Goal: Task Accomplishment & Management: Complete application form

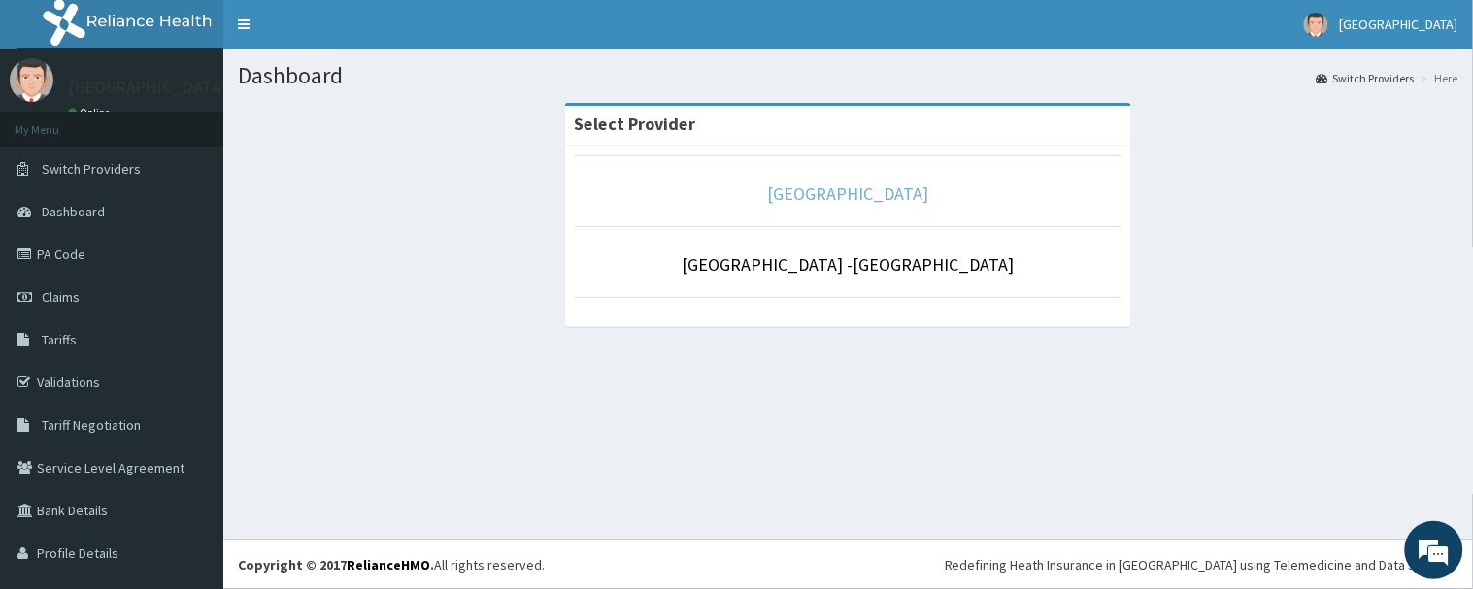
click at [836, 188] on link "[GEOGRAPHIC_DATA]" at bounding box center [848, 193] width 161 height 22
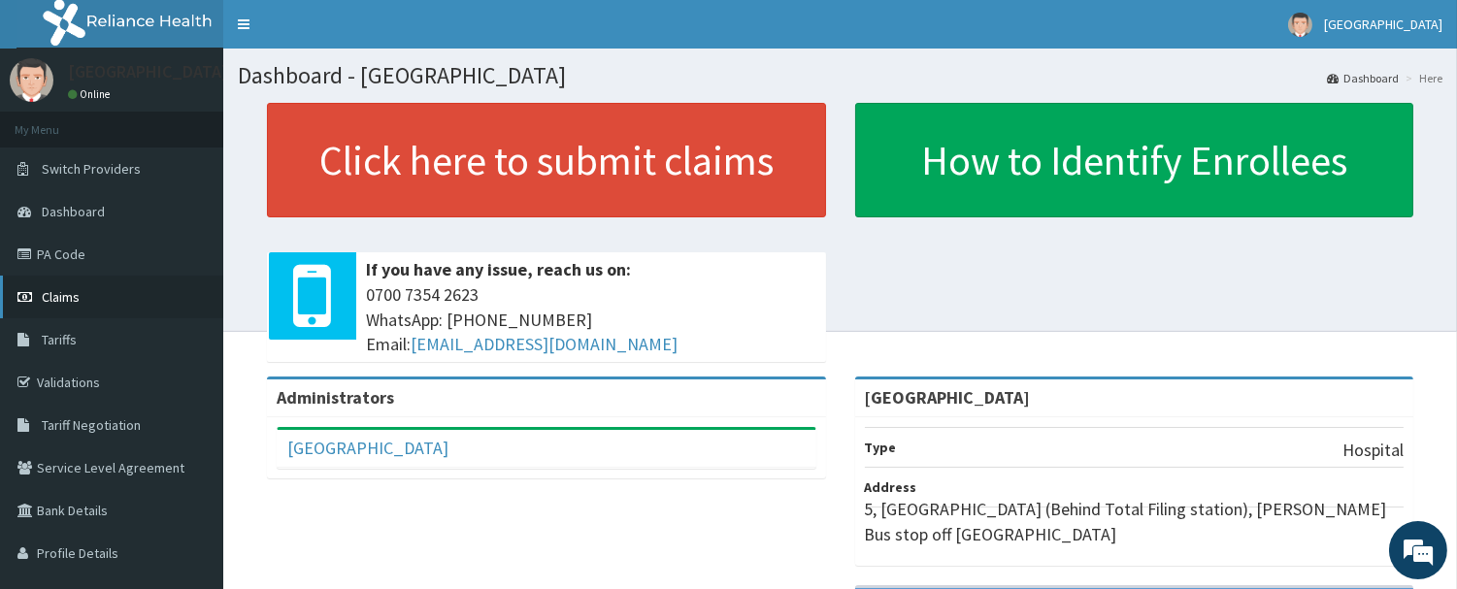
click at [51, 297] on span "Claims" at bounding box center [61, 296] width 38 height 17
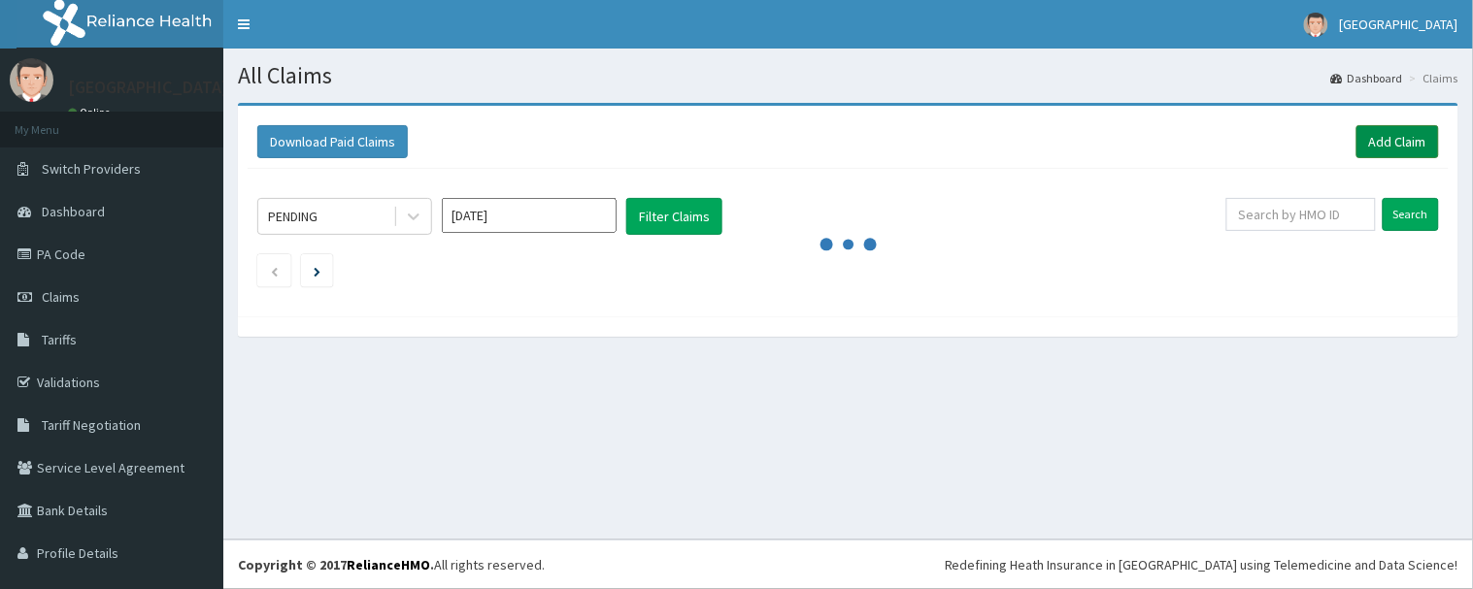
click at [1375, 143] on link "Add Claim" at bounding box center [1397, 141] width 83 height 33
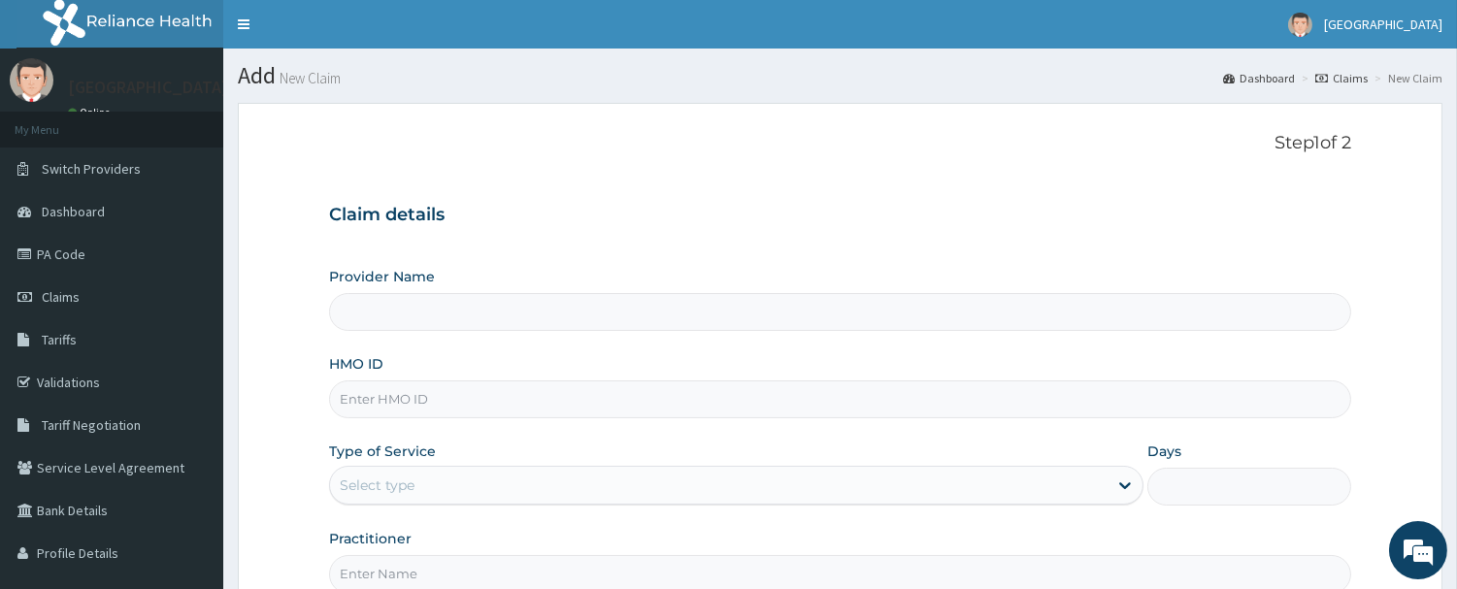
type input "[GEOGRAPHIC_DATA]"
click at [500, 412] on input "HMO ID" at bounding box center [840, 400] width 1022 height 38
type input "XIA/10602/A"
click at [410, 486] on div "Select type" at bounding box center [377, 485] width 75 height 19
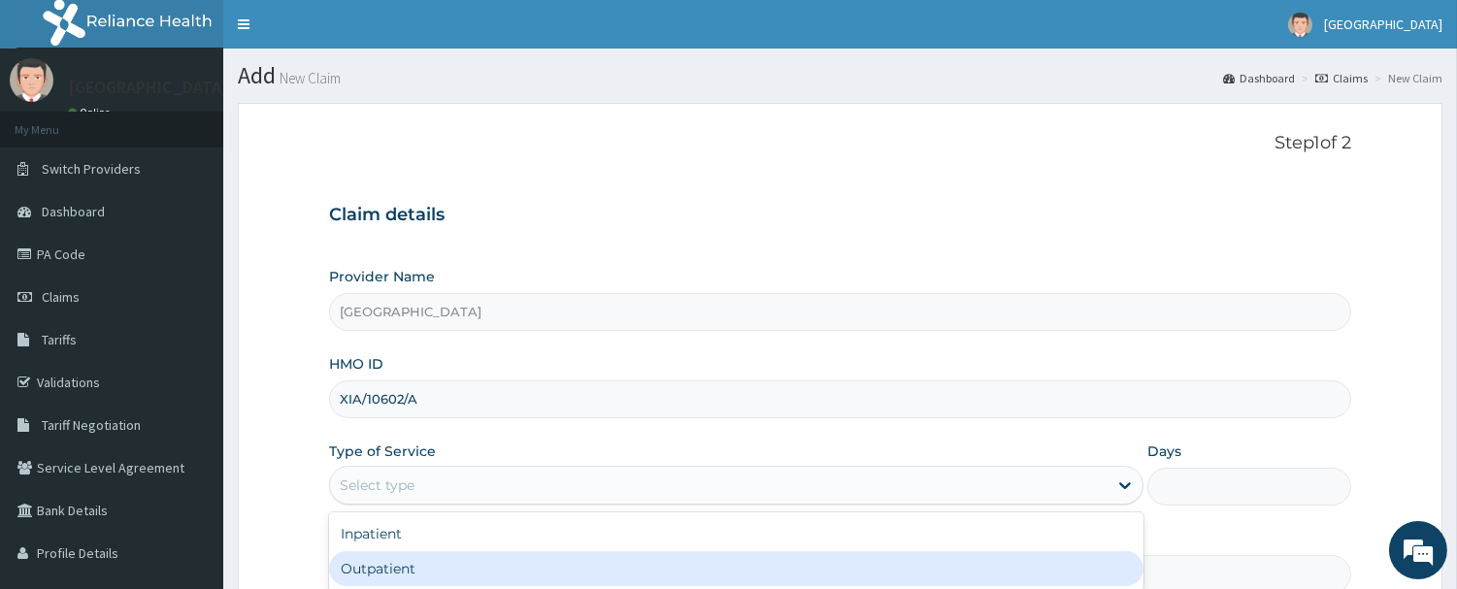
click at [451, 571] on div "Outpatient" at bounding box center [736, 568] width 814 height 35
type input "1"
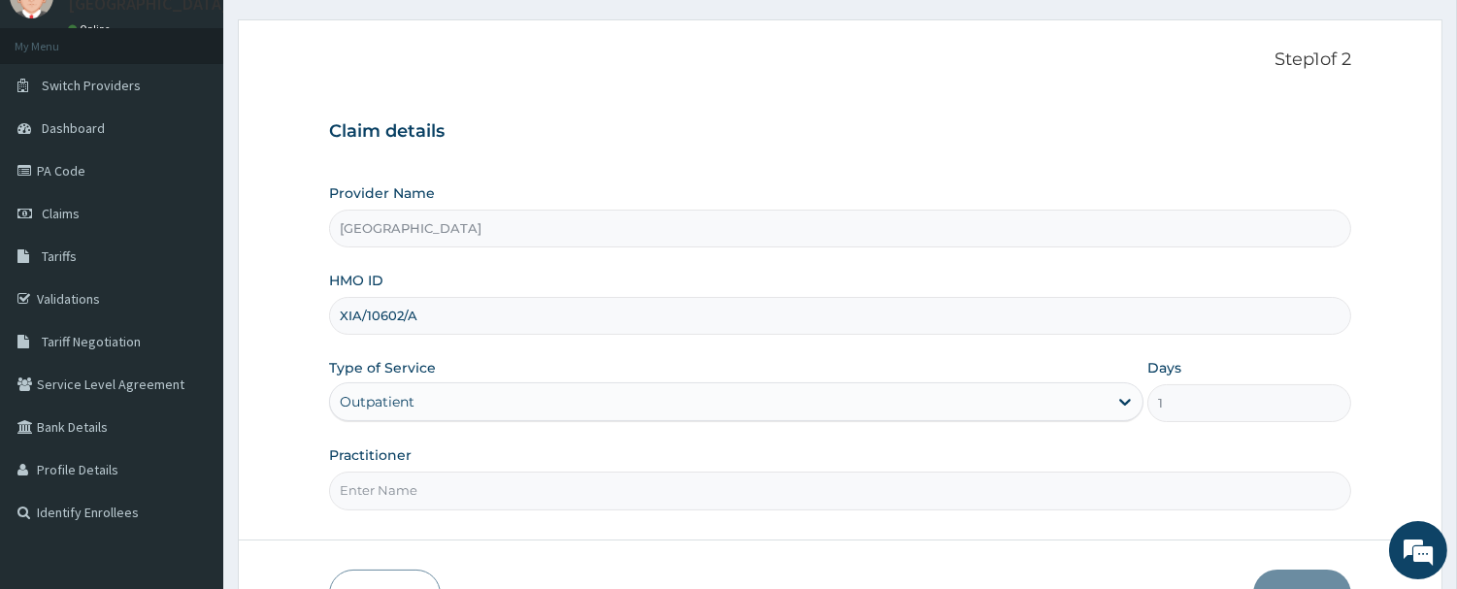
scroll to position [108, 0]
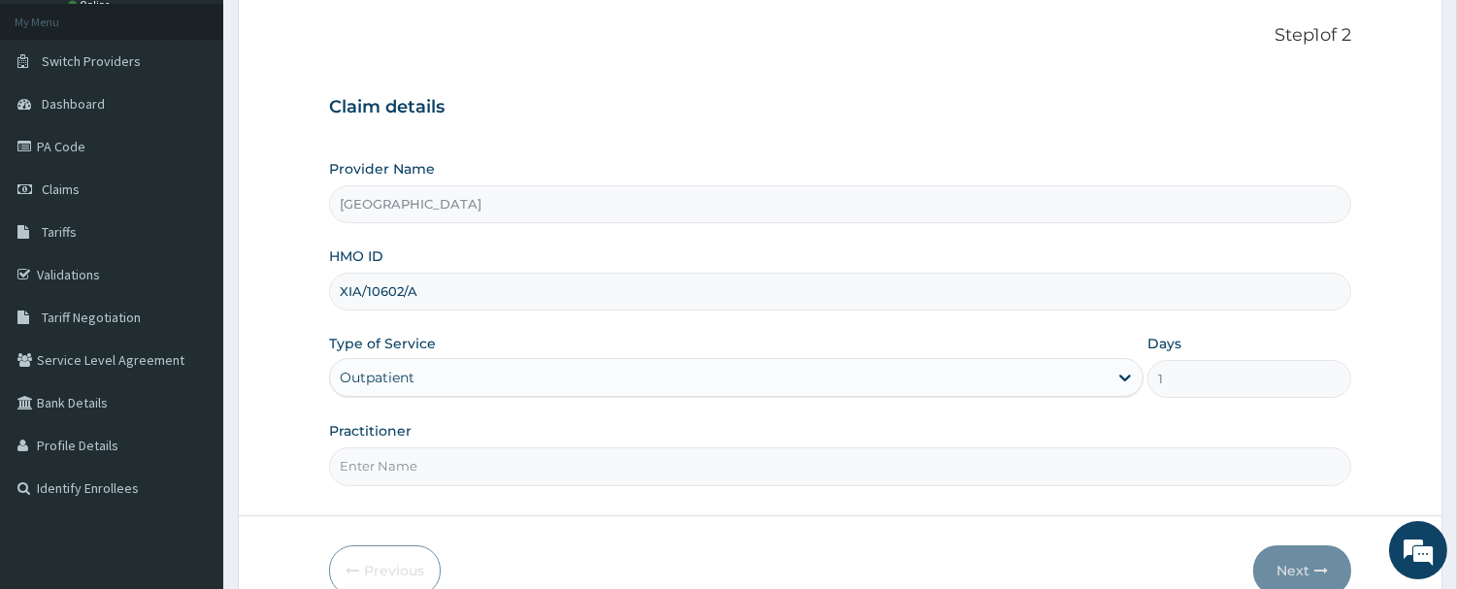
click at [459, 380] on div "Outpatient" at bounding box center [719, 377] width 778 height 31
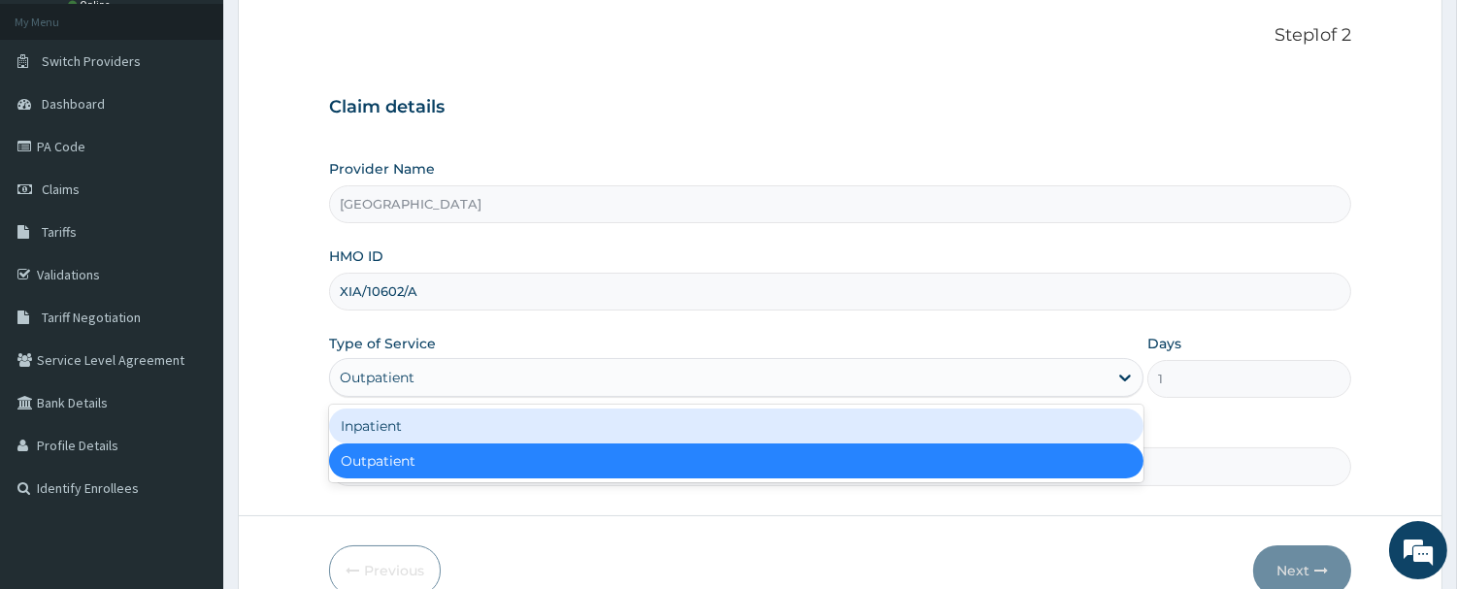
click at [471, 435] on div "Inpatient" at bounding box center [736, 426] width 814 height 35
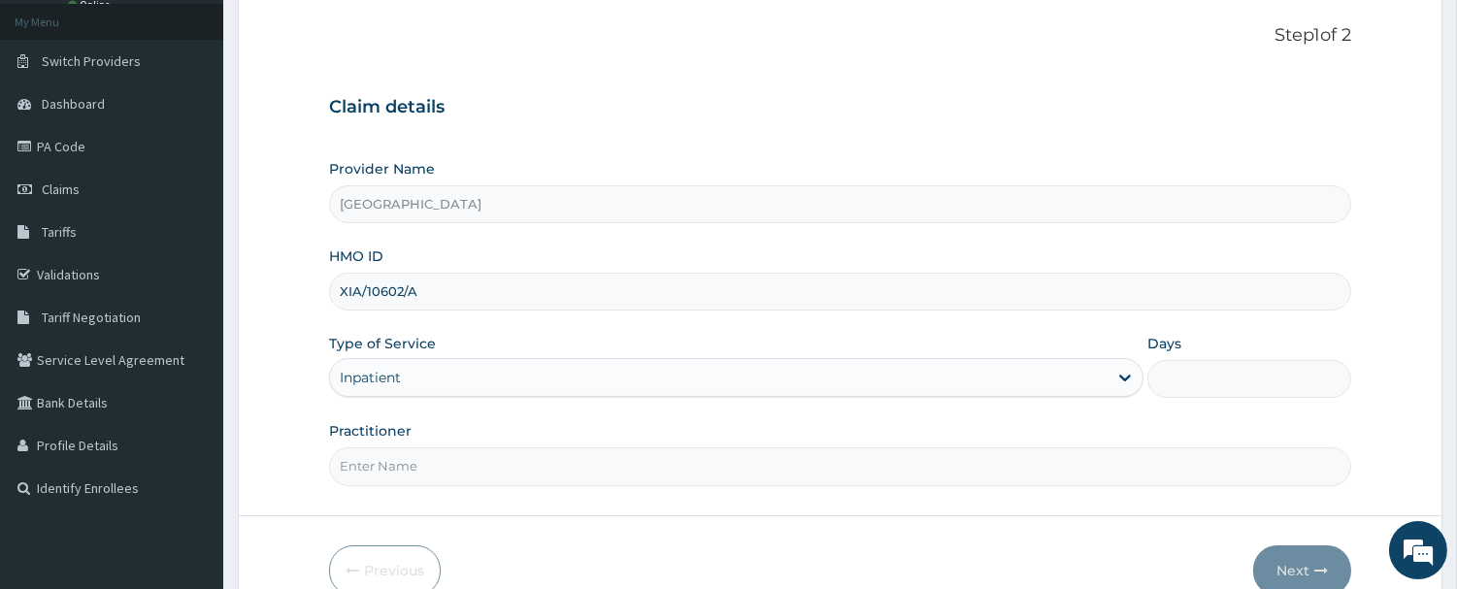
click at [1221, 385] on input "Days" at bounding box center [1249, 379] width 204 height 38
type input "2"
click at [430, 460] on input "Practitioner" at bounding box center [840, 467] width 1022 height 38
type input "DR. OGUOGHO"
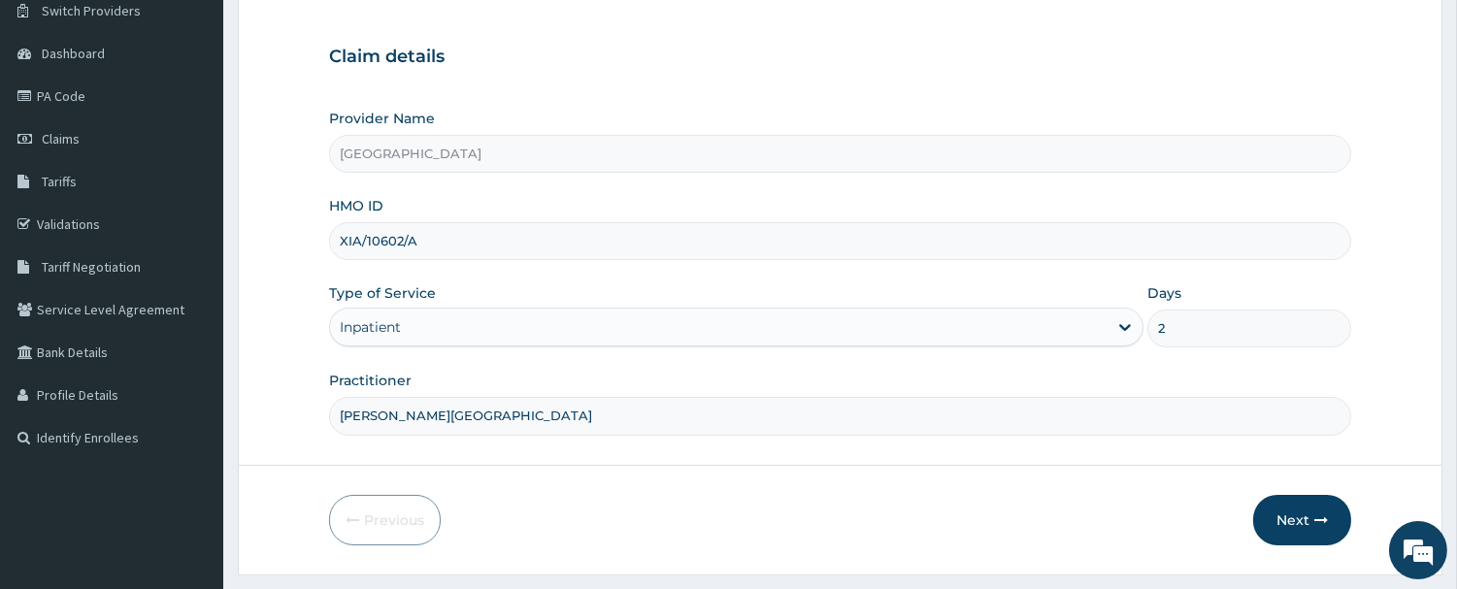
scroll to position [208, 0]
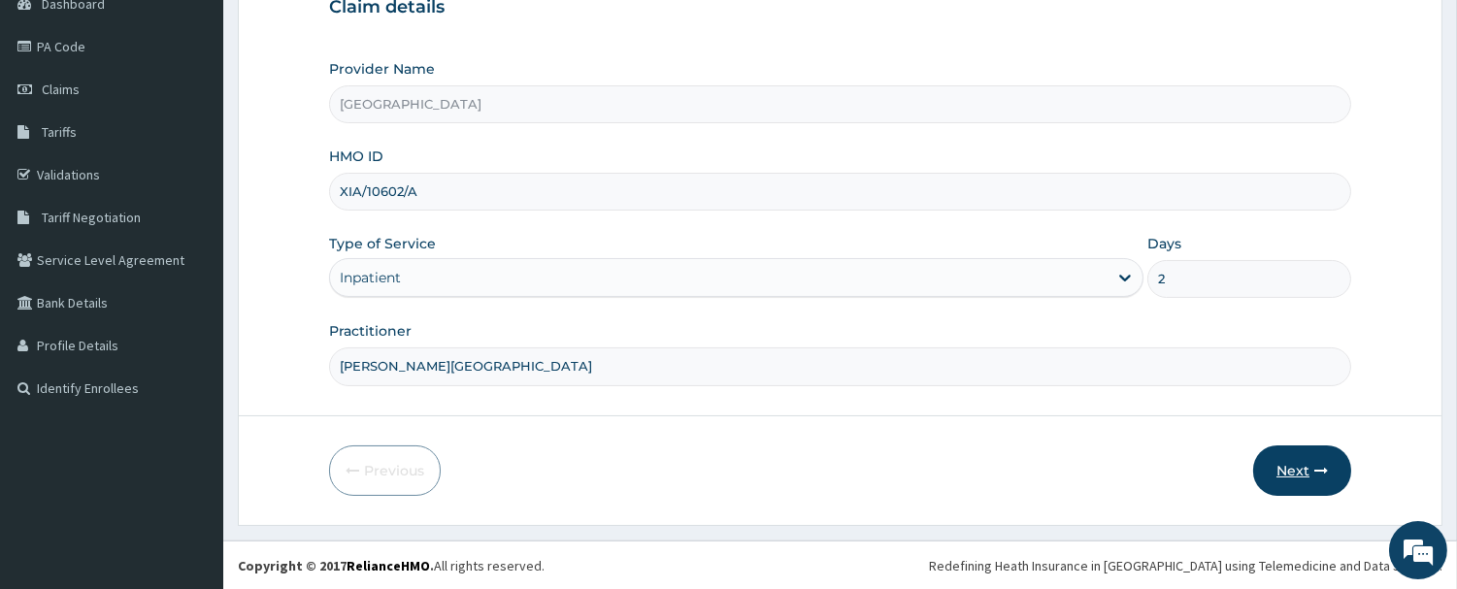
click at [1289, 473] on button "Next" at bounding box center [1302, 471] width 98 height 50
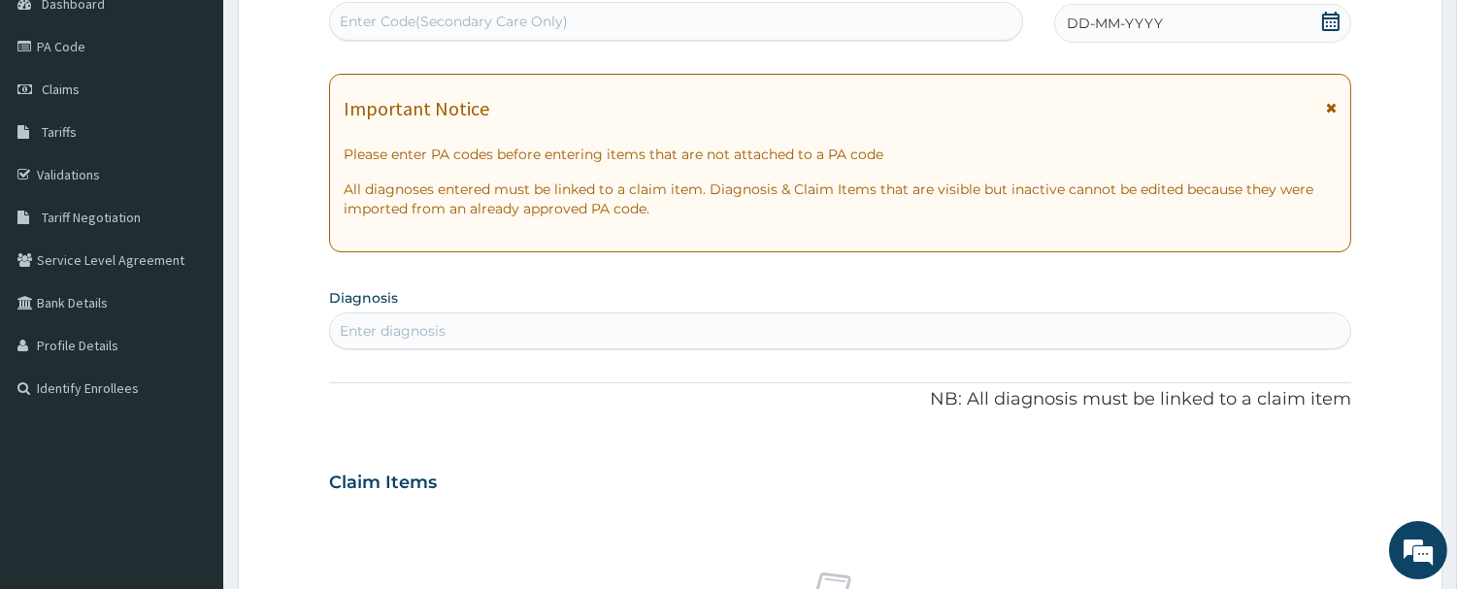
click at [1335, 31] on icon at bounding box center [1330, 21] width 19 height 19
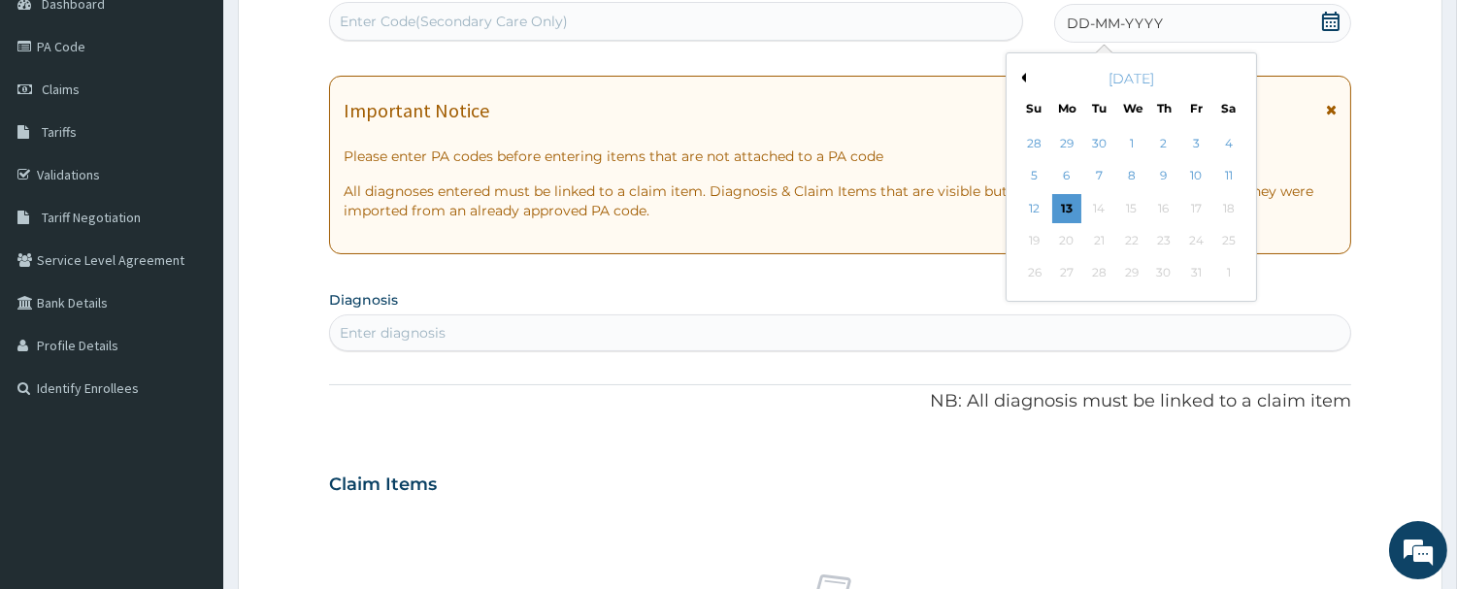
scroll to position [0, 0]
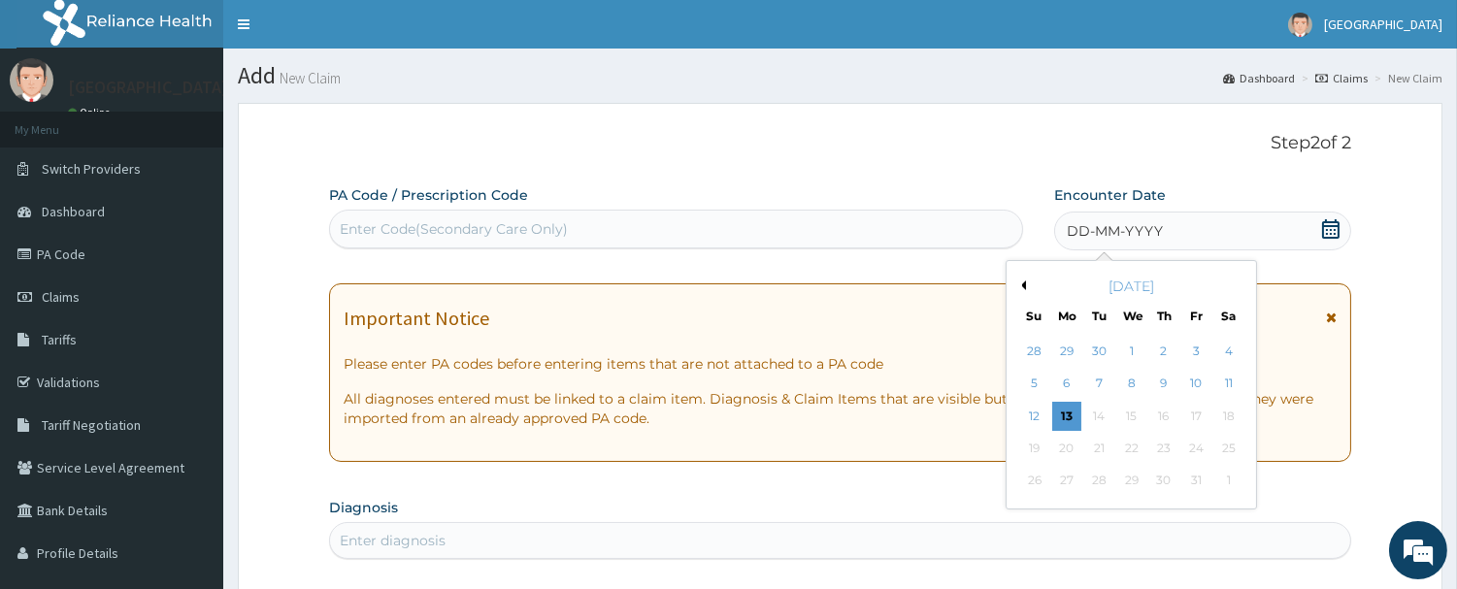
click at [1071, 418] on div "13" at bounding box center [1066, 416] width 29 height 29
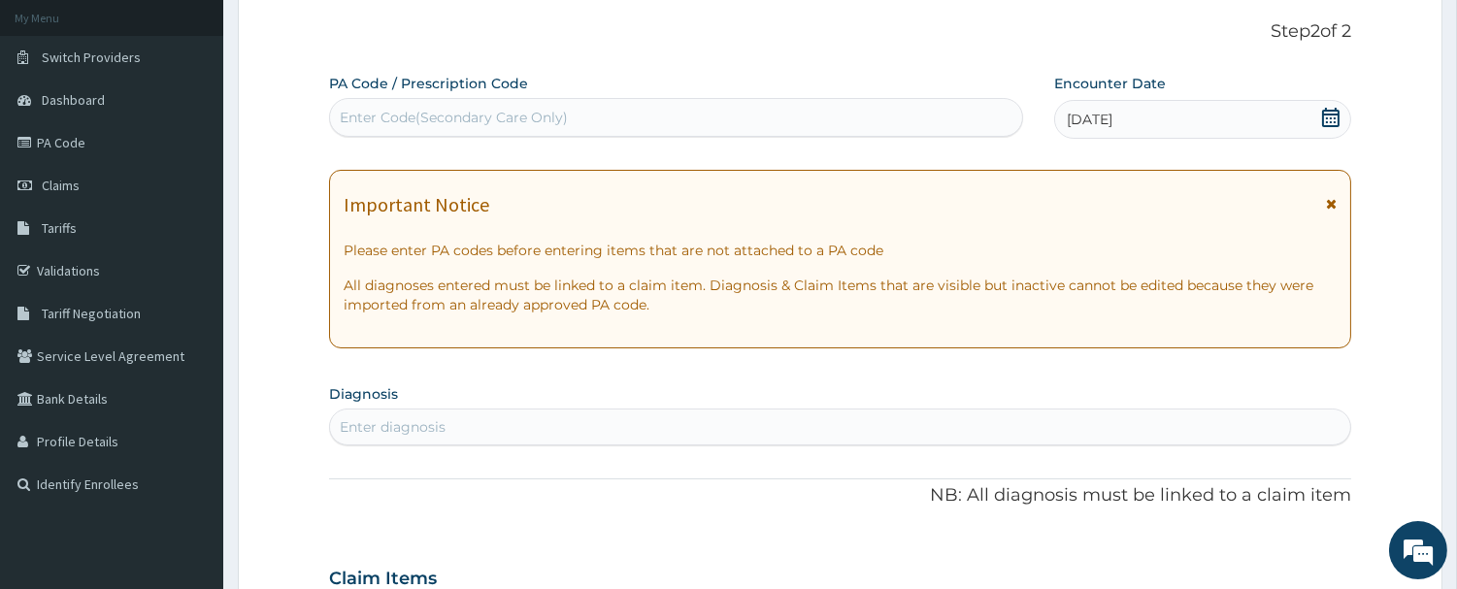
scroll to position [215, 0]
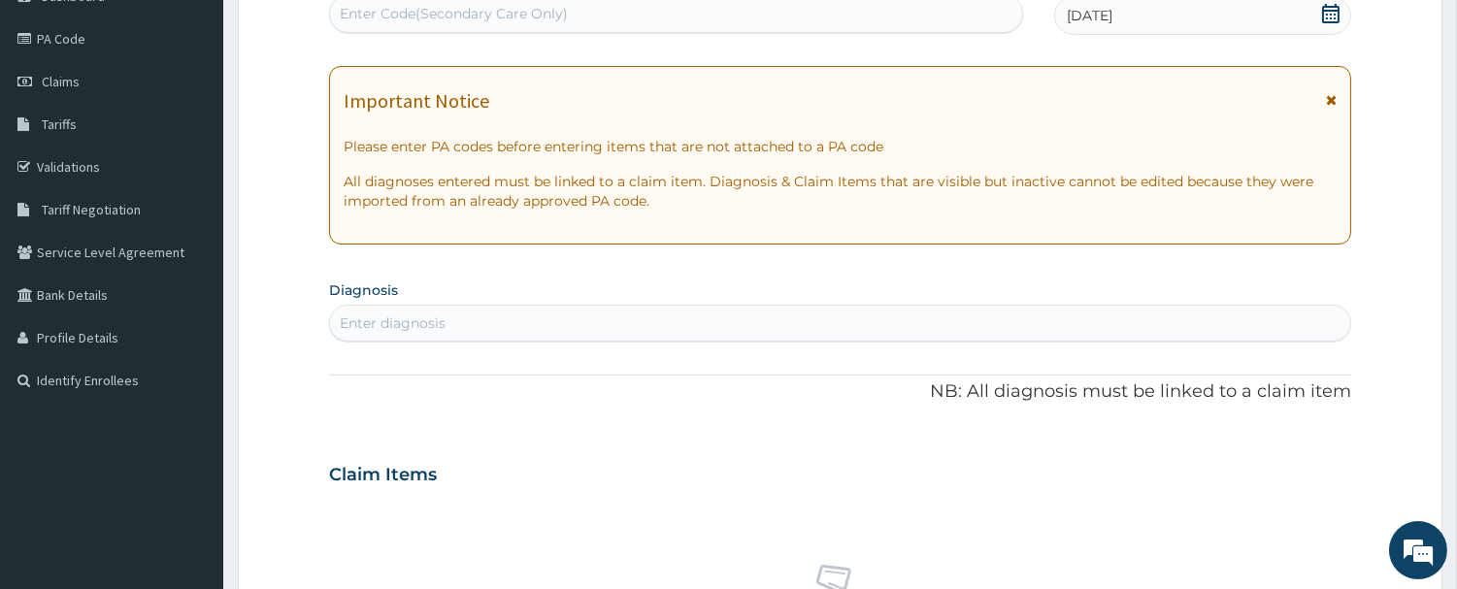
click at [454, 334] on div "Enter diagnosis" at bounding box center [840, 323] width 1020 height 31
type input "PLASMODIUM"
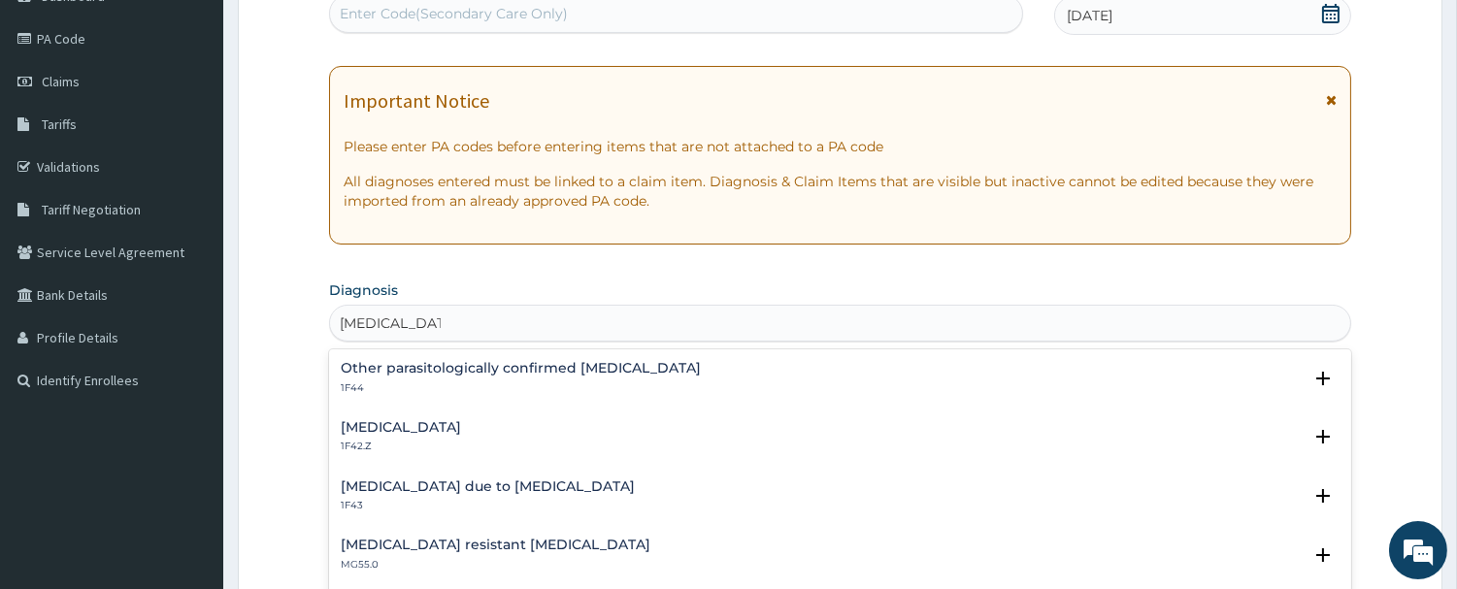
click at [461, 445] on p "1F42.Z" at bounding box center [401, 447] width 120 height 14
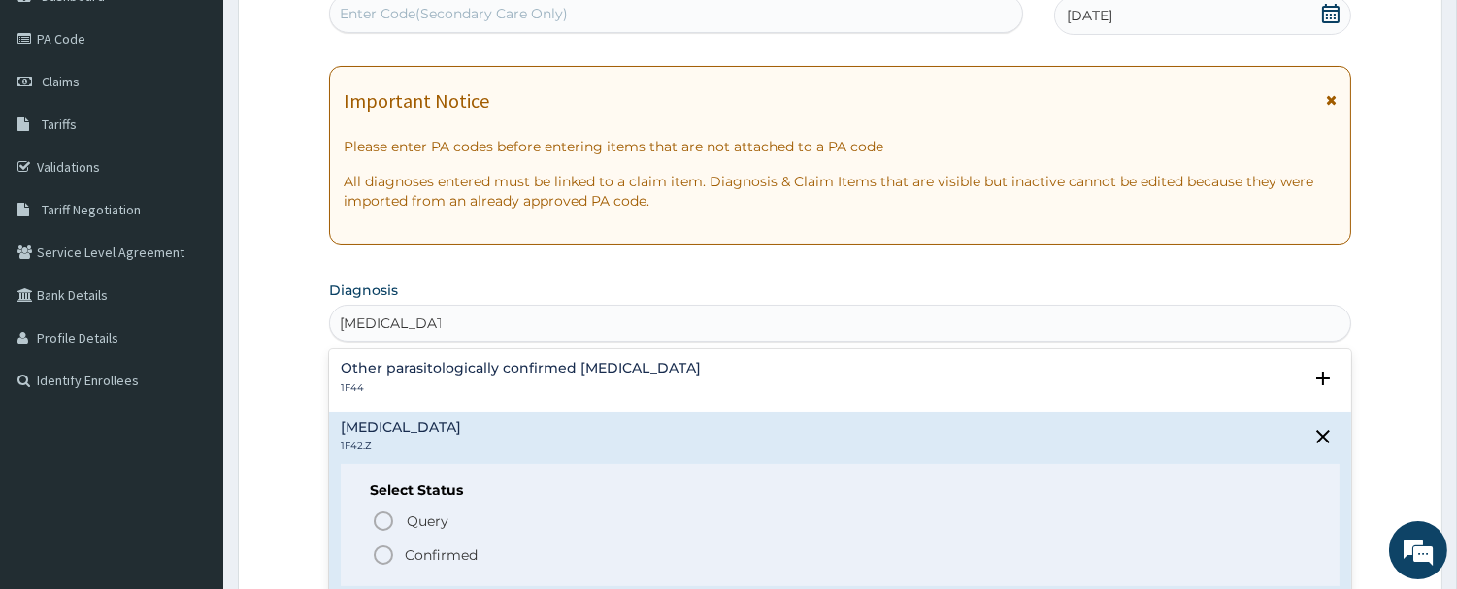
click at [384, 548] on icon "status option filled" at bounding box center [383, 555] width 23 height 23
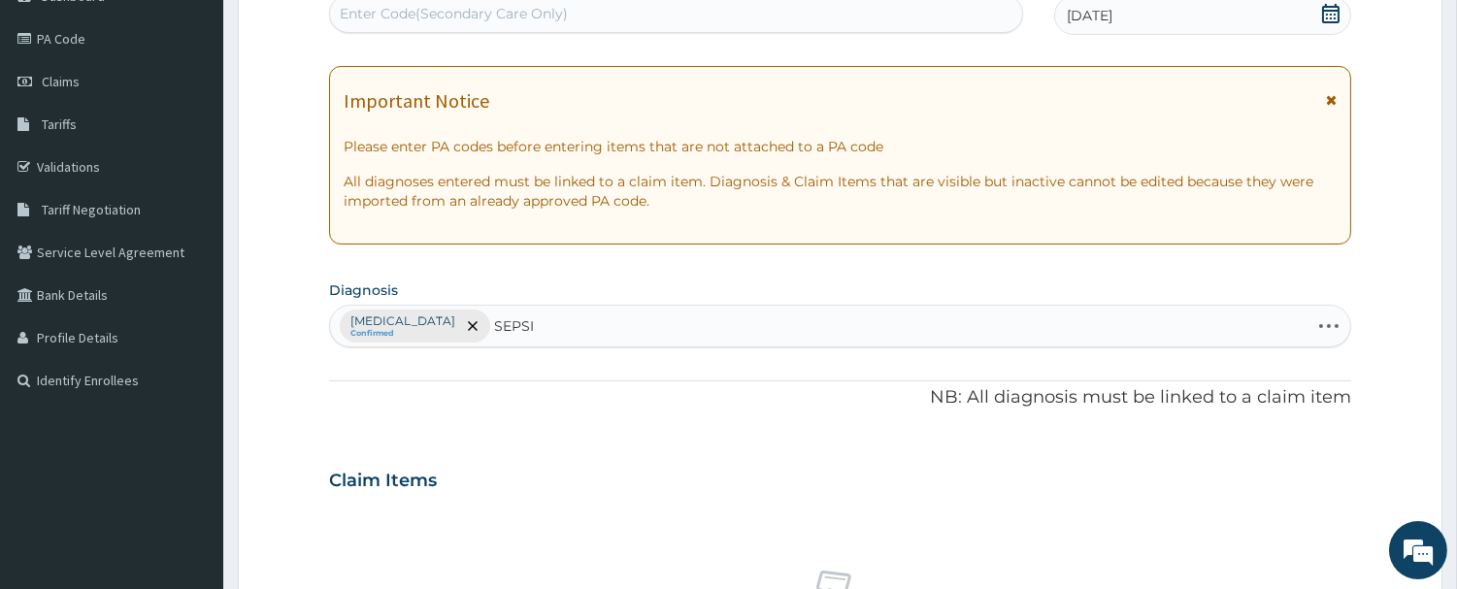
type input "SEPSIS"
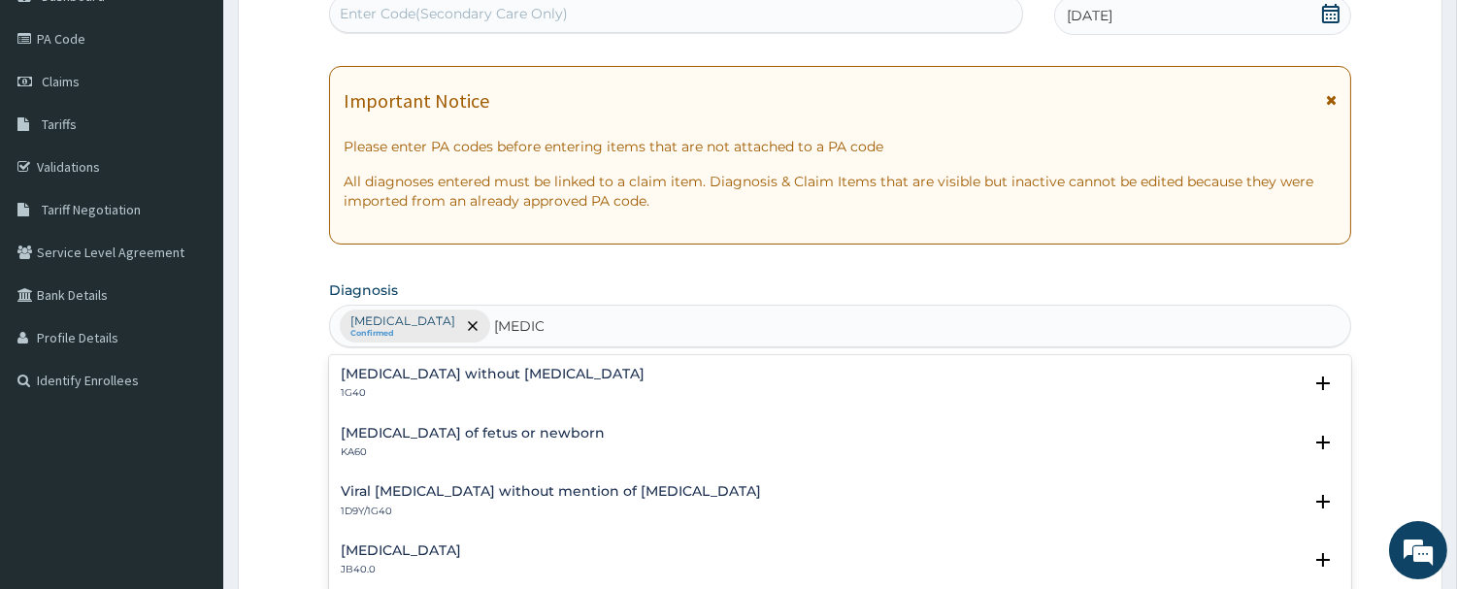
click at [492, 375] on h4 "Sepsis without septic shock" at bounding box center [493, 374] width 304 height 15
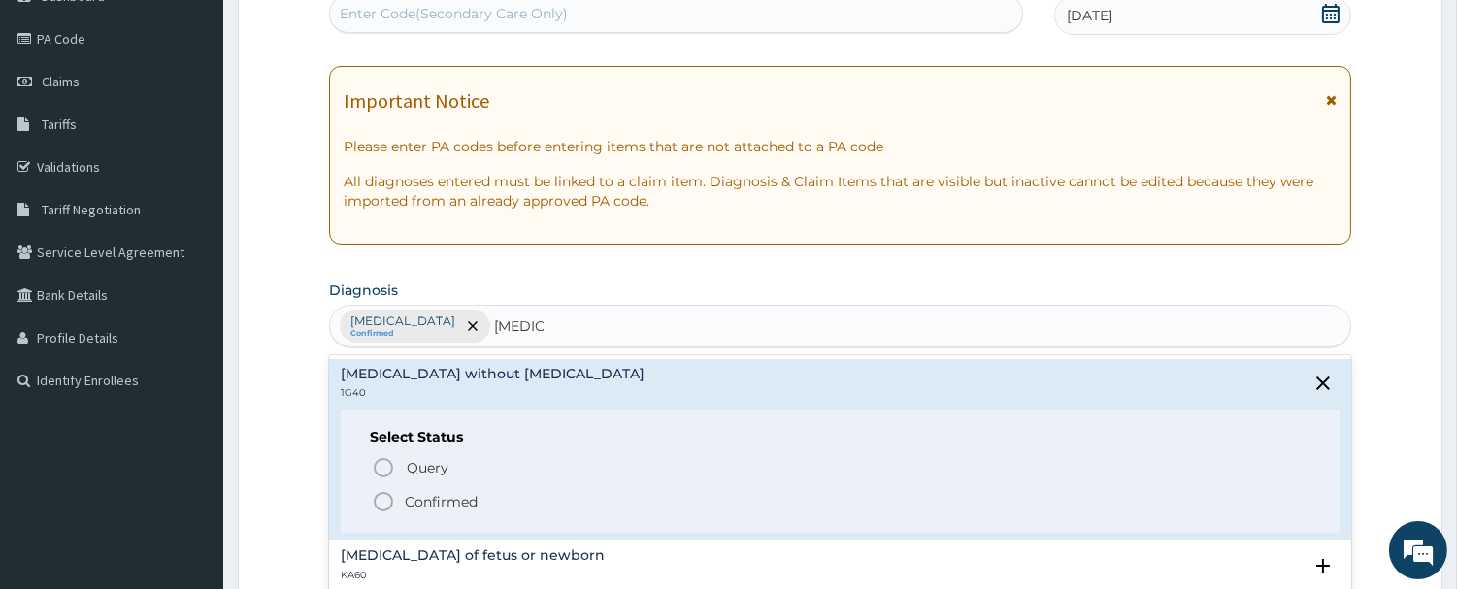
click at [402, 501] on span "Confirmed" at bounding box center [841, 501] width 939 height 23
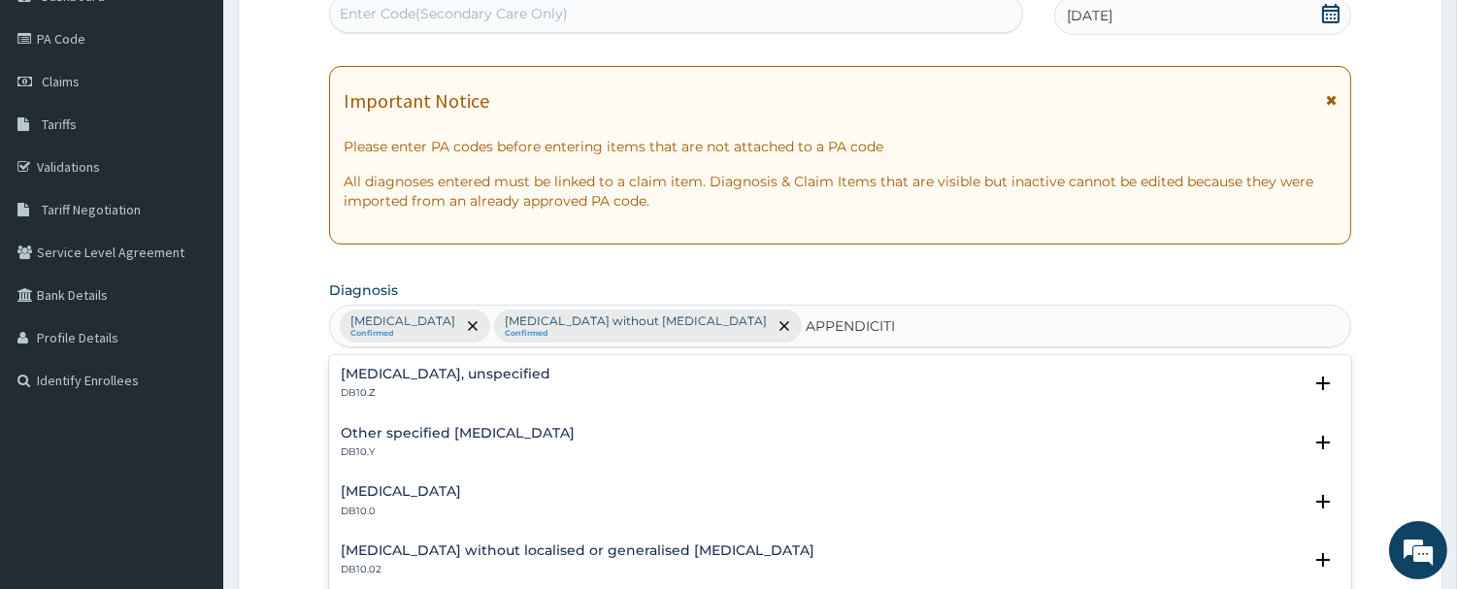
type input "APPENDICITIS"
click at [451, 389] on p "DB10.Z" at bounding box center [446, 393] width 210 height 14
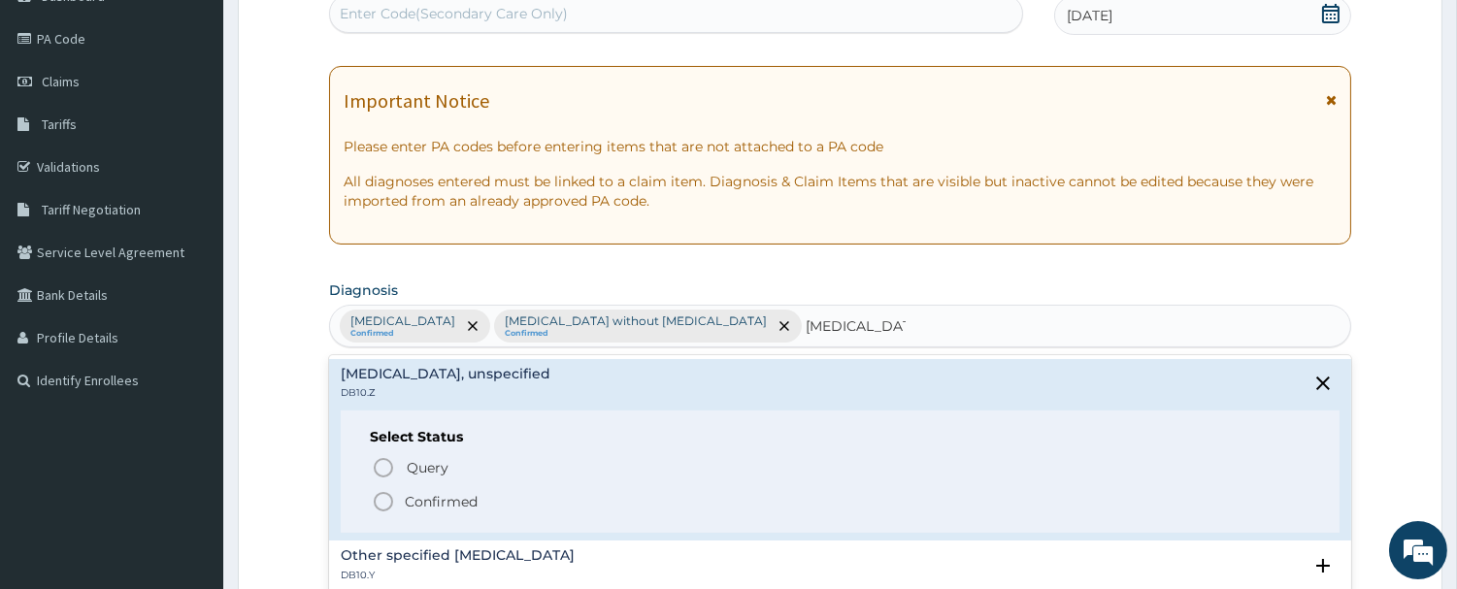
click at [401, 505] on span "Confirmed" at bounding box center [841, 501] width 939 height 23
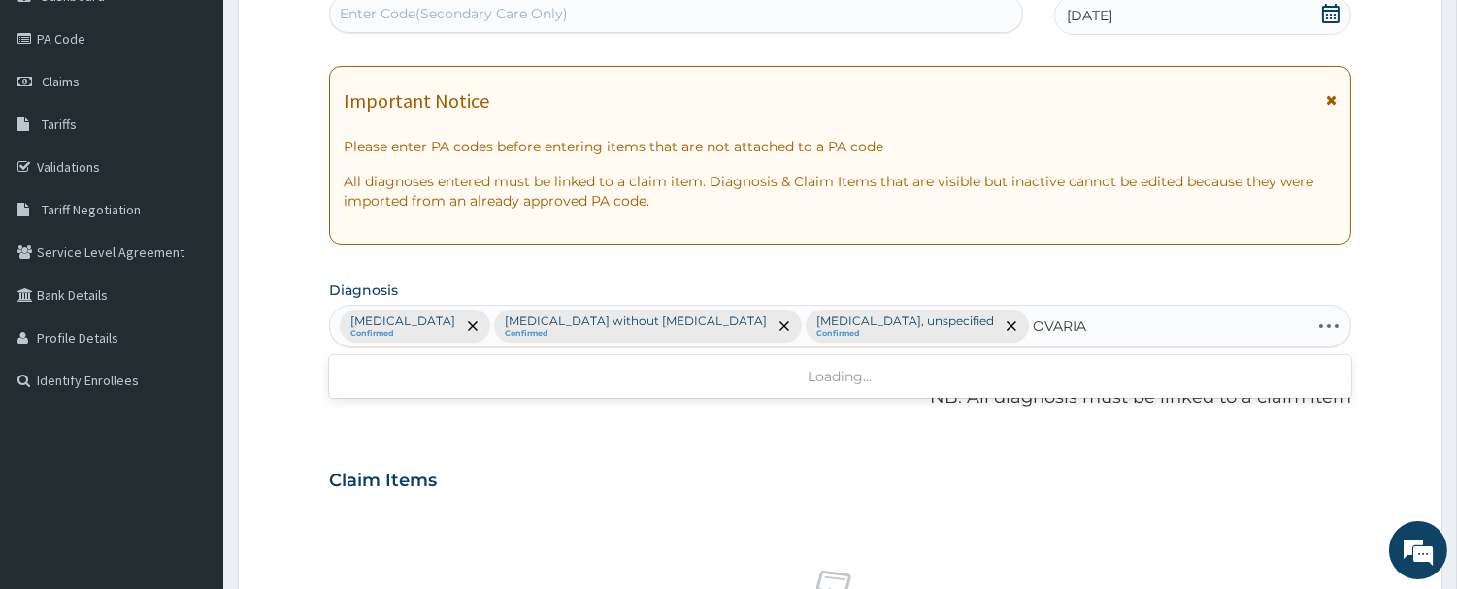
type input "OVARIAN"
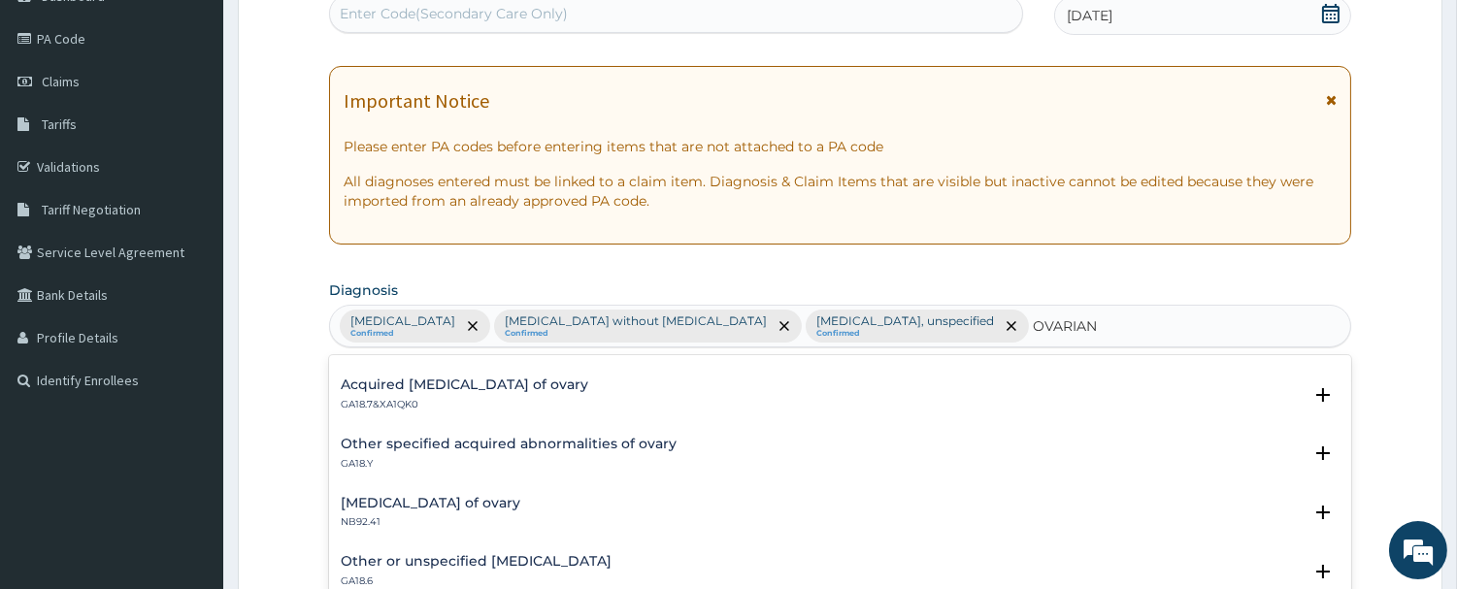
scroll to position [431, 0]
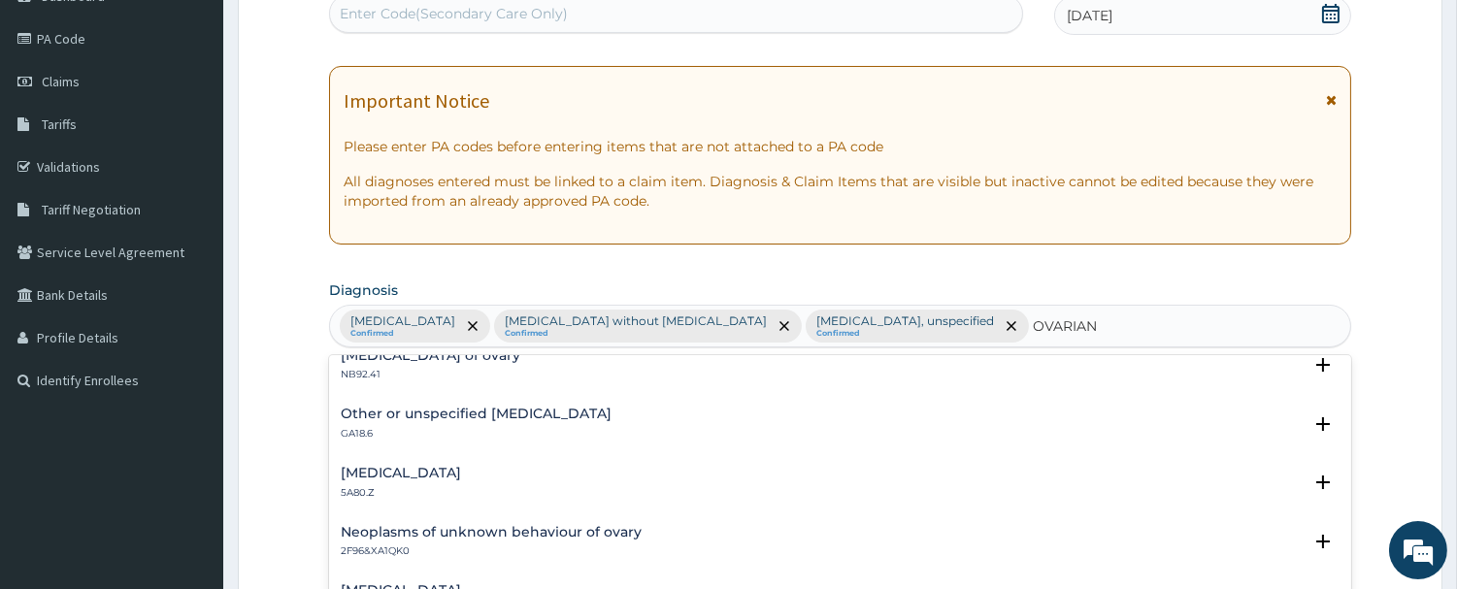
click at [471, 414] on h4 "Other or unspecified ovarian cysts" at bounding box center [476, 414] width 271 height 15
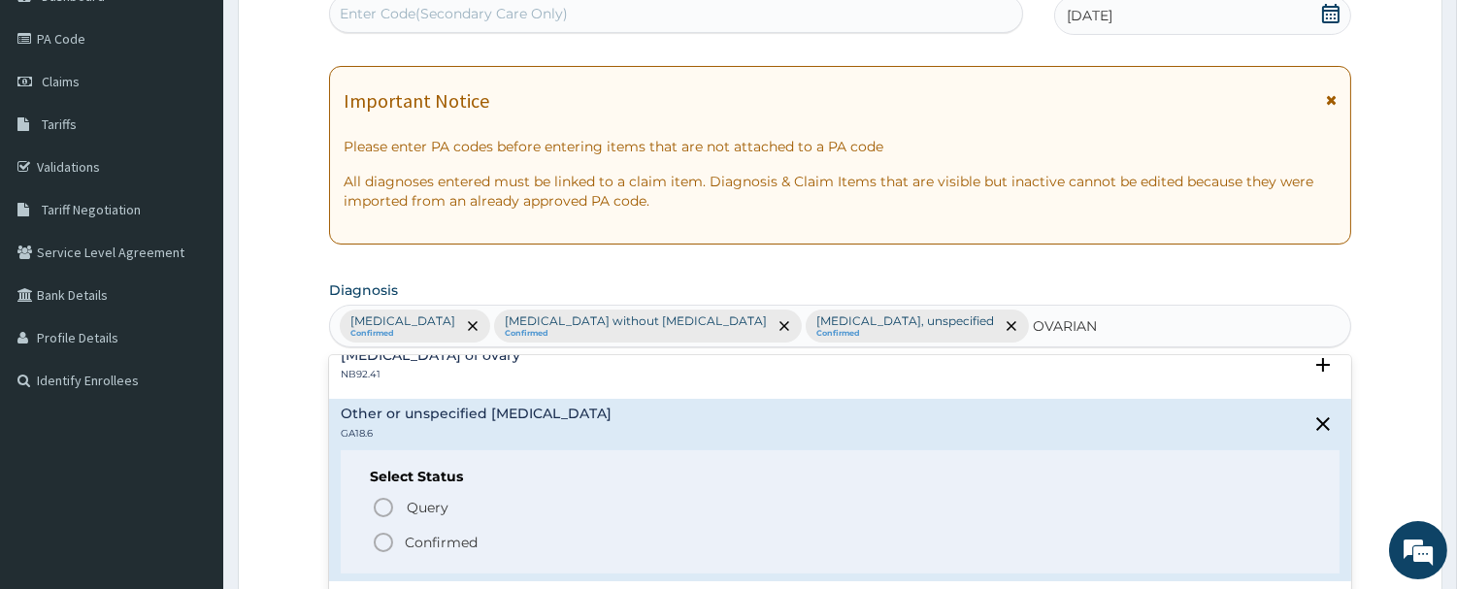
click at [389, 539] on icon "status option filled" at bounding box center [383, 542] width 23 height 23
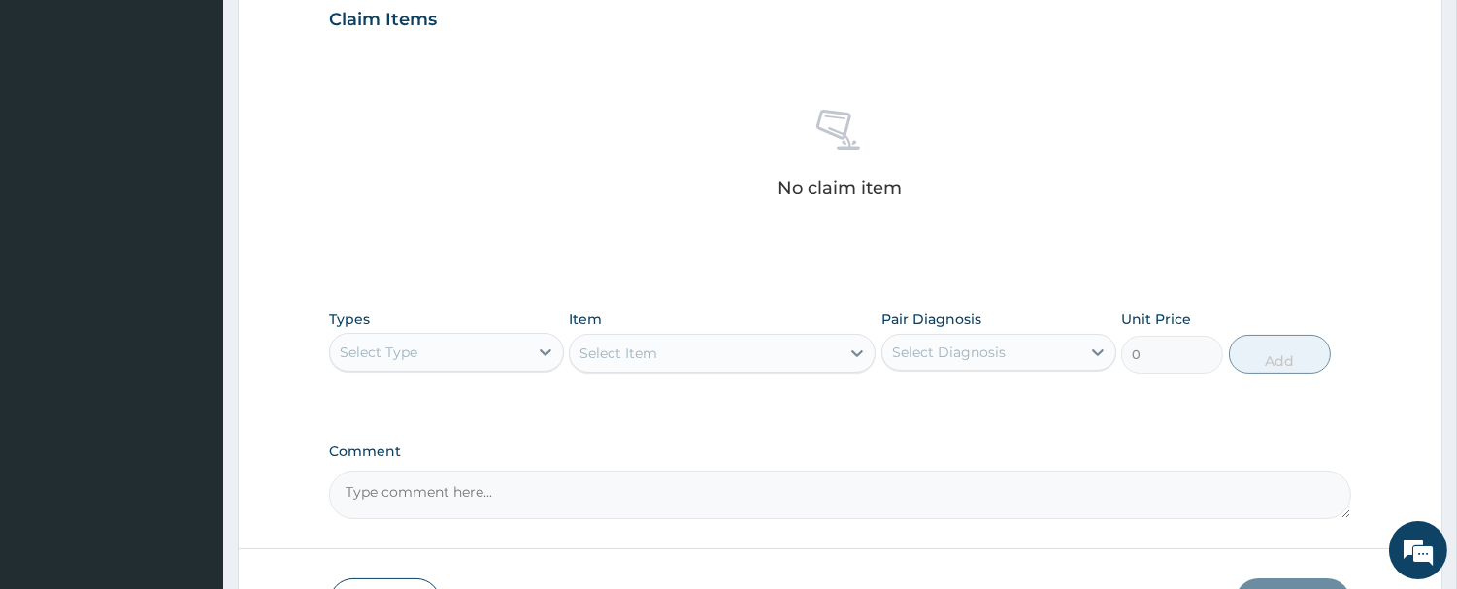
scroll to position [754, 0]
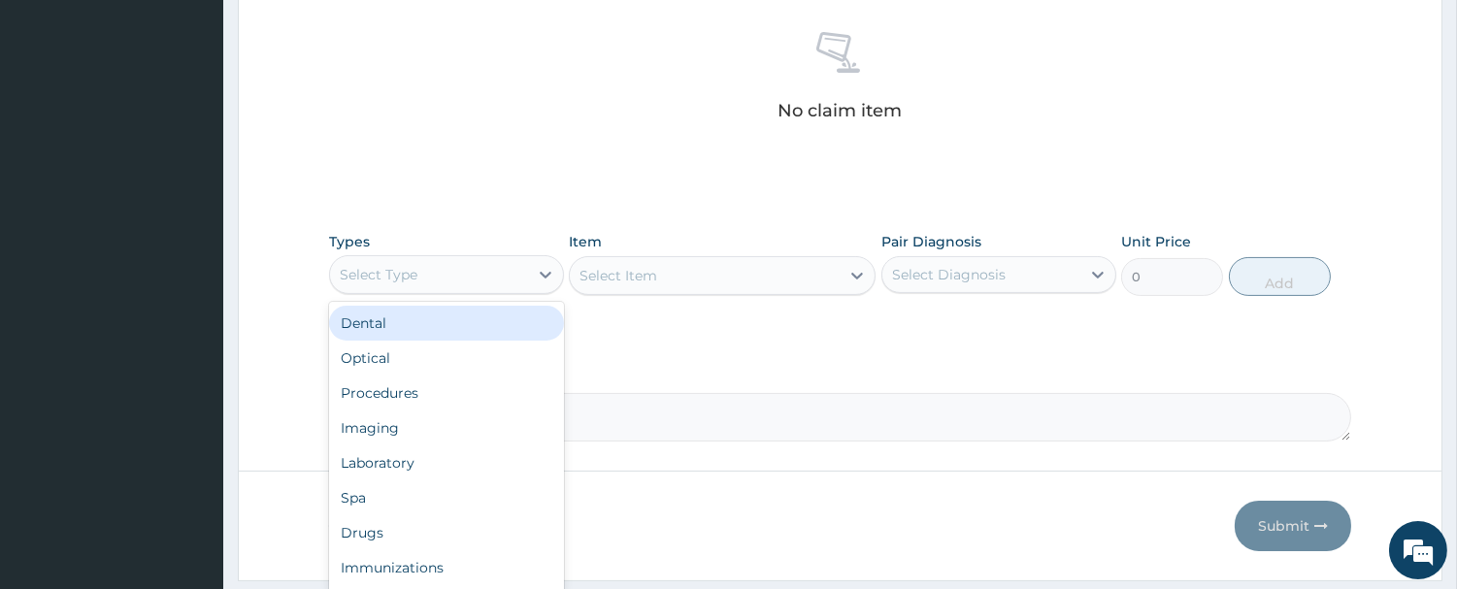
click at [470, 290] on div "Select Type" at bounding box center [429, 274] width 198 height 31
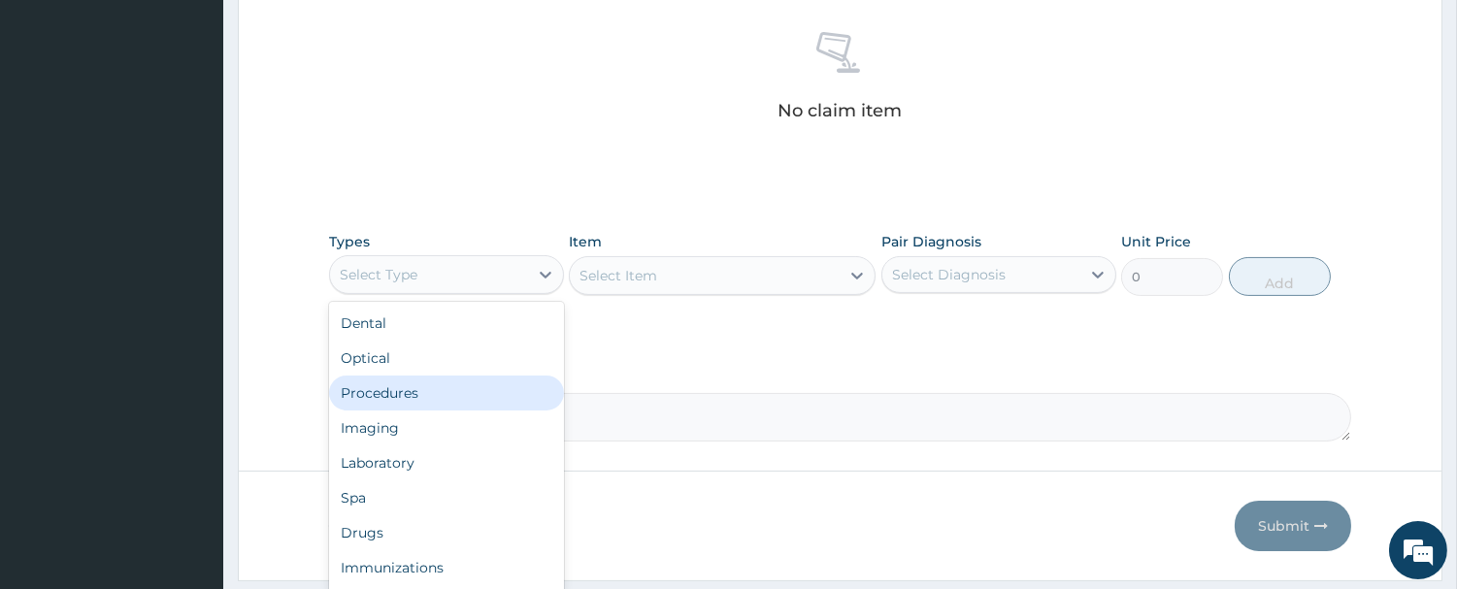
click at [419, 411] on div "Procedures" at bounding box center [446, 393] width 235 height 35
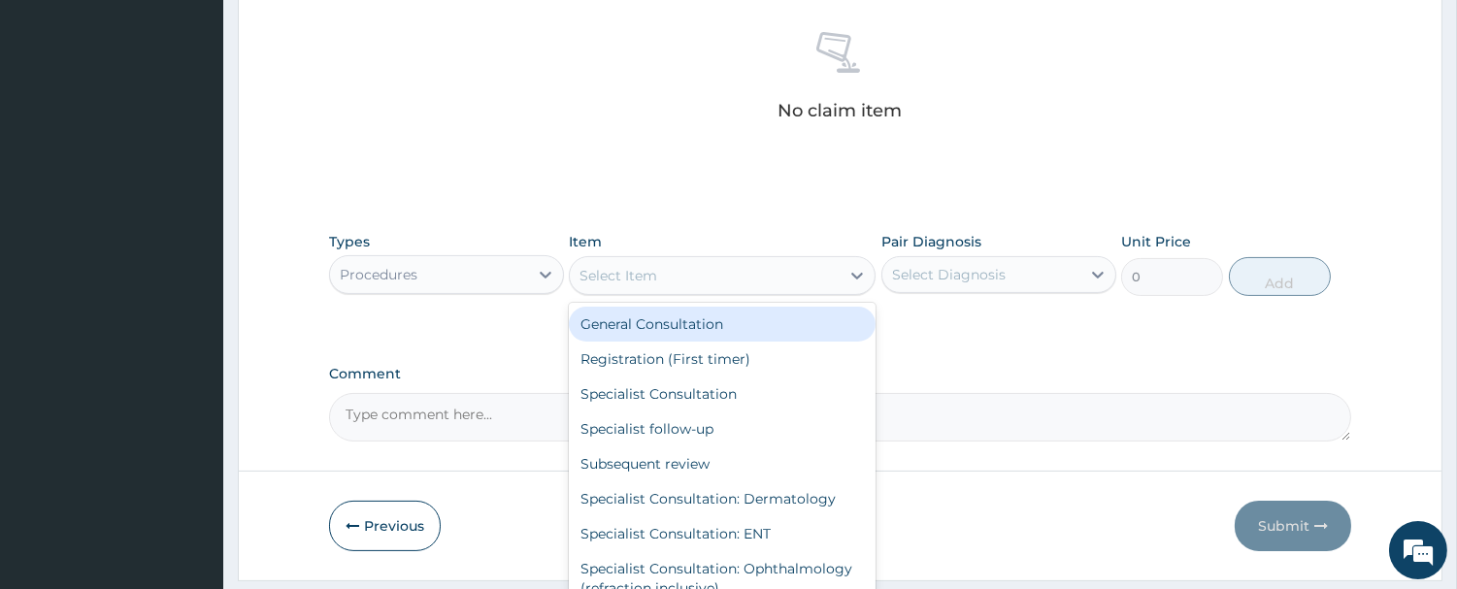
click at [678, 291] on div "Select Item" at bounding box center [705, 275] width 270 height 31
click at [678, 342] on div "General Consultation" at bounding box center [722, 324] width 307 height 35
type input "2500"
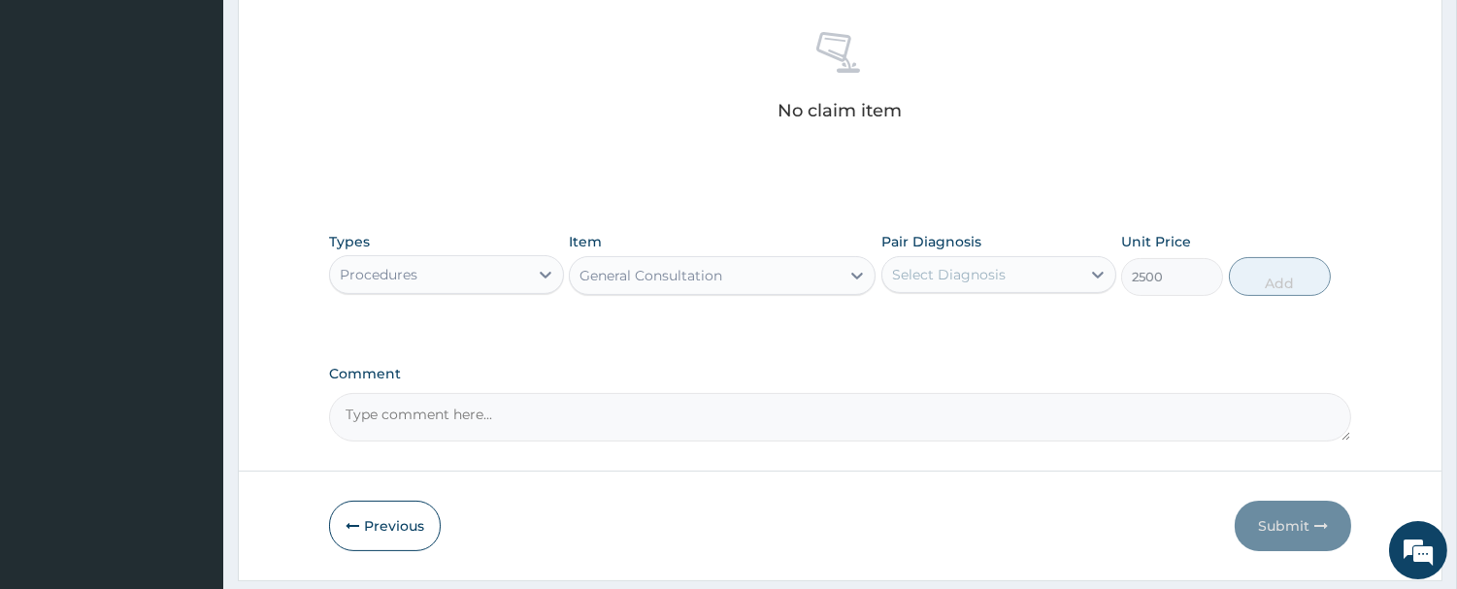
drag, startPoint x: 1002, startPoint y: 303, endPoint x: 988, endPoint y: 335, distance: 34.8
click at [1002, 284] on div "Select Diagnosis" at bounding box center [949, 274] width 114 height 19
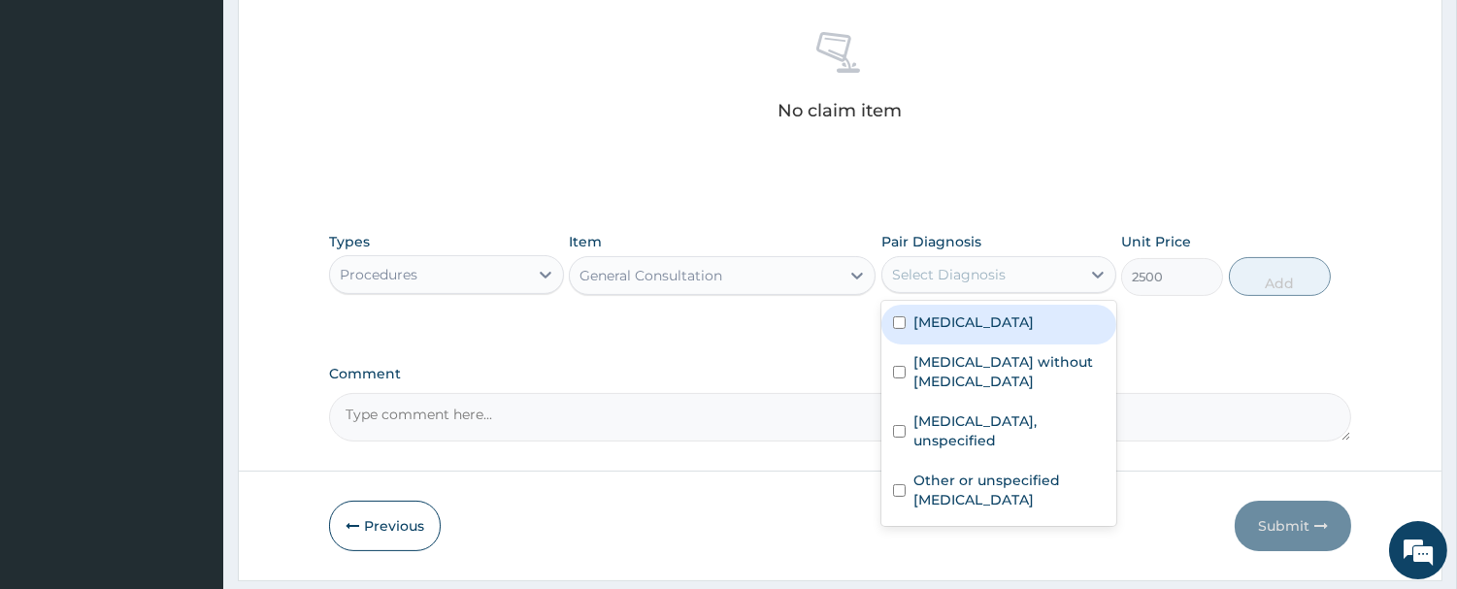
drag, startPoint x: 978, startPoint y: 376, endPoint x: 1105, endPoint y: 359, distance: 128.2
click at [977, 332] on label "Plasmodium malariae malaria without complication" at bounding box center [973, 322] width 120 height 19
checkbox input "true"
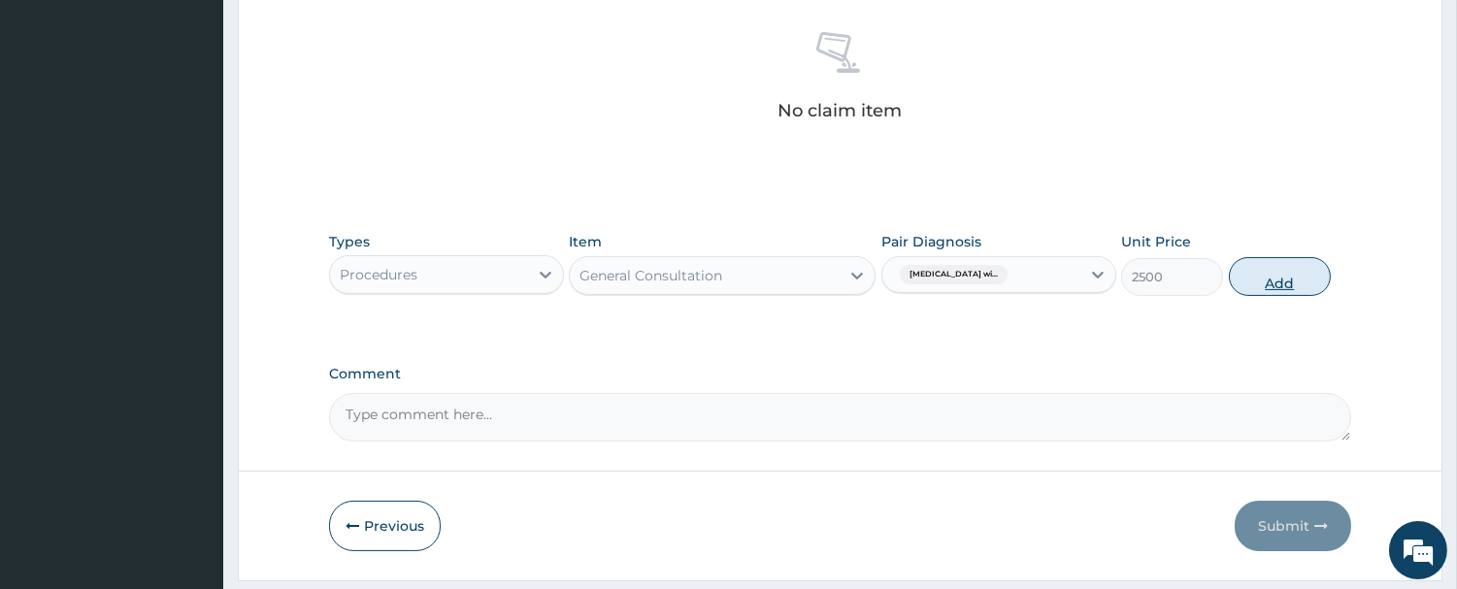
click at [1314, 296] on button "Add" at bounding box center [1280, 276] width 102 height 39
type input "0"
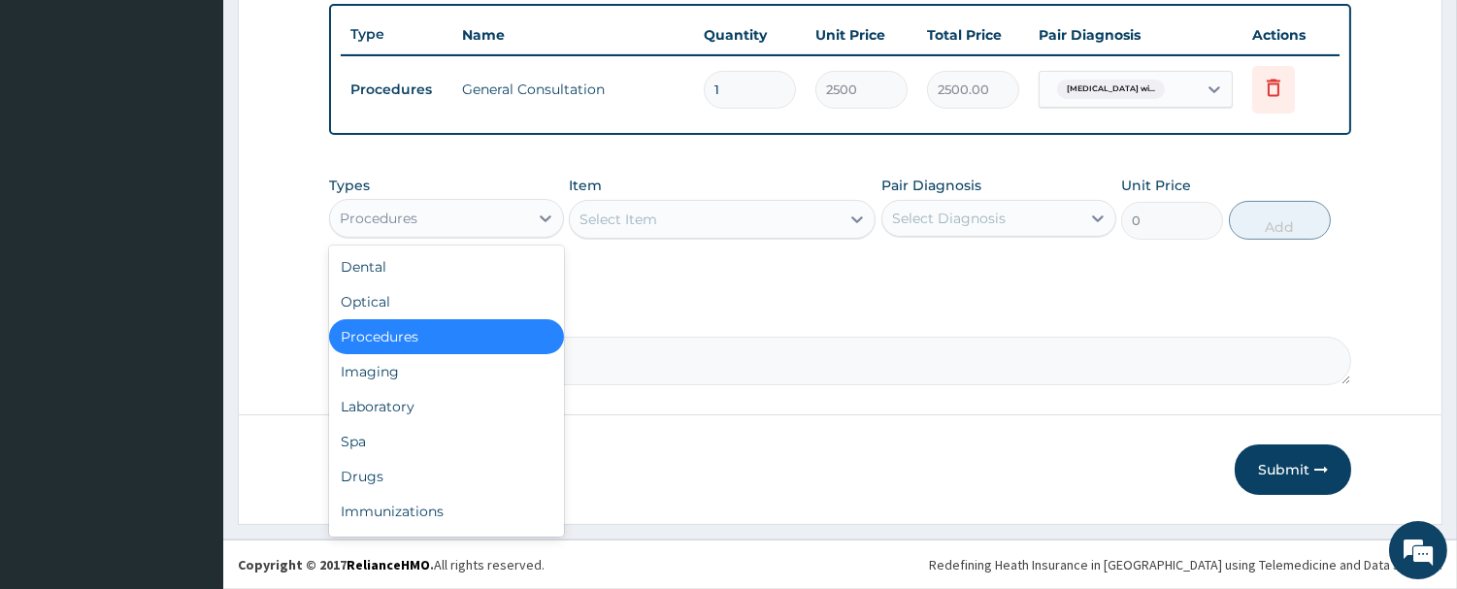
click at [481, 225] on div "Procedures" at bounding box center [429, 218] width 198 height 31
click at [447, 399] on div "Laboratory" at bounding box center [446, 406] width 235 height 35
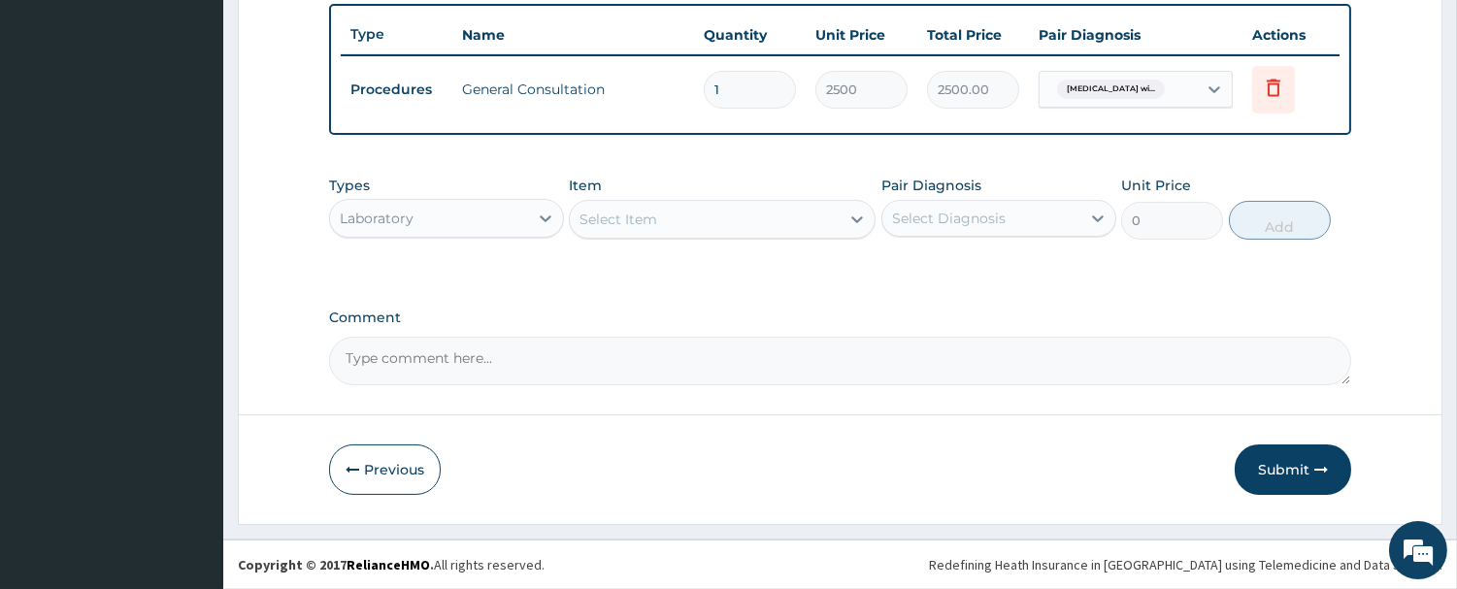
click at [715, 224] on div "Select Item" at bounding box center [705, 219] width 270 height 31
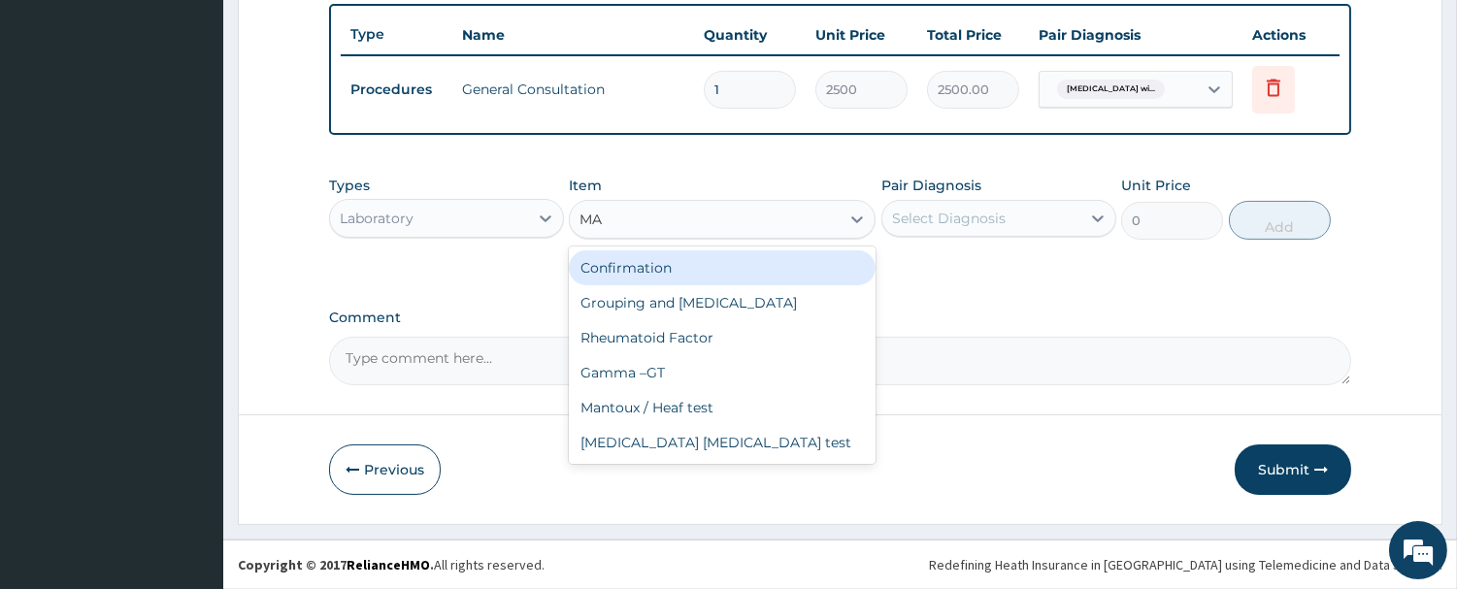
type input "MAL"
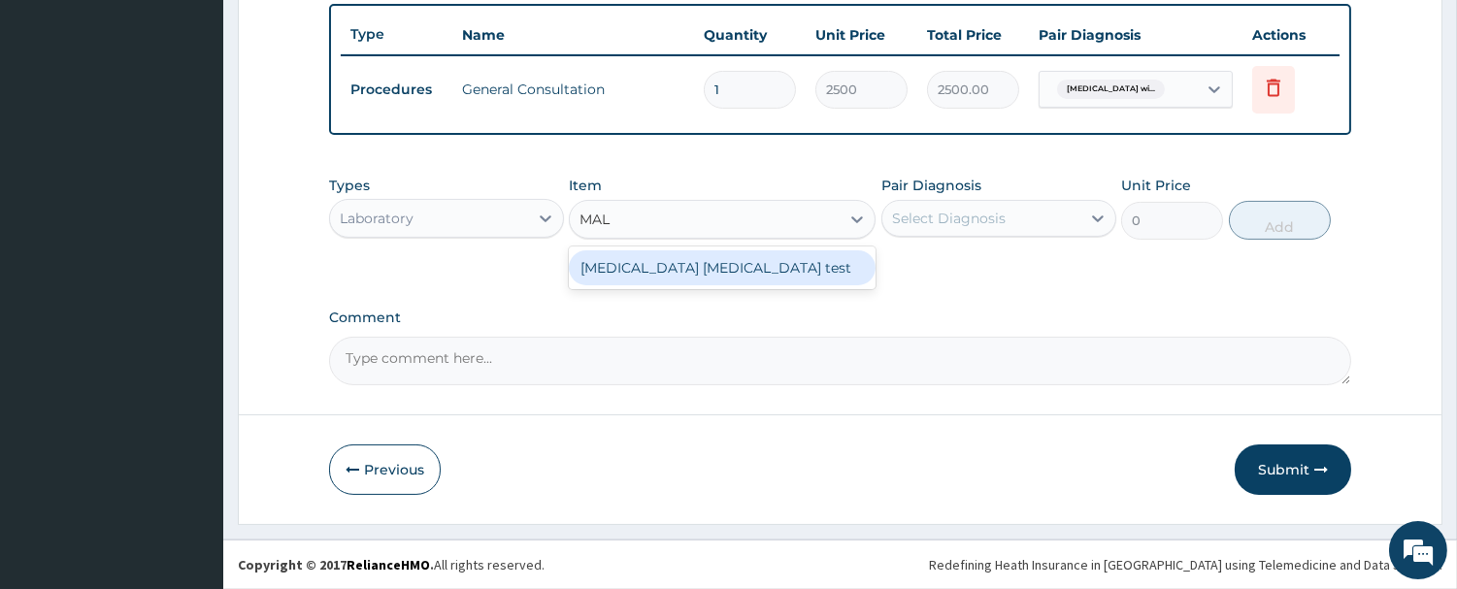
drag, startPoint x: 694, startPoint y: 269, endPoint x: 951, endPoint y: 234, distance: 259.6
click at [695, 268] on div "Malaria Parasite test" at bounding box center [722, 267] width 307 height 35
type input "1500"
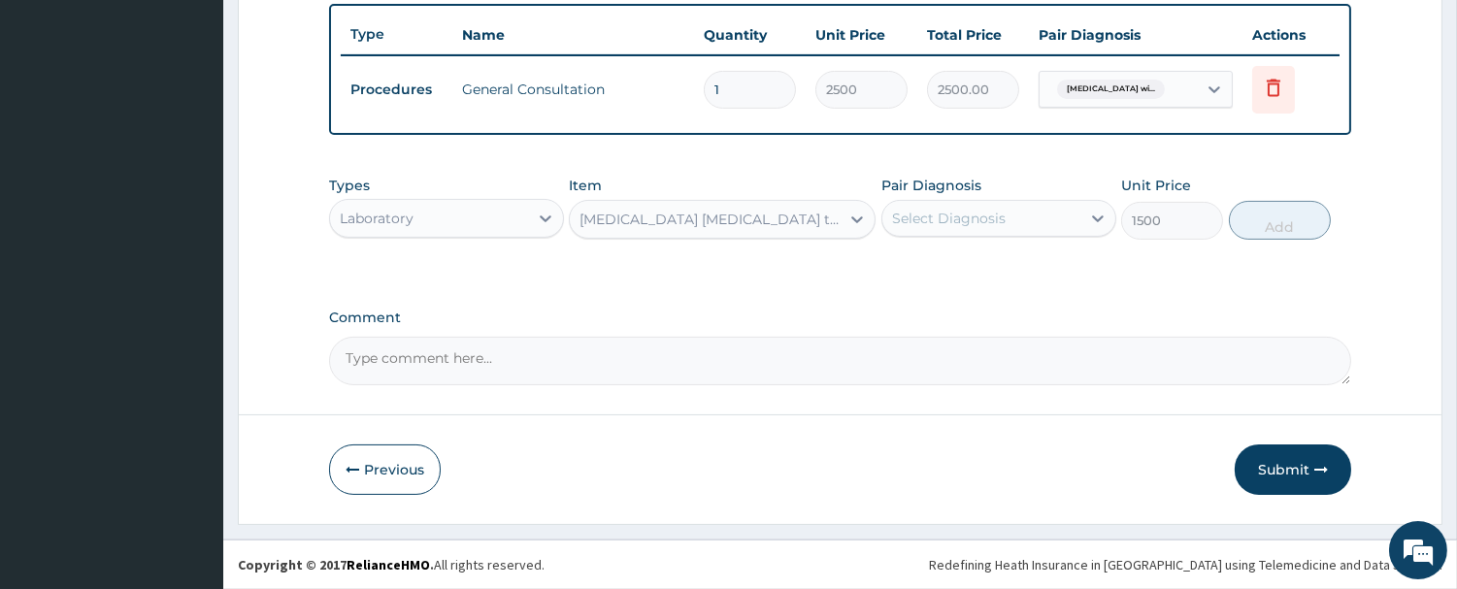
drag, startPoint x: 1013, startPoint y: 215, endPoint x: 1006, endPoint y: 238, distance: 23.6
click at [1014, 216] on div "Select Diagnosis" at bounding box center [981, 218] width 198 height 31
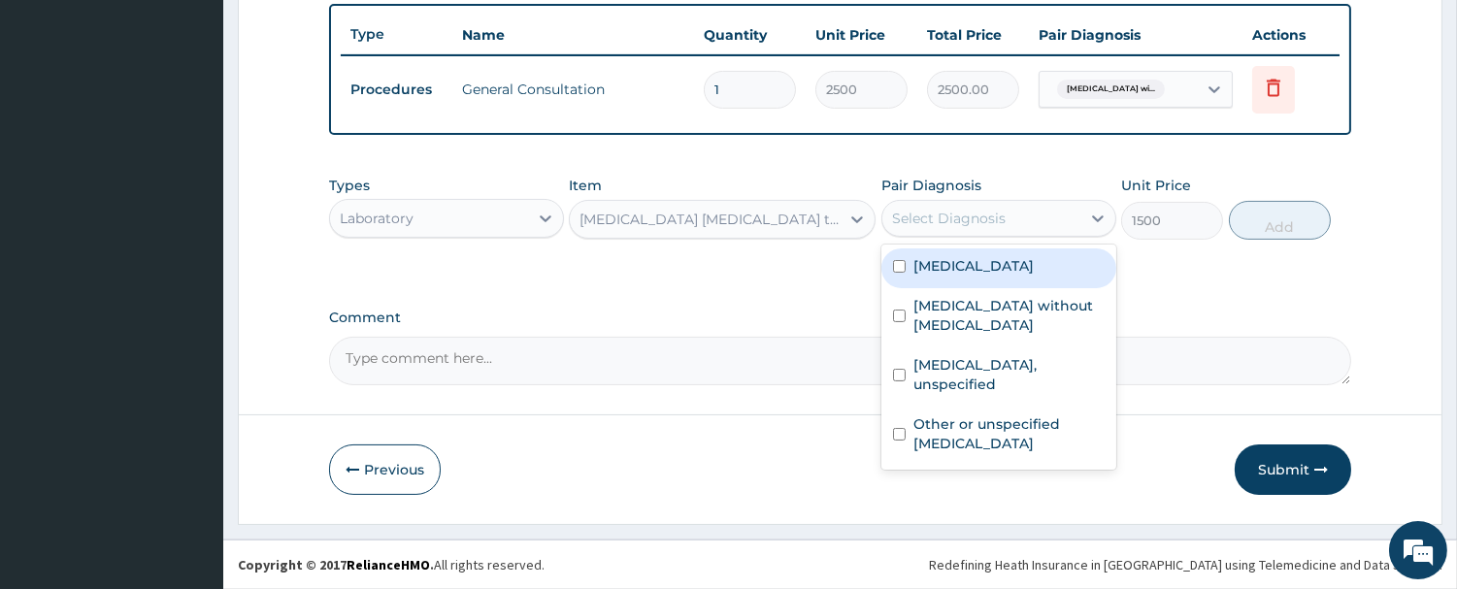
click at [978, 276] on label "Plasmodium malariae malaria without complication" at bounding box center [973, 265] width 120 height 19
checkbox input "true"
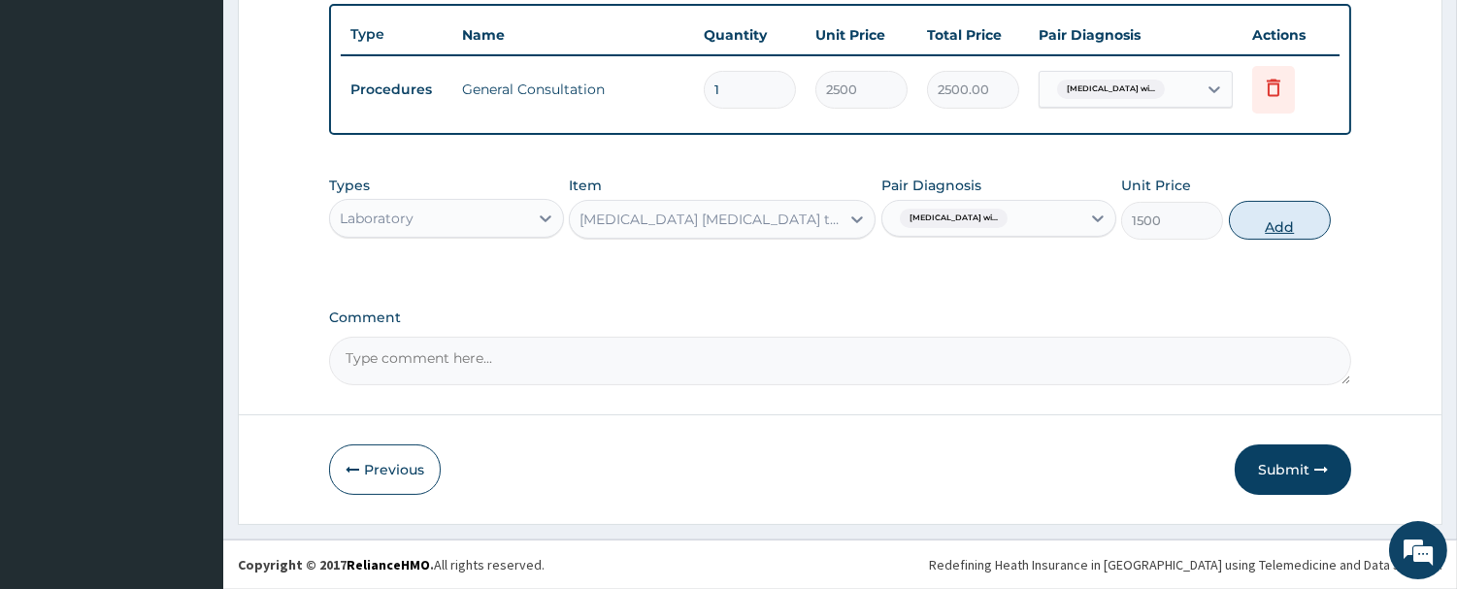
click at [1264, 208] on button "Add" at bounding box center [1280, 220] width 102 height 39
type input "0"
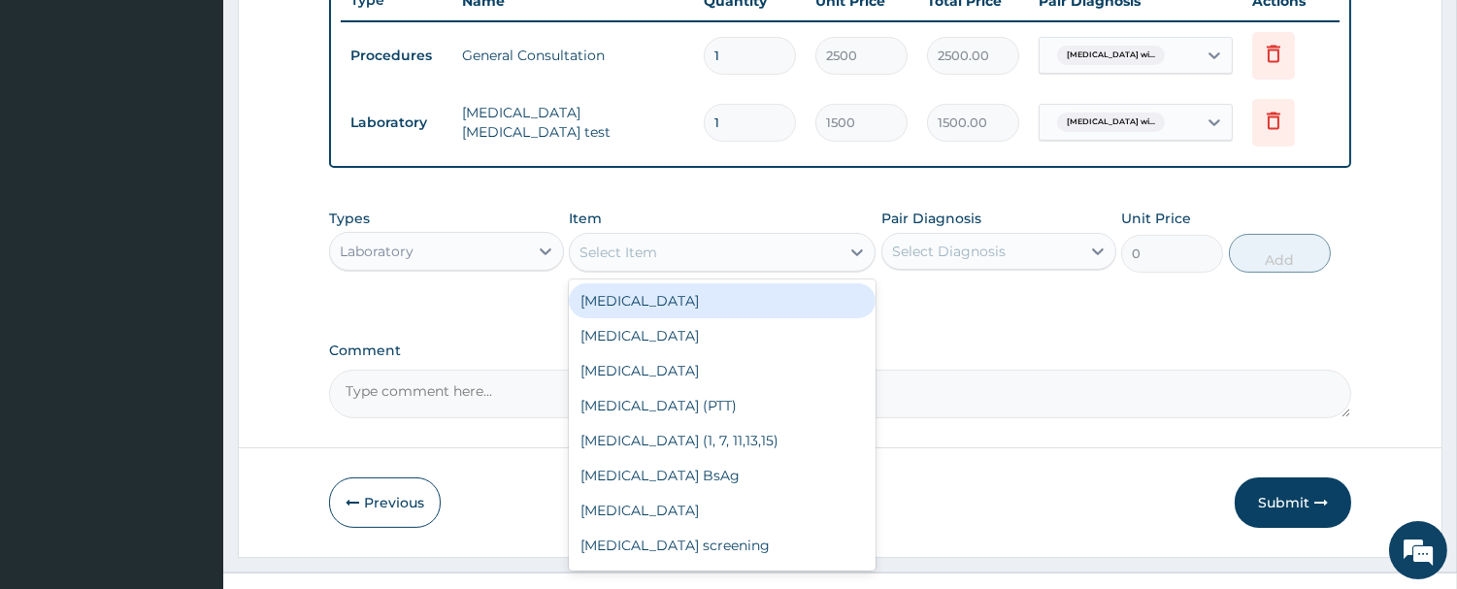
click at [762, 268] on div "Select Item" at bounding box center [705, 252] width 270 height 31
type input "FB"
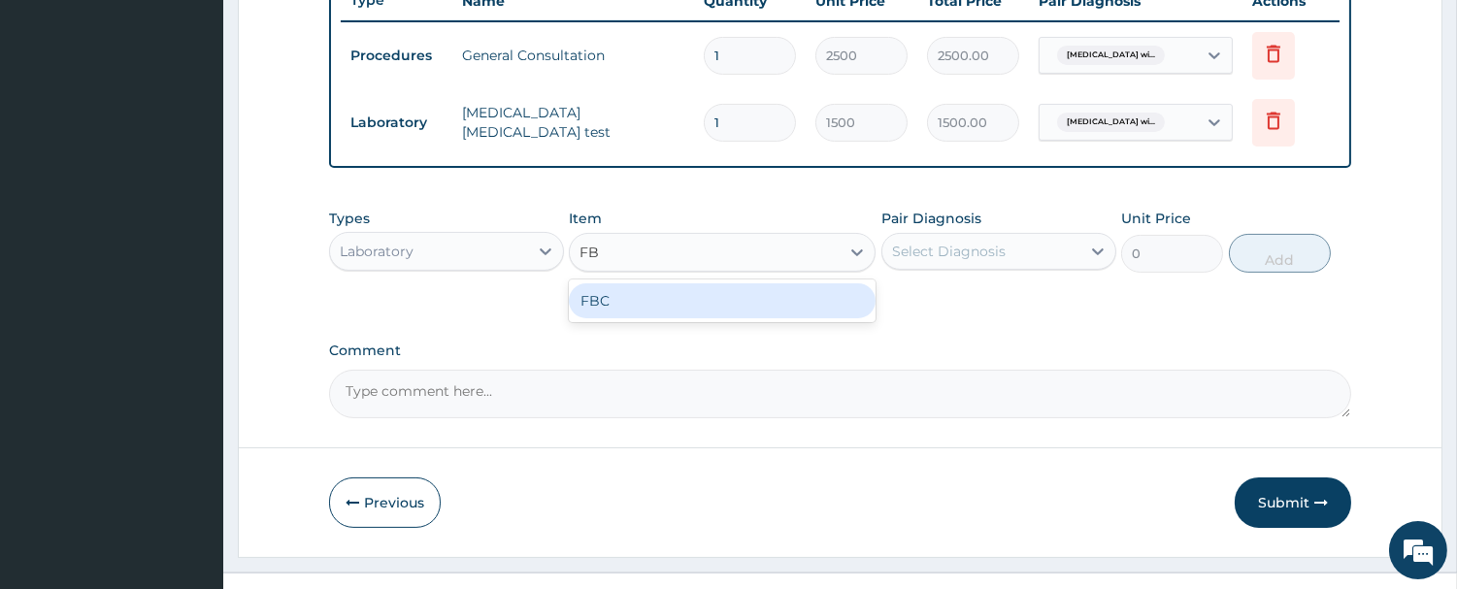
drag, startPoint x: 729, startPoint y: 348, endPoint x: 854, endPoint y: 338, distance: 125.6
click at [731, 318] on div "FBC" at bounding box center [722, 300] width 307 height 35
type input "2500"
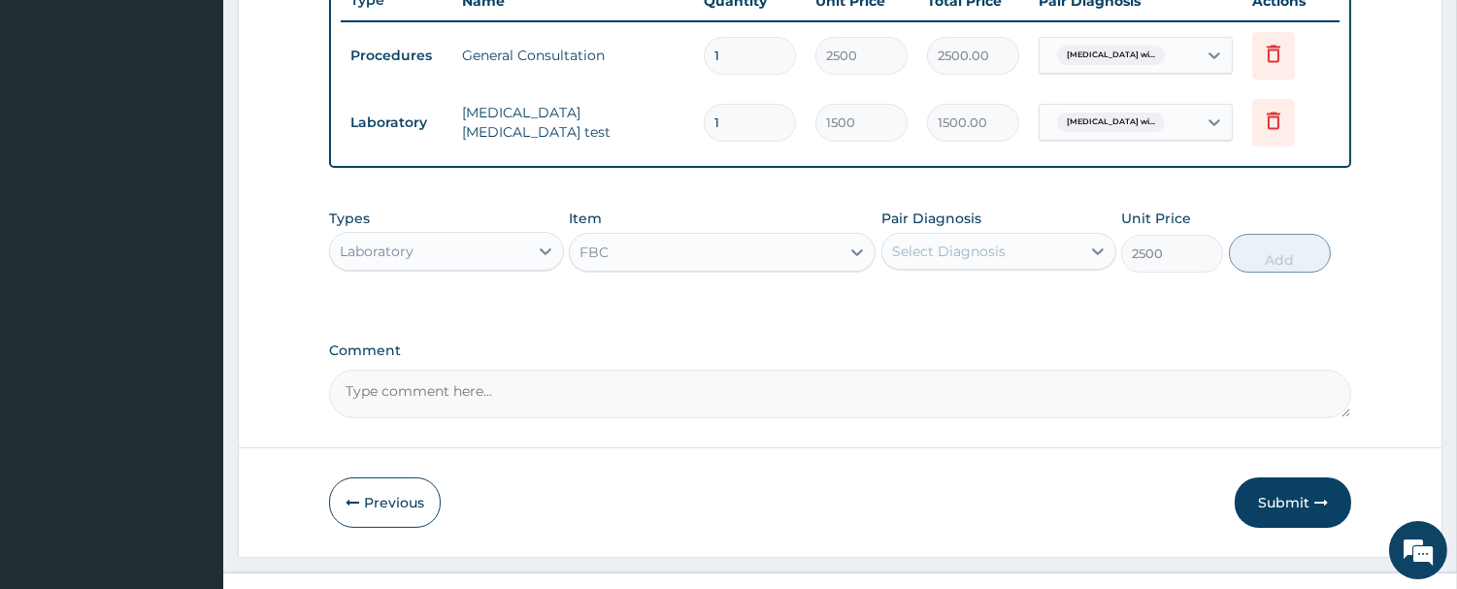
click at [1026, 267] on div "Select Diagnosis" at bounding box center [981, 251] width 198 height 31
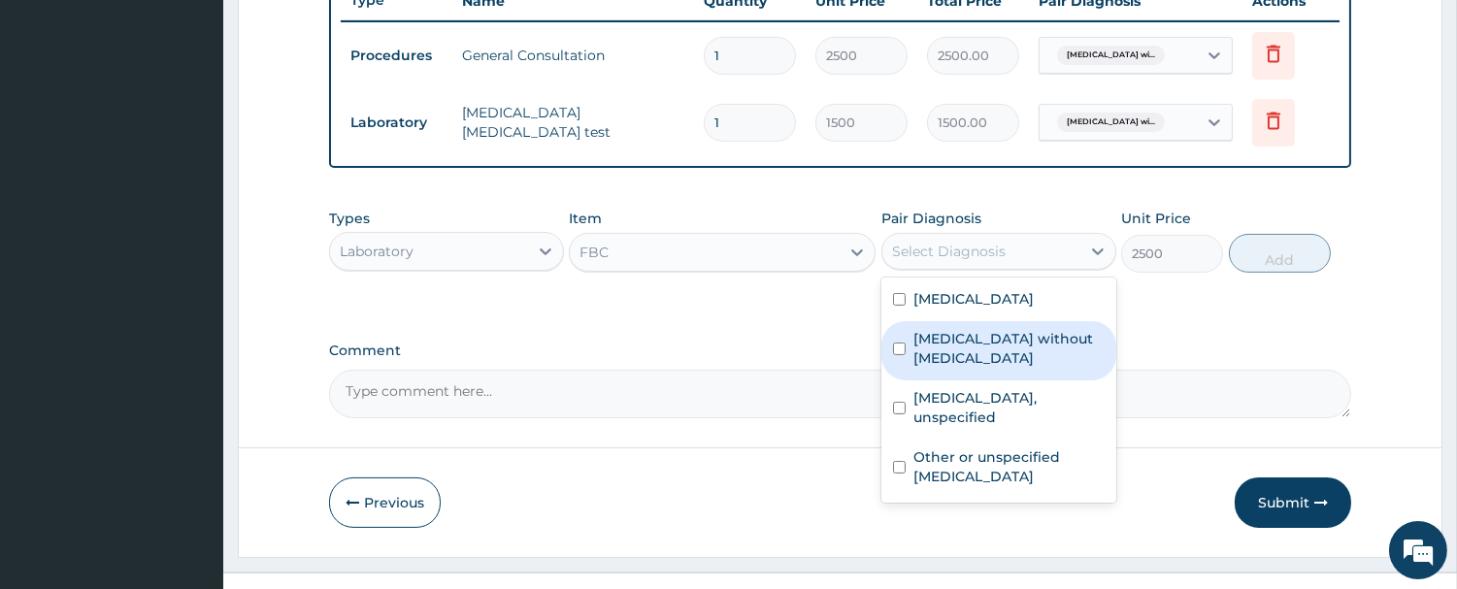
drag, startPoint x: 987, startPoint y: 414, endPoint x: 1158, endPoint y: 322, distance: 193.7
click at [987, 368] on label "Sepsis without septic shock" at bounding box center [1008, 348] width 191 height 39
checkbox input "true"
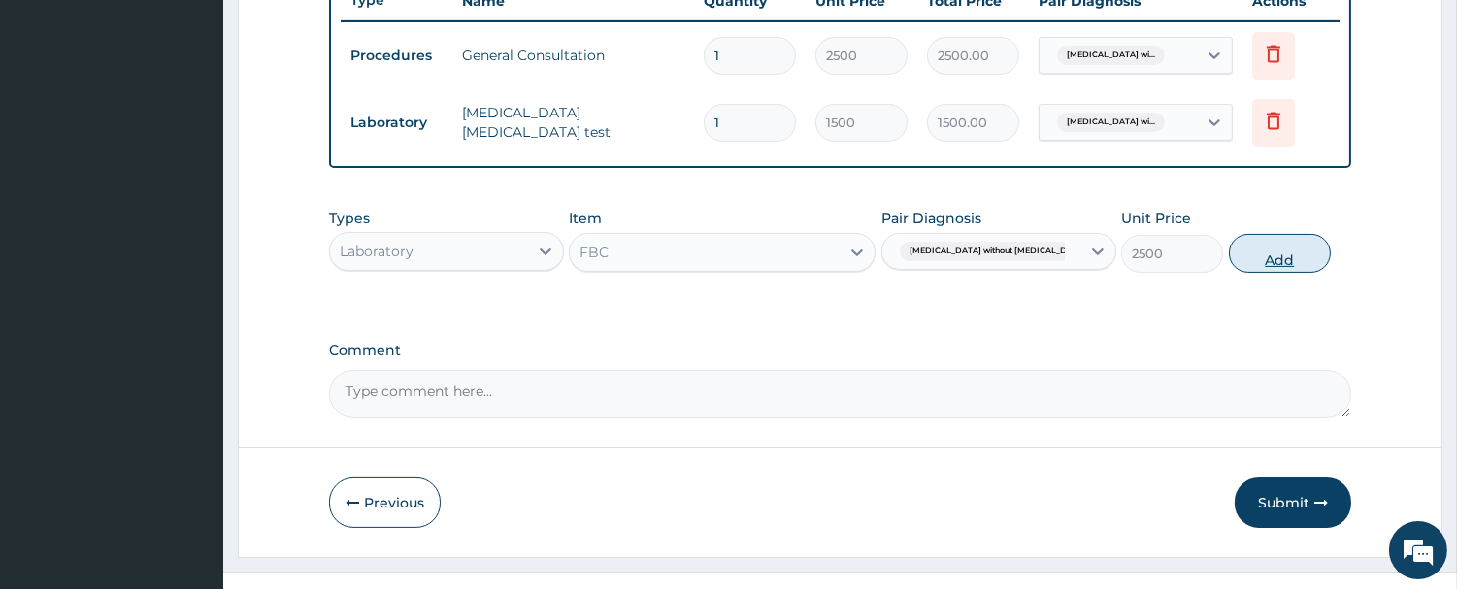
click at [1254, 273] on button "Add" at bounding box center [1280, 253] width 102 height 39
type input "0"
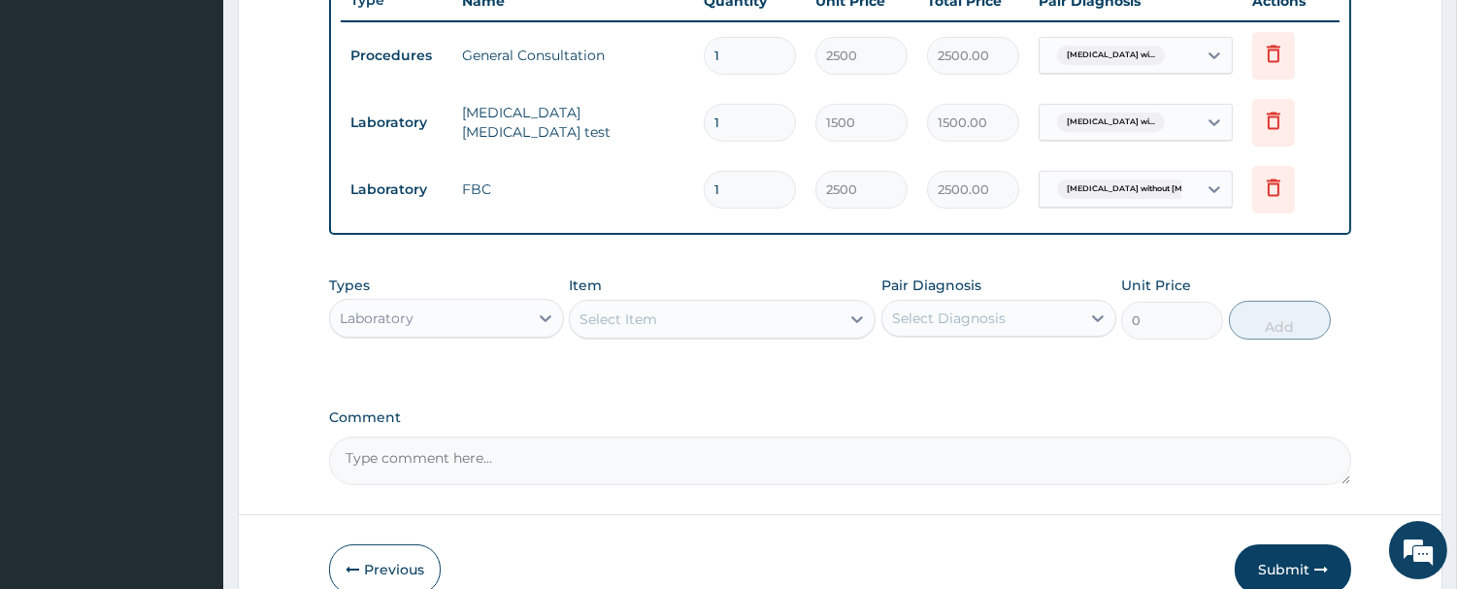
click at [506, 334] on div "Laboratory" at bounding box center [429, 318] width 198 height 31
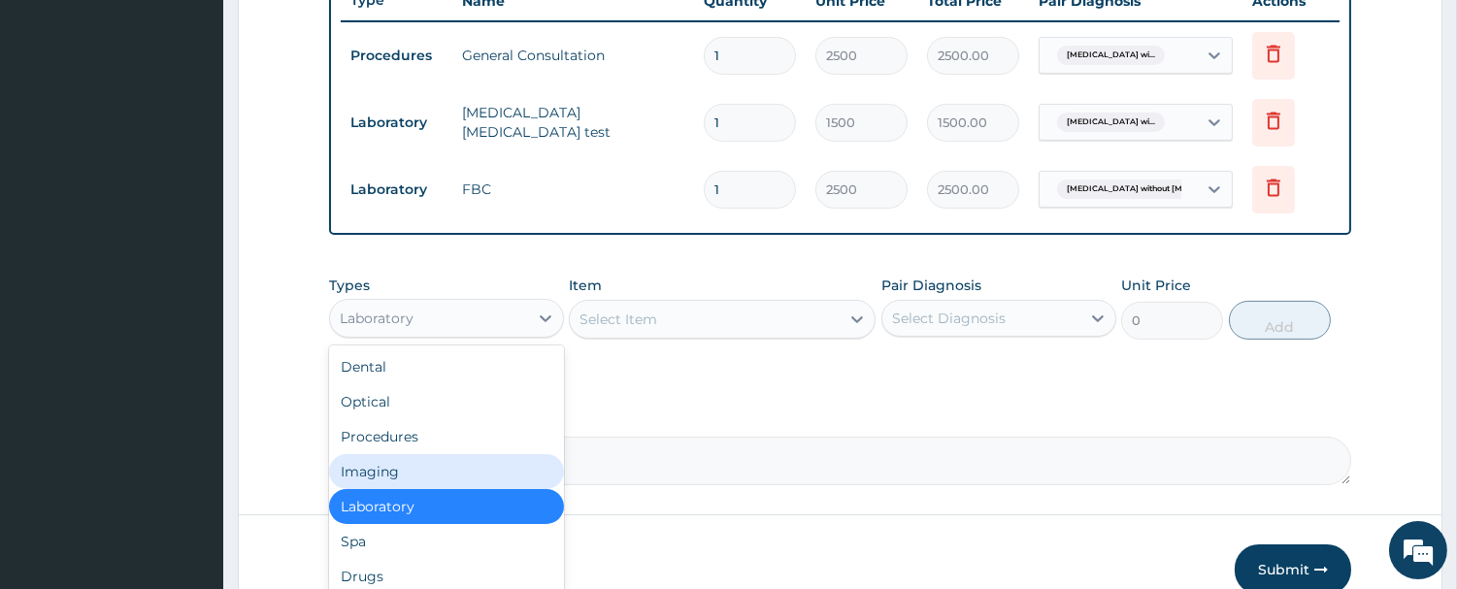
scroll to position [65, 0]
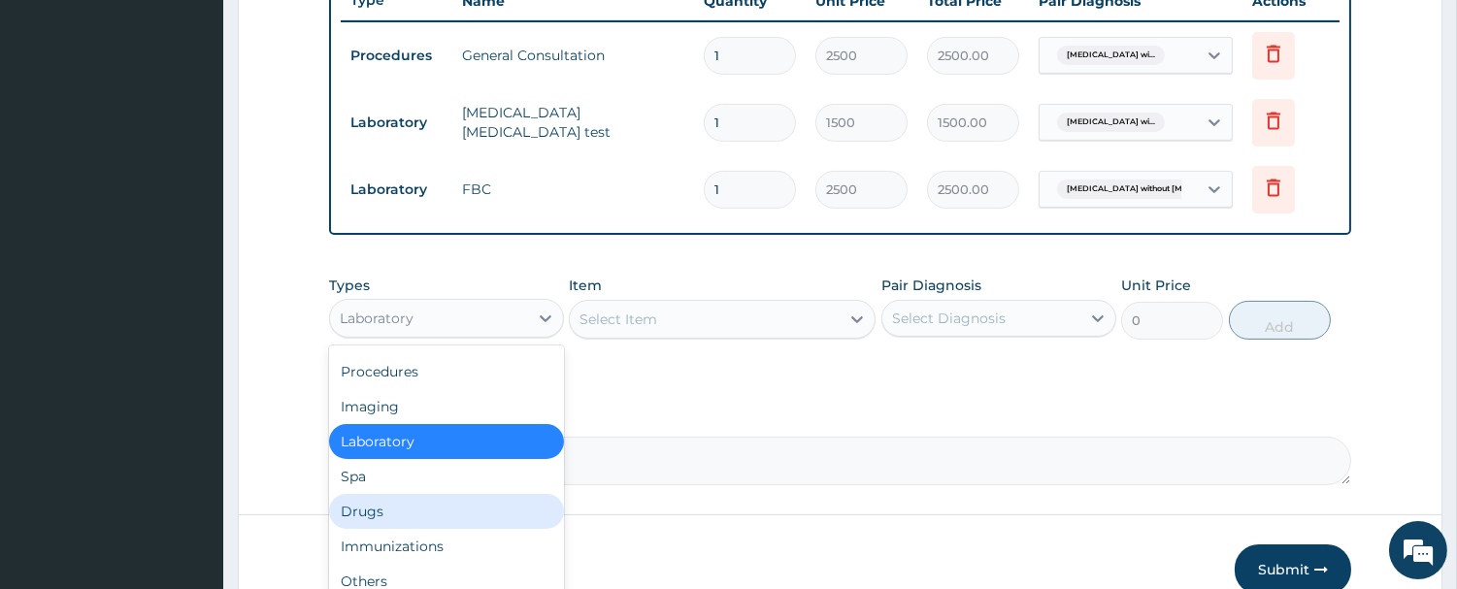
drag, startPoint x: 394, startPoint y: 550, endPoint x: 393, endPoint y: 534, distance: 16.5
click at [394, 529] on div "Drugs" at bounding box center [446, 511] width 235 height 35
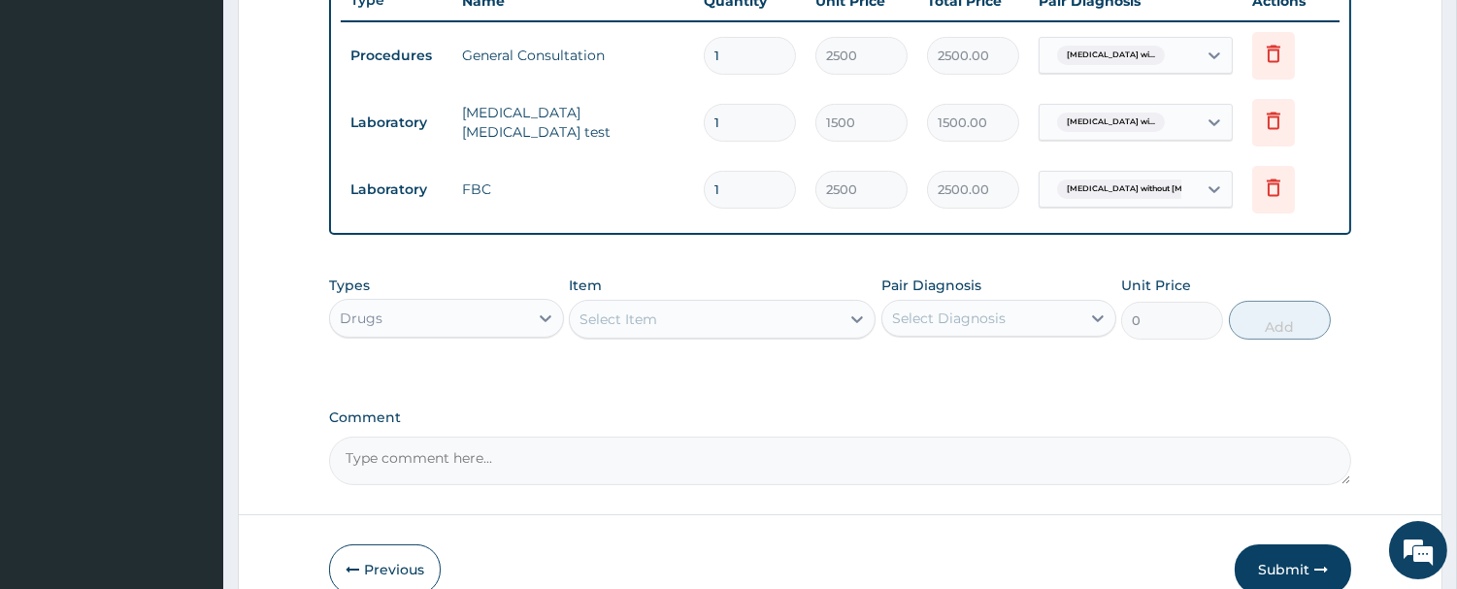
click at [705, 335] on div "Select Item" at bounding box center [705, 319] width 270 height 31
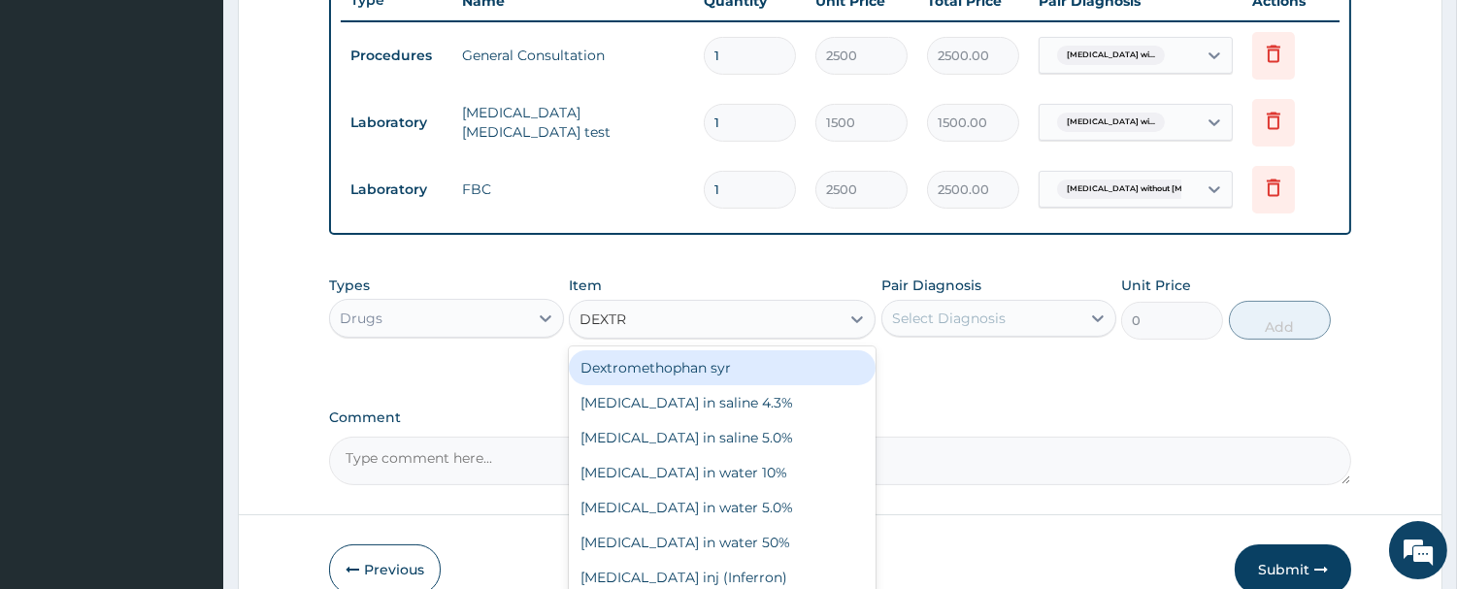
type input "DEXTRO"
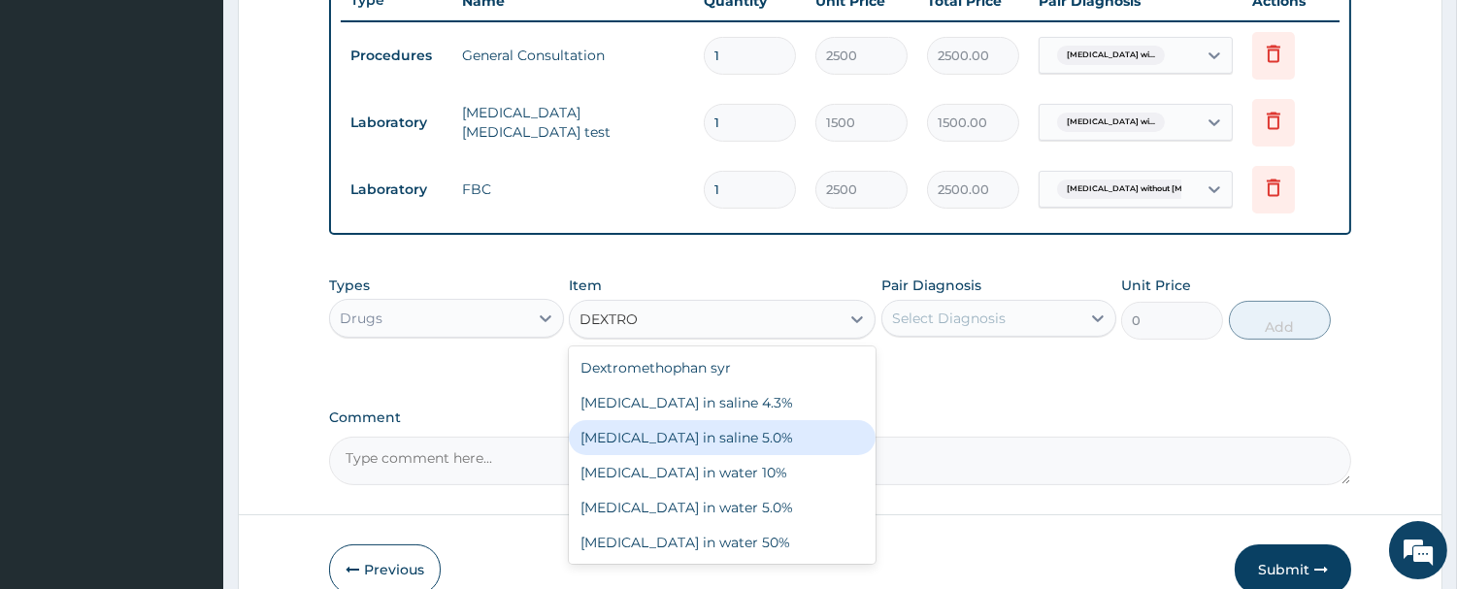
click at [723, 455] on div "Dextrose in saline 5.0%" at bounding box center [722, 437] width 307 height 35
type input "2000"
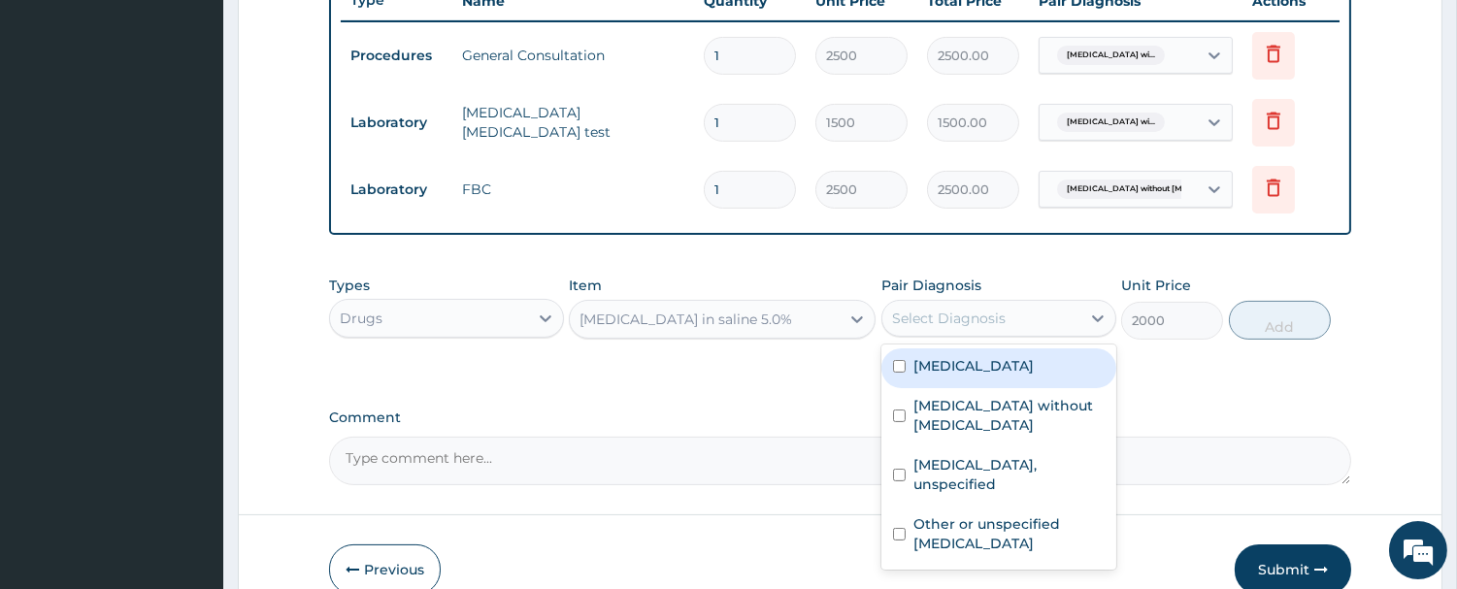
click at [958, 328] on div "Select Diagnosis" at bounding box center [949, 318] width 114 height 19
click at [955, 376] on label "Plasmodium malariae malaria without complication" at bounding box center [973, 365] width 120 height 19
checkbox input "true"
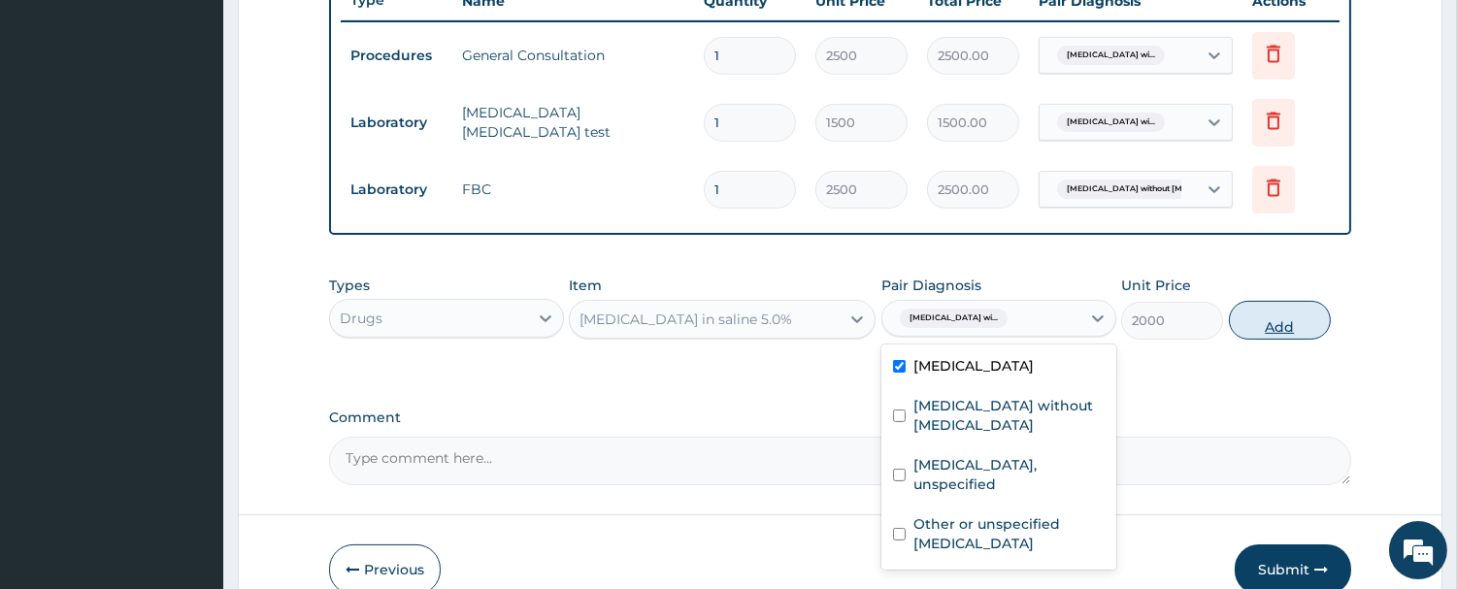
click at [1287, 340] on button "Add" at bounding box center [1280, 320] width 102 height 39
type input "0"
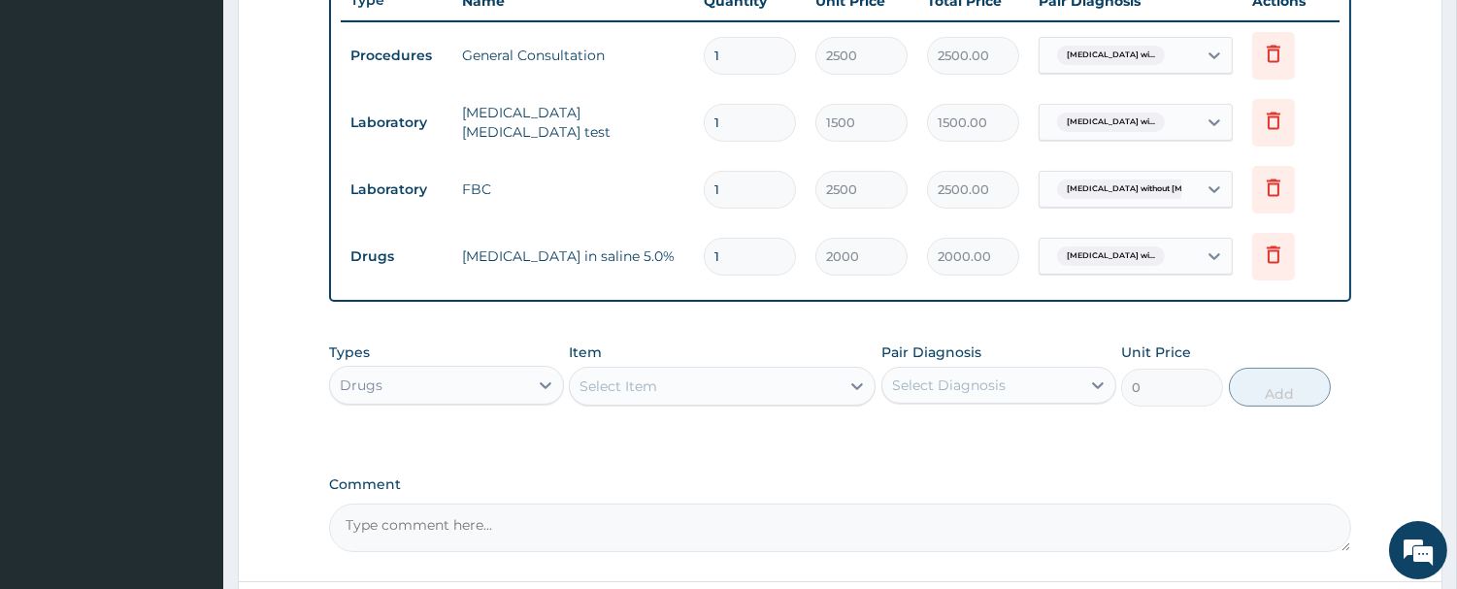
type input "0.00"
type input "3"
type input "6000.00"
type input "3"
click at [654, 396] on div "Select Item" at bounding box center [619, 386] width 78 height 19
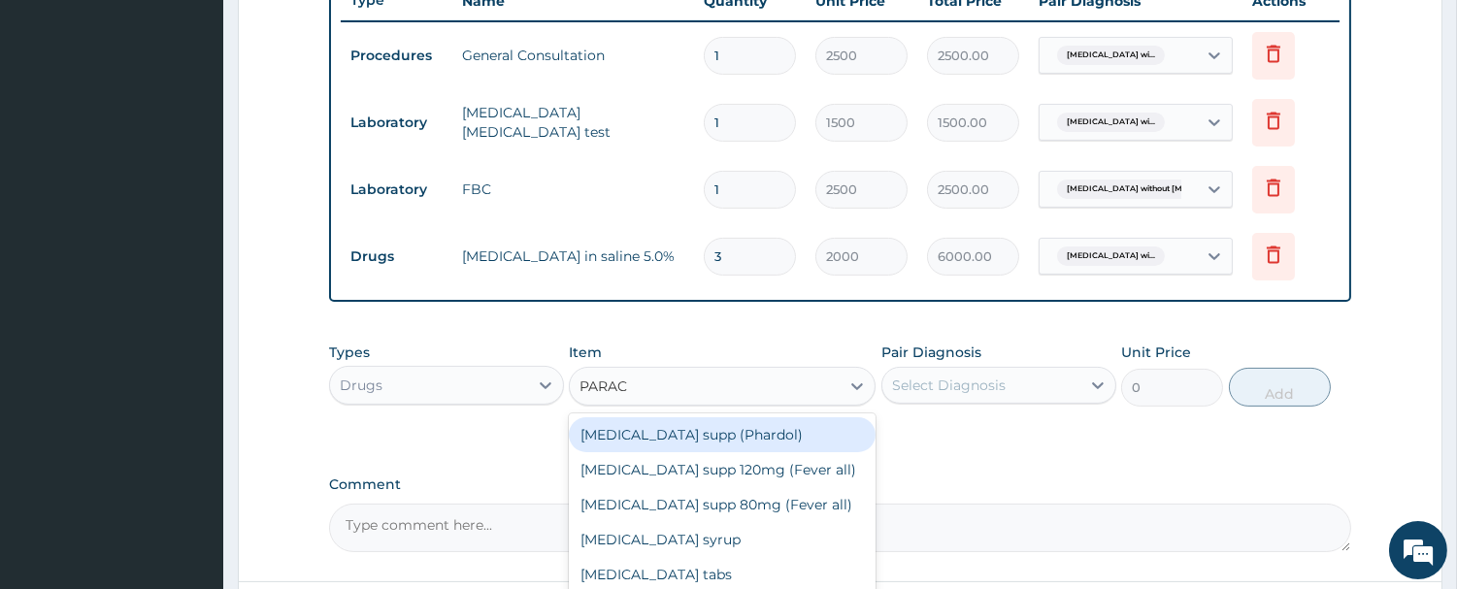
type input "PARACE"
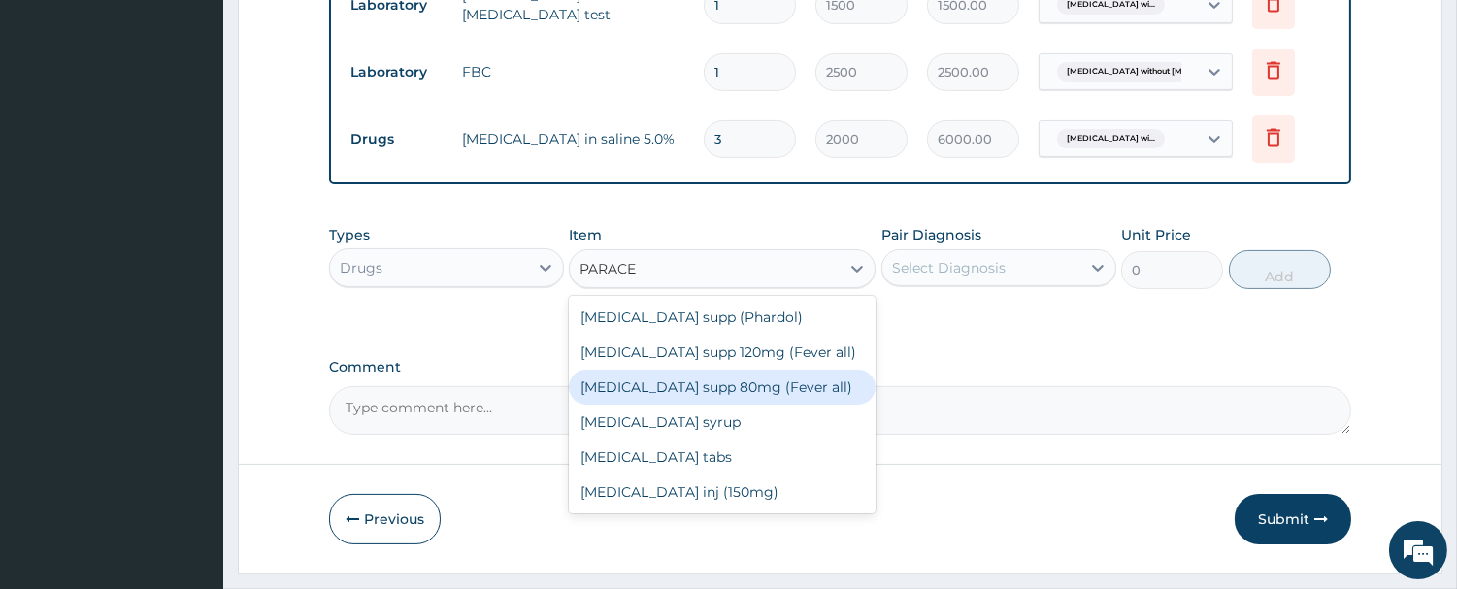
scroll to position [955, 0]
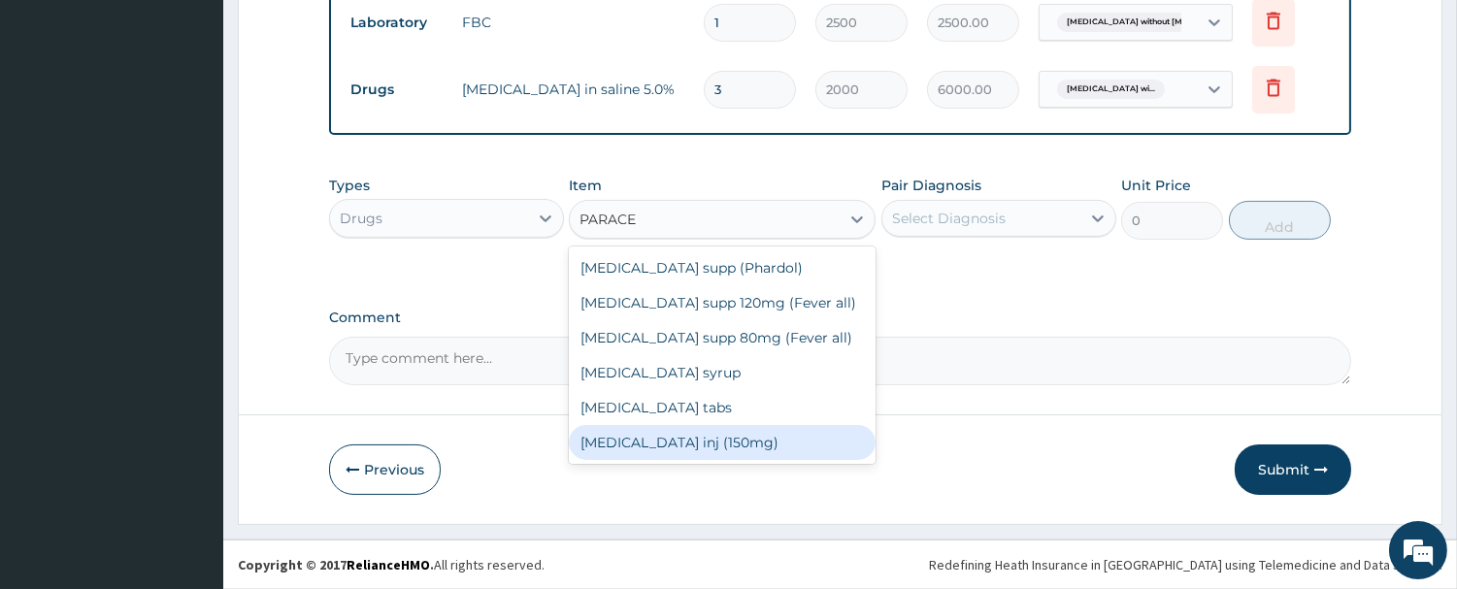
click at [682, 437] on div "Paracetamol inj (150mg)" at bounding box center [722, 442] width 307 height 35
type input "520"
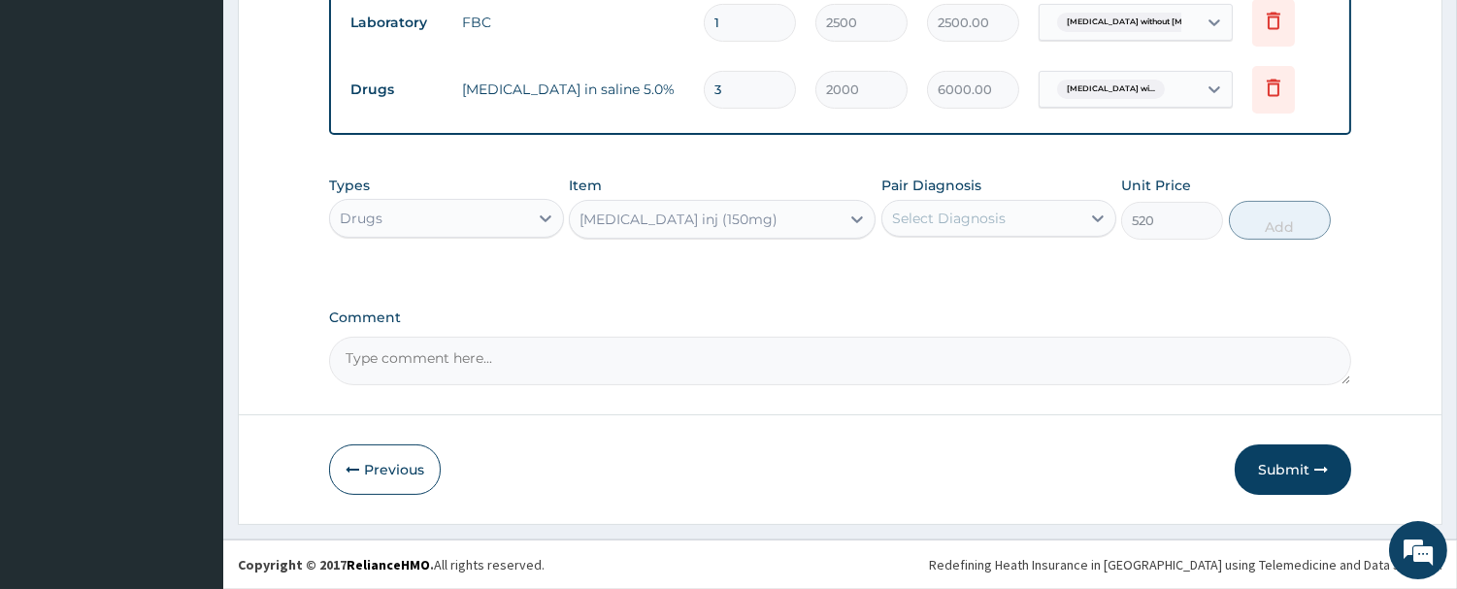
click at [948, 220] on div "Select Diagnosis" at bounding box center [949, 218] width 114 height 19
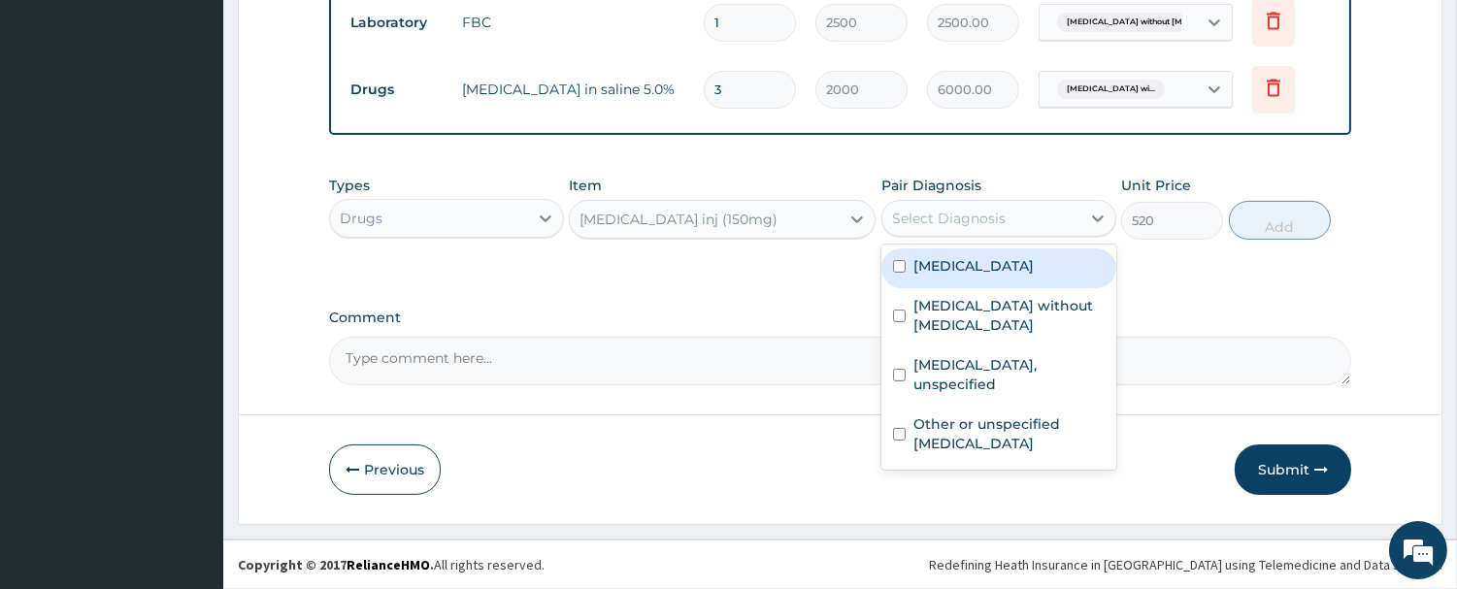
drag, startPoint x: 952, startPoint y: 277, endPoint x: 935, endPoint y: 286, distance: 20.0
click at [953, 276] on label "Plasmodium malariae malaria without complication" at bounding box center [973, 265] width 120 height 19
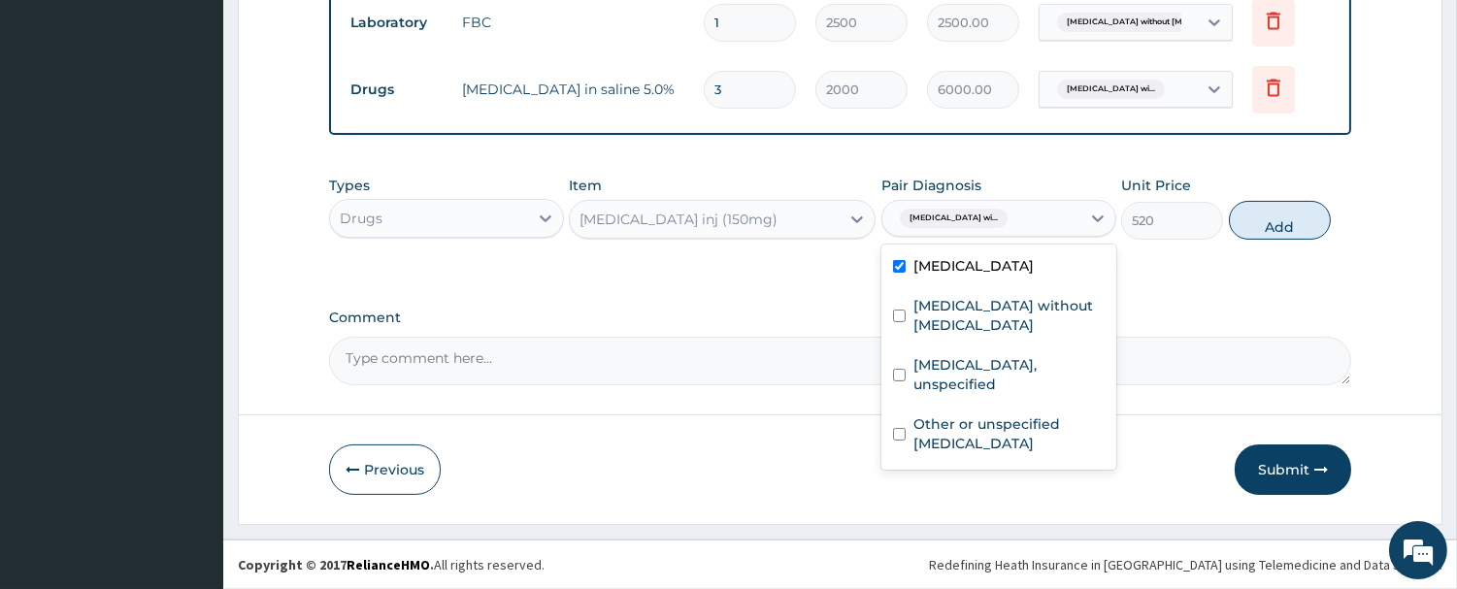
checkbox input "true"
drag, startPoint x: 1287, startPoint y: 217, endPoint x: 859, endPoint y: 212, distance: 428.1
click at [1287, 218] on button "Add" at bounding box center [1280, 220] width 102 height 39
type input "0"
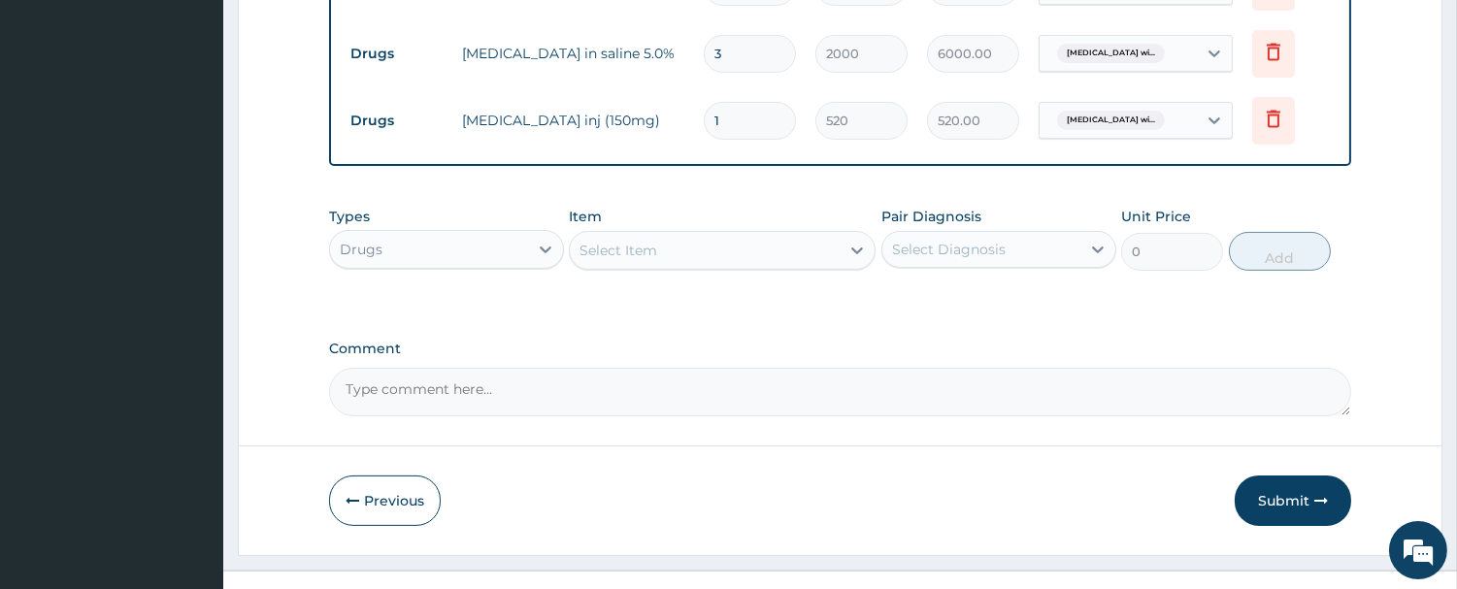
drag, startPoint x: 730, startPoint y: 162, endPoint x: 622, endPoint y: 197, distance: 113.3
type input "6"
type input "3120.00"
type input "6"
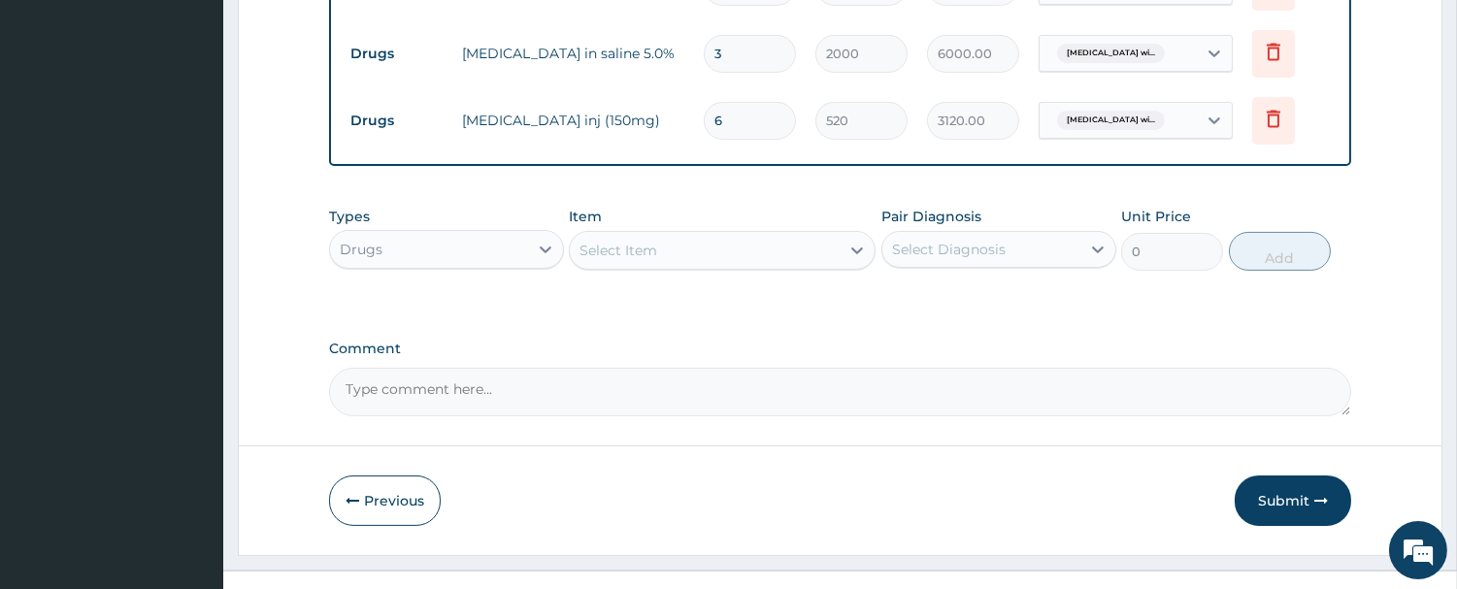
click at [623, 266] on div "Select Item" at bounding box center [705, 250] width 270 height 31
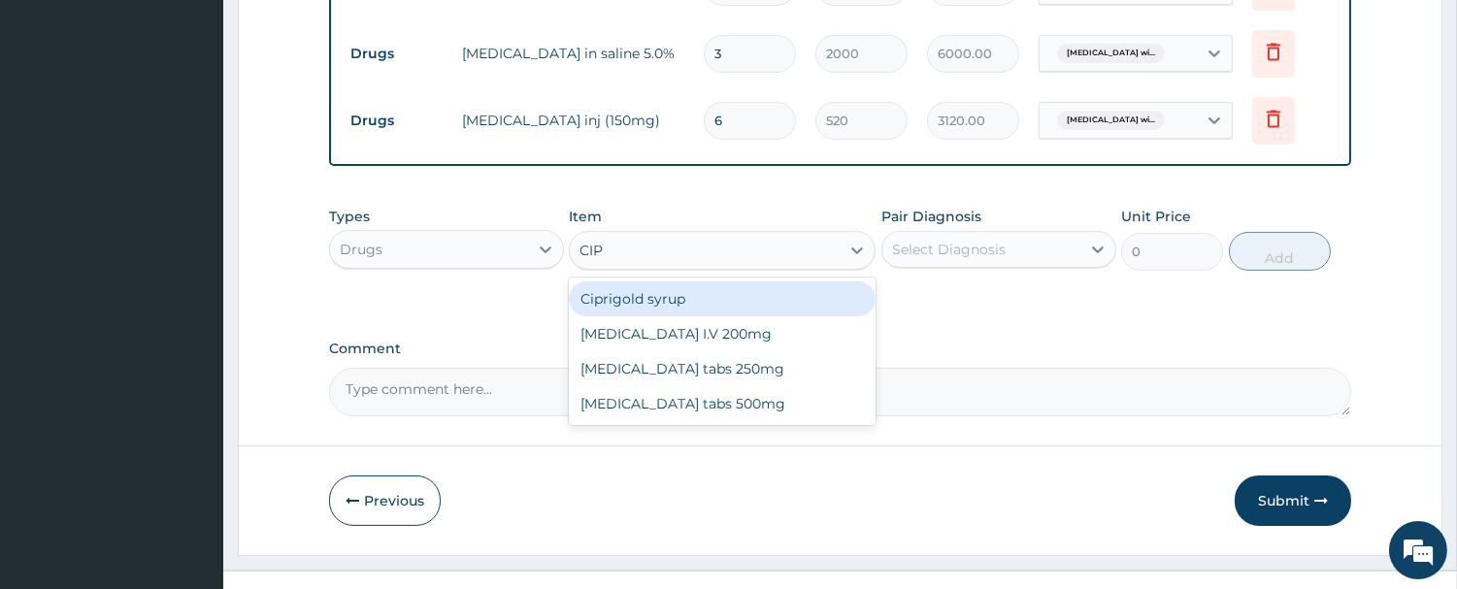
type input "CIPR"
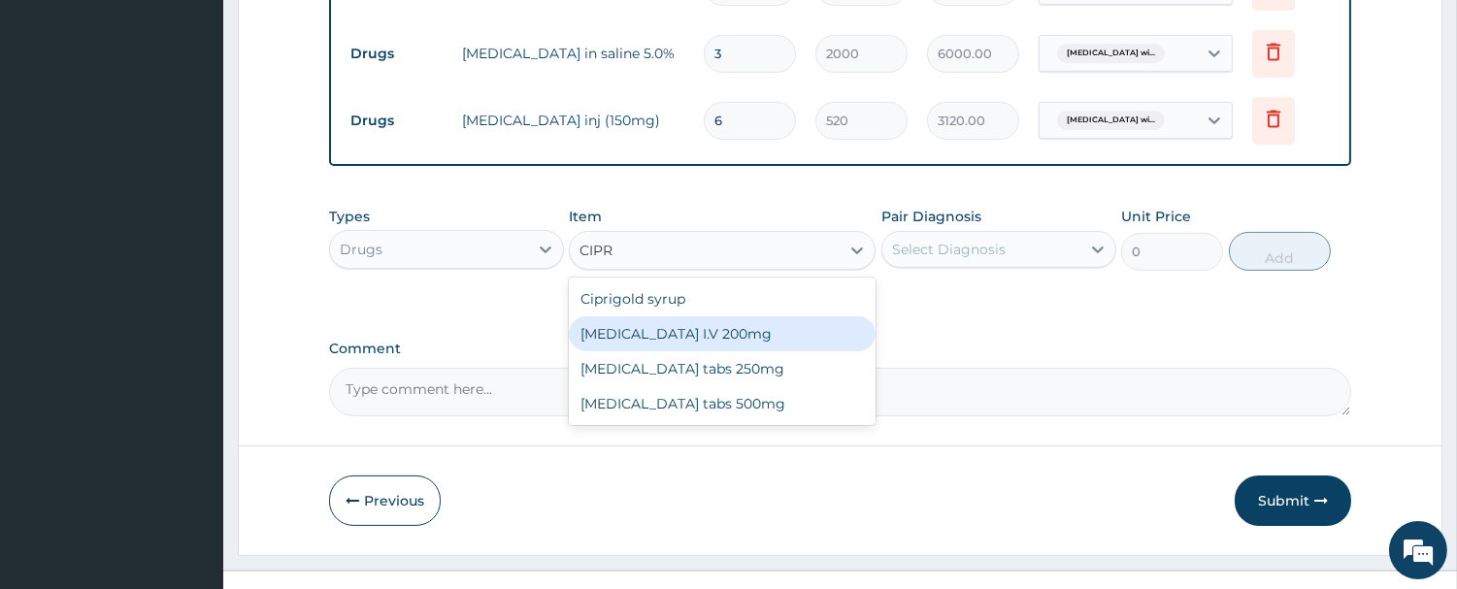
click at [680, 351] on div "Ciproxin I.V 200mg" at bounding box center [722, 333] width 307 height 35
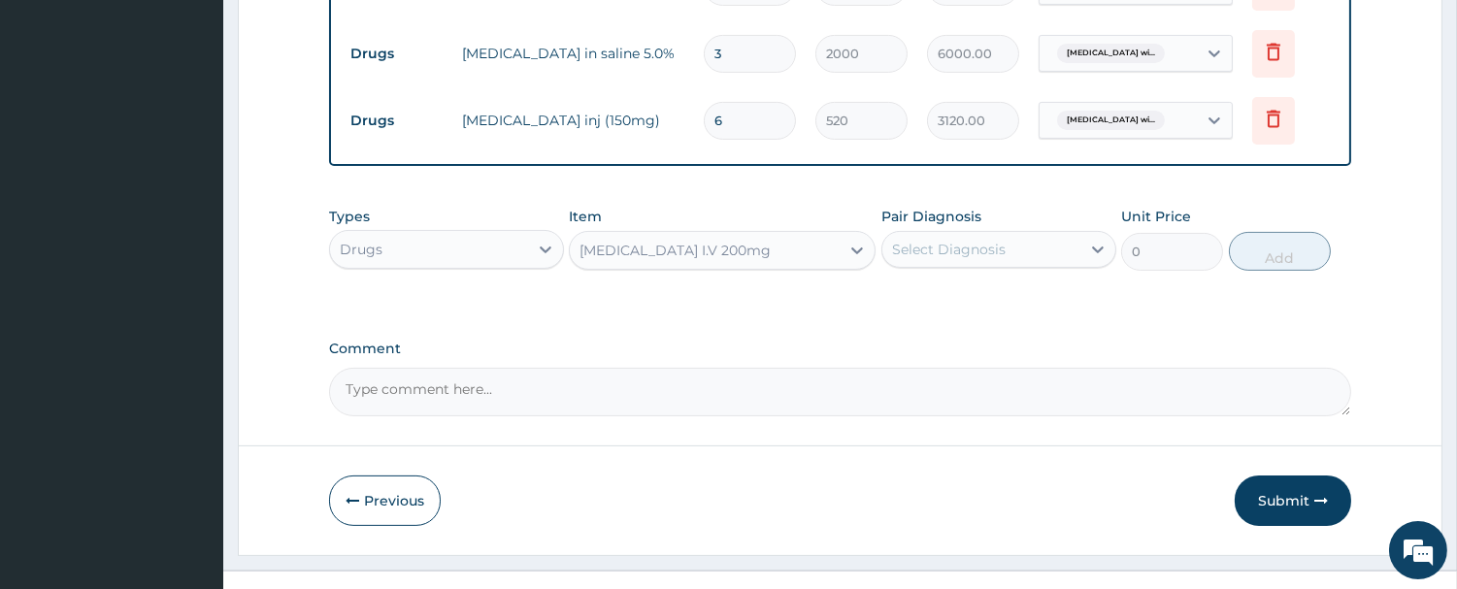
type input "800"
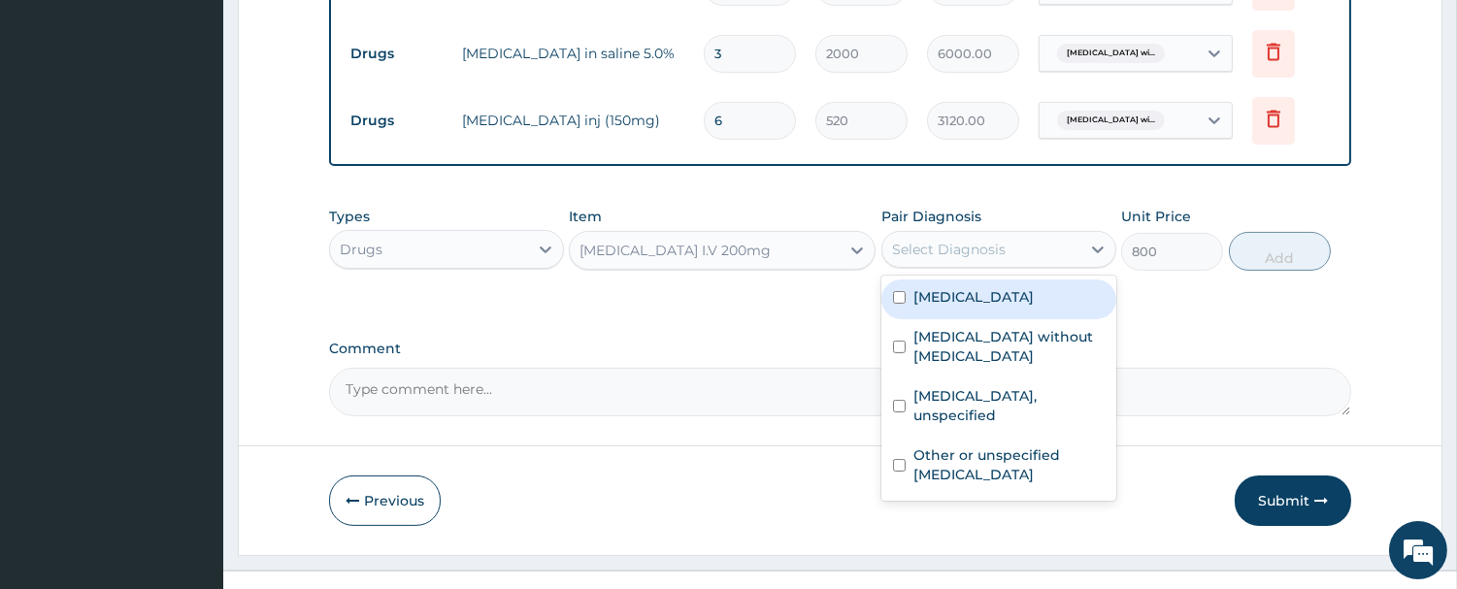
click at [1020, 265] on div "Select Diagnosis" at bounding box center [981, 249] width 198 height 31
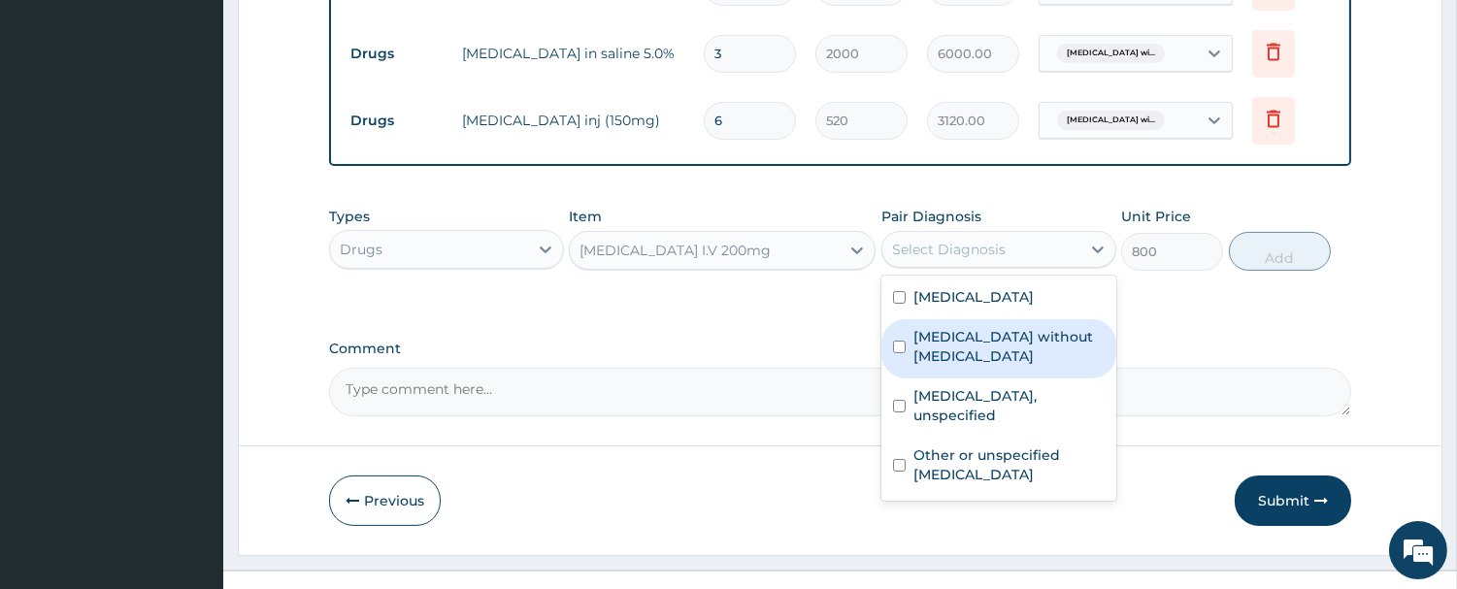
click at [958, 379] on div "Sepsis without septic shock" at bounding box center [998, 348] width 235 height 59
checkbox input "true"
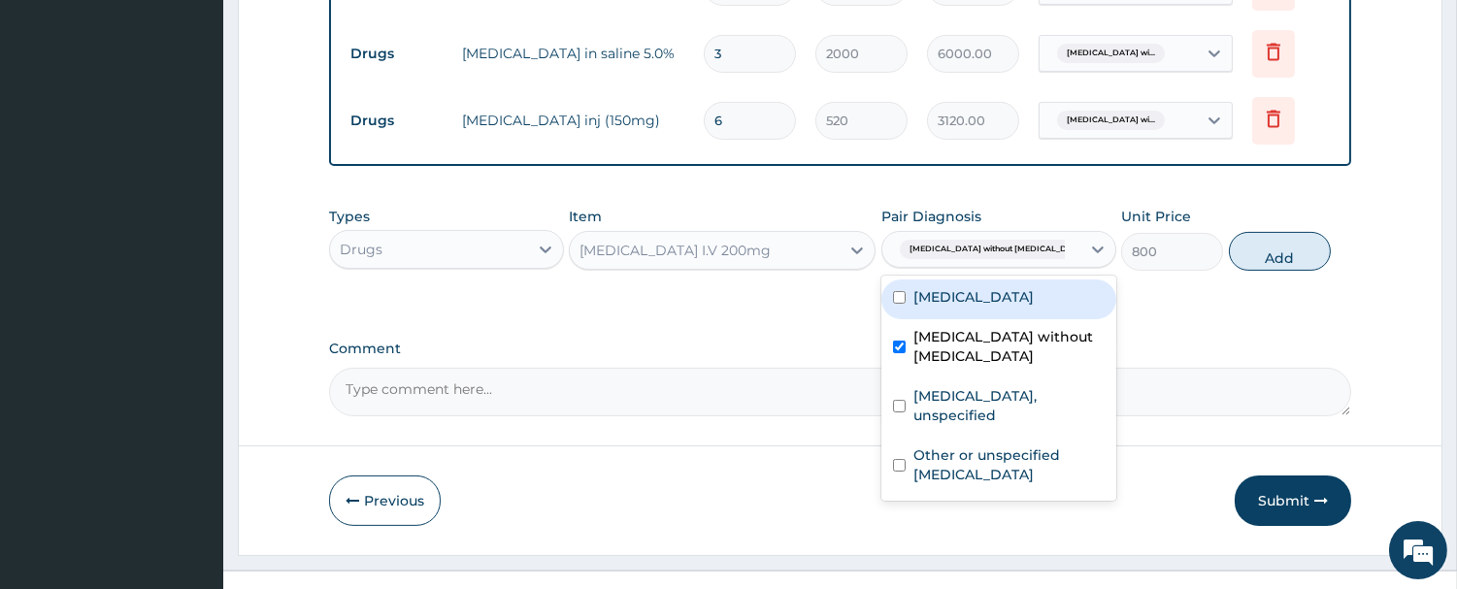
drag, startPoint x: 1301, startPoint y: 295, endPoint x: 713, endPoint y: 282, distance: 588.4
click at [1296, 271] on button "Add" at bounding box center [1280, 251] width 102 height 39
type input "0"
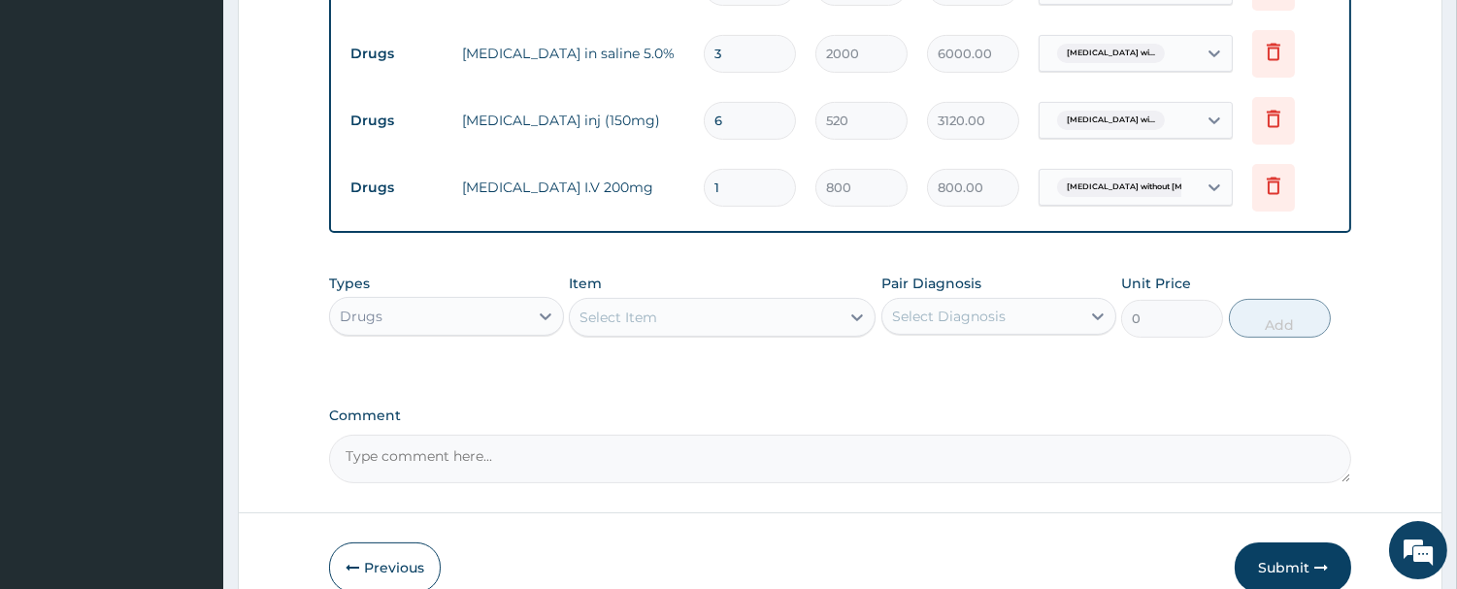
type input "3"
type input "2400.00"
type input "3"
click at [634, 327] on div "Select Item" at bounding box center [619, 317] width 78 height 19
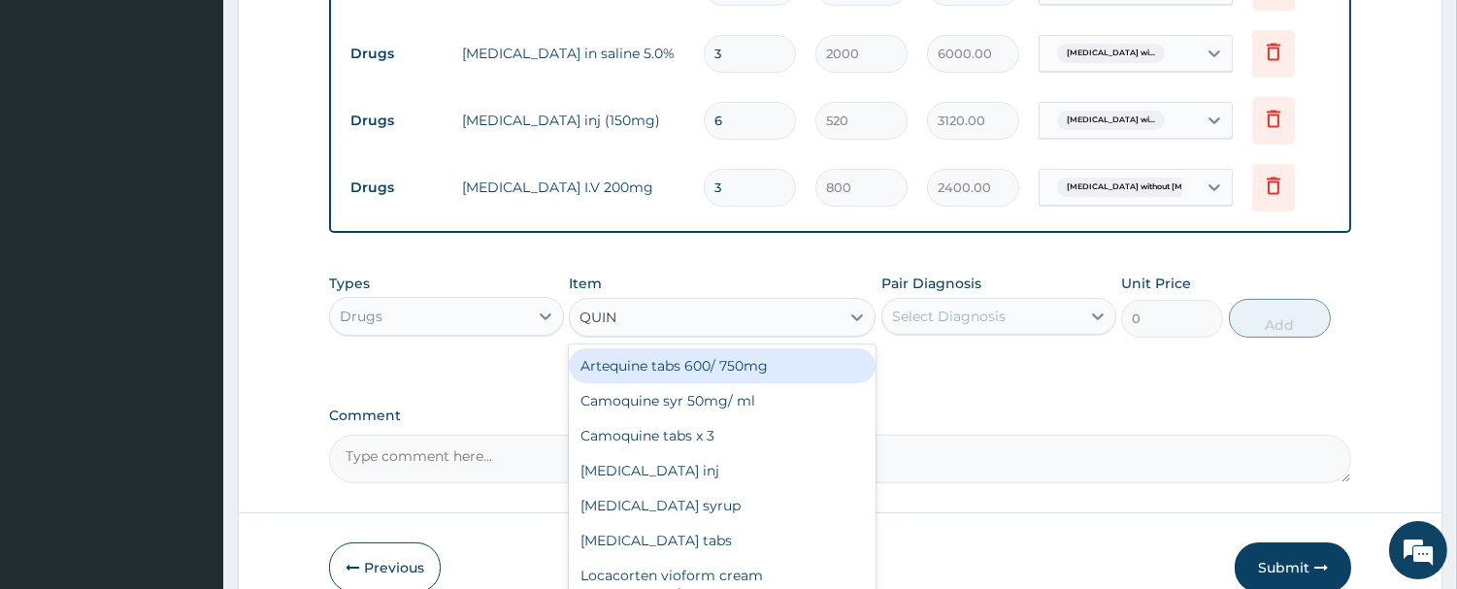
type input "QUINI"
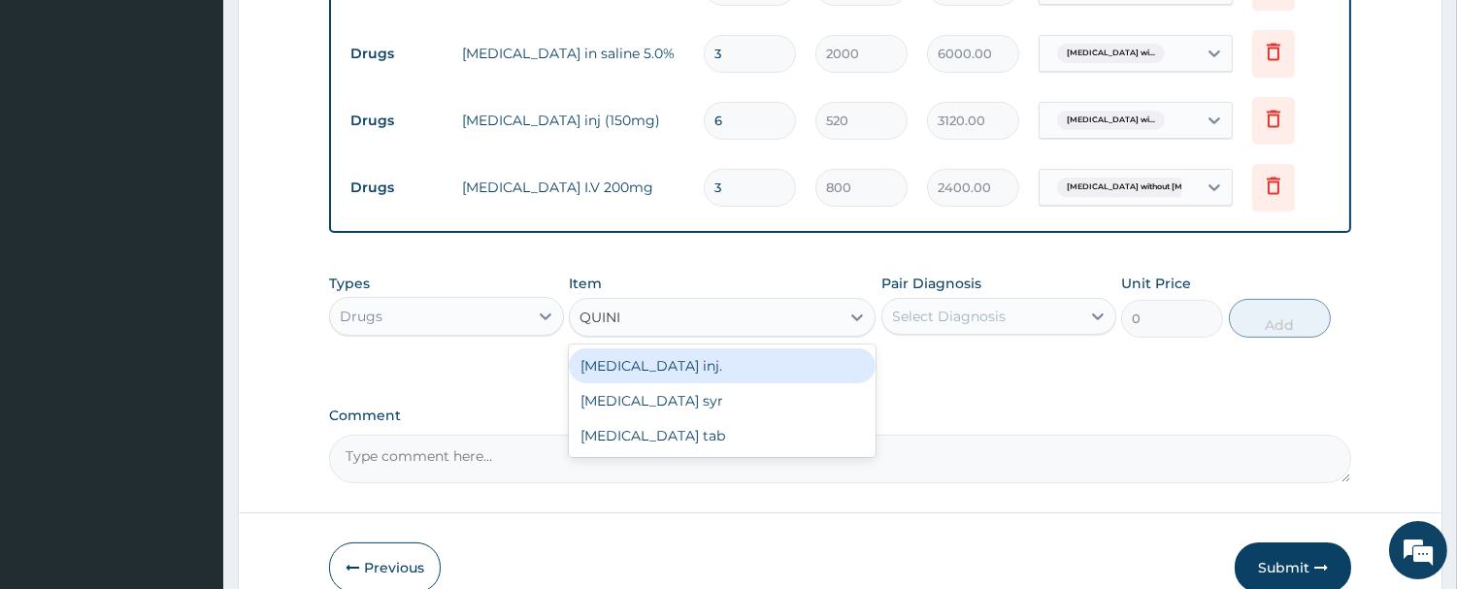
click at [683, 383] on div "Quinine inj." at bounding box center [722, 365] width 307 height 35
type input "250"
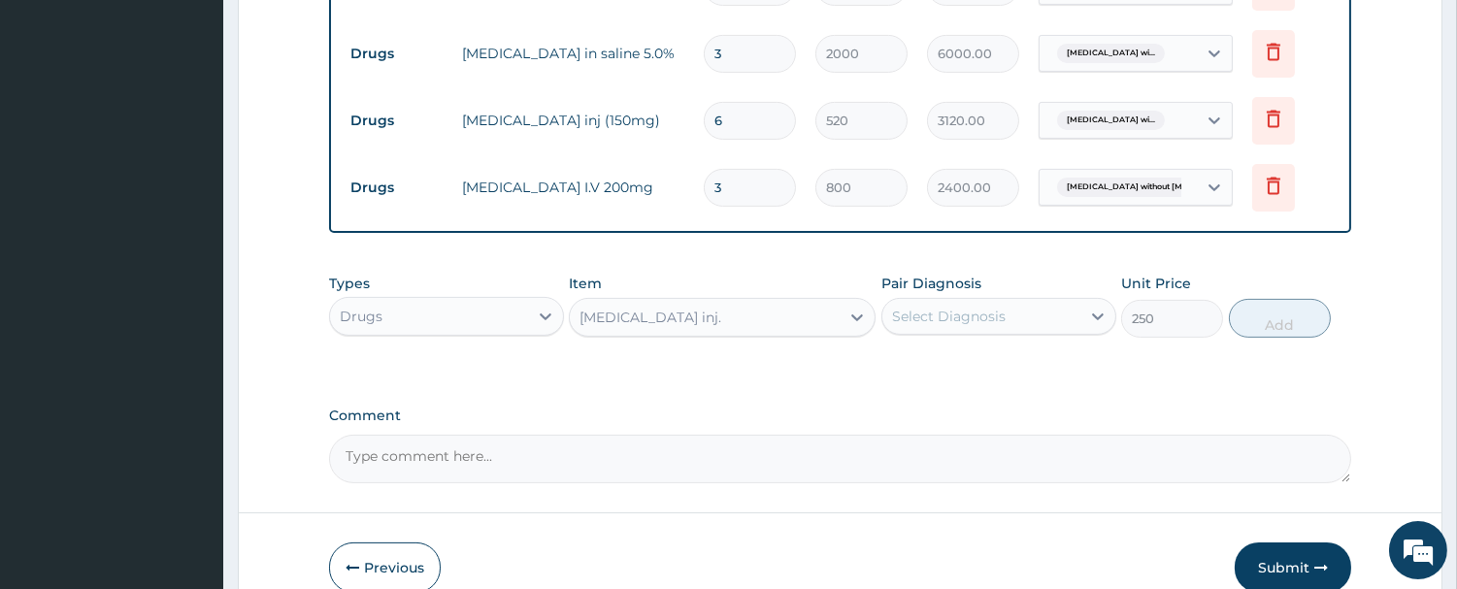
click at [1030, 332] on div "Select Diagnosis" at bounding box center [981, 316] width 198 height 31
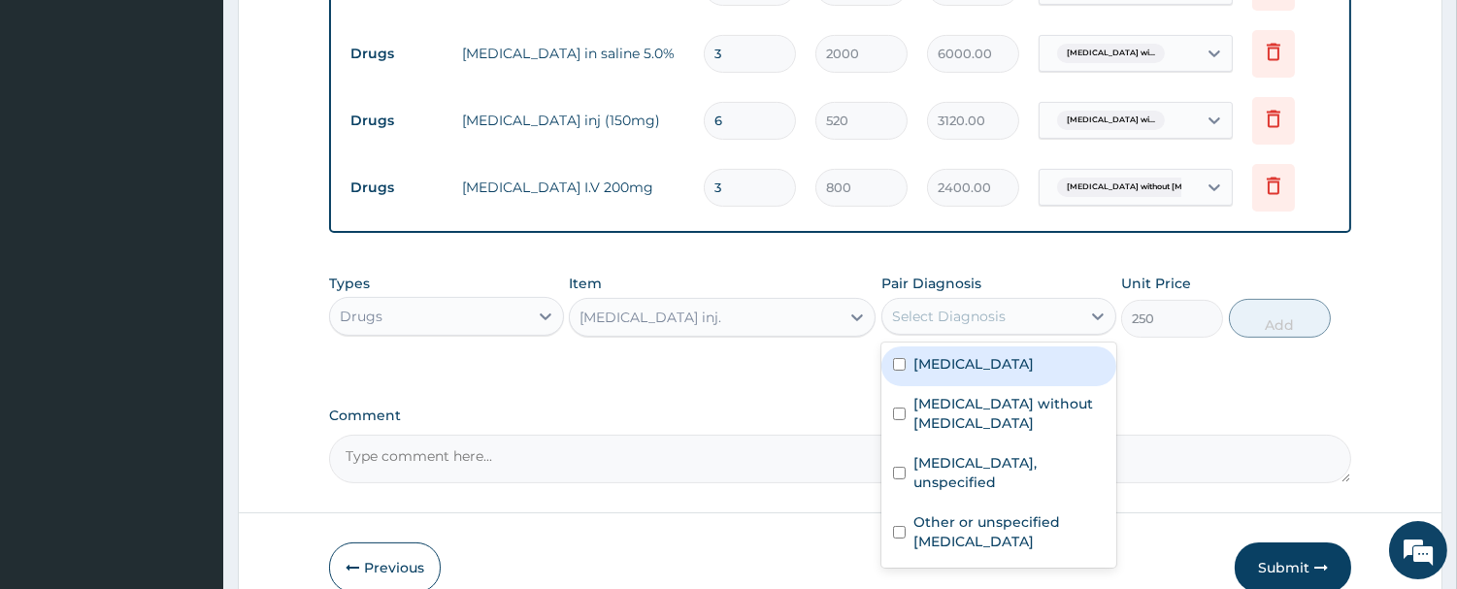
click at [1017, 374] on label "Plasmodium malariae malaria without complication" at bounding box center [973, 363] width 120 height 19
checkbox input "true"
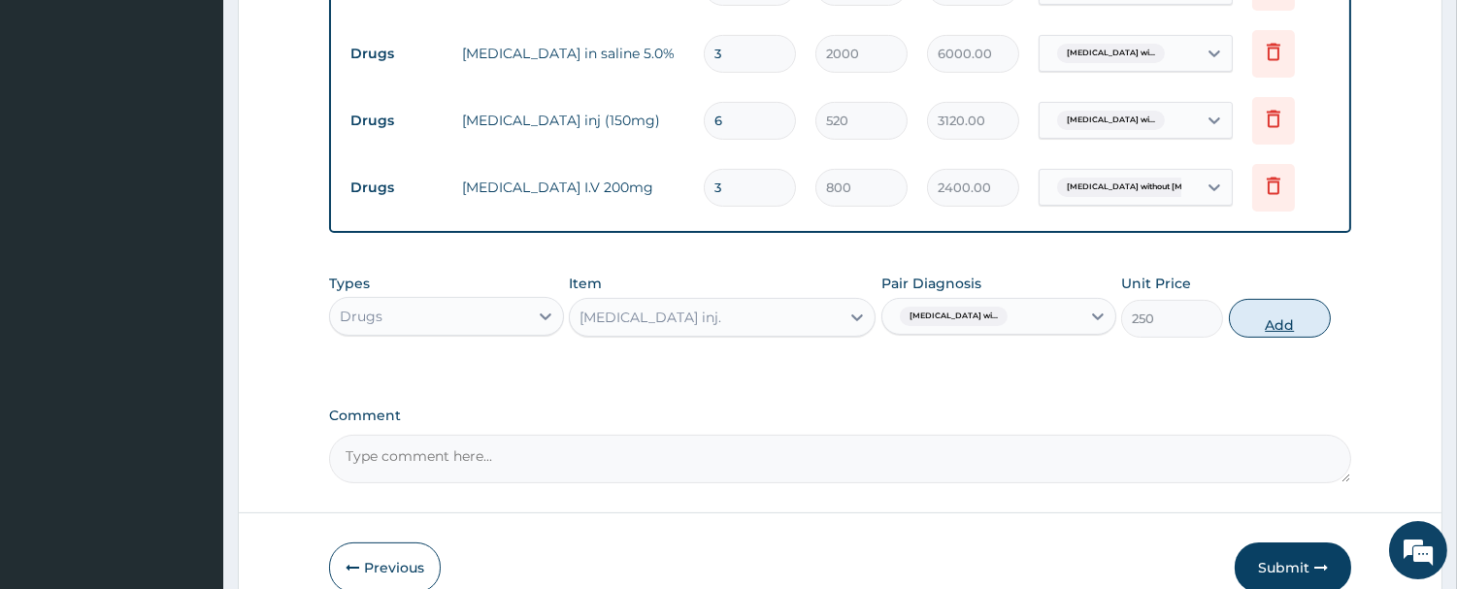
click at [1278, 338] on button "Add" at bounding box center [1280, 318] width 102 height 39
type input "0"
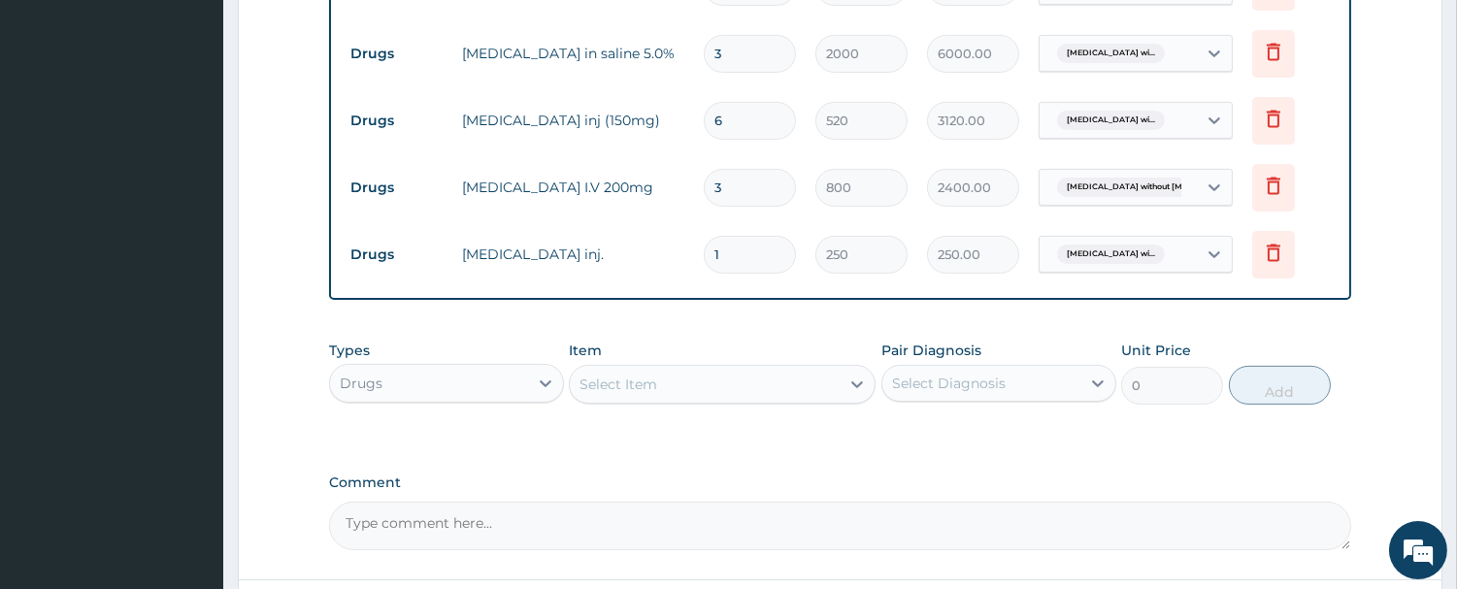
drag, startPoint x: 719, startPoint y: 276, endPoint x: 685, endPoint y: 293, distance: 38.2
click at [685, 288] on tr "Drugs Quinine inj. 1 250 250.00 Plasmodium malariae malaria wi... Delete" at bounding box center [840, 254] width 999 height 67
type input "2"
type input "500.00"
type input "2"
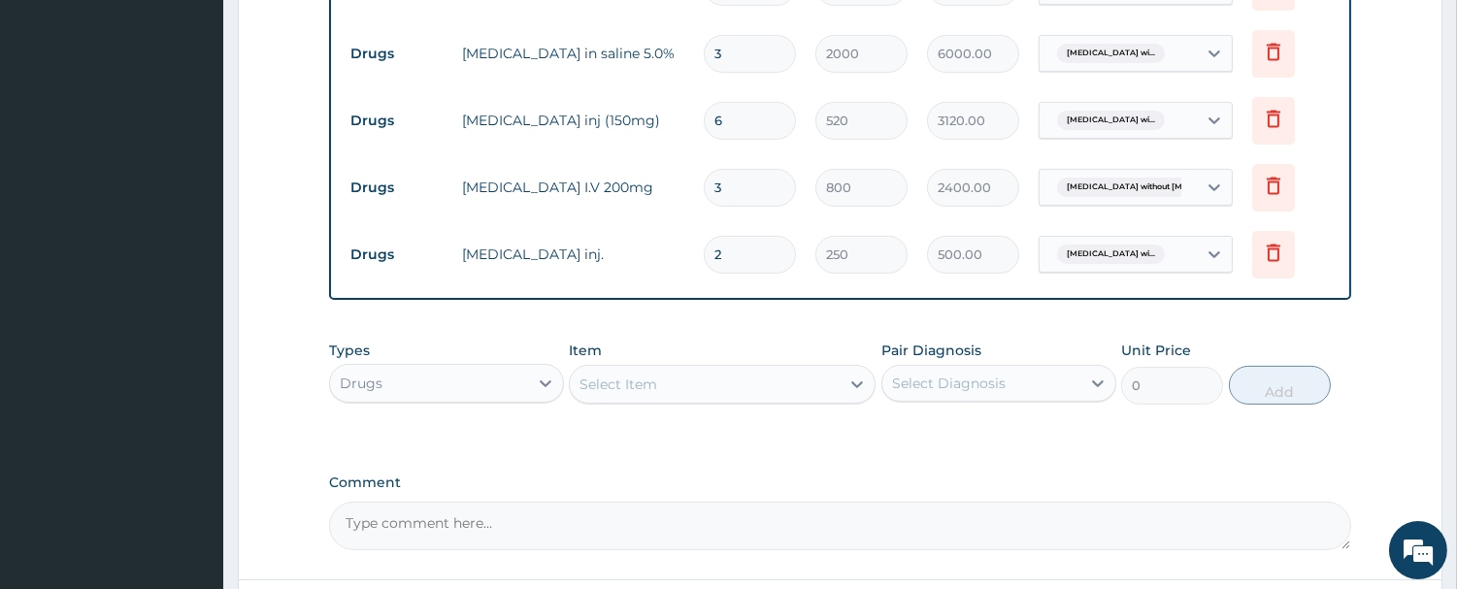
click at [701, 399] on div "Item Select Item" at bounding box center [722, 373] width 307 height 64
click at [667, 400] on div "Select Item" at bounding box center [705, 384] width 270 height 31
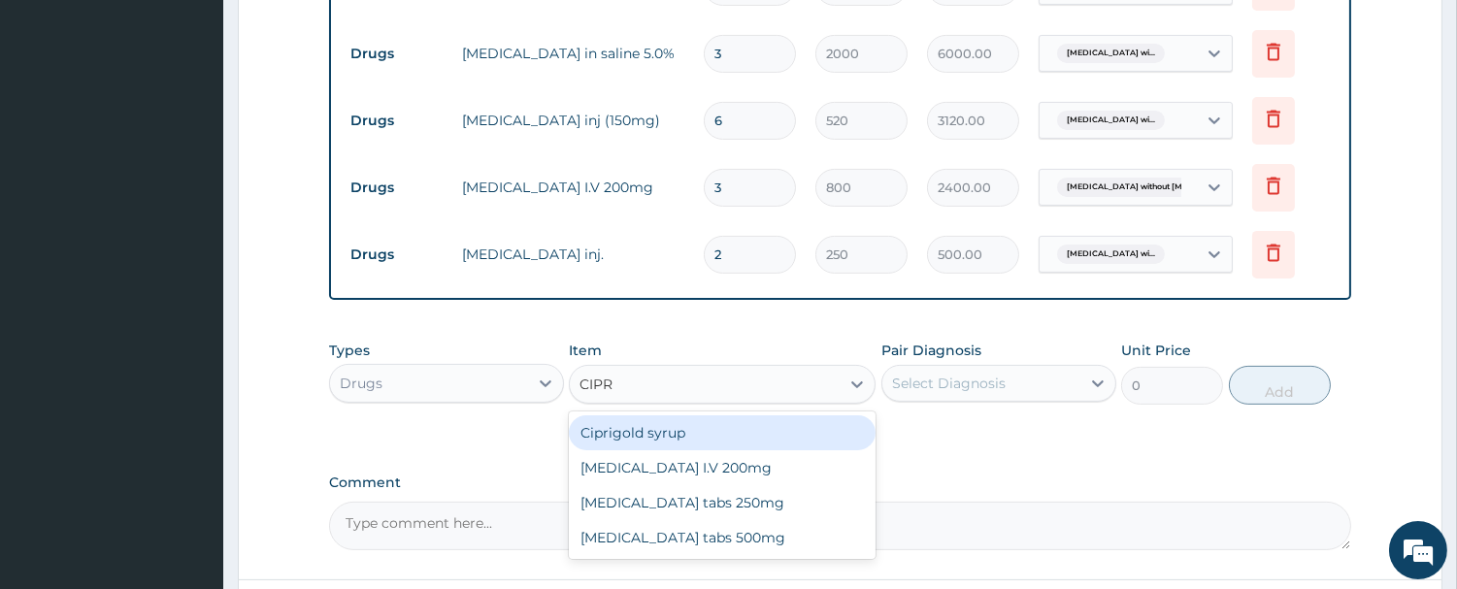
type input "CIPRO"
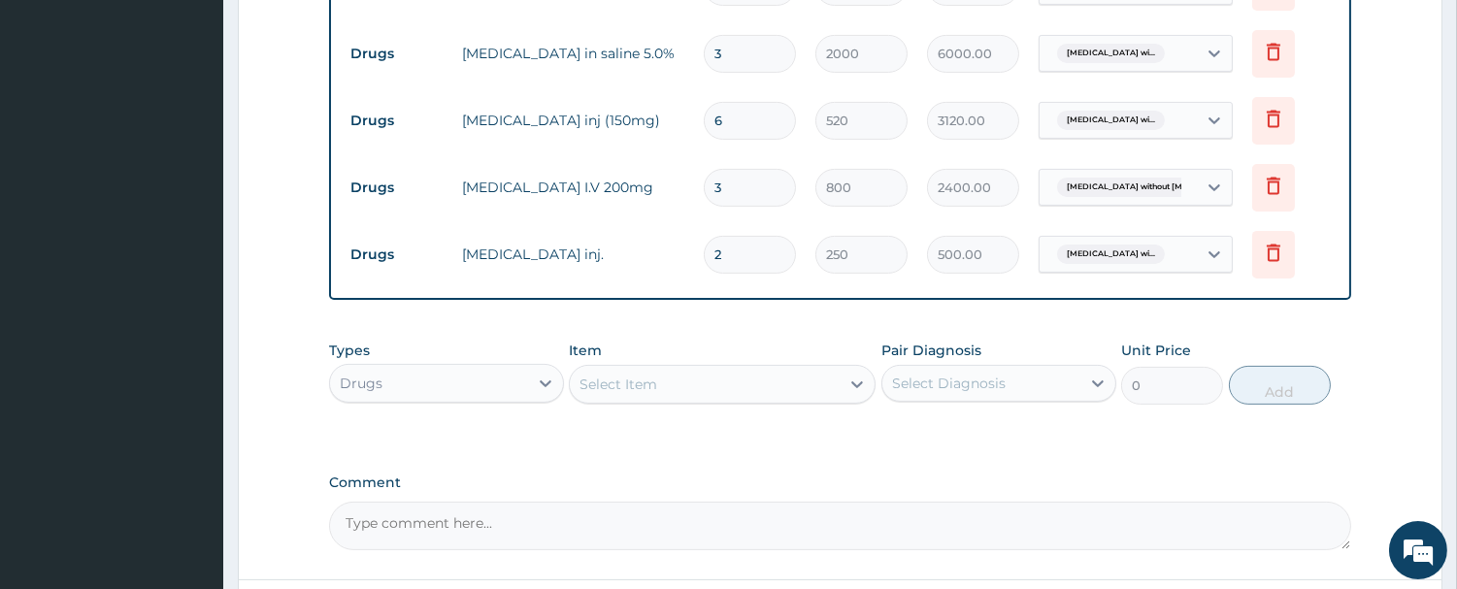
drag, startPoint x: 658, startPoint y: 431, endPoint x: 546, endPoint y: 440, distance: 112.9
click at [546, 414] on div "Types Drugs Item option Quinine inj. , selected. Select is focused ,type to ref…" at bounding box center [840, 372] width 1022 height 83
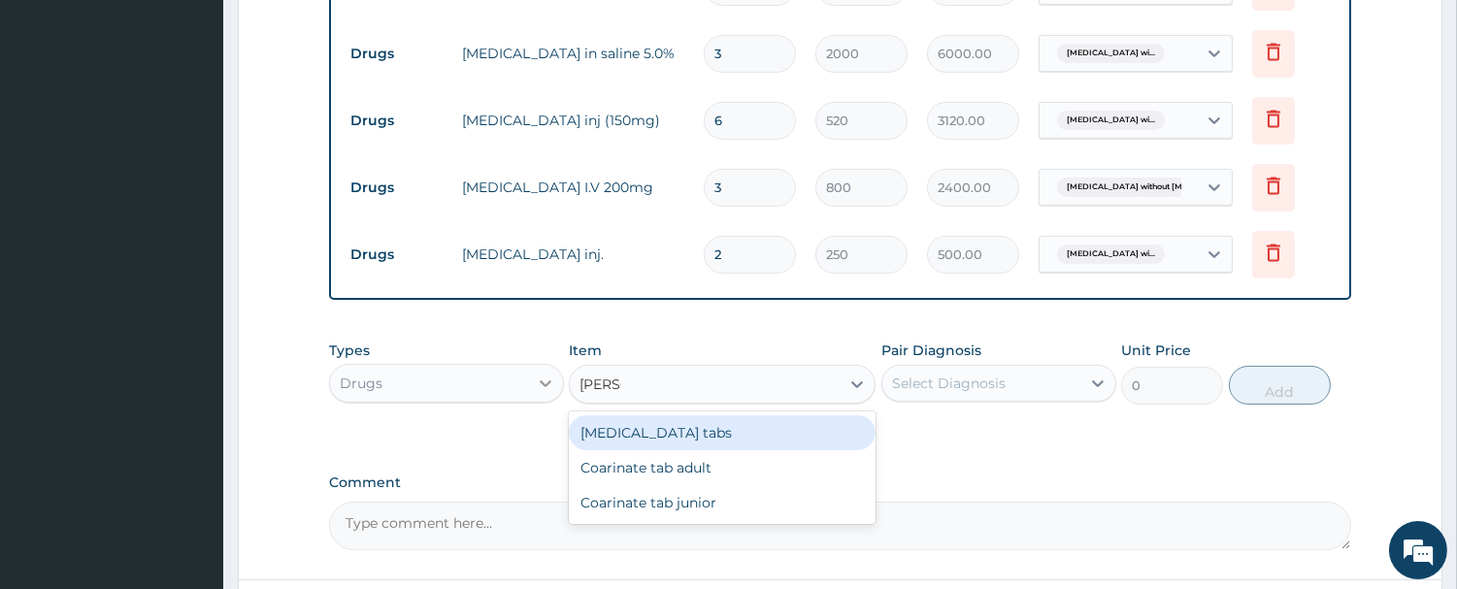
type input "COART"
click at [658, 450] on div "Coartem tabs" at bounding box center [722, 432] width 307 height 35
type input "480"
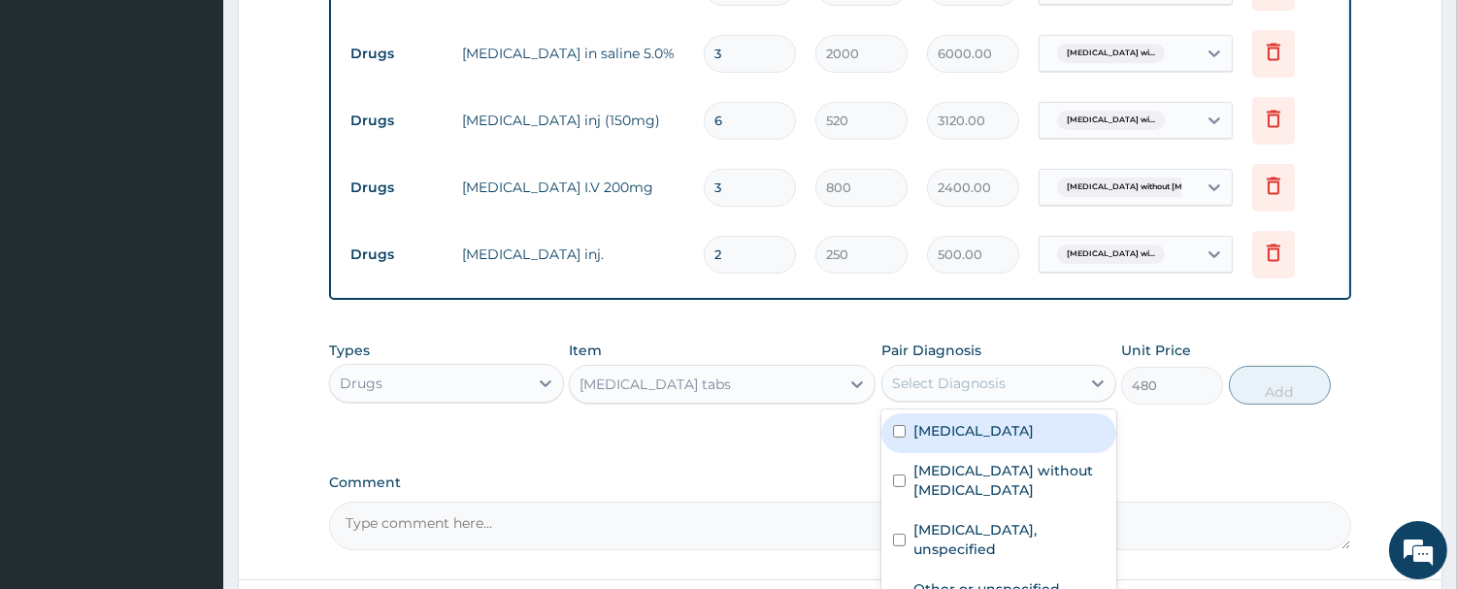
drag, startPoint x: 1005, startPoint y: 408, endPoint x: 986, endPoint y: 420, distance: 22.3
click at [997, 399] on div "Select Diagnosis" at bounding box center [981, 383] width 198 height 31
drag, startPoint x: 957, startPoint y: 481, endPoint x: 1063, endPoint y: 450, distance: 110.3
click at [958, 441] on label "Plasmodium malariae malaria without complication" at bounding box center [973, 430] width 120 height 19
checkbox input "true"
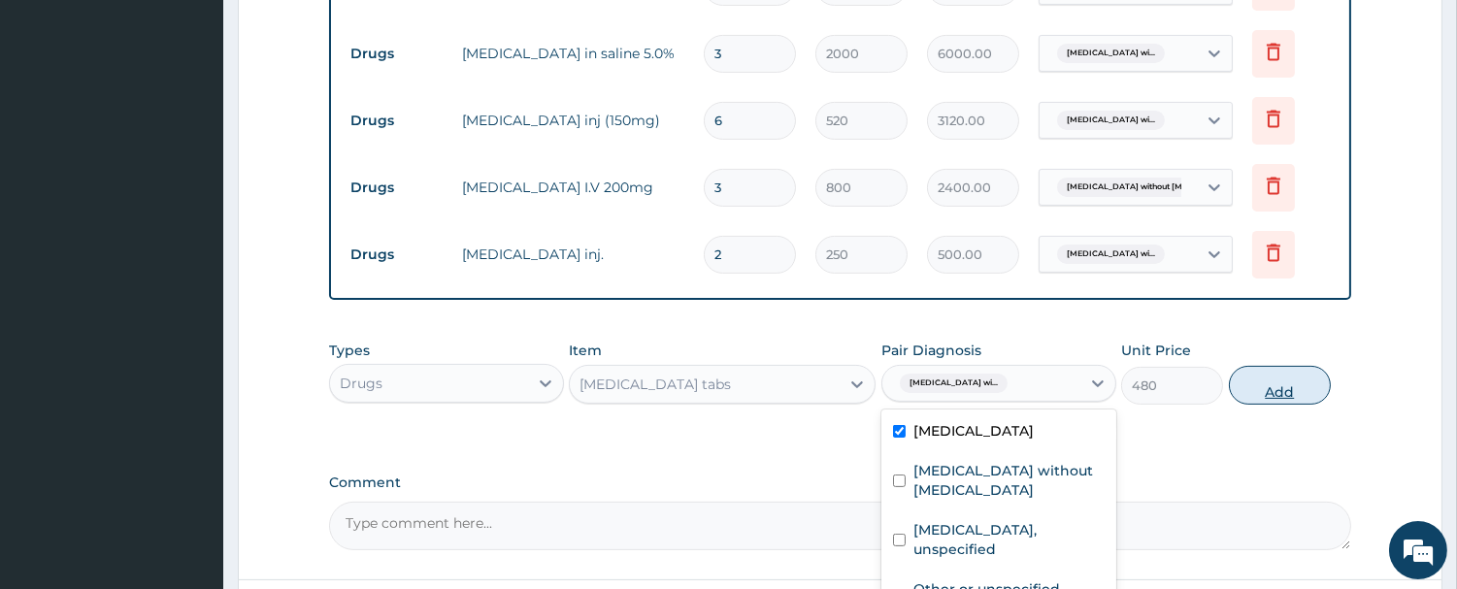
click at [1272, 405] on button "Add" at bounding box center [1280, 385] width 102 height 39
type input "0"
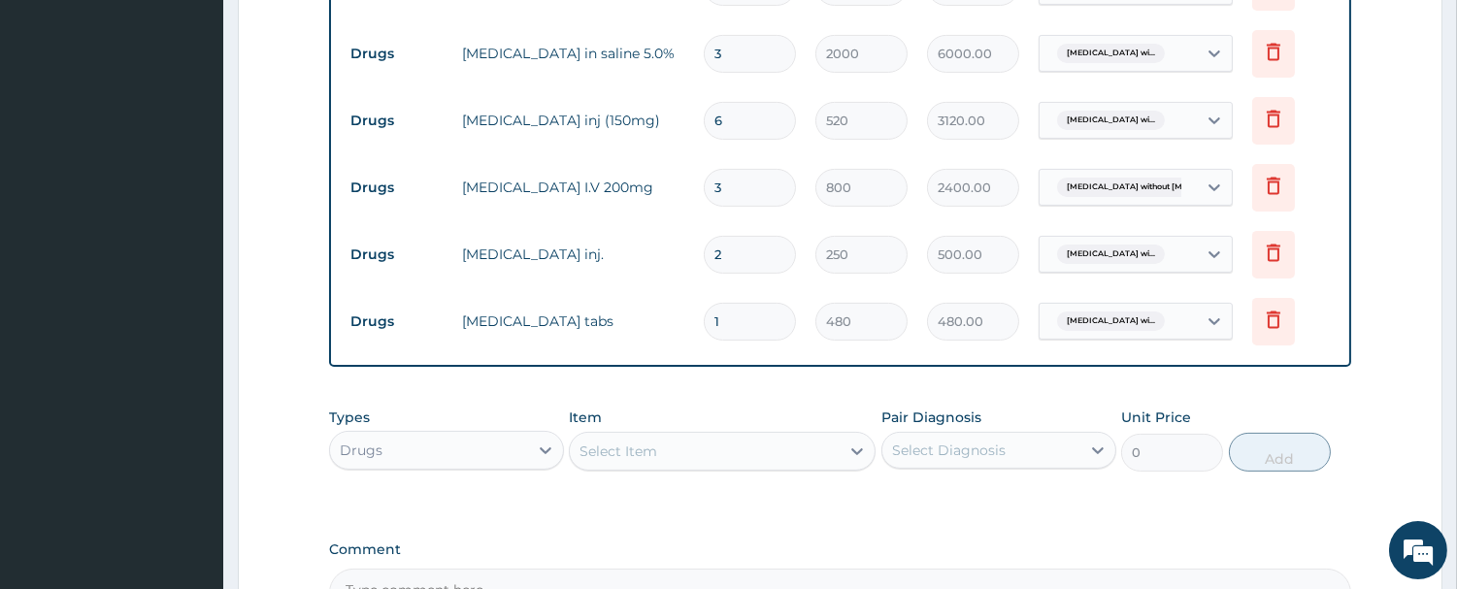
drag, startPoint x: 667, startPoint y: 382, endPoint x: 646, endPoint y: 388, distance: 21.2
click at [646, 355] on tr "Drugs Coartem tabs 1 480 480.00 Plasmodium malariae malaria wi... Delete" at bounding box center [840, 321] width 999 height 67
type input "6"
type input "2880.00"
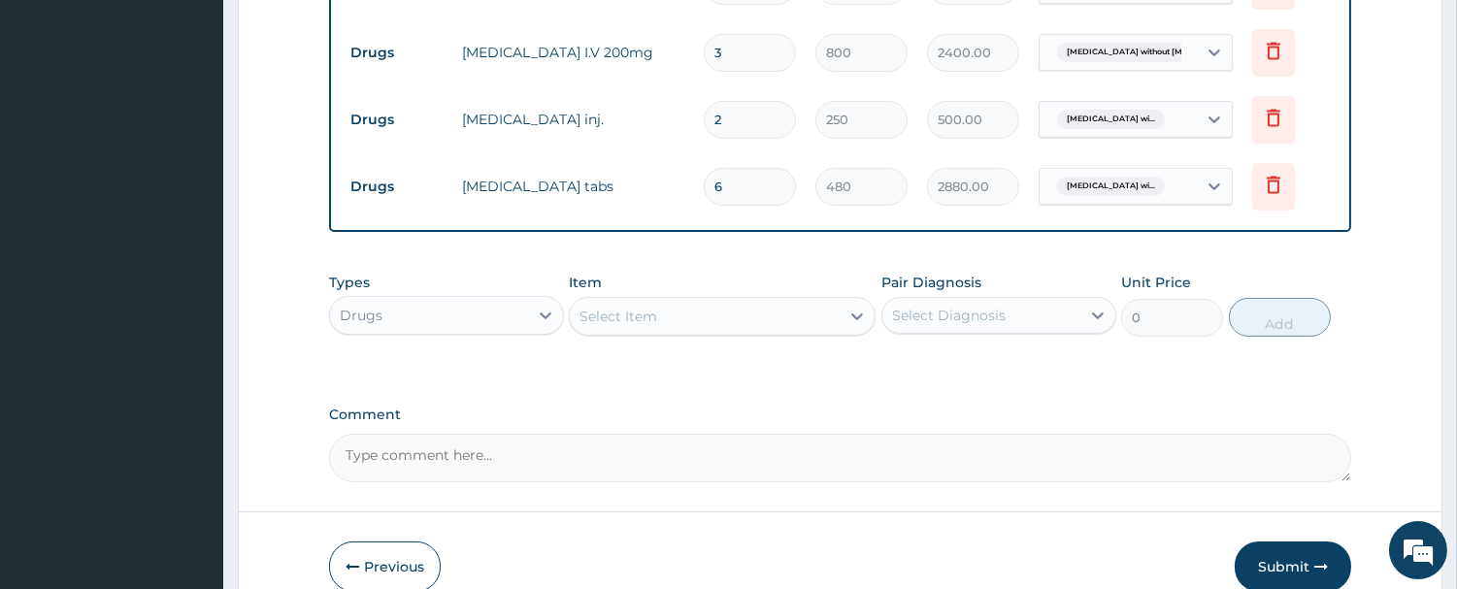
scroll to position [1171, 0]
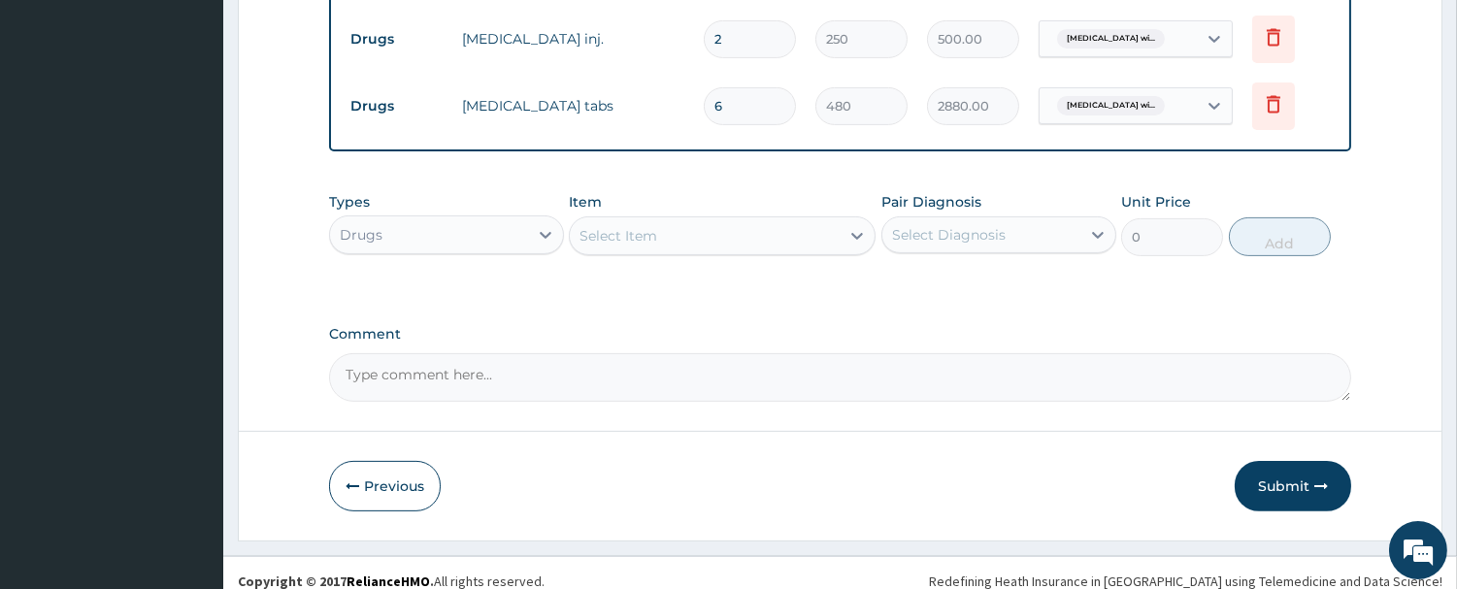
type input "6"
click at [643, 246] on div "Select Item" at bounding box center [619, 235] width 78 height 19
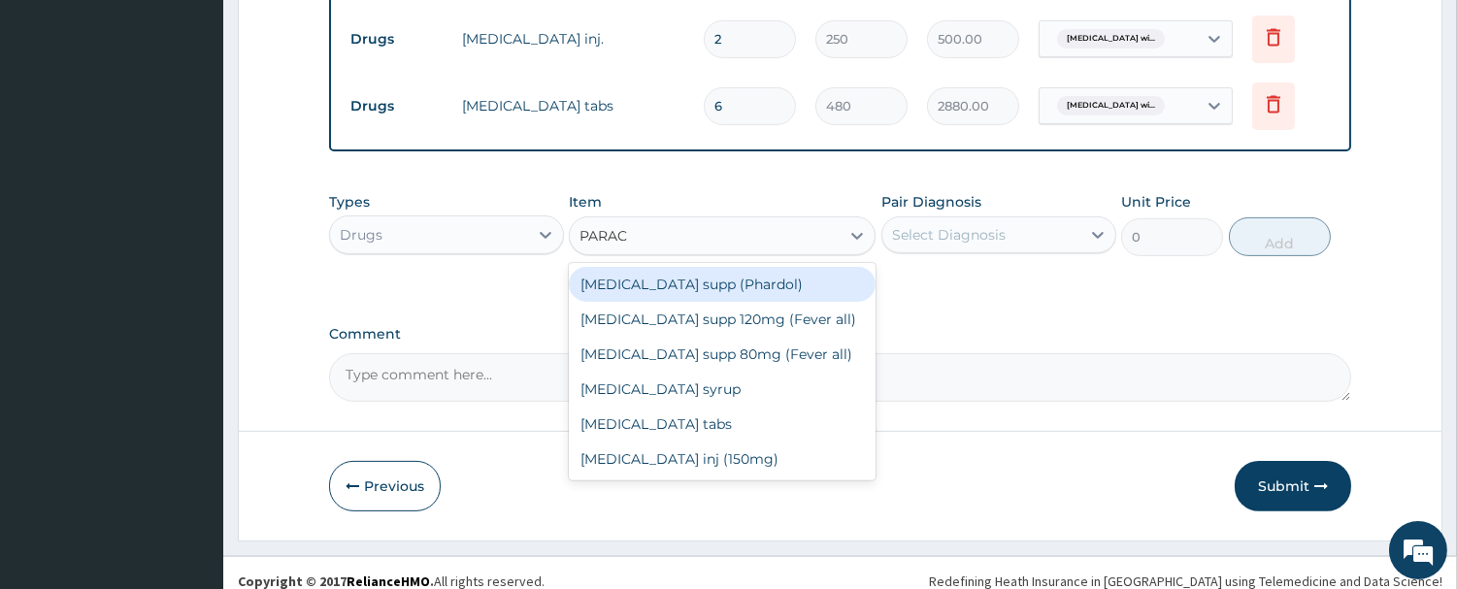
type input "PARACE"
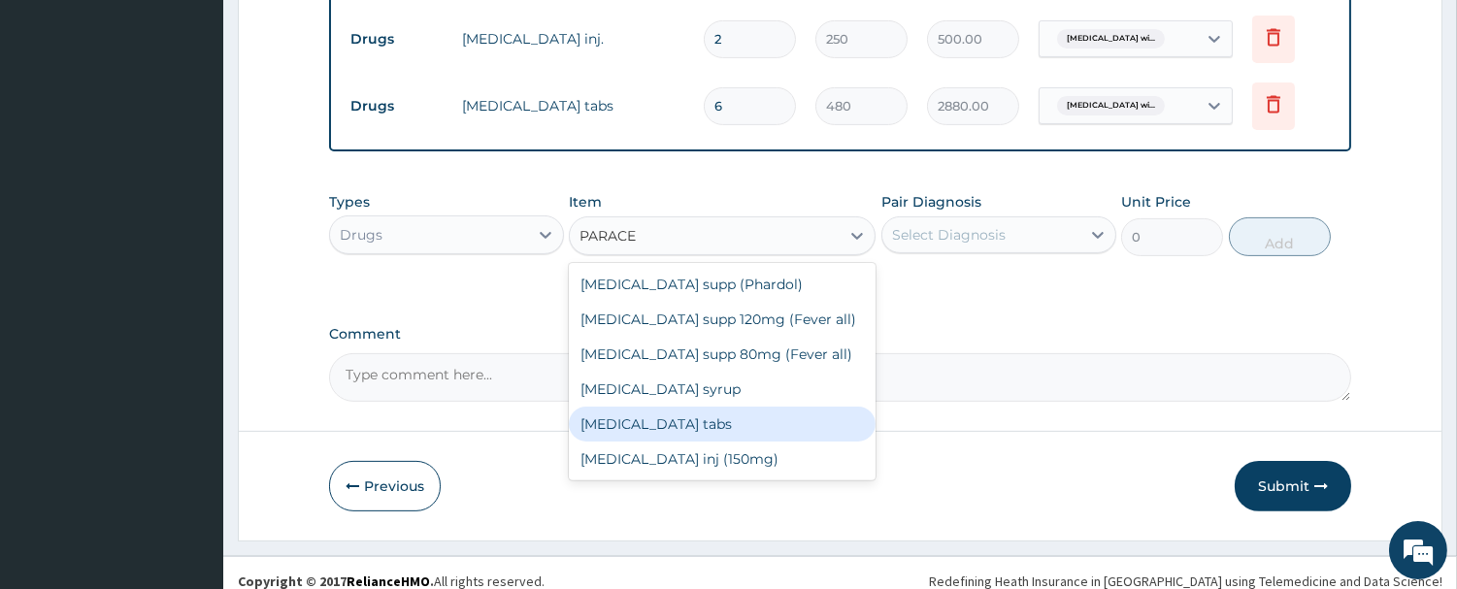
drag, startPoint x: 734, startPoint y: 457, endPoint x: 851, endPoint y: 341, distance: 165.4
click at [732, 442] on div "Paracetamol tabs" at bounding box center [722, 424] width 307 height 35
type input "20"
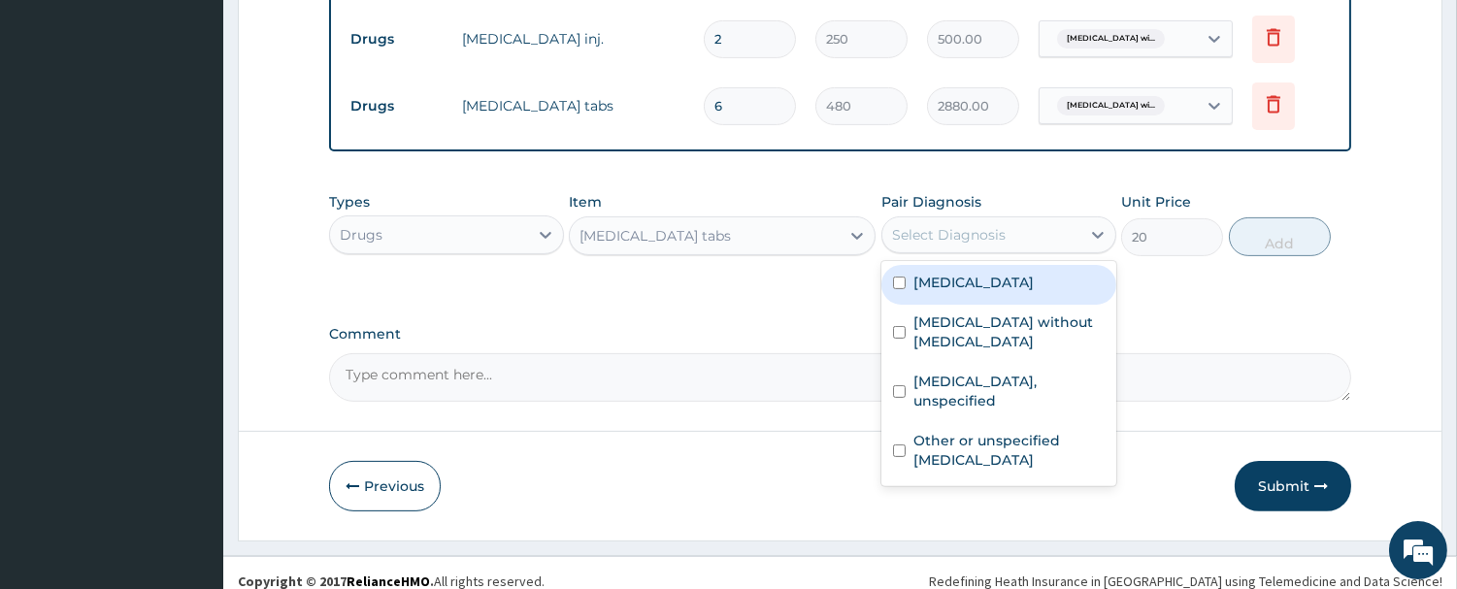
drag, startPoint x: 916, startPoint y: 284, endPoint x: 933, endPoint y: 323, distance: 42.2
click at [920, 253] on div "option Plasmodium malariae malaria without complication, selected. option Plasm…" at bounding box center [998, 234] width 235 height 37
click at [943, 292] on label "Plasmodium malariae malaria without complication" at bounding box center [973, 282] width 120 height 19
checkbox input "true"
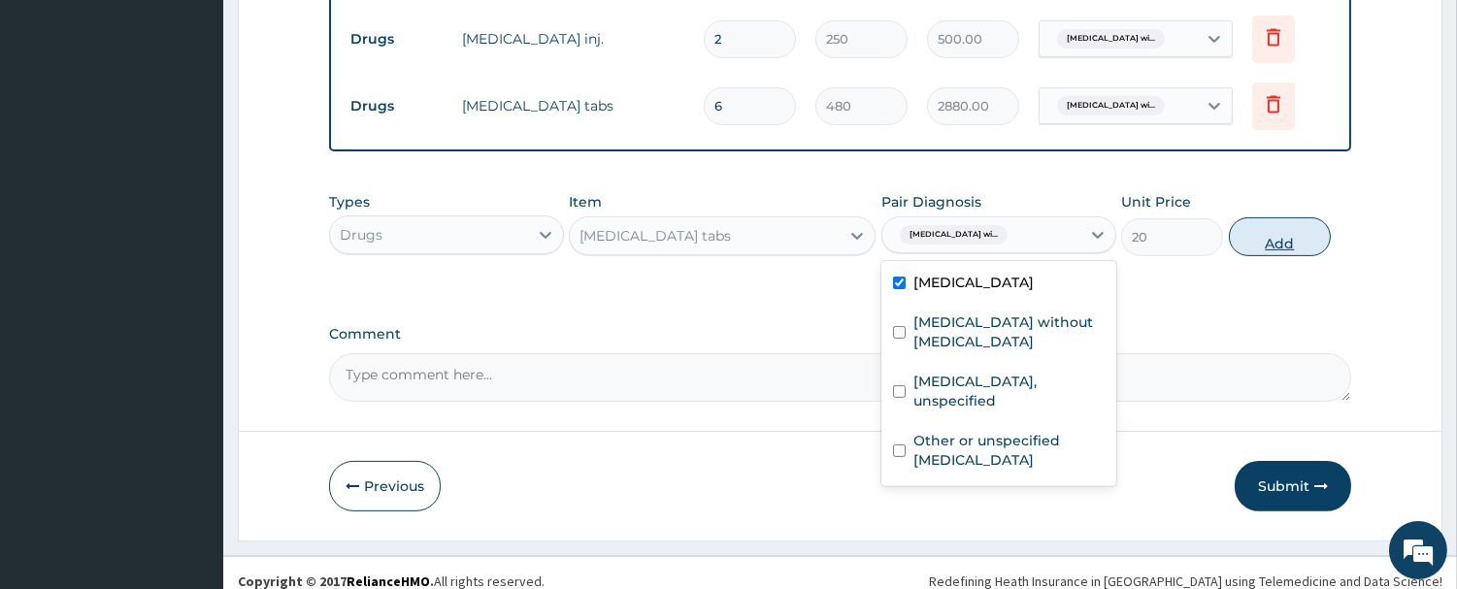
click at [1298, 256] on button "Add" at bounding box center [1280, 236] width 102 height 39
type input "0"
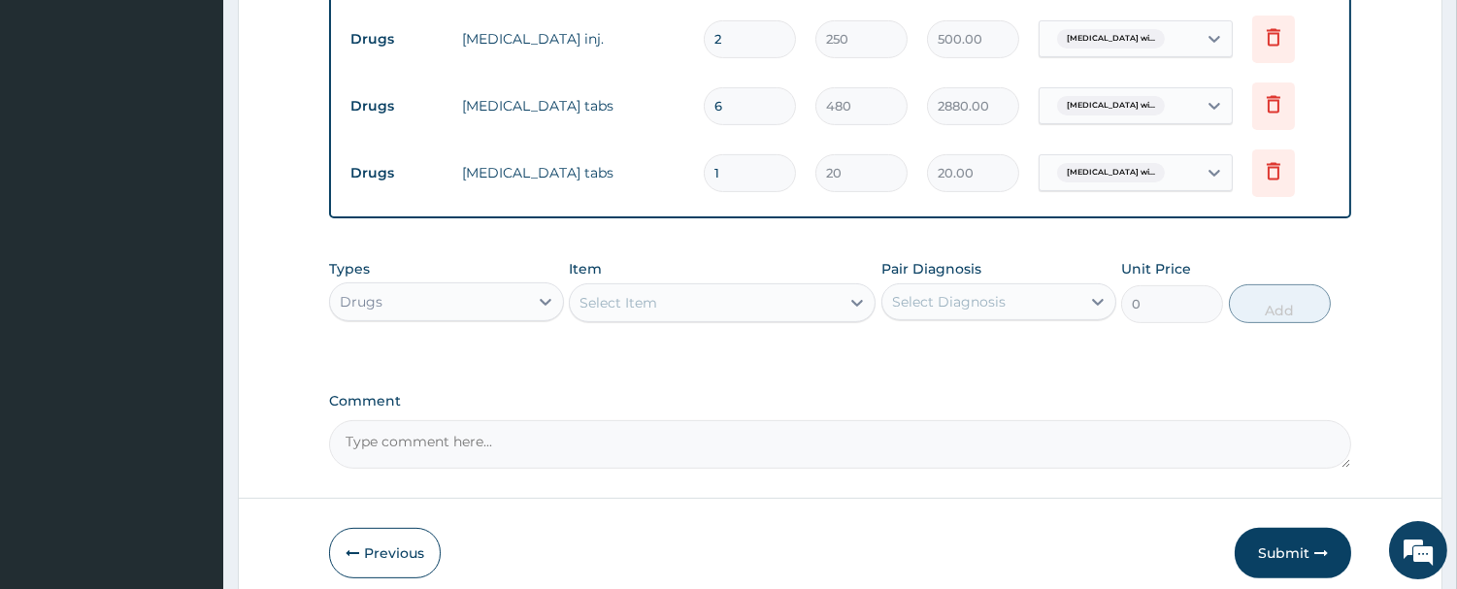
type input "18"
type input "360.00"
type input "18"
click at [832, 362] on div "Types Drugs Item Select Item Pair Diagnosis Select Diagnosis Unit Price 0 Add" at bounding box center [840, 305] width 1022 height 113
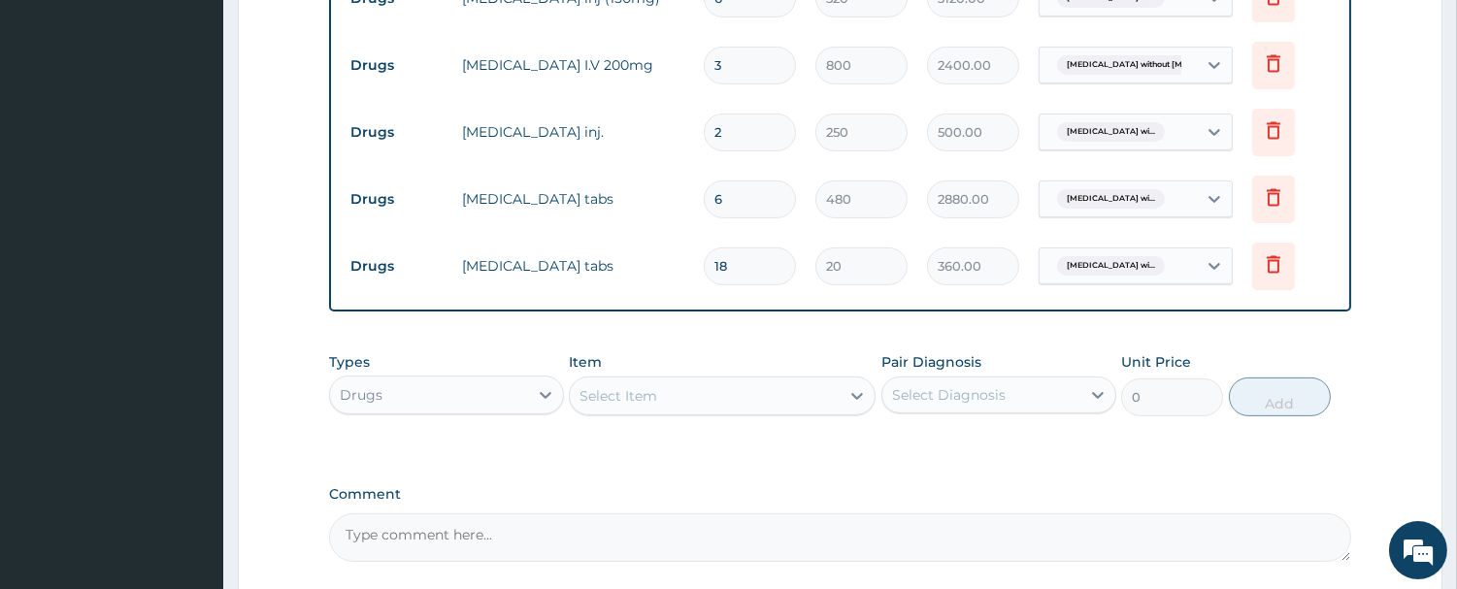
scroll to position [1293, 0]
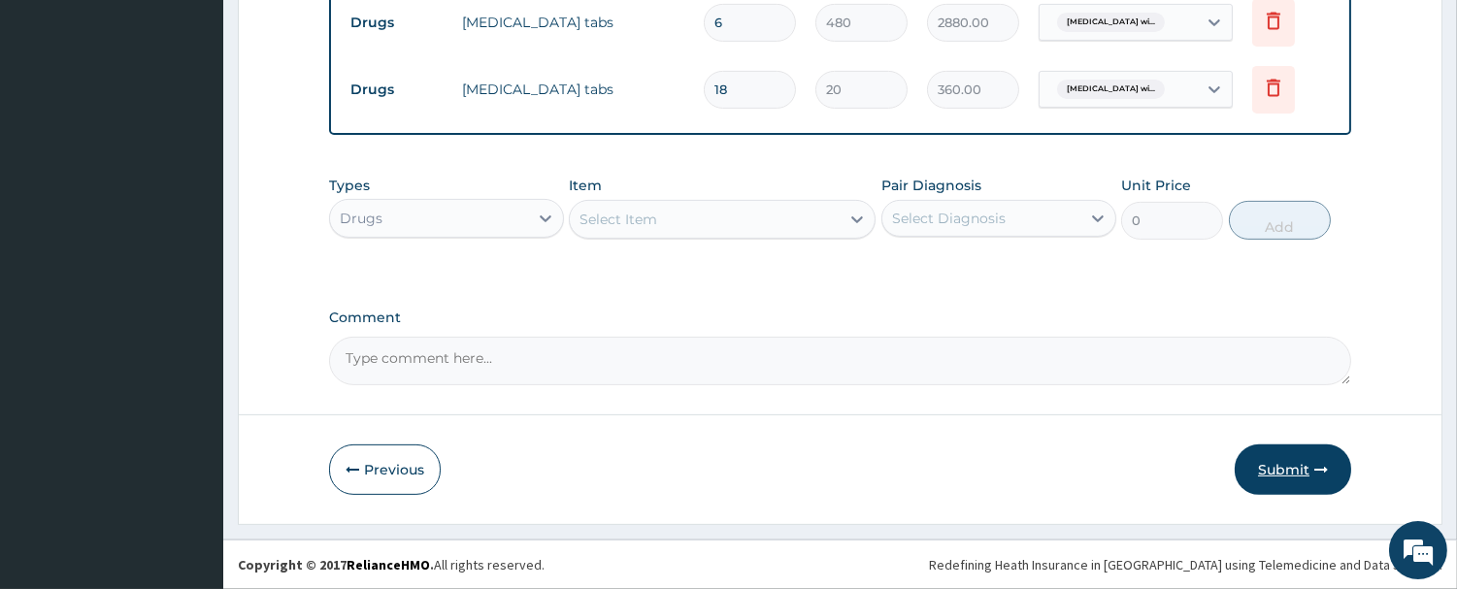
click at [1293, 464] on button "Submit" at bounding box center [1293, 470] width 116 height 50
click at [1310, 466] on button "Submit" at bounding box center [1293, 470] width 116 height 50
click at [1298, 457] on button "Submit" at bounding box center [1293, 470] width 116 height 50
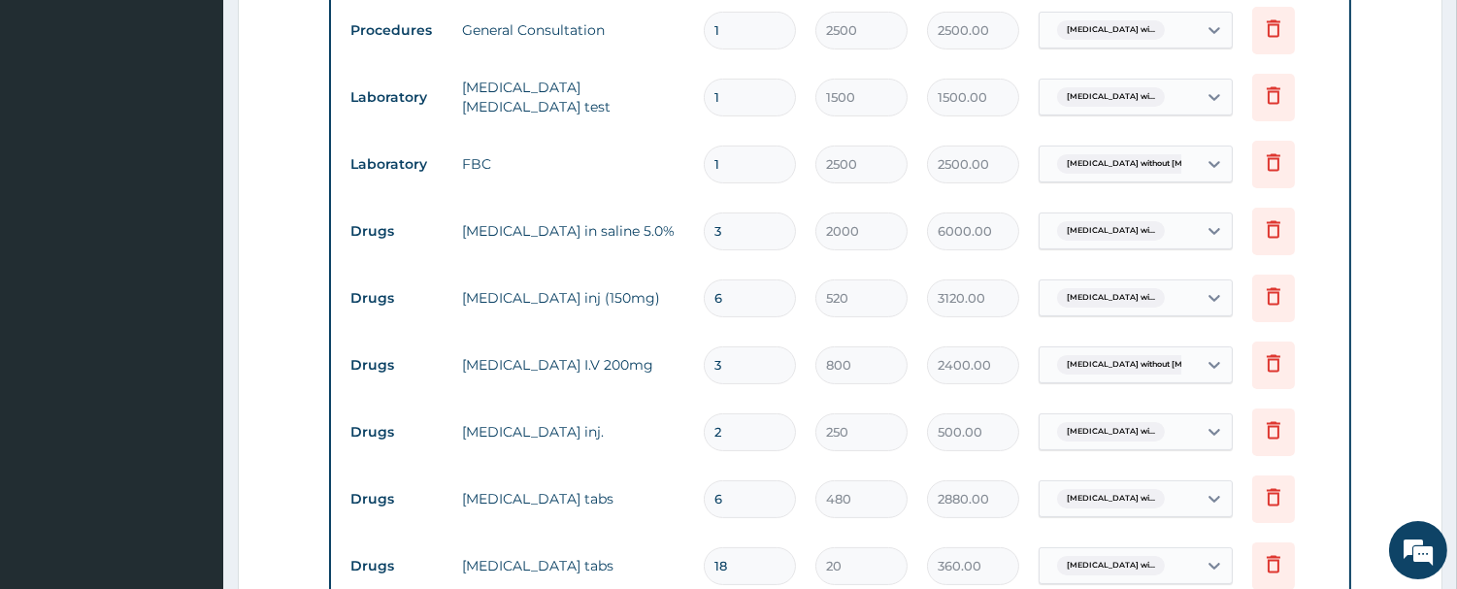
scroll to position [753, 0]
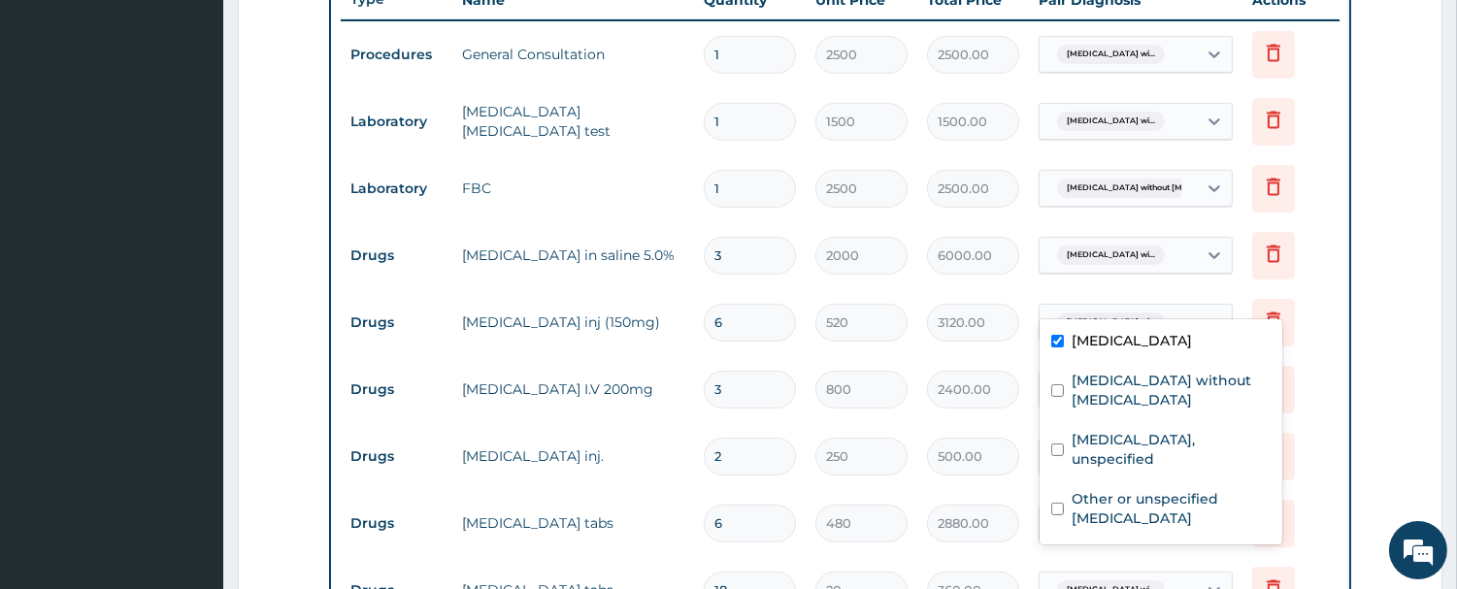
click at [1147, 265] on span "Plasmodium malariae malaria wi..." at bounding box center [1111, 255] width 108 height 19
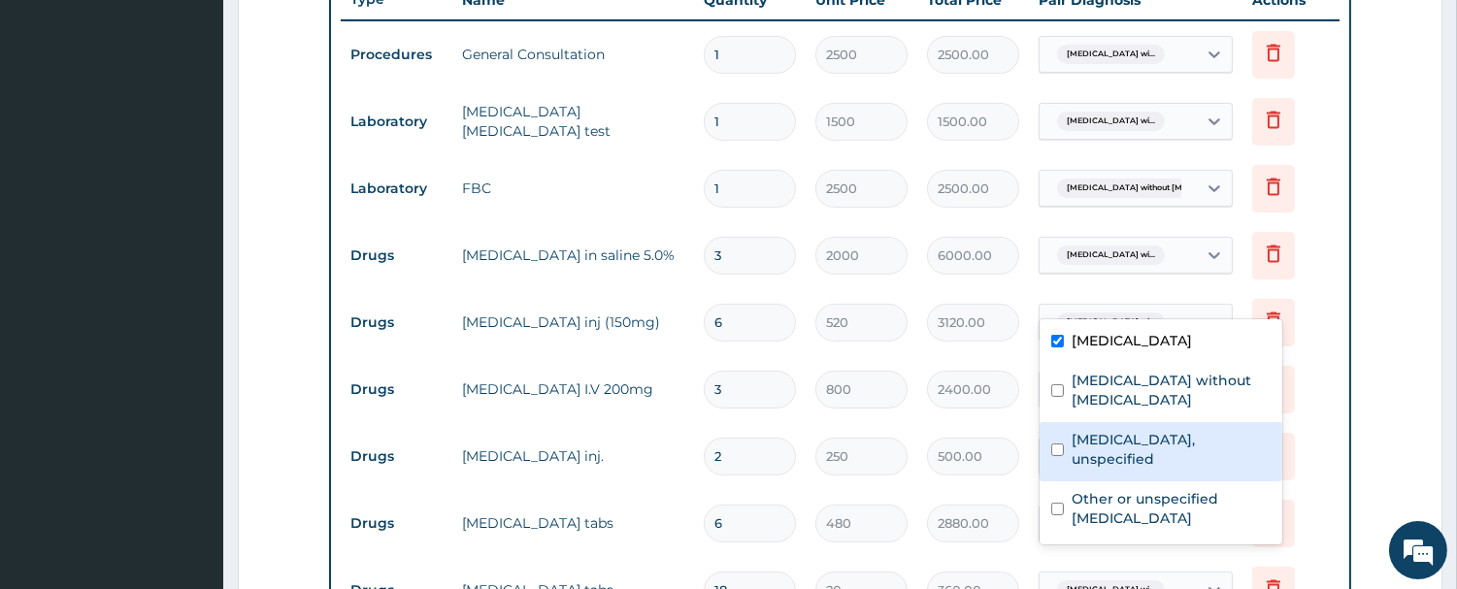
click at [1060, 456] on input "checkbox" at bounding box center [1057, 450] width 13 height 13
checkbox input "true"
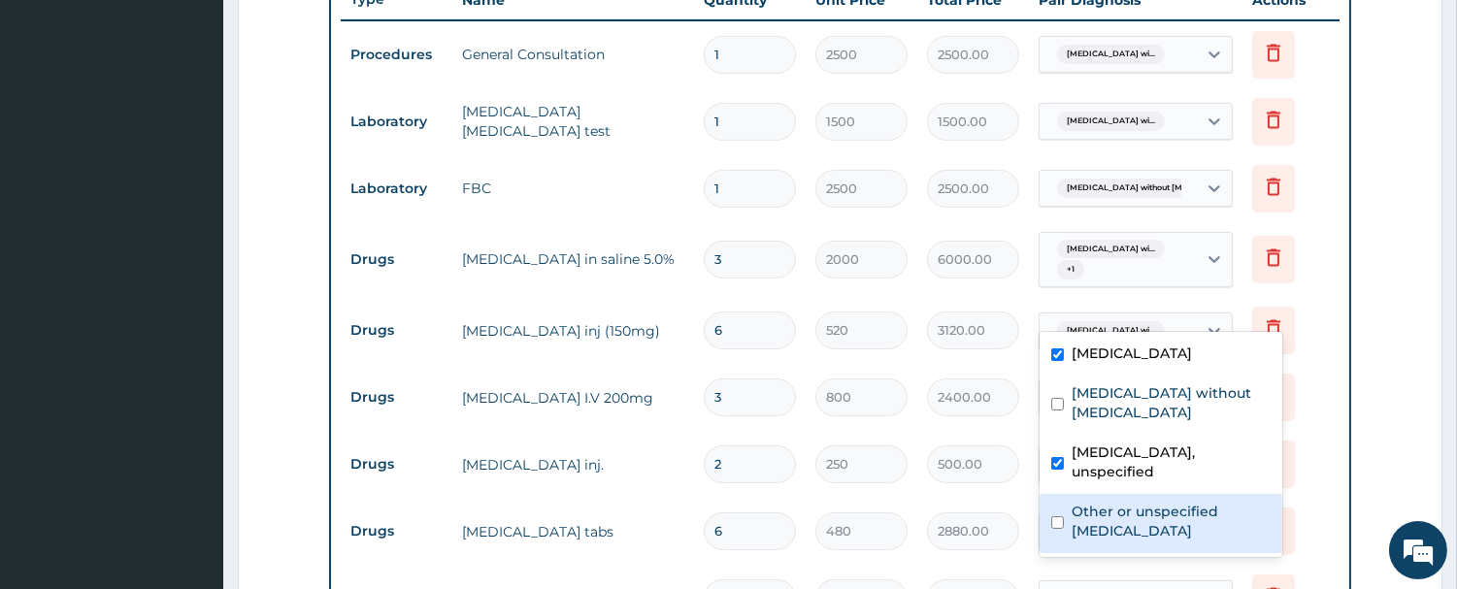
click at [1059, 517] on input "checkbox" at bounding box center [1057, 522] width 13 height 13
checkbox input "true"
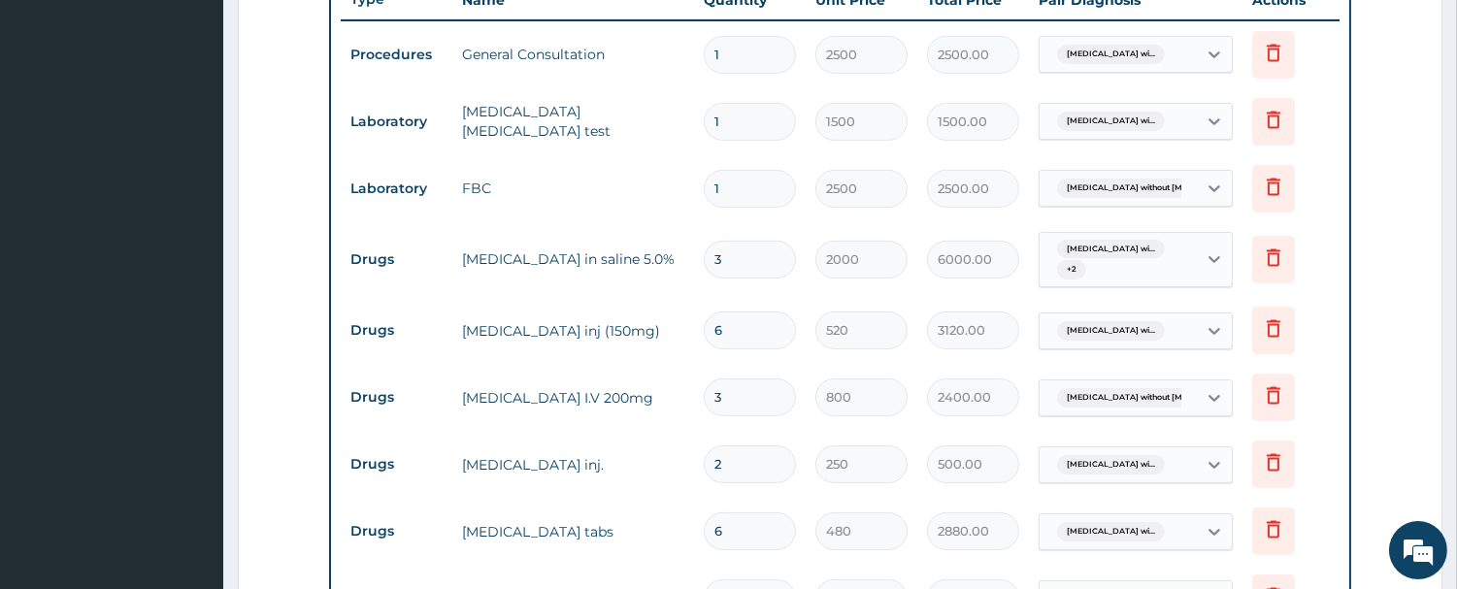
drag, startPoint x: 1429, startPoint y: 349, endPoint x: 1389, endPoint y: 342, distance: 40.5
click at [1428, 348] on form "Step 2 of 2 PA Code / Prescription Code Enter Code(Secondary Care Only) Encount…" at bounding box center [840, 192] width 1205 height 1684
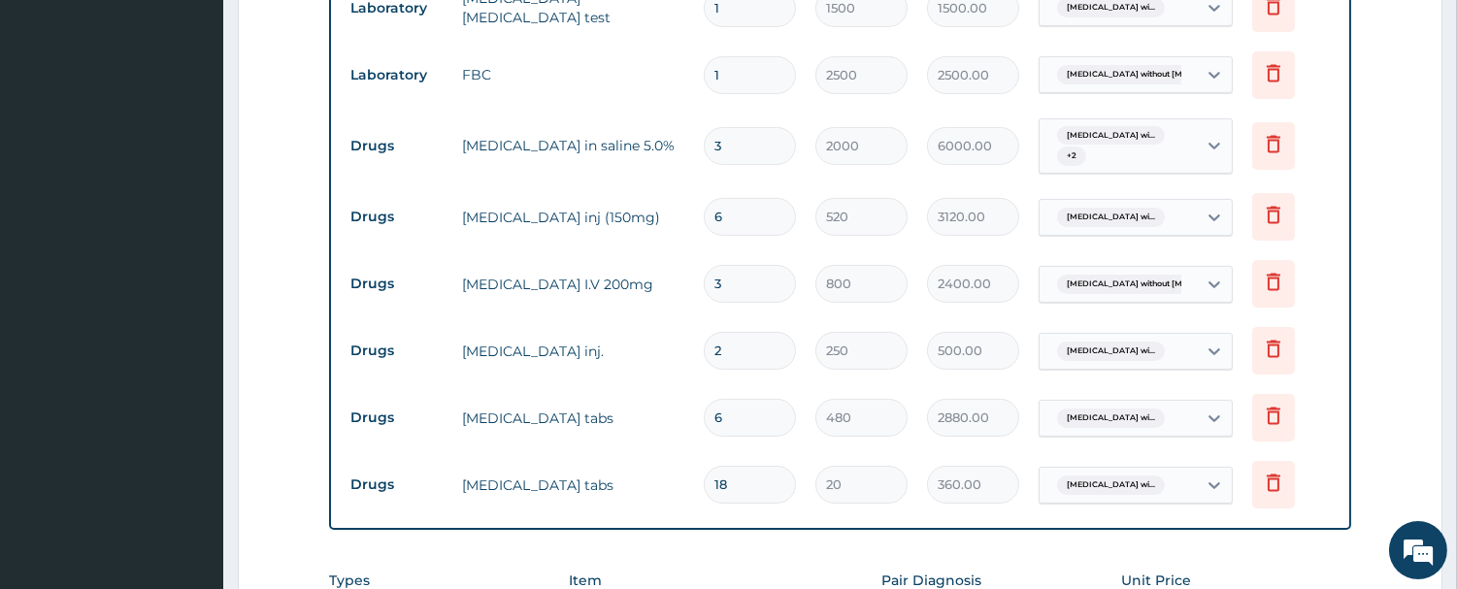
scroll to position [969, 0]
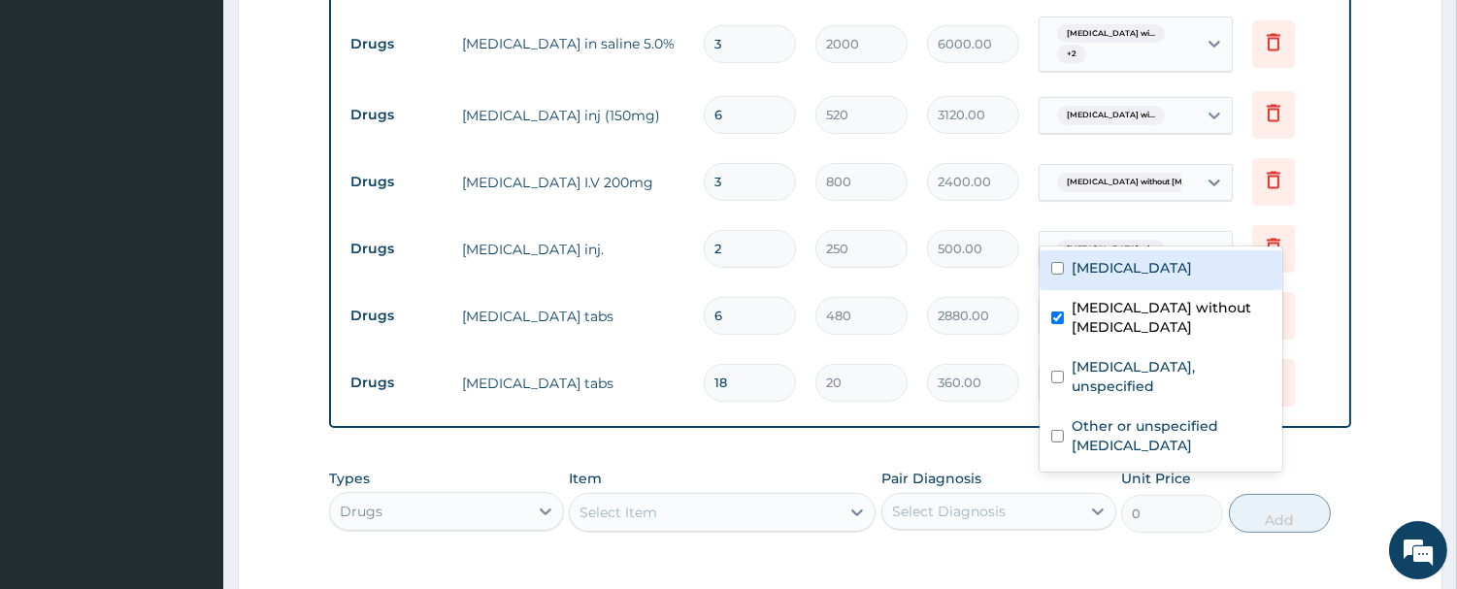
click at [1110, 192] on span "Sepsis without septic shock" at bounding box center [1155, 182] width 196 height 19
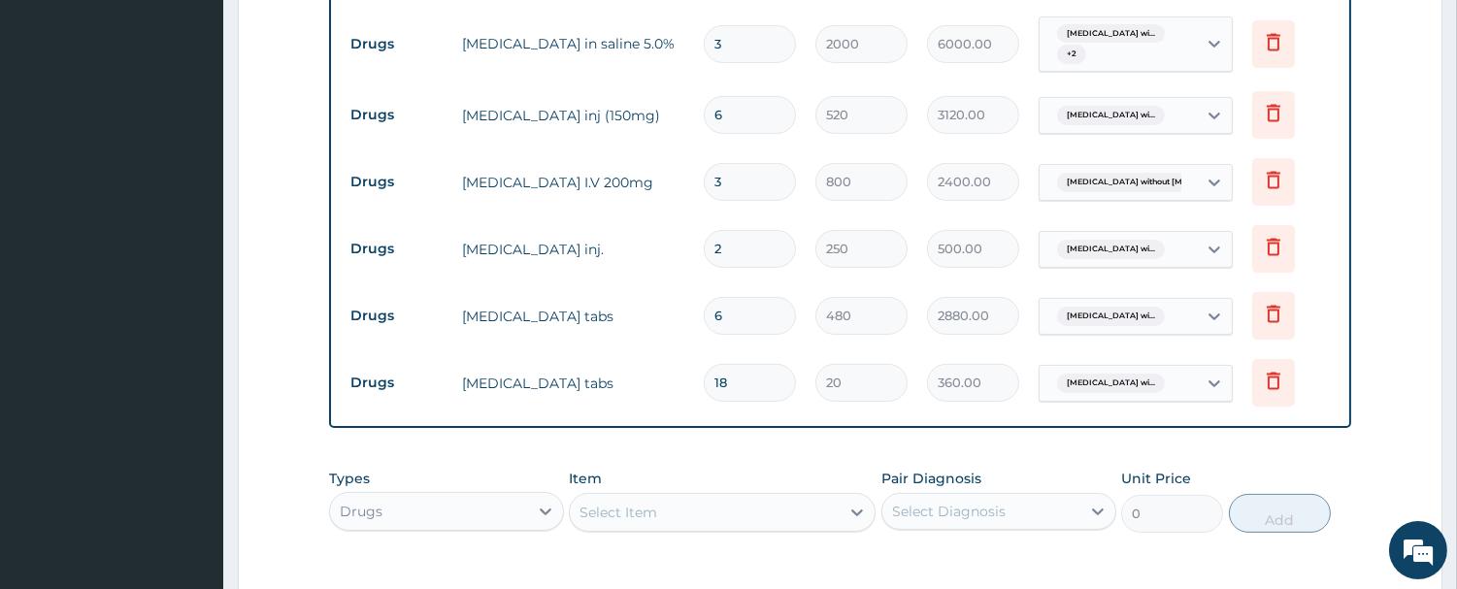
click at [1110, 192] on span "Sepsis without septic shock" at bounding box center [1155, 182] width 196 height 19
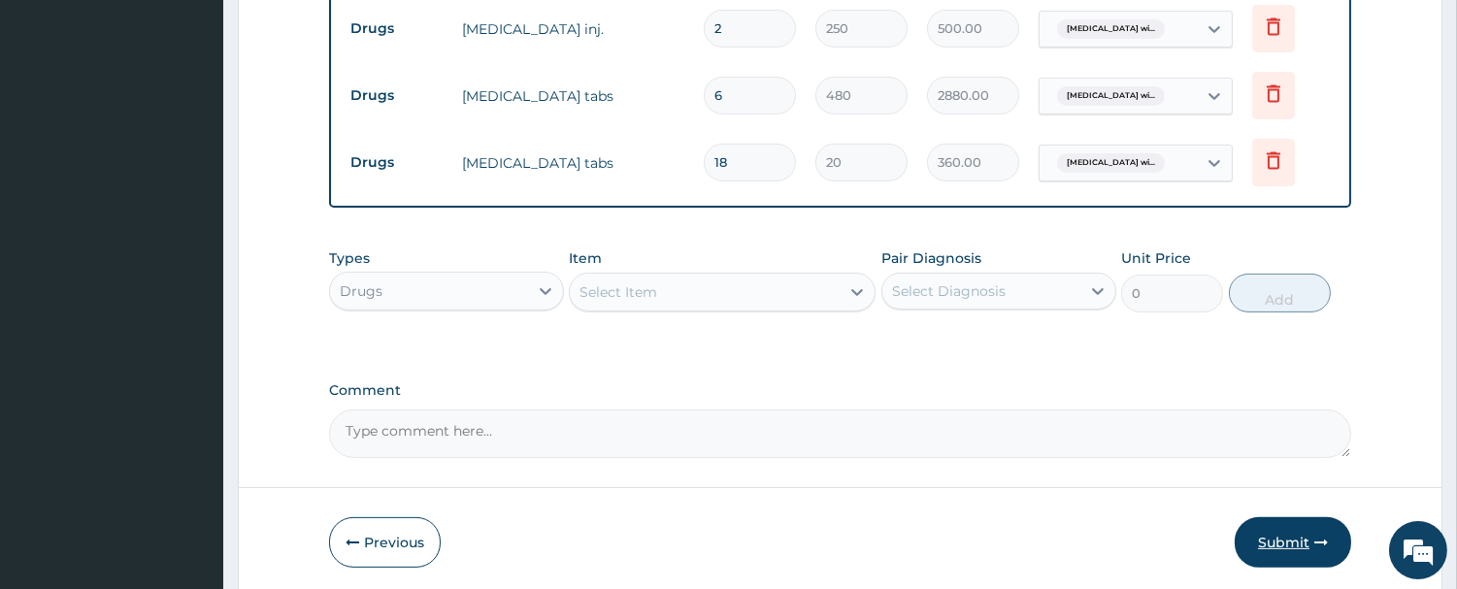
scroll to position [1301, 0]
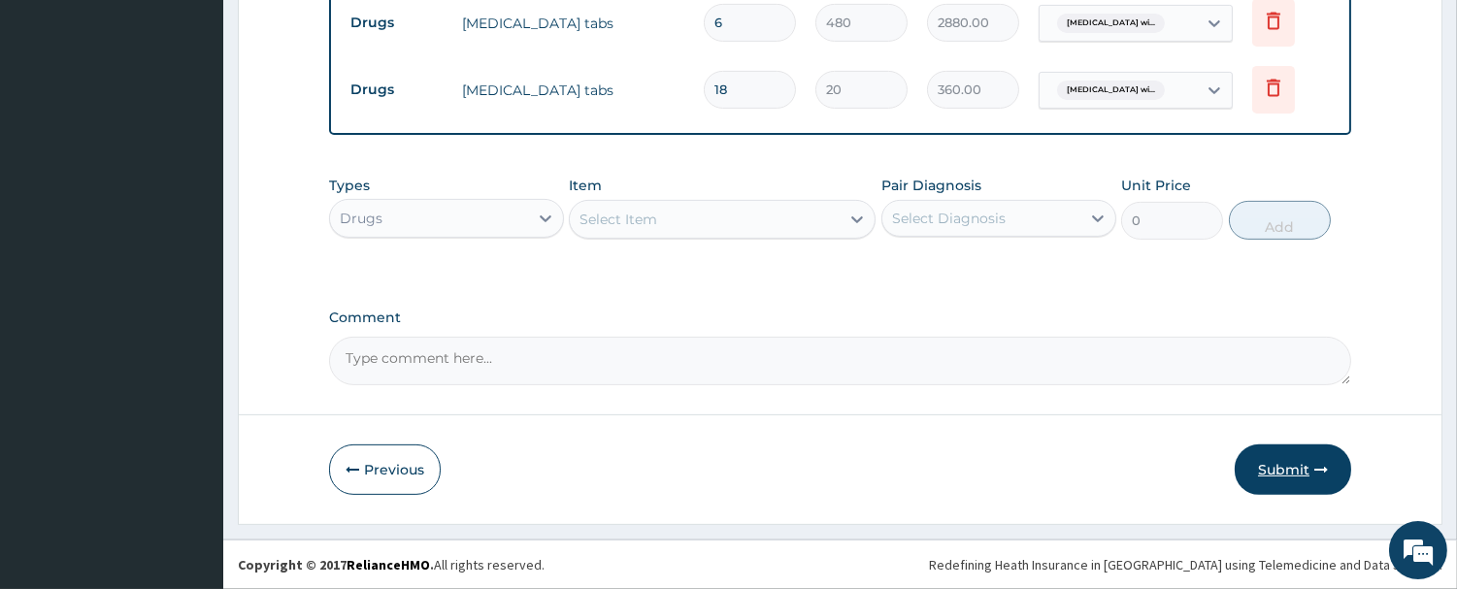
click at [1304, 466] on button "Submit" at bounding box center [1293, 470] width 116 height 50
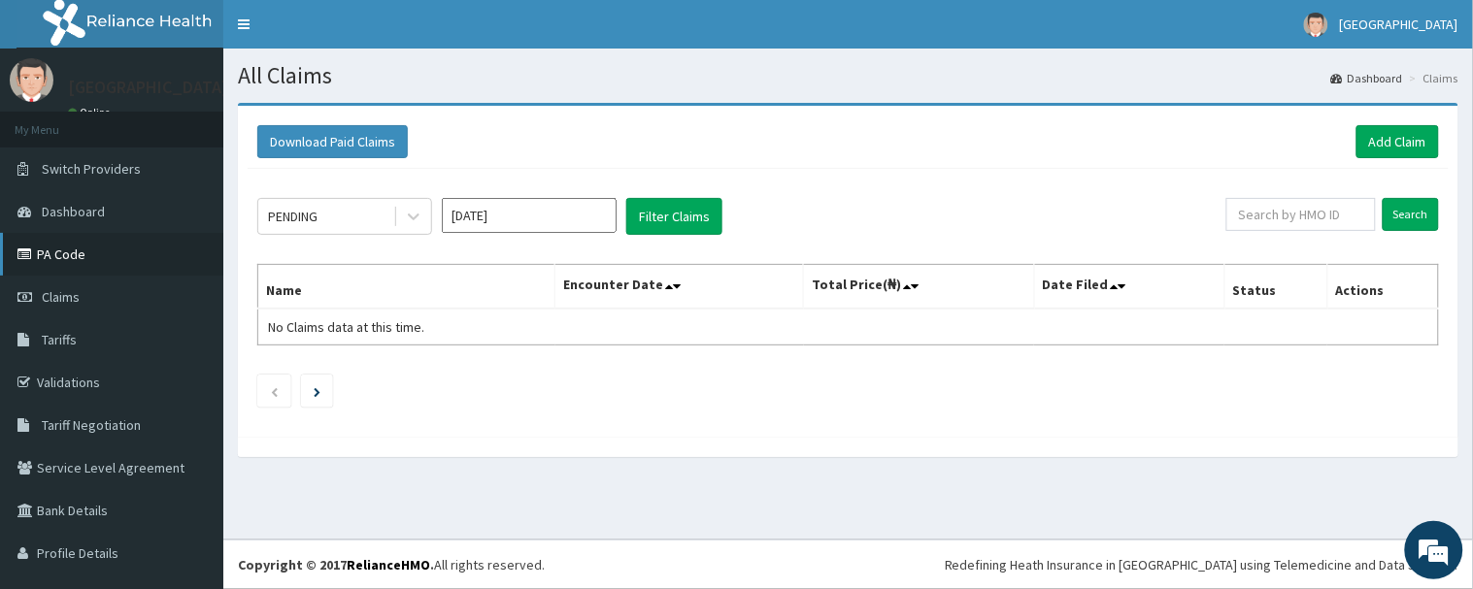
click at [143, 252] on link "PA Code" at bounding box center [111, 254] width 223 height 43
click at [1401, 136] on link "Add Claim" at bounding box center [1397, 141] width 83 height 33
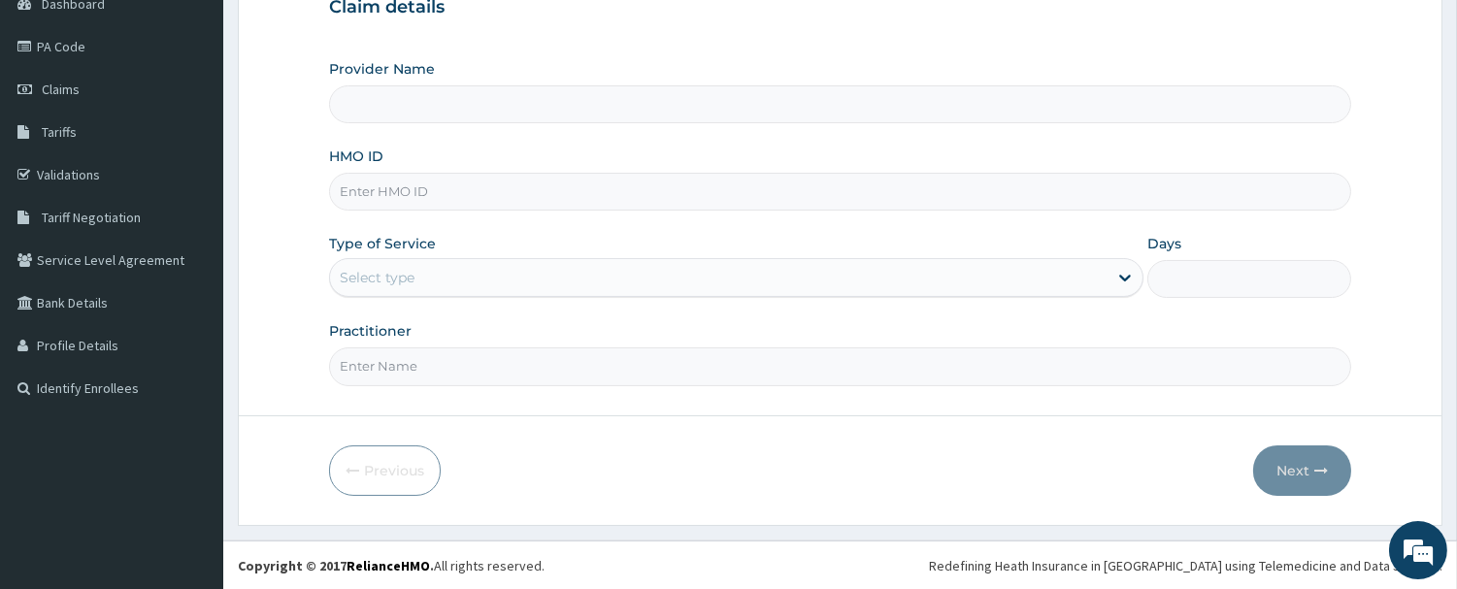
type input "[GEOGRAPHIC_DATA]"
click at [530, 204] on input "HMO ID" at bounding box center [840, 192] width 1022 height 38
type input "XIA/10602/A"
drag, startPoint x: 539, startPoint y: 277, endPoint x: 549, endPoint y: 298, distance: 23.9
click at [541, 278] on div "Select type" at bounding box center [719, 277] width 778 height 31
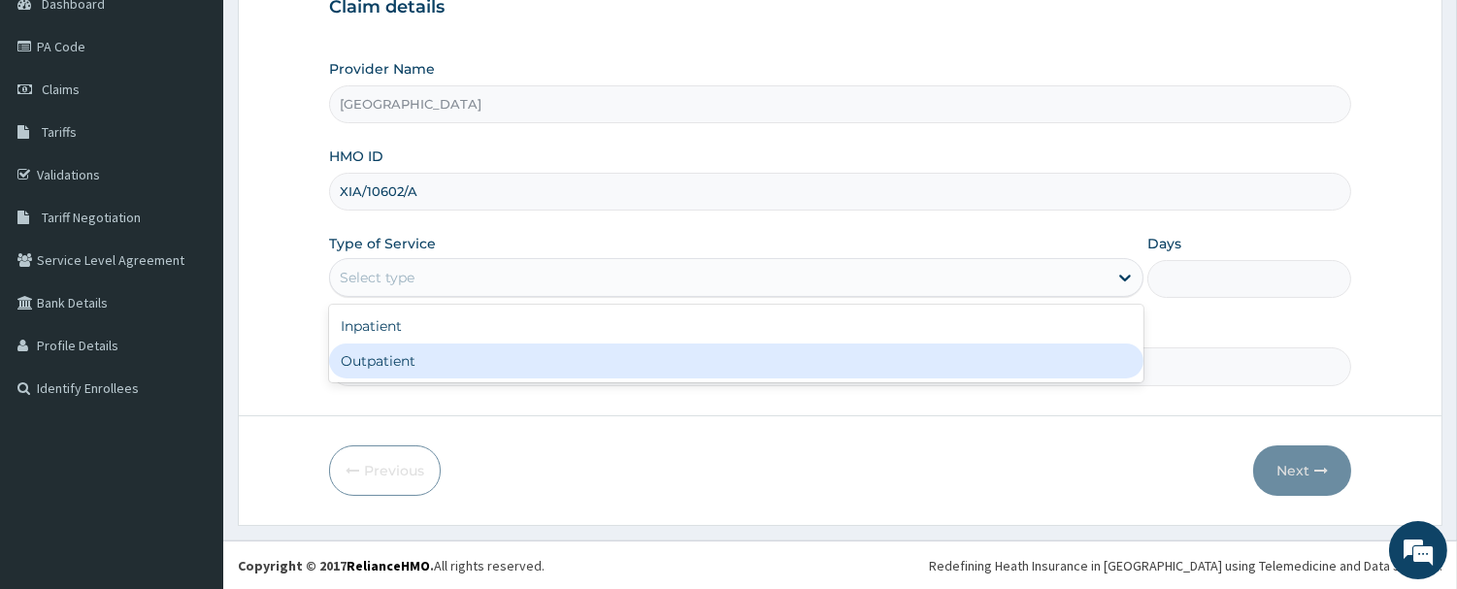
click at [551, 355] on div "Outpatient" at bounding box center [736, 361] width 814 height 35
type input "1"
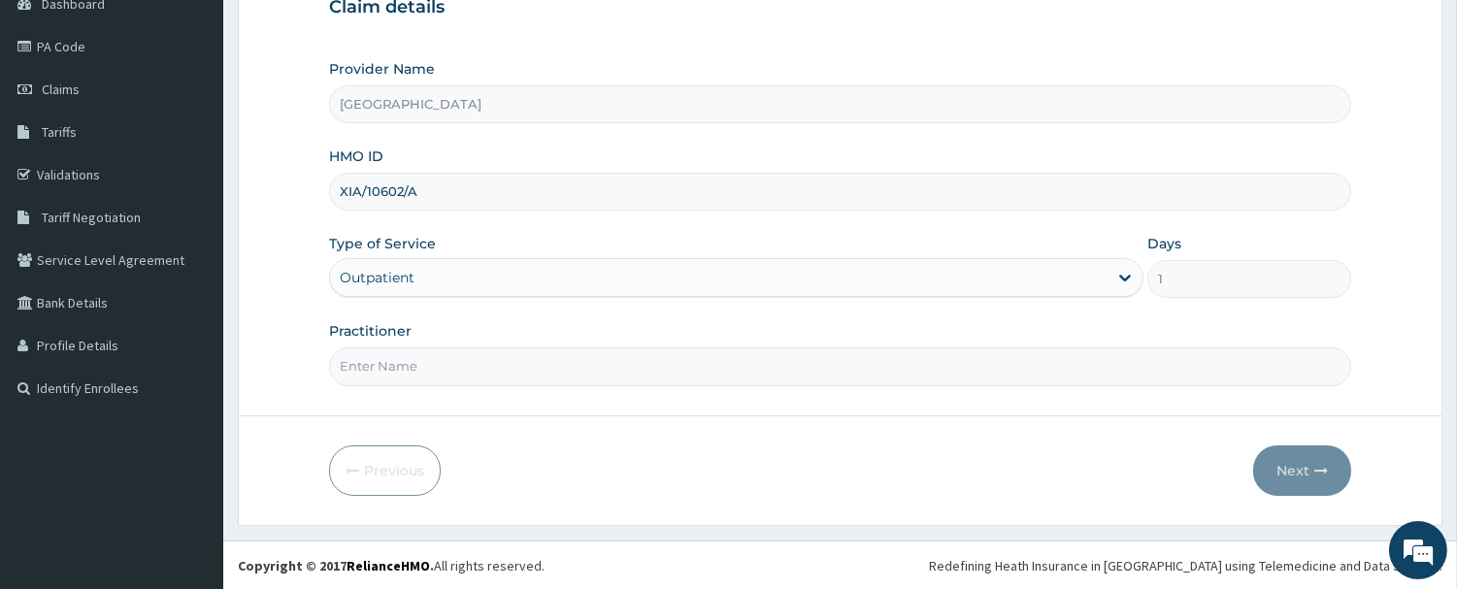
click at [547, 372] on input "Practitioner" at bounding box center [840, 367] width 1022 height 38
type input "DR. OGUOGHO"
click at [1292, 460] on button "Next" at bounding box center [1302, 471] width 98 height 50
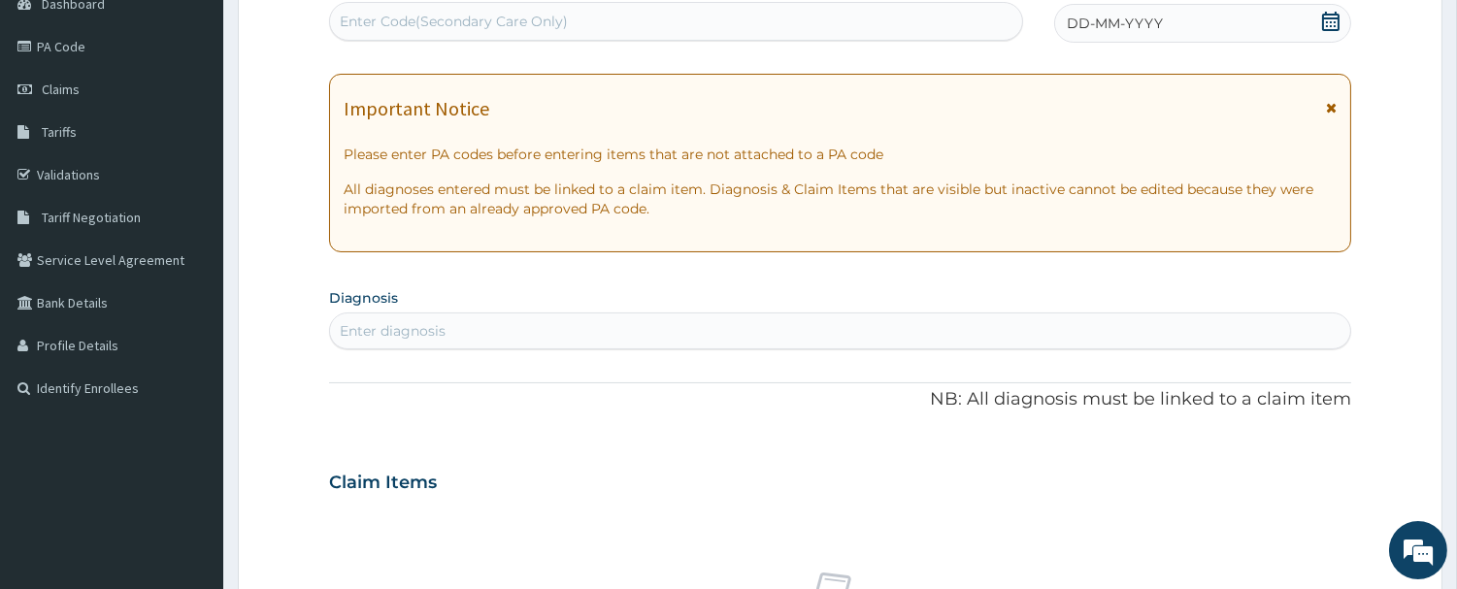
click at [1335, 19] on icon at bounding box center [1330, 21] width 19 height 19
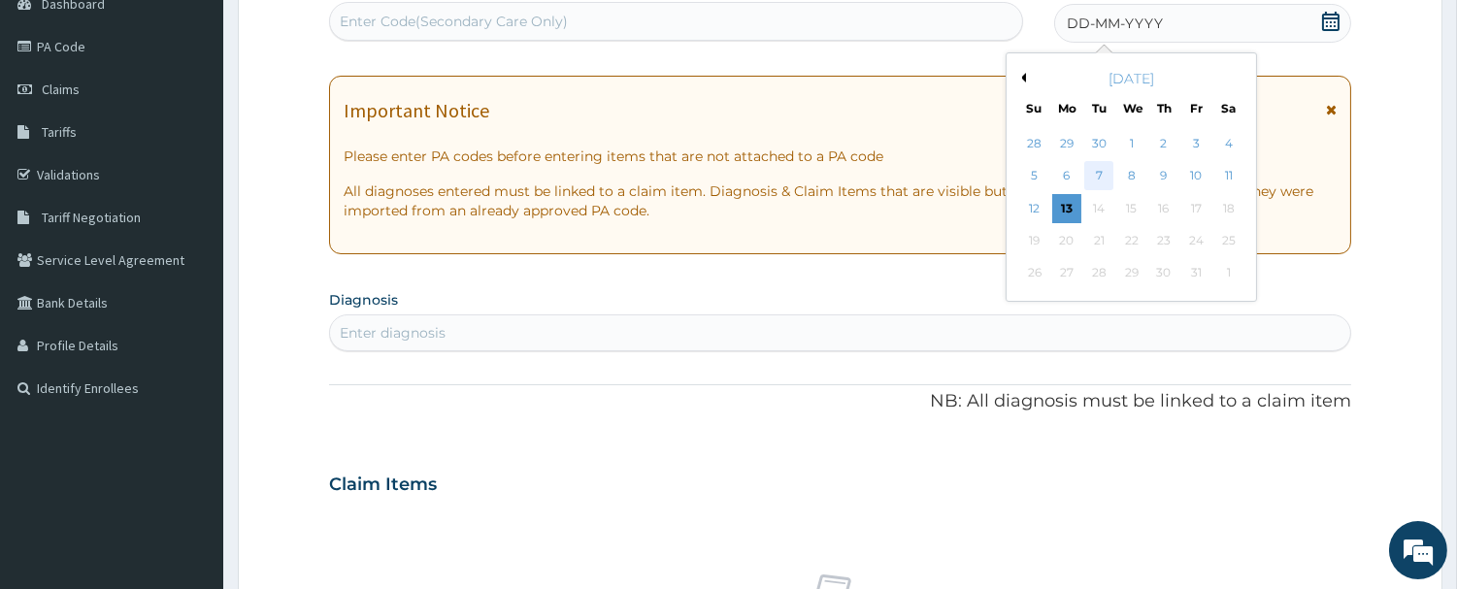
click at [1099, 170] on div "7" at bounding box center [1098, 176] width 29 height 29
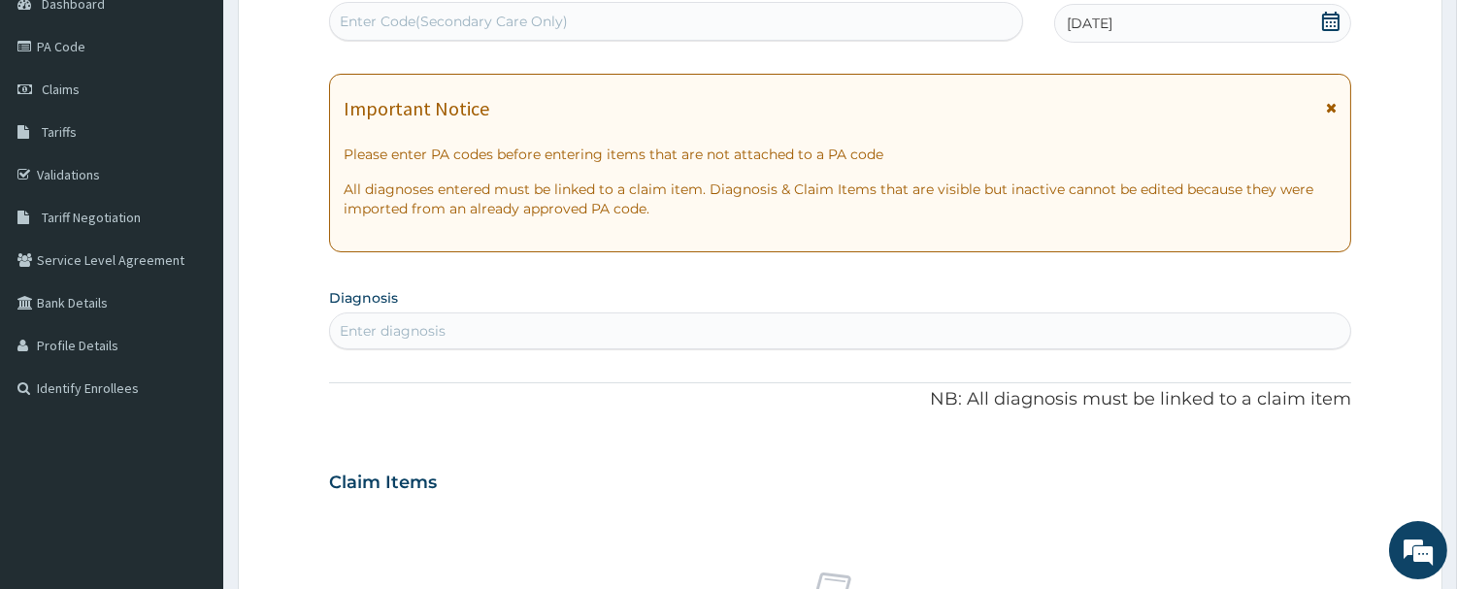
click at [568, 326] on div "Enter diagnosis" at bounding box center [840, 330] width 1020 height 31
type input "RHINITIS"
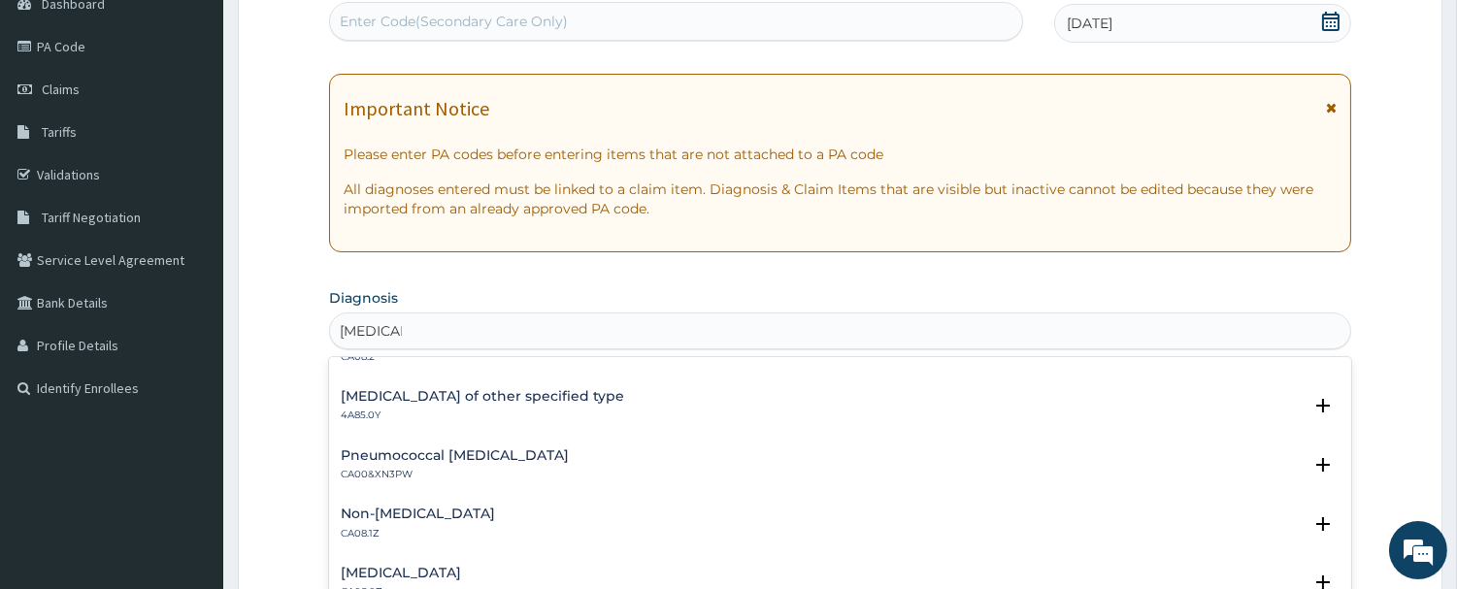
scroll to position [539, 0]
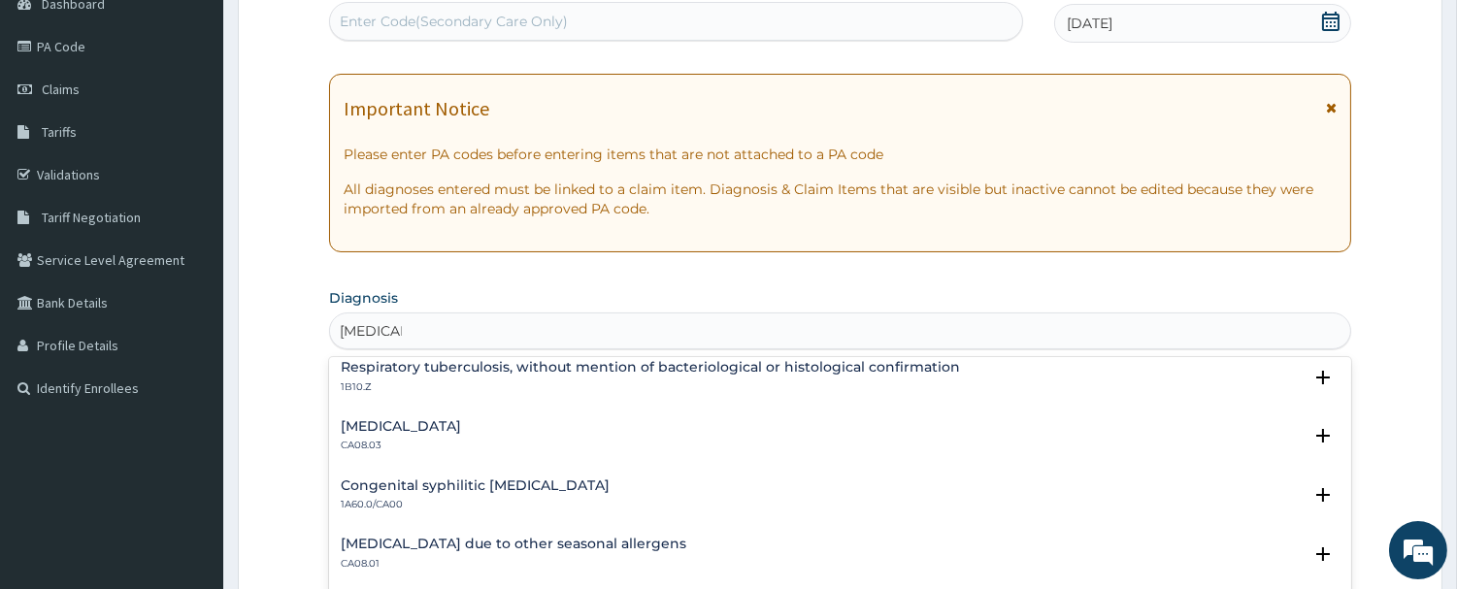
click at [385, 423] on h4 "Other allergic rhinitis" at bounding box center [401, 426] width 120 height 15
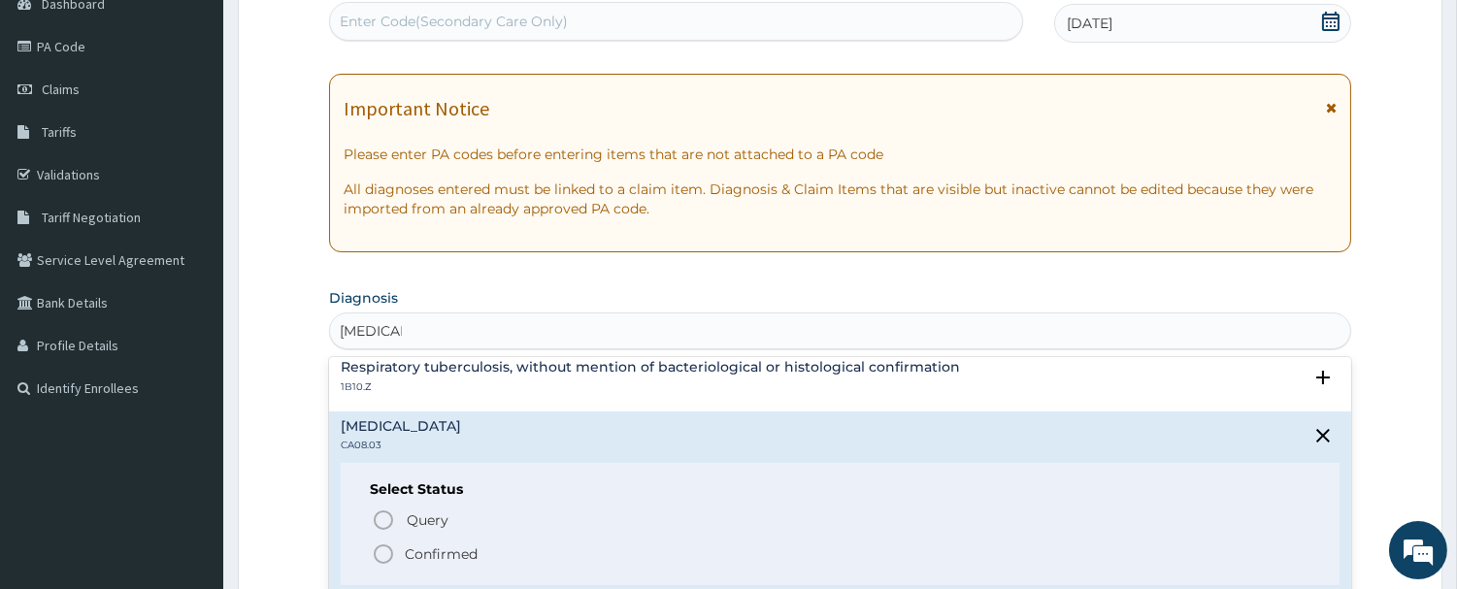
click at [381, 550] on icon "status option filled" at bounding box center [383, 554] width 23 height 23
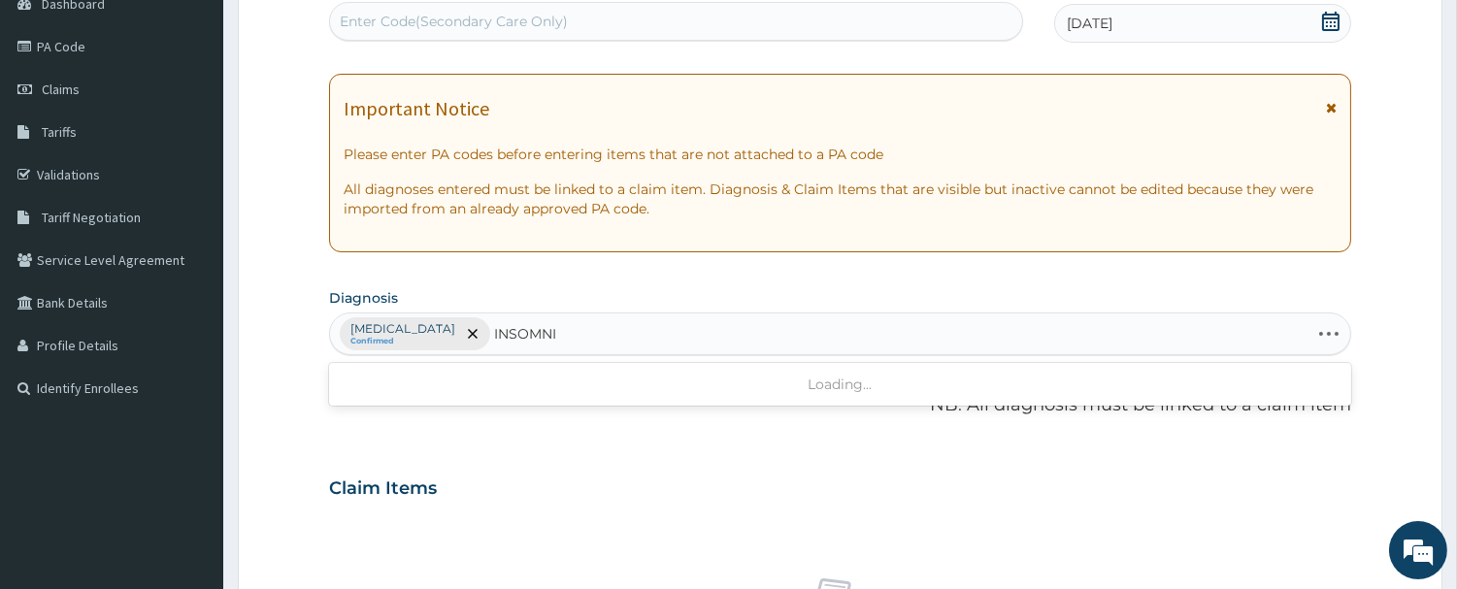
type input "INSOMNIA"
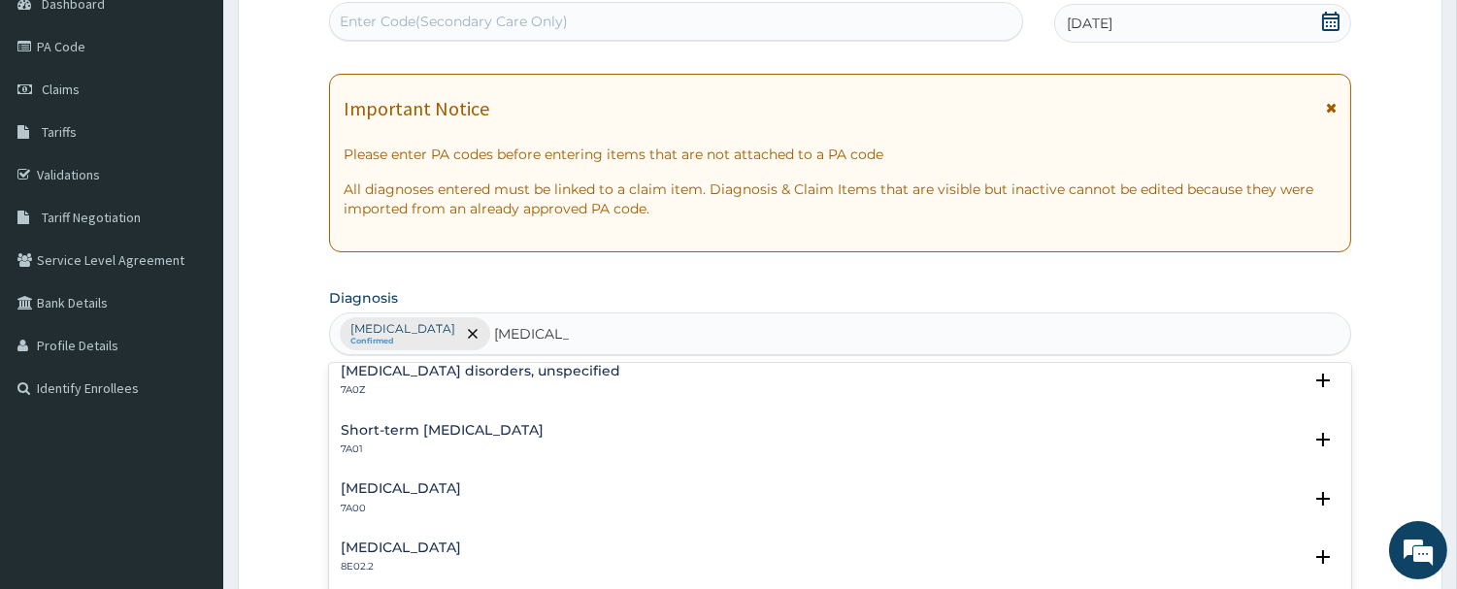
scroll to position [0, 0]
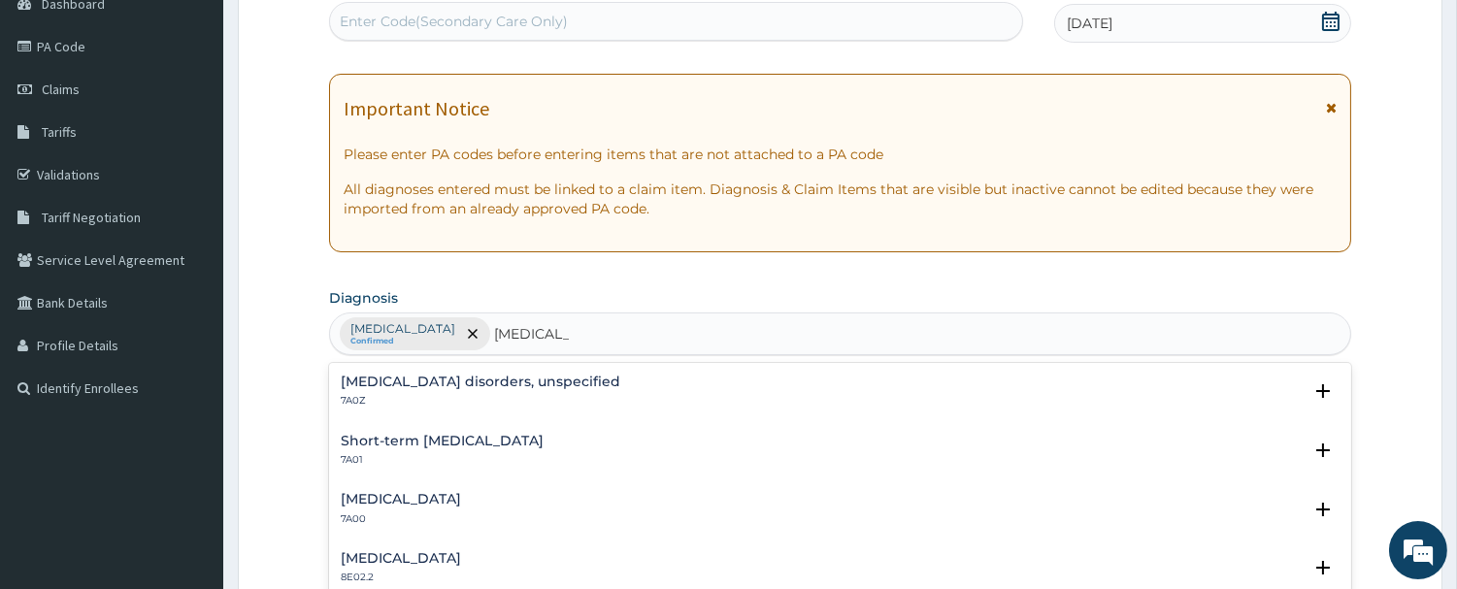
click at [419, 384] on h4 "Insomnia disorders, unspecified" at bounding box center [481, 382] width 280 height 15
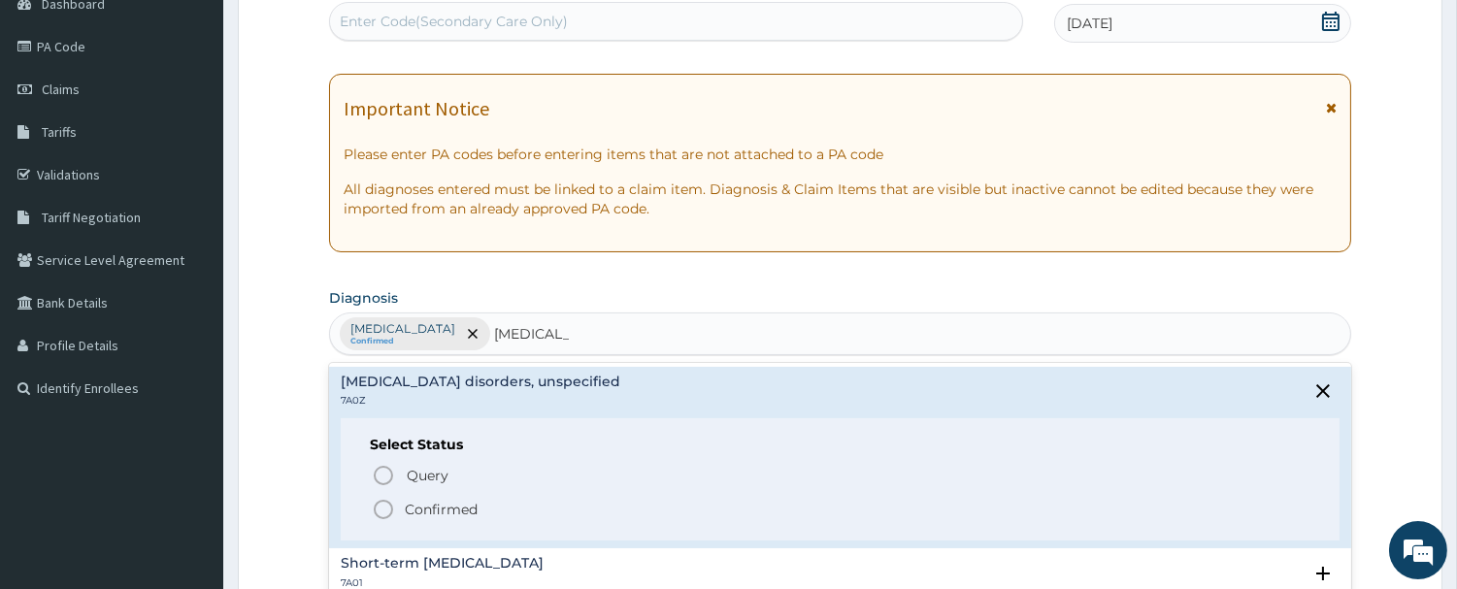
click at [394, 509] on icon "status option filled" at bounding box center [383, 509] width 23 height 23
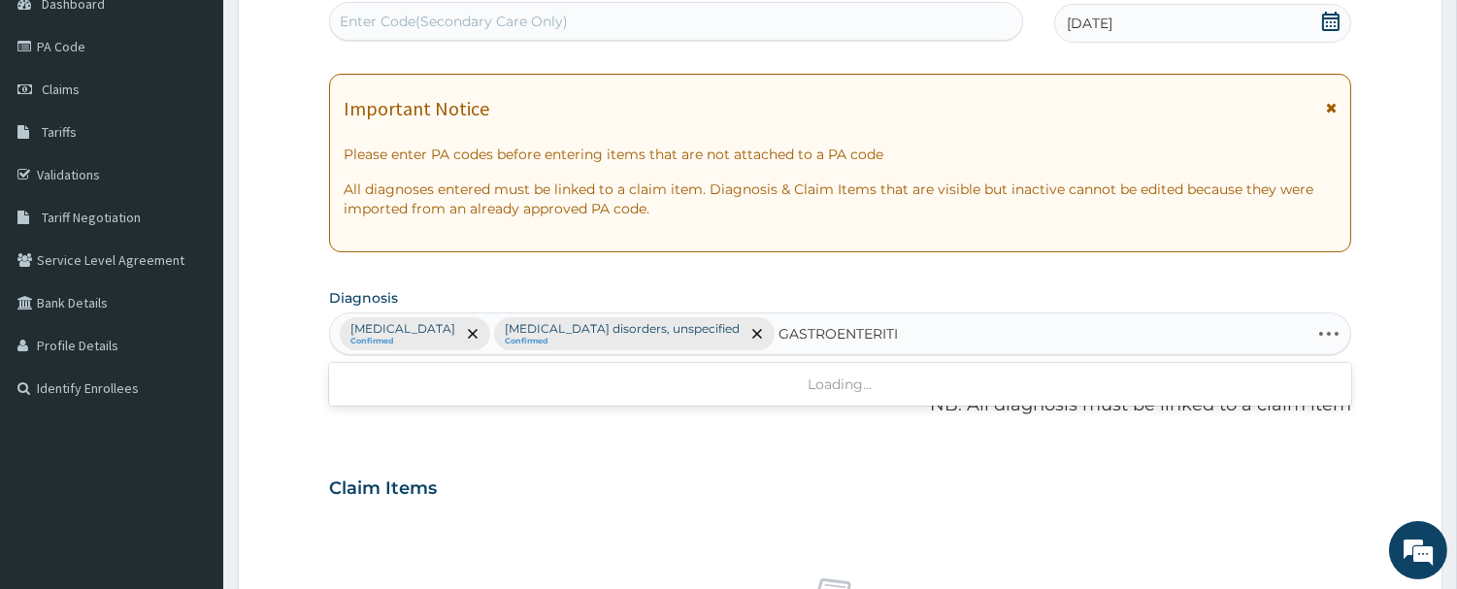
type input "GASTROENTERITIS"
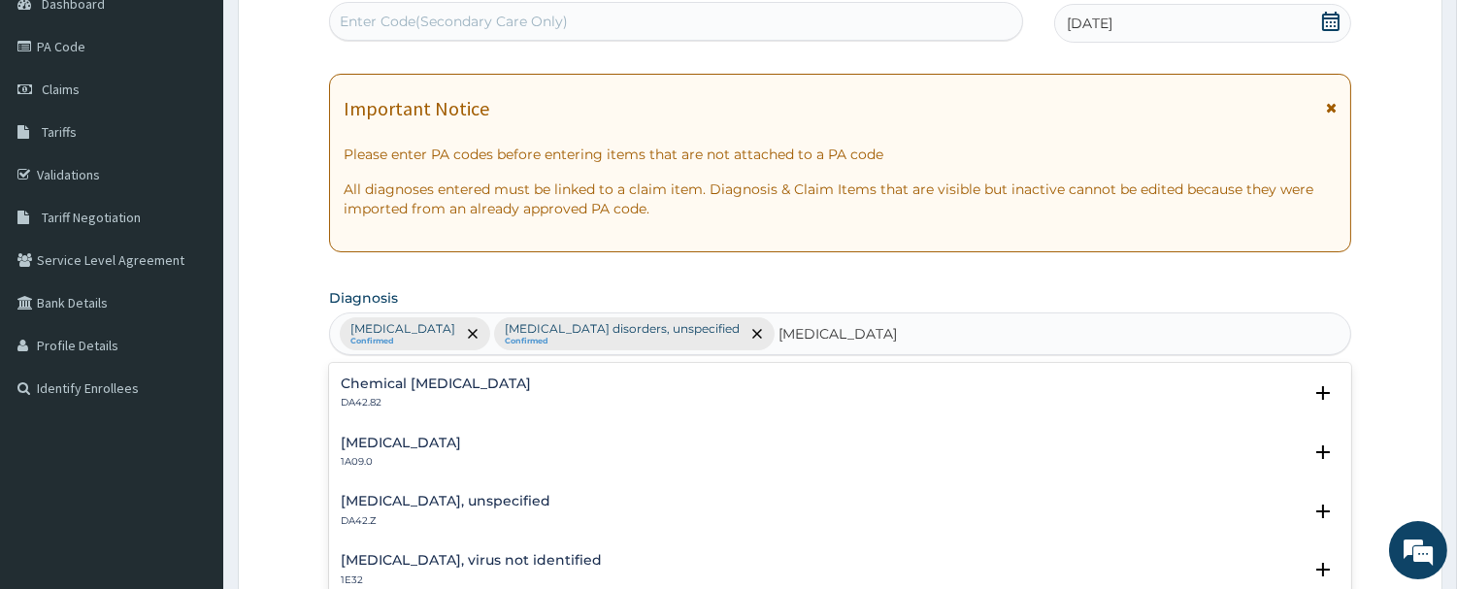
scroll to position [207, 0]
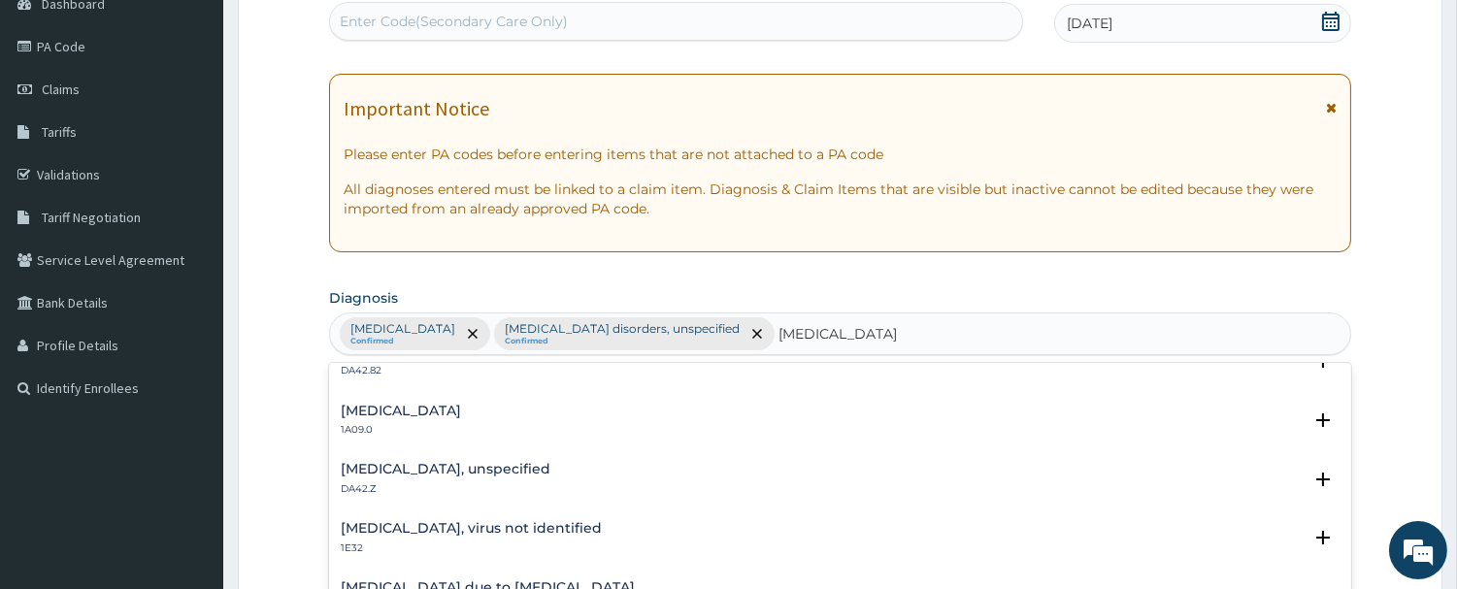
click at [427, 476] on h4 "Gastritis, unspecified" at bounding box center [446, 469] width 210 height 15
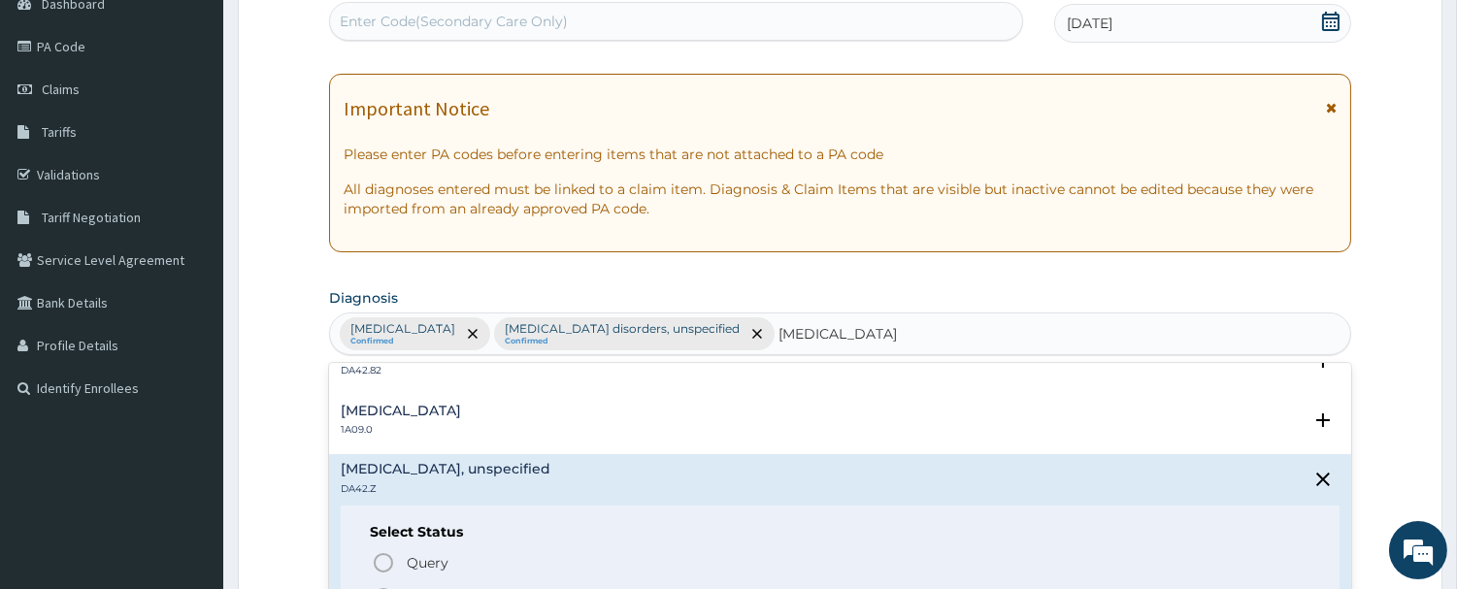
click at [545, 459] on div "Gastritis, unspecified DA42.Z Select Status Query Query covers suspected (?), K…" at bounding box center [840, 545] width 1022 height 182
click at [567, 423] on div "Salmonella enteritis 1A09.0" at bounding box center [840, 421] width 999 height 34
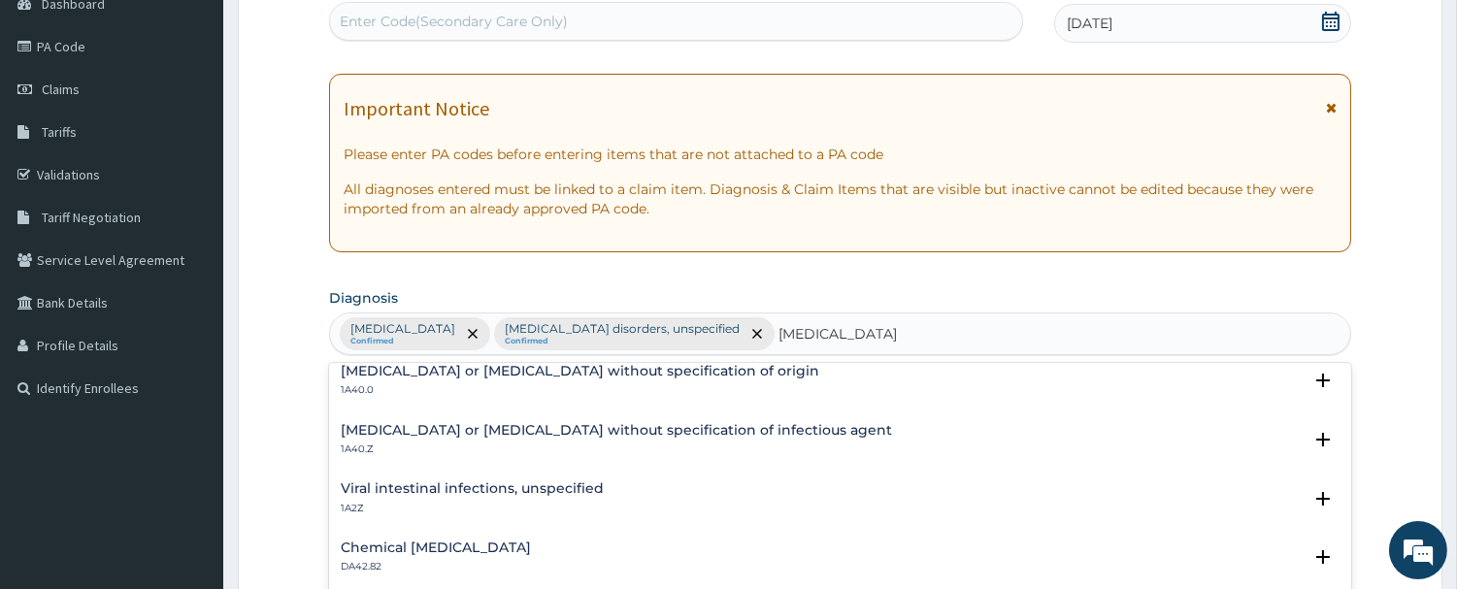
scroll to position [0, 0]
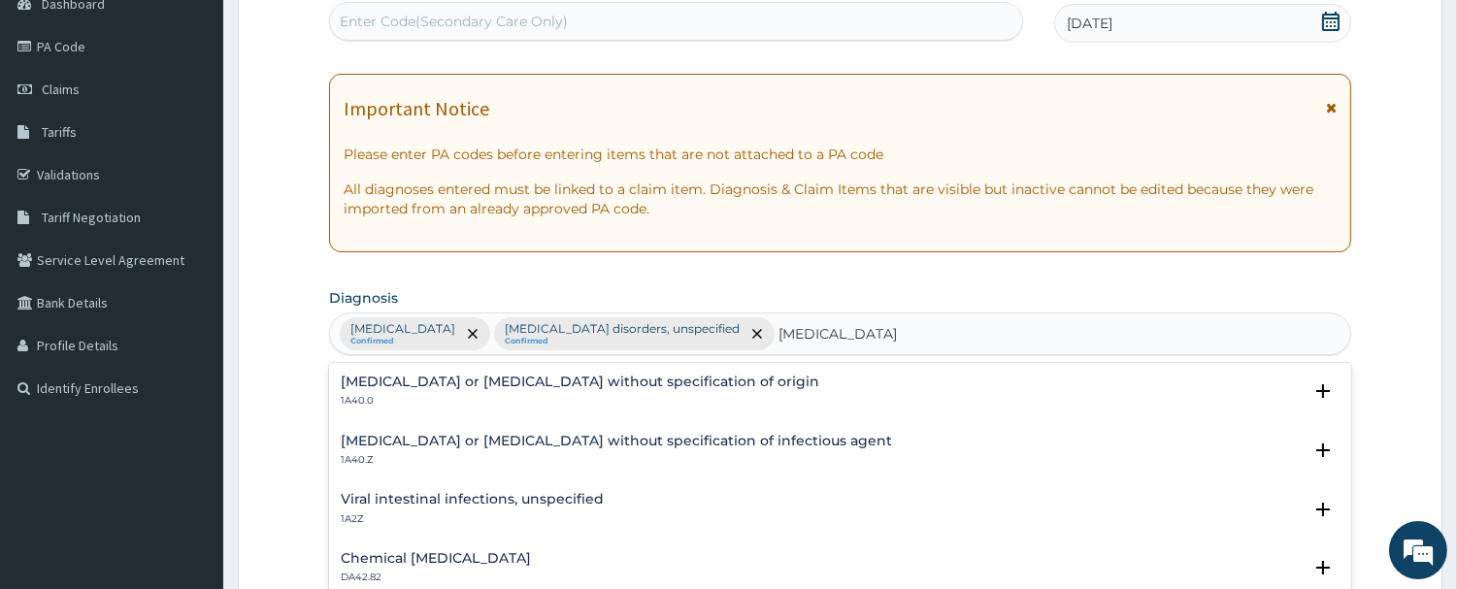
click at [466, 370] on div "Gastroenteritis or colitis without specification of origin 1A40.0 Select Status…" at bounding box center [840, 396] width 1022 height 59
click at [448, 385] on h4 "Gastroenteritis or colitis without specification of origin" at bounding box center [580, 382] width 479 height 15
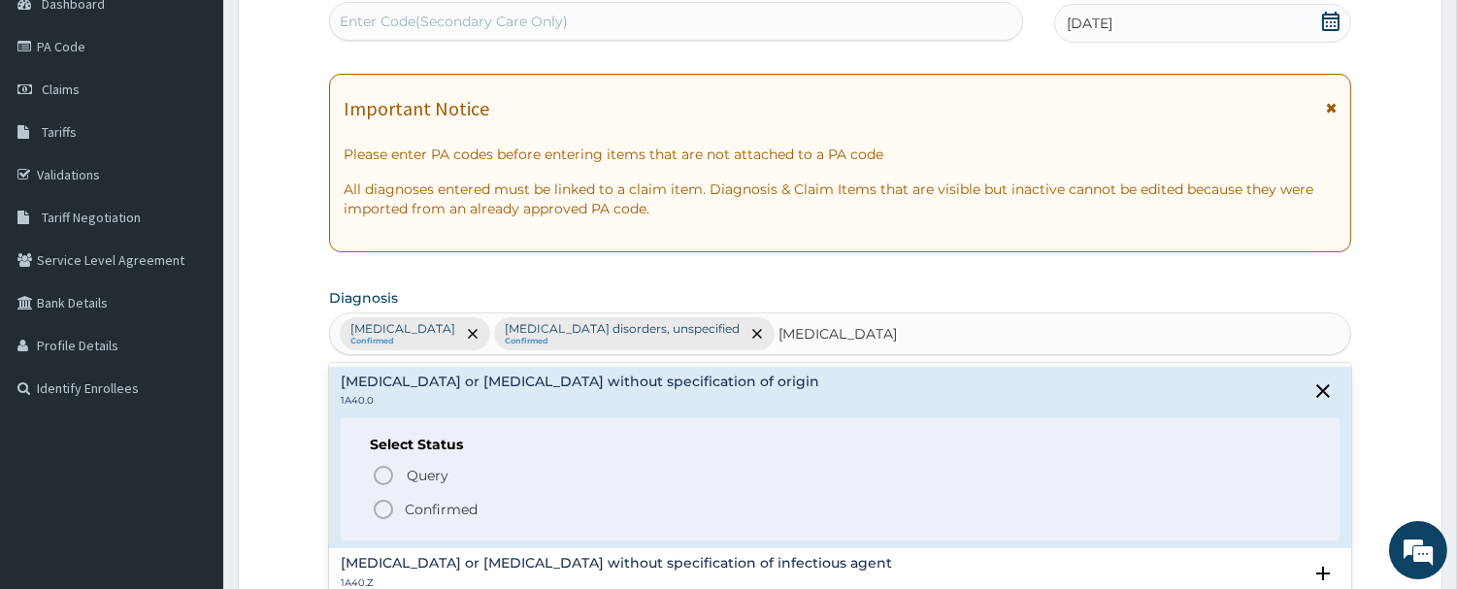
click at [383, 507] on icon "status option filled" at bounding box center [383, 509] width 23 height 23
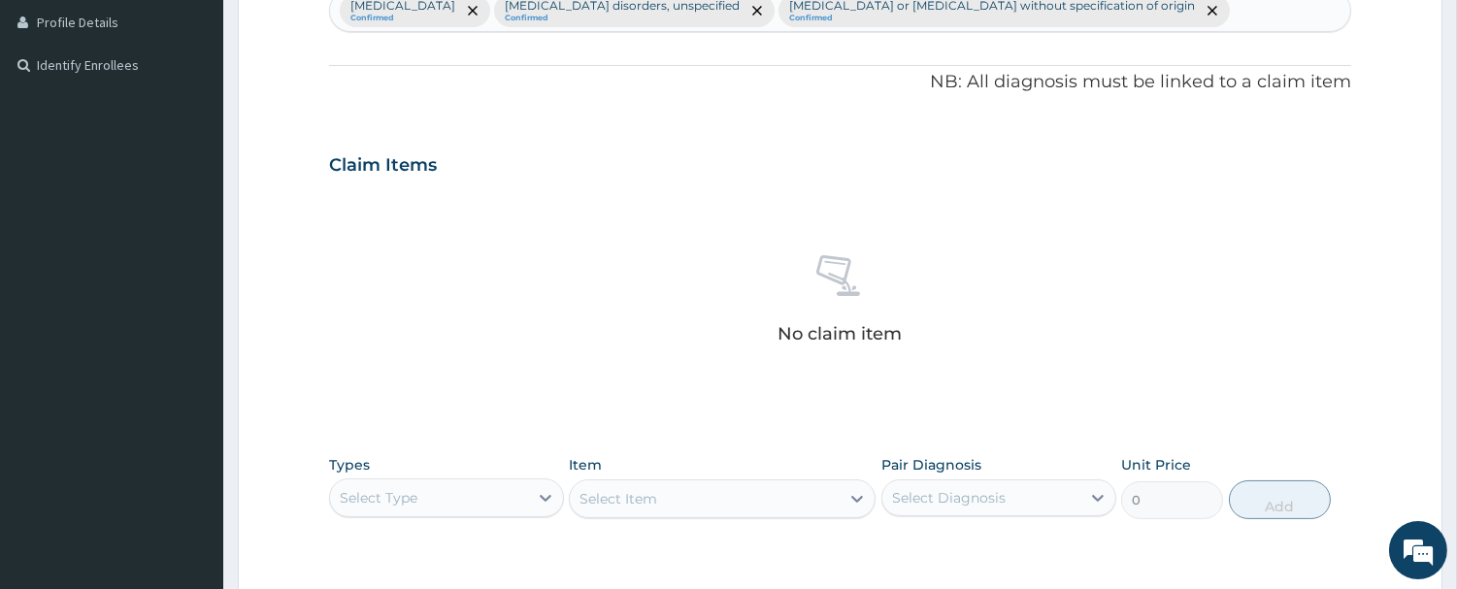
scroll to position [810, 0]
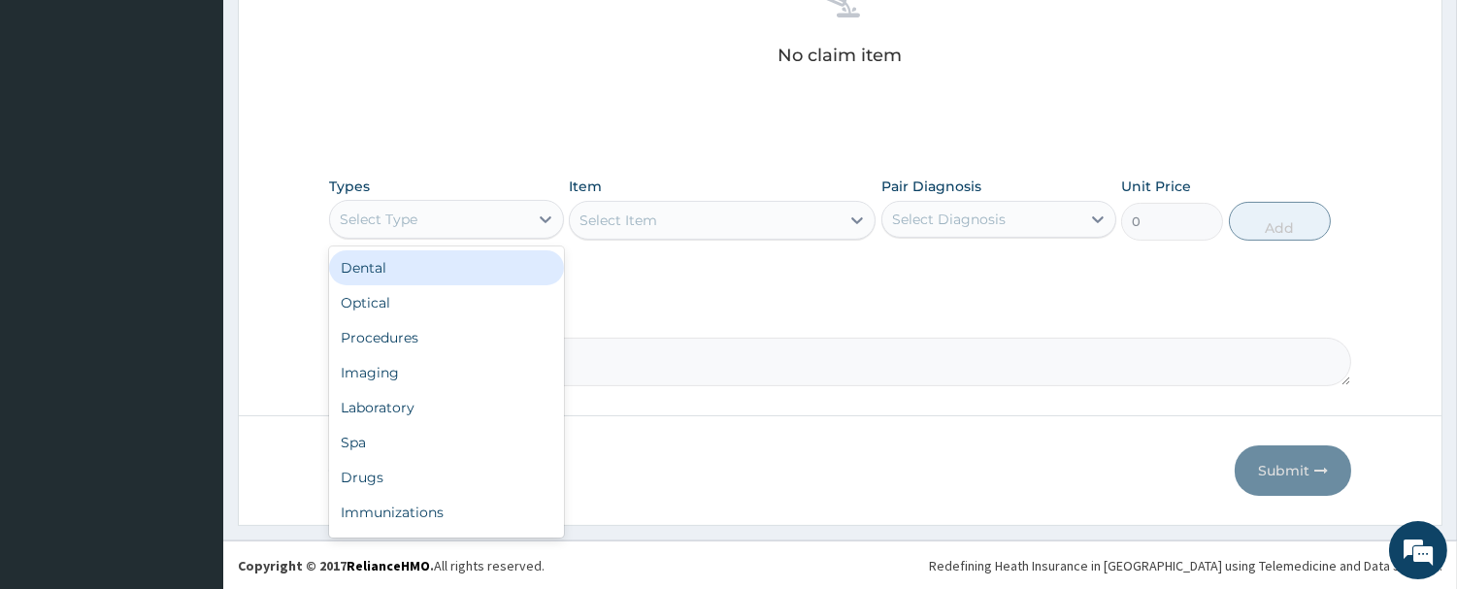
drag, startPoint x: 512, startPoint y: 206, endPoint x: 500, endPoint y: 238, distance: 34.1
click at [511, 209] on div "Select Type" at bounding box center [429, 219] width 198 height 31
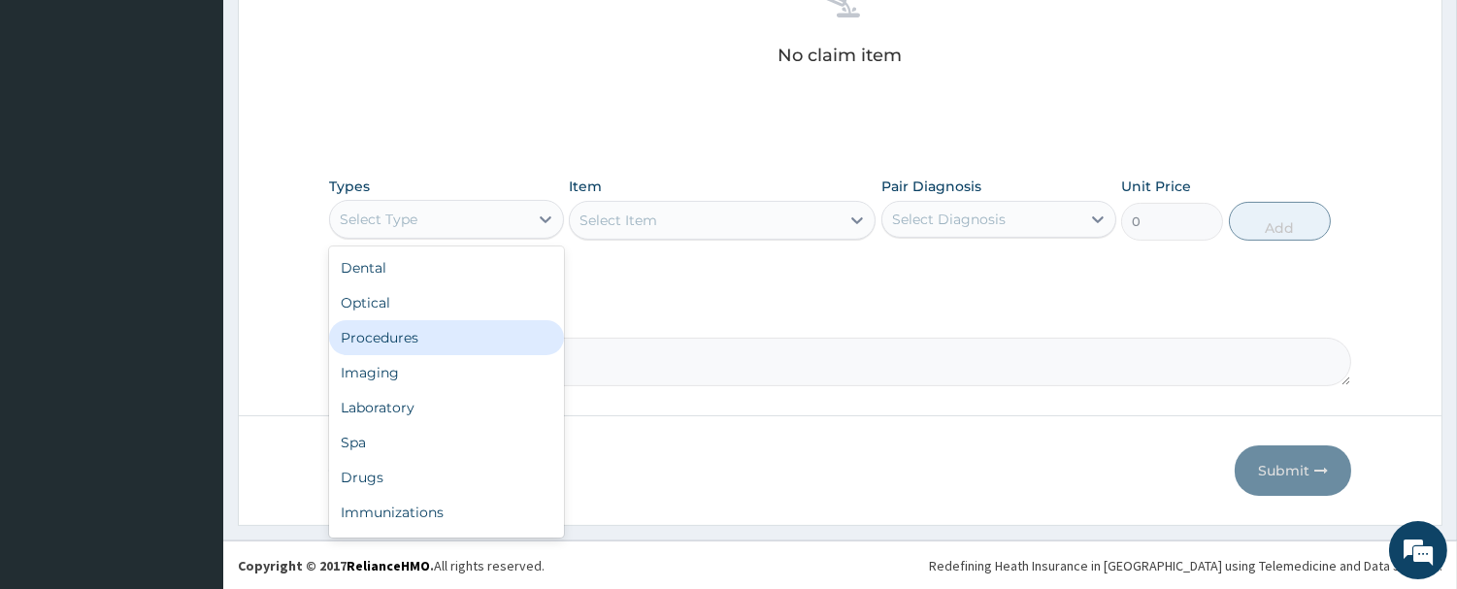
click at [449, 332] on div "Procedures" at bounding box center [446, 337] width 235 height 35
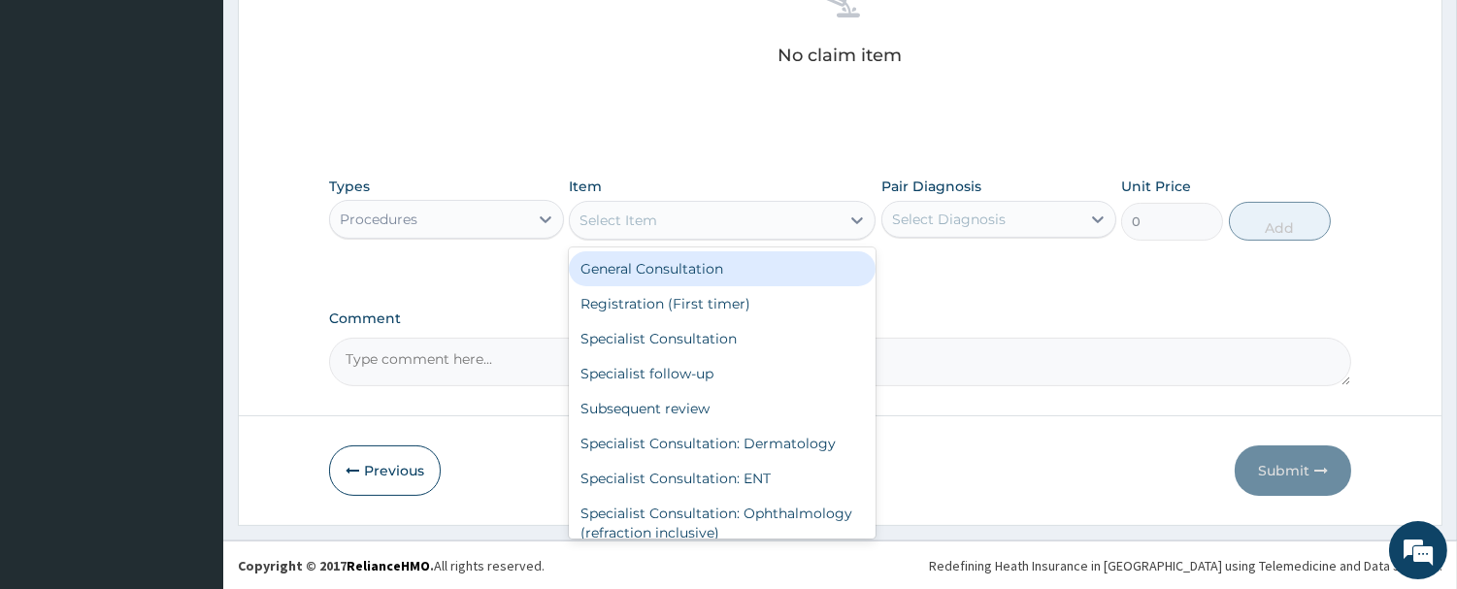
click at [660, 216] on div "Select Item" at bounding box center [705, 220] width 270 height 31
click at [648, 262] on div "General Consultation" at bounding box center [722, 268] width 307 height 35
type input "2500"
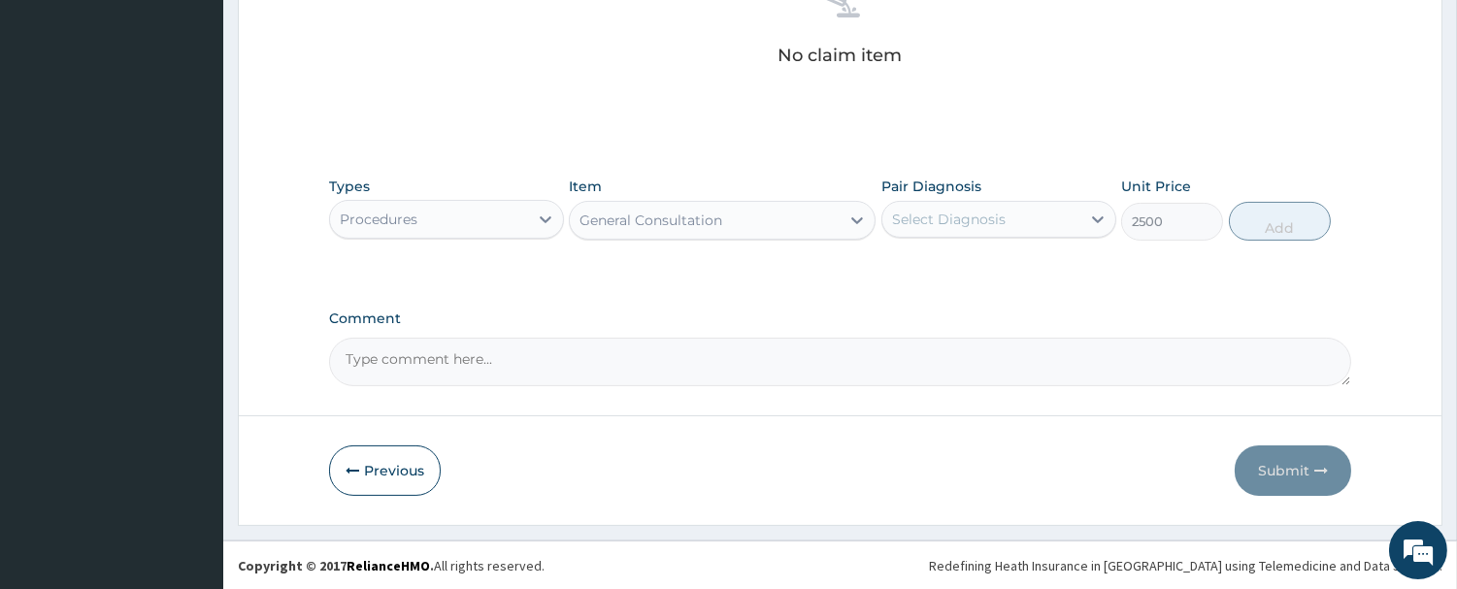
click at [918, 219] on div "Select Diagnosis" at bounding box center [949, 219] width 114 height 19
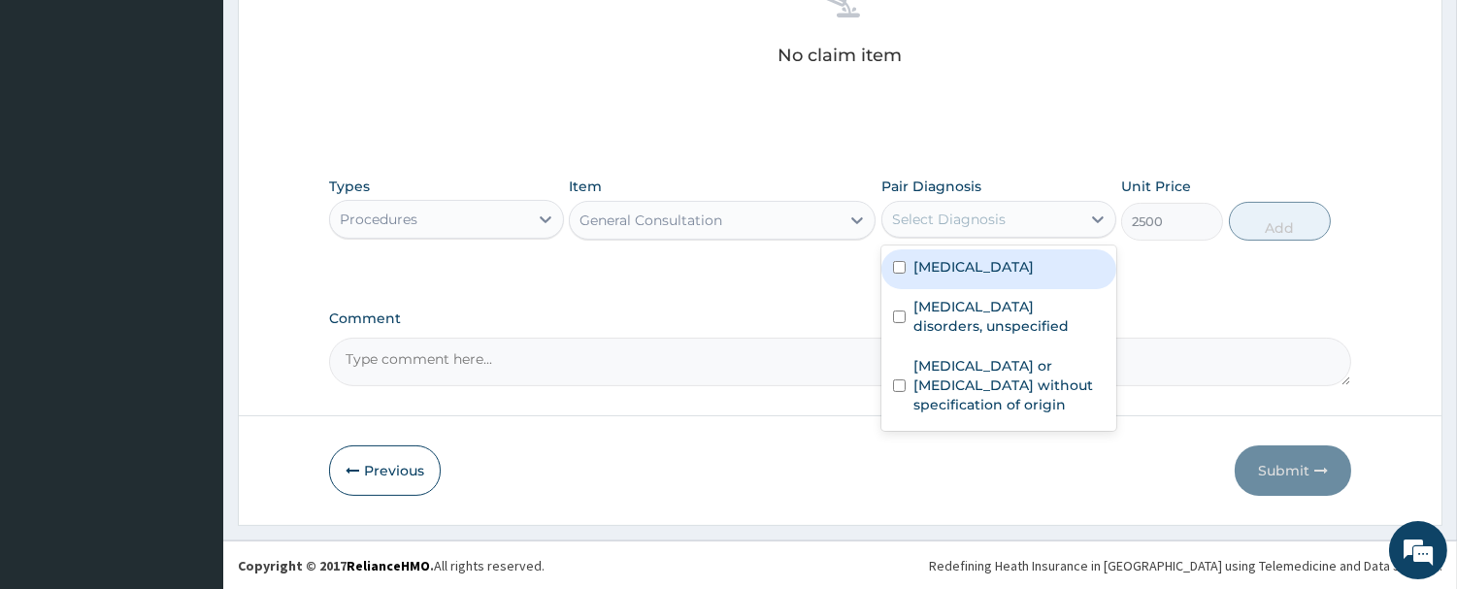
click at [952, 258] on label "Other allergic rhinitis" at bounding box center [973, 266] width 120 height 19
checkbox input "true"
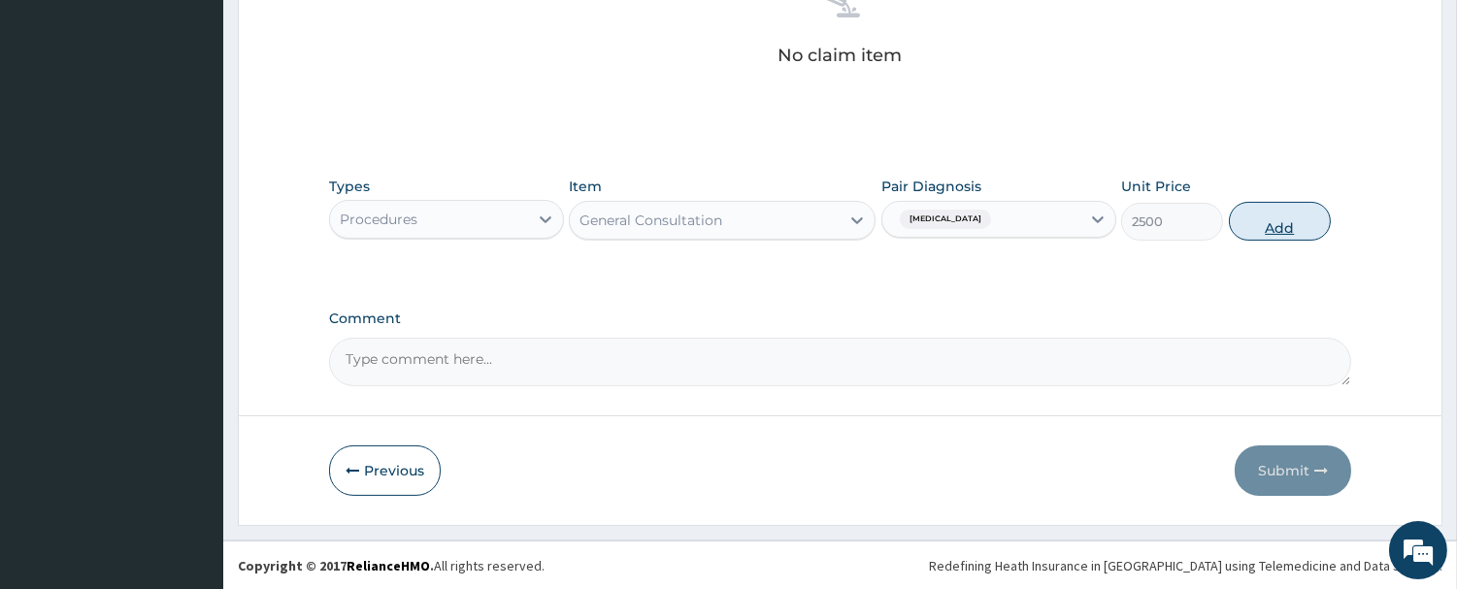
click at [1248, 219] on button "Add" at bounding box center [1280, 221] width 102 height 39
type input "0"
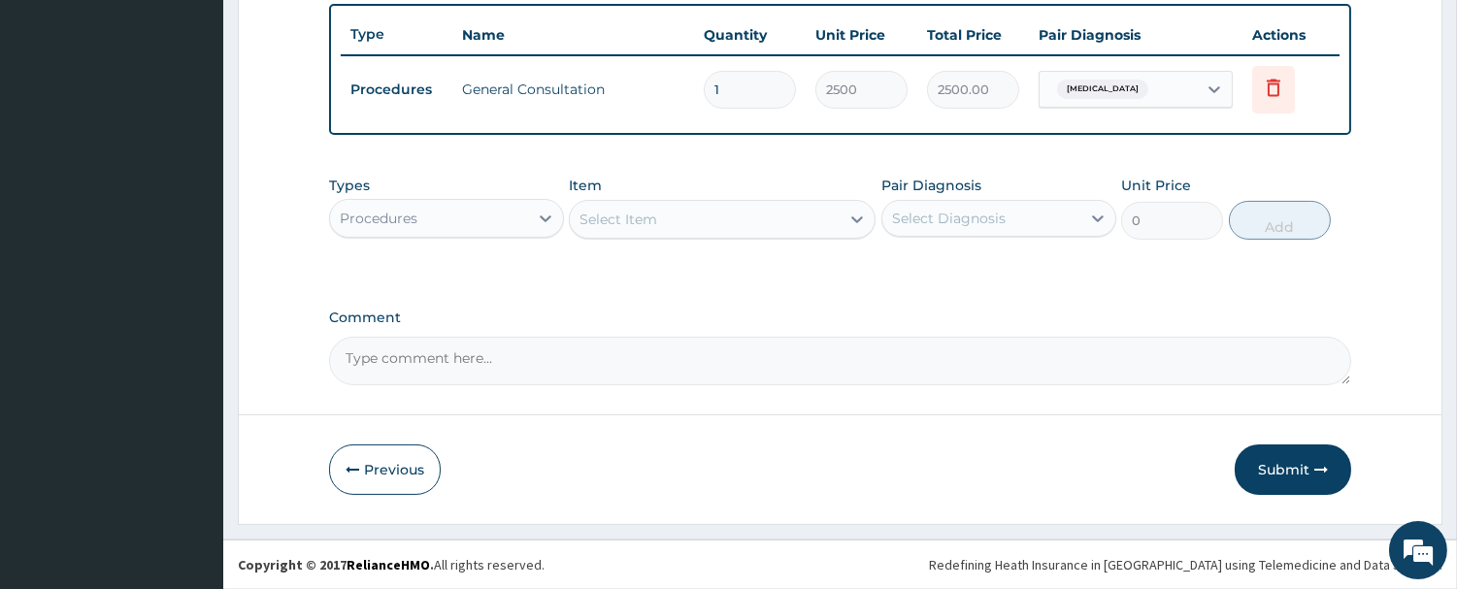
scroll to position [715, 0]
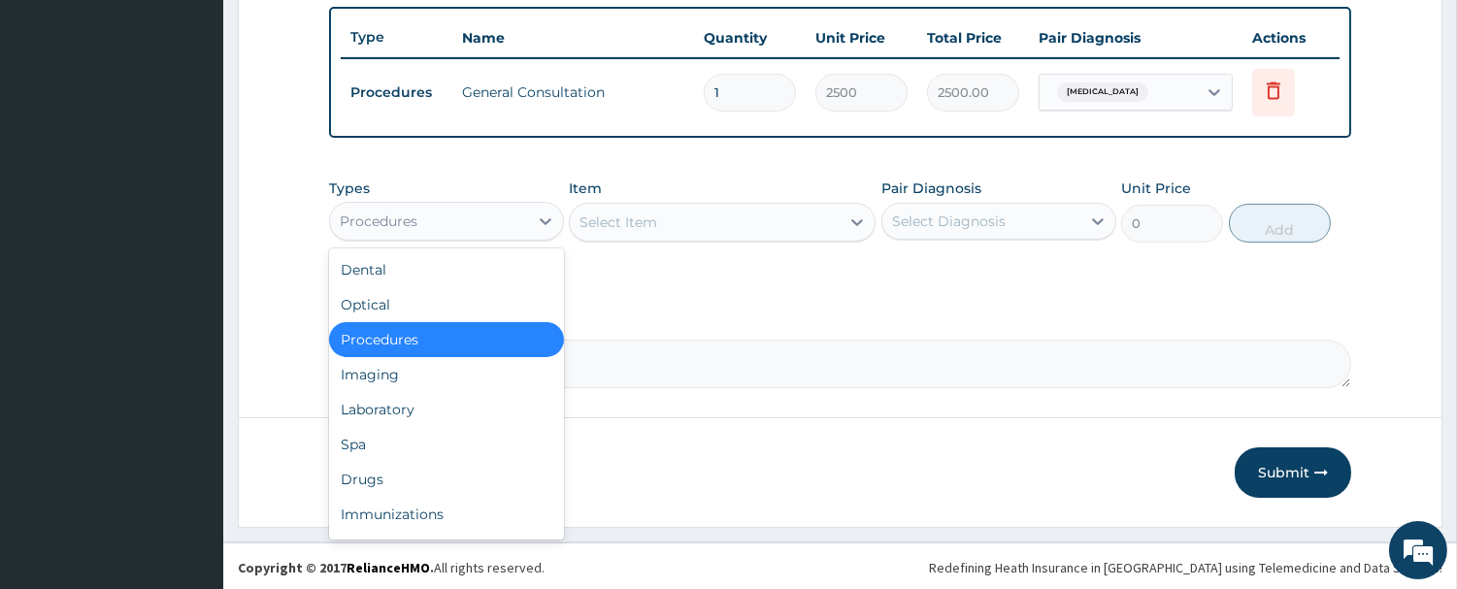
click at [490, 206] on div "Procedures" at bounding box center [429, 221] width 198 height 31
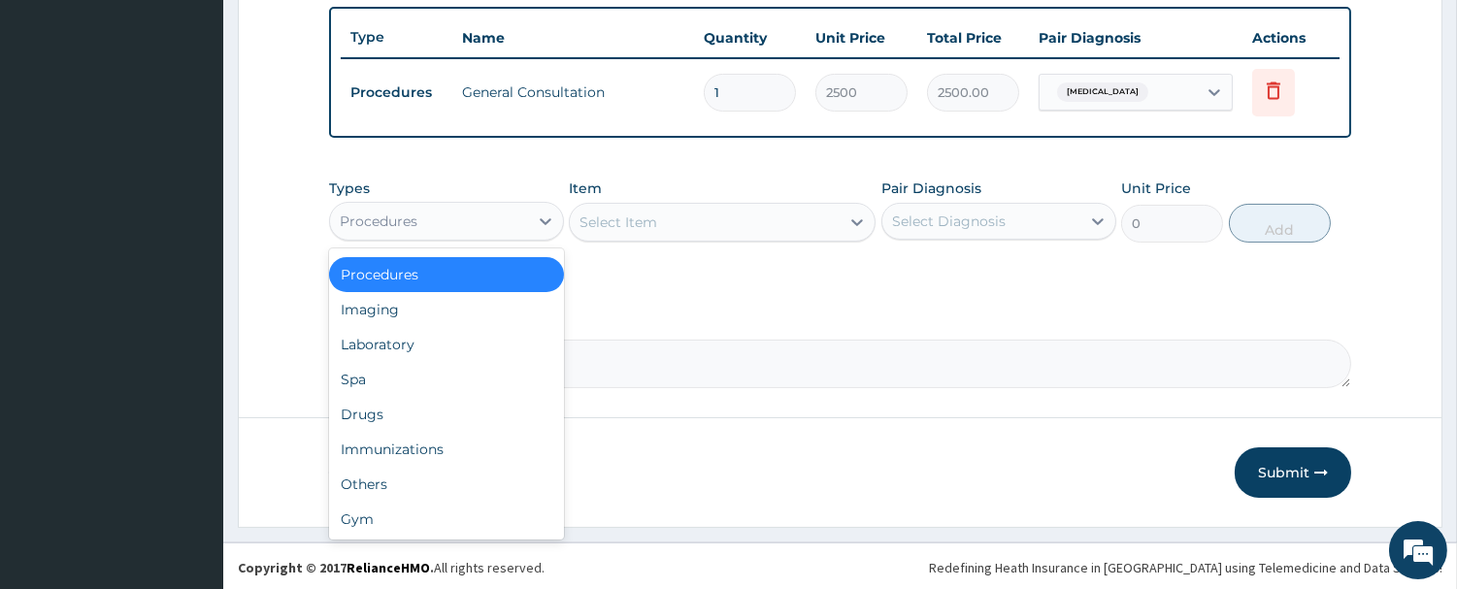
click at [492, 202] on div "Procedures" at bounding box center [446, 221] width 235 height 39
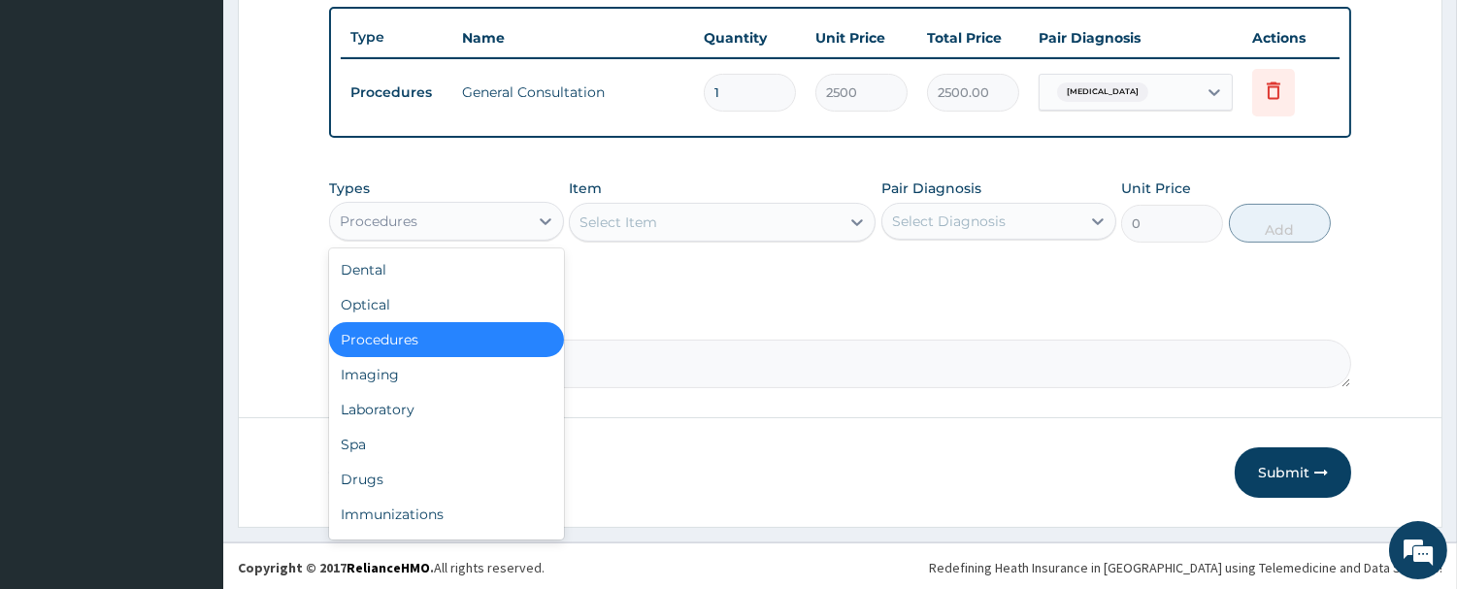
click at [481, 215] on div "Procedures" at bounding box center [429, 221] width 198 height 31
click at [423, 452] on div "Spa" at bounding box center [446, 444] width 235 height 35
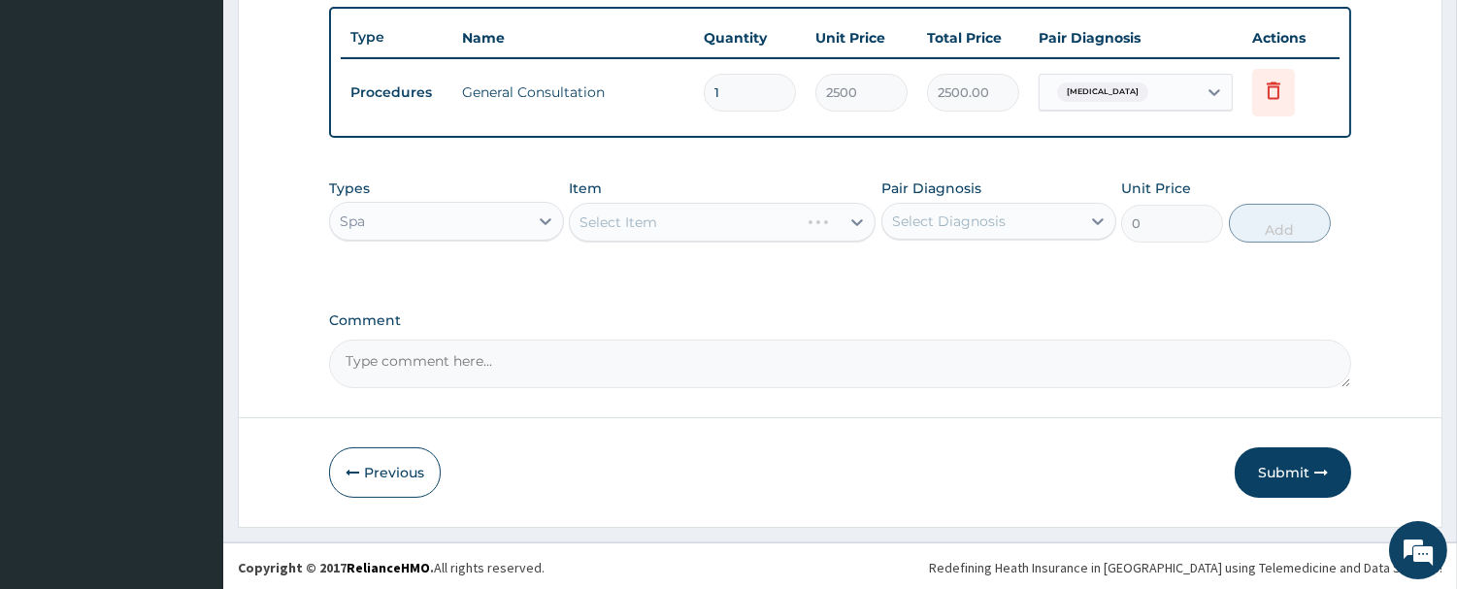
click at [471, 196] on div "Types option Spa, selected. Select is focused ,type to refine list, press Down …" at bounding box center [446, 211] width 235 height 64
click at [474, 202] on div "Spa" at bounding box center [446, 221] width 235 height 39
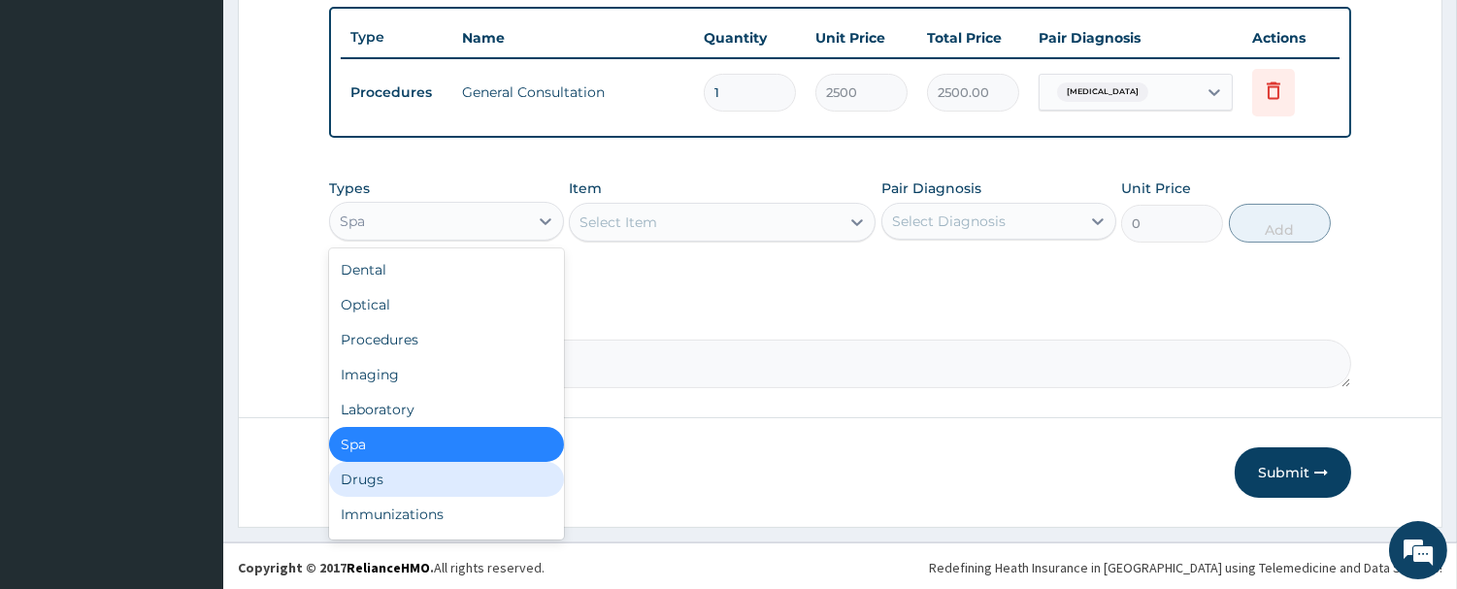
click at [409, 468] on div "Drugs" at bounding box center [446, 479] width 235 height 35
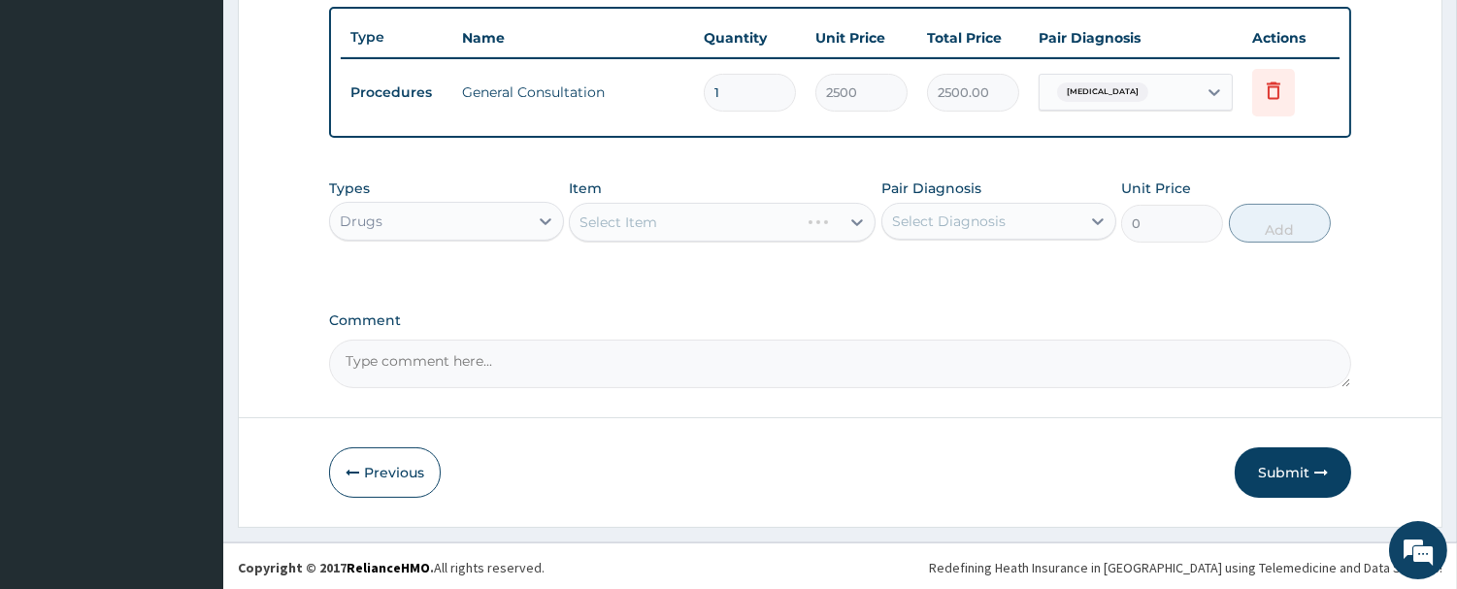
click at [723, 216] on div "Select Item" at bounding box center [722, 222] width 307 height 39
click at [723, 216] on div "Select Item" at bounding box center [705, 222] width 270 height 31
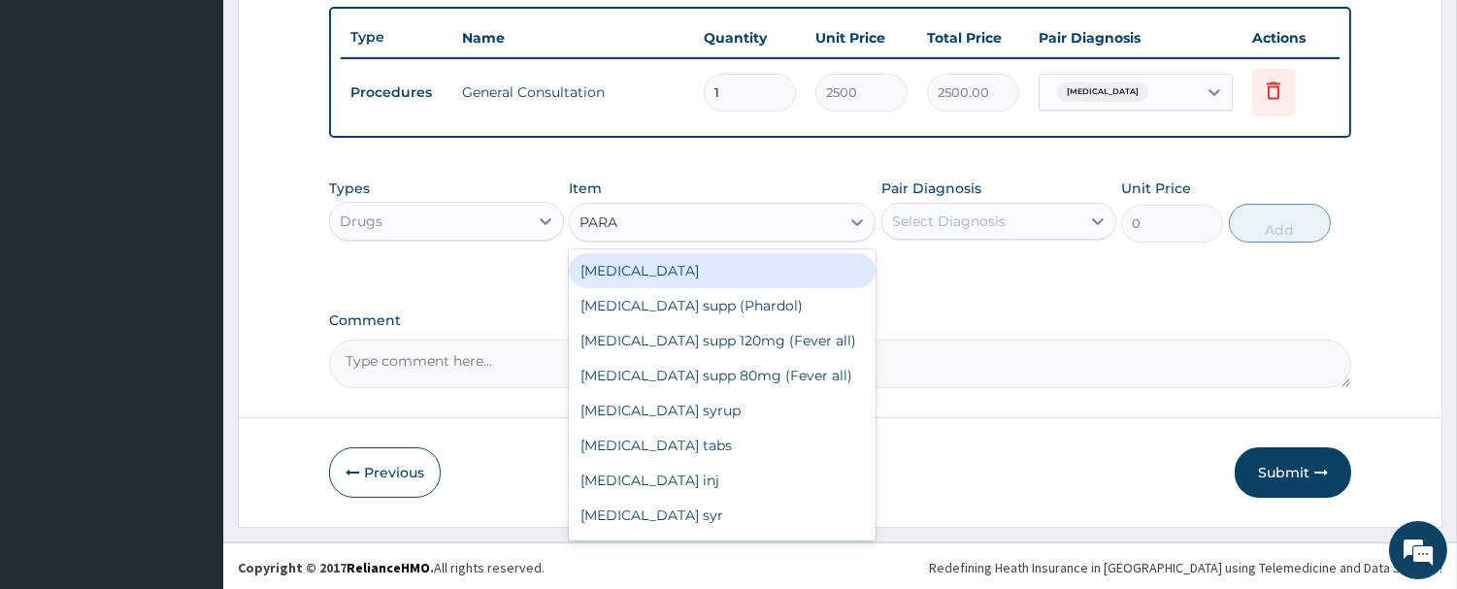
type input "PARAC"
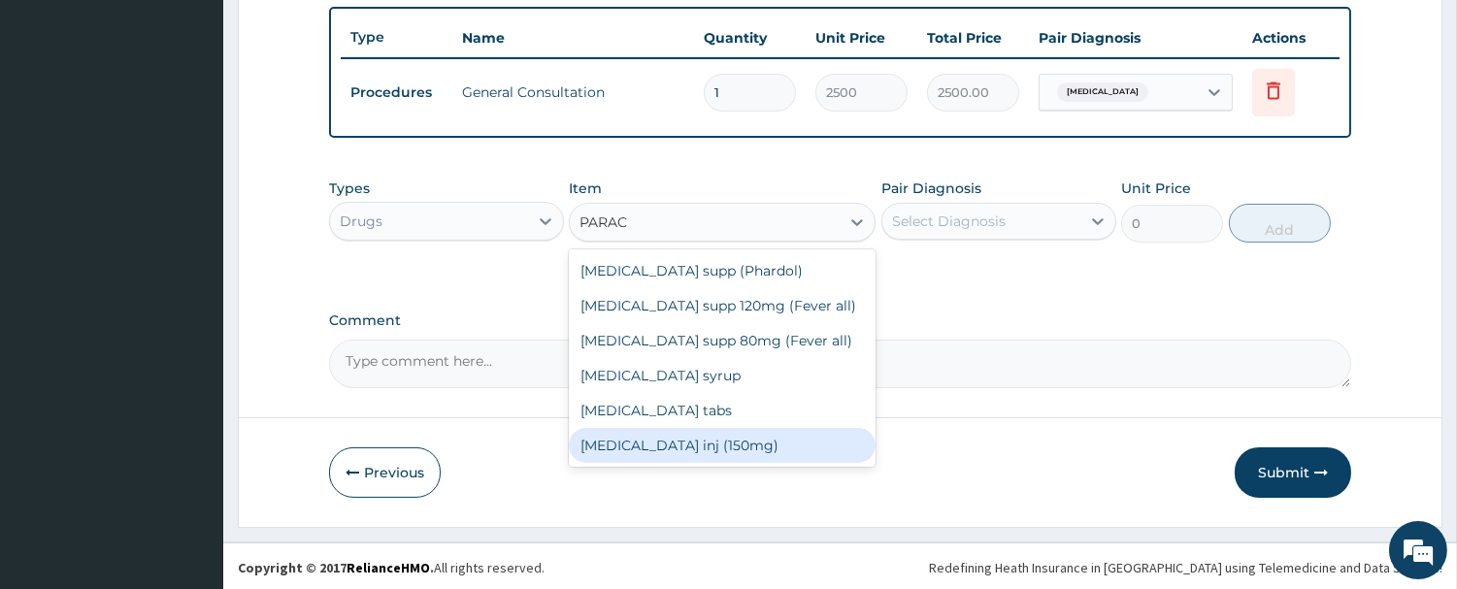
click at [695, 448] on div "Paracetamol inj (150mg)" at bounding box center [722, 445] width 307 height 35
type input "520"
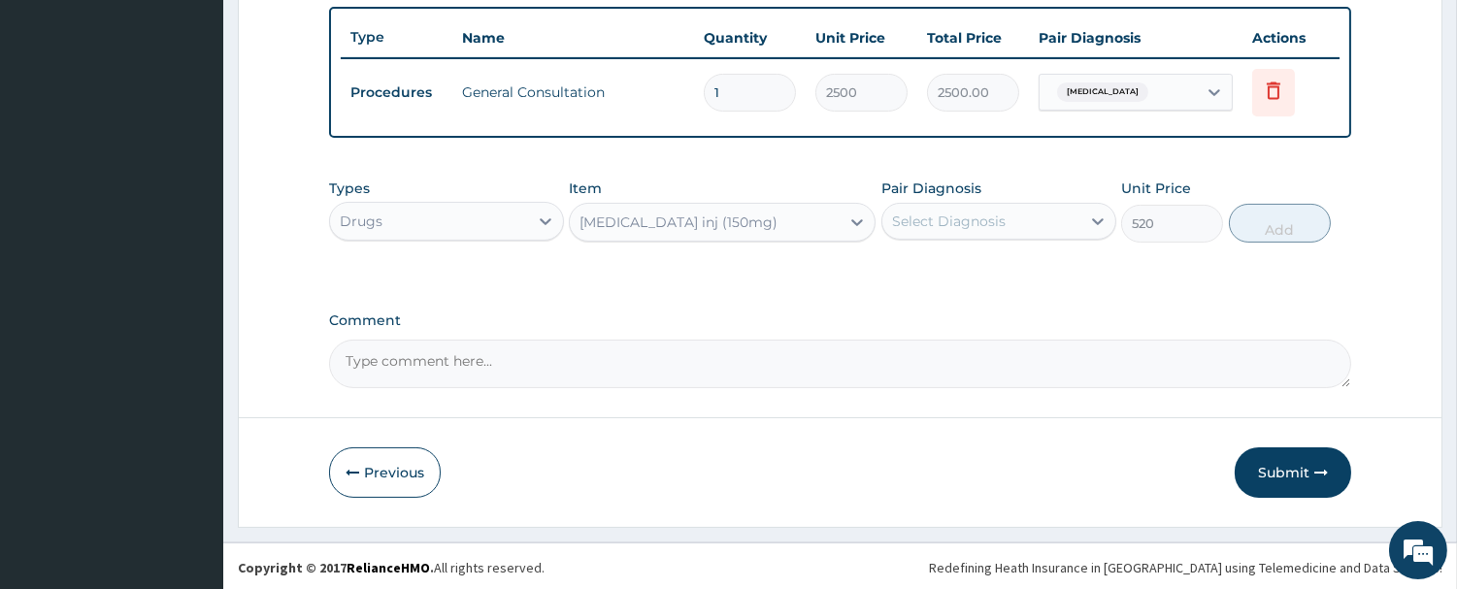
click at [948, 214] on div "Select Diagnosis" at bounding box center [949, 221] width 114 height 19
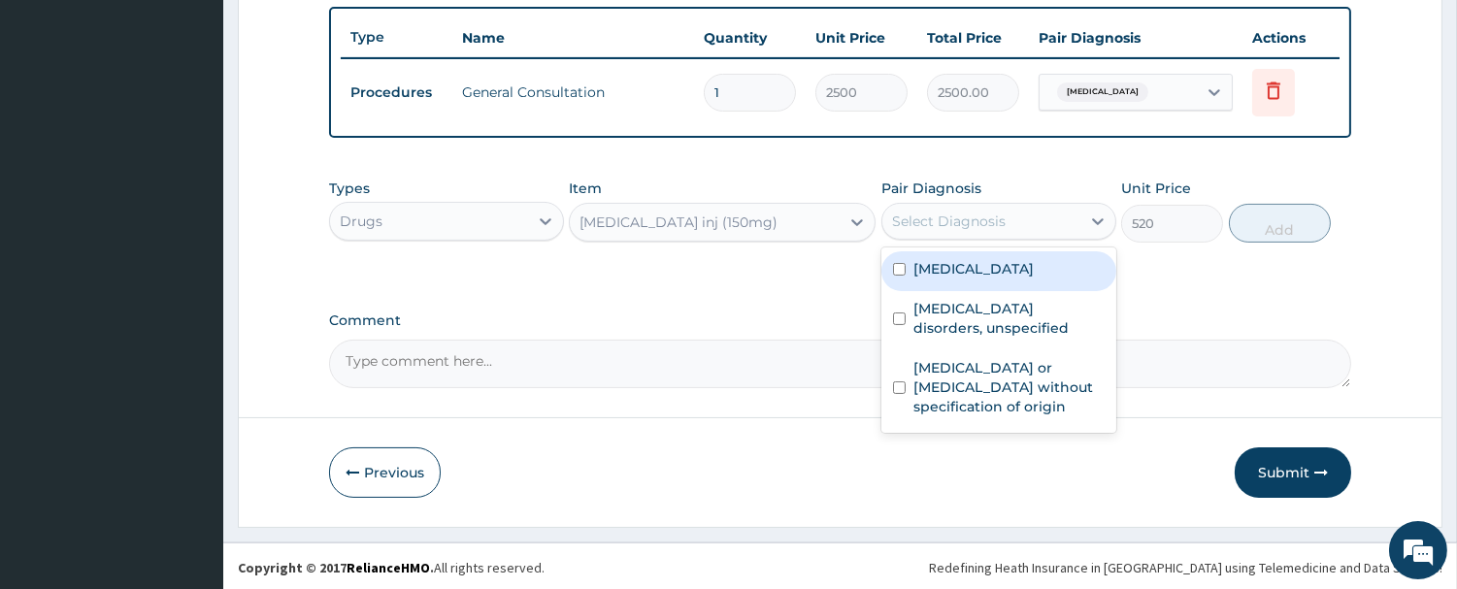
click at [944, 264] on label "Other allergic rhinitis" at bounding box center [973, 268] width 120 height 19
checkbox input "true"
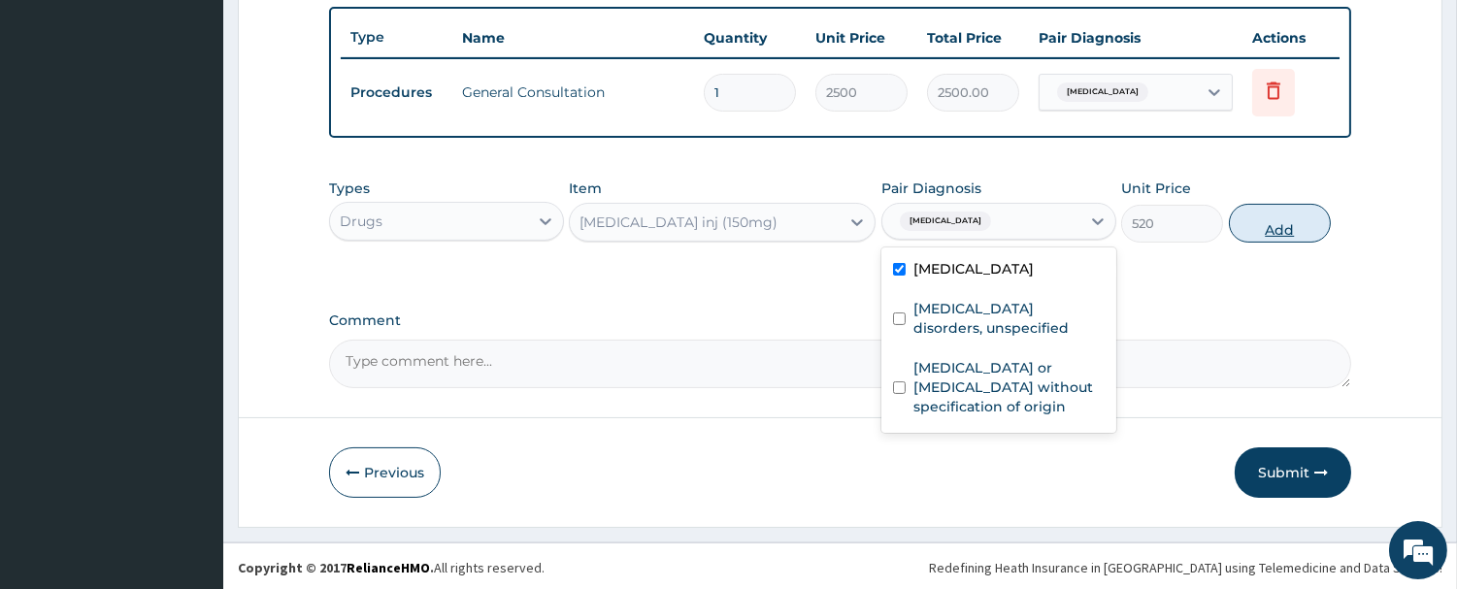
click at [1305, 228] on button "Add" at bounding box center [1280, 223] width 102 height 39
type input "0"
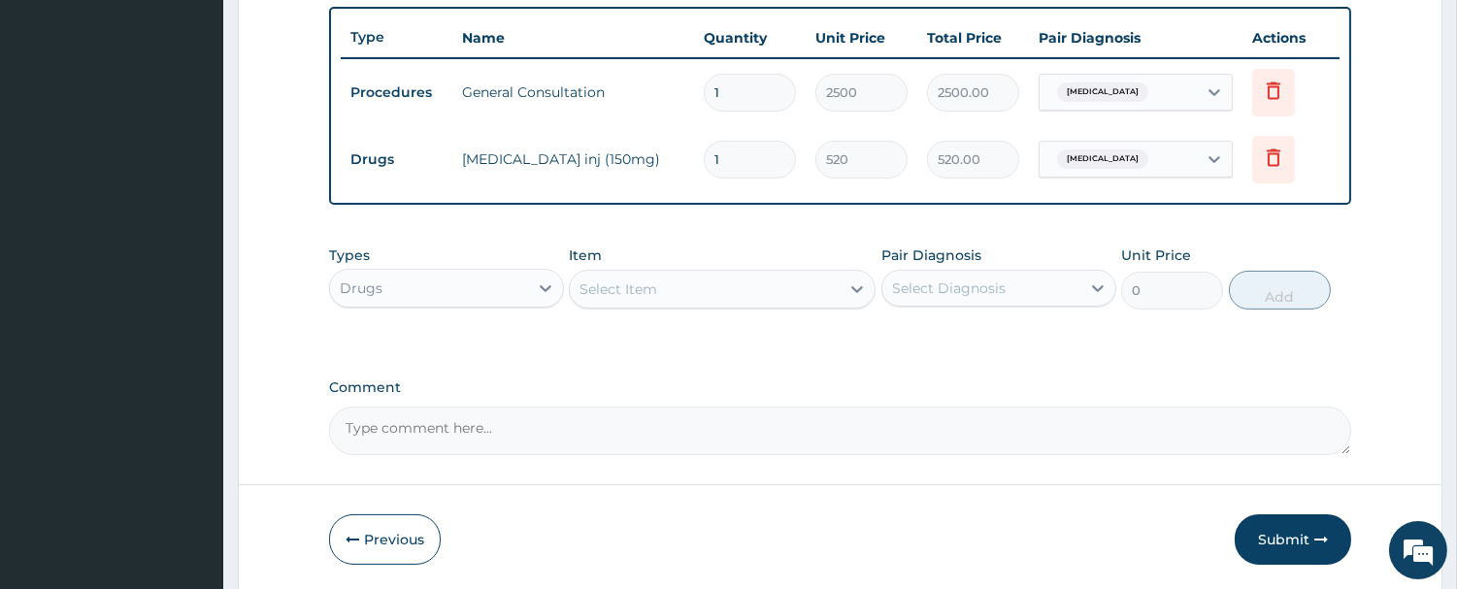
drag, startPoint x: 731, startPoint y: 152, endPoint x: 637, endPoint y: 165, distance: 95.0
click at [637, 165] on tr "Drugs Paracetamol inj (150mg) 1 520 520.00 Other allergic rhinitis Delete" at bounding box center [840, 159] width 999 height 67
type input "6"
type input "3120.00"
drag, startPoint x: 736, startPoint y: 161, endPoint x: 695, endPoint y: 169, distance: 41.5
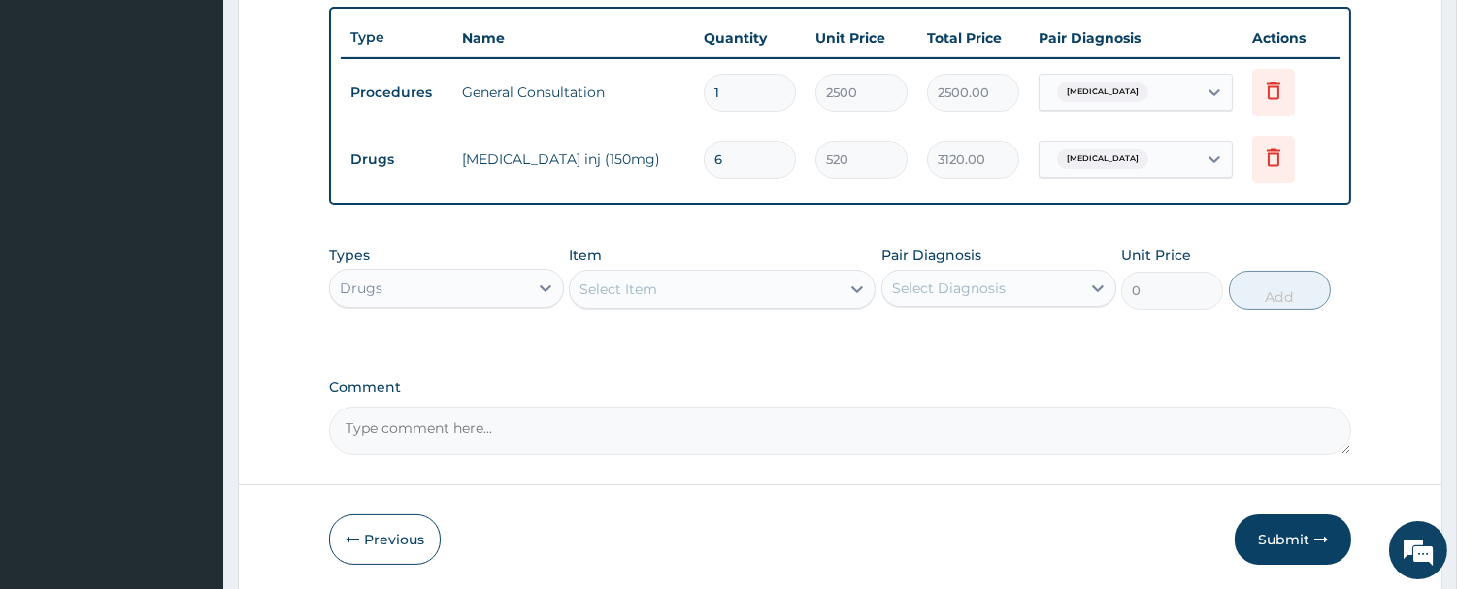
click at [695, 169] on td "6" at bounding box center [750, 159] width 112 height 57
type input "4"
type input "2080.00"
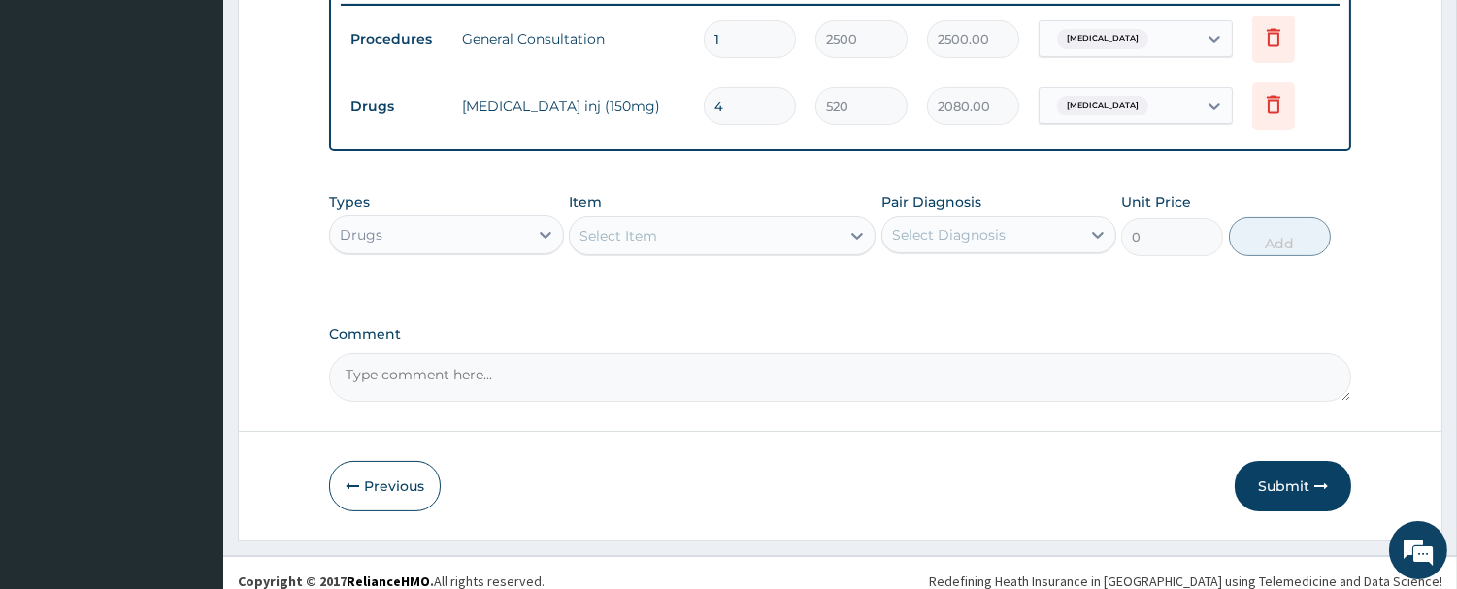
scroll to position [782, 0]
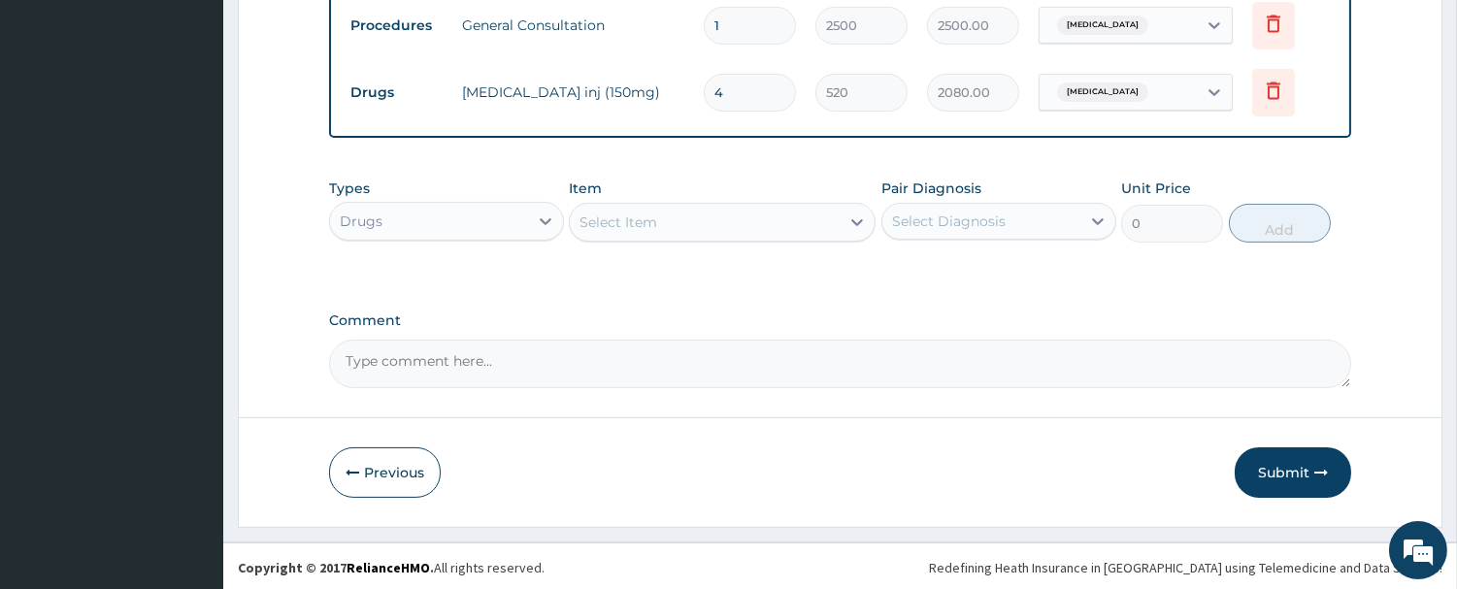
type input "4"
click at [637, 214] on div "Select Item" at bounding box center [619, 222] width 78 height 19
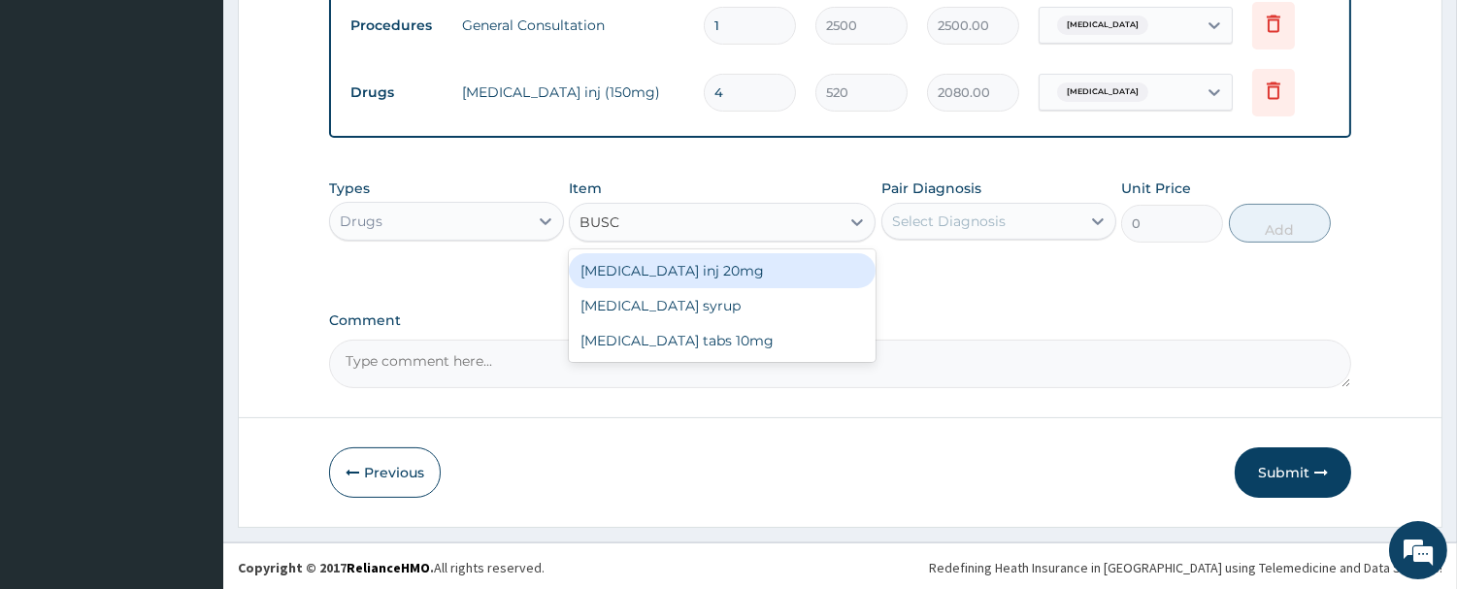
type input "BUSCO"
click at [672, 276] on div "Buscopan inj 20mg" at bounding box center [722, 270] width 307 height 35
type input "300"
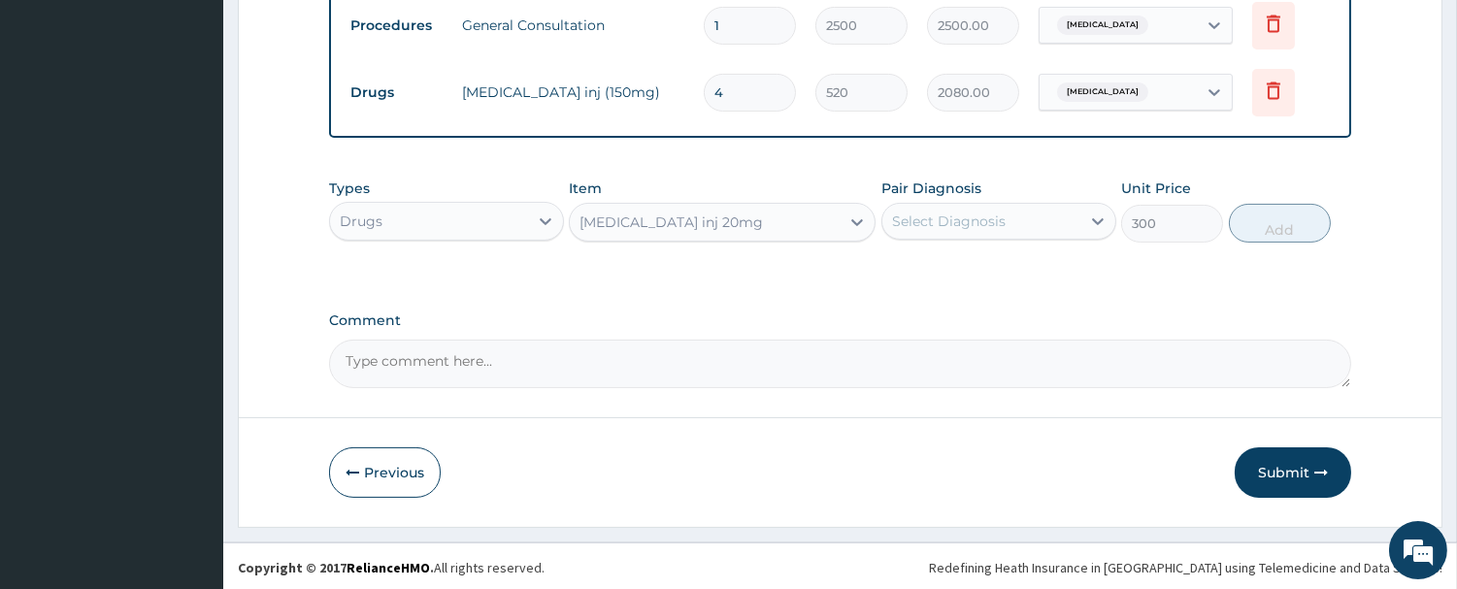
click at [977, 223] on div "Select Diagnosis" at bounding box center [949, 221] width 114 height 19
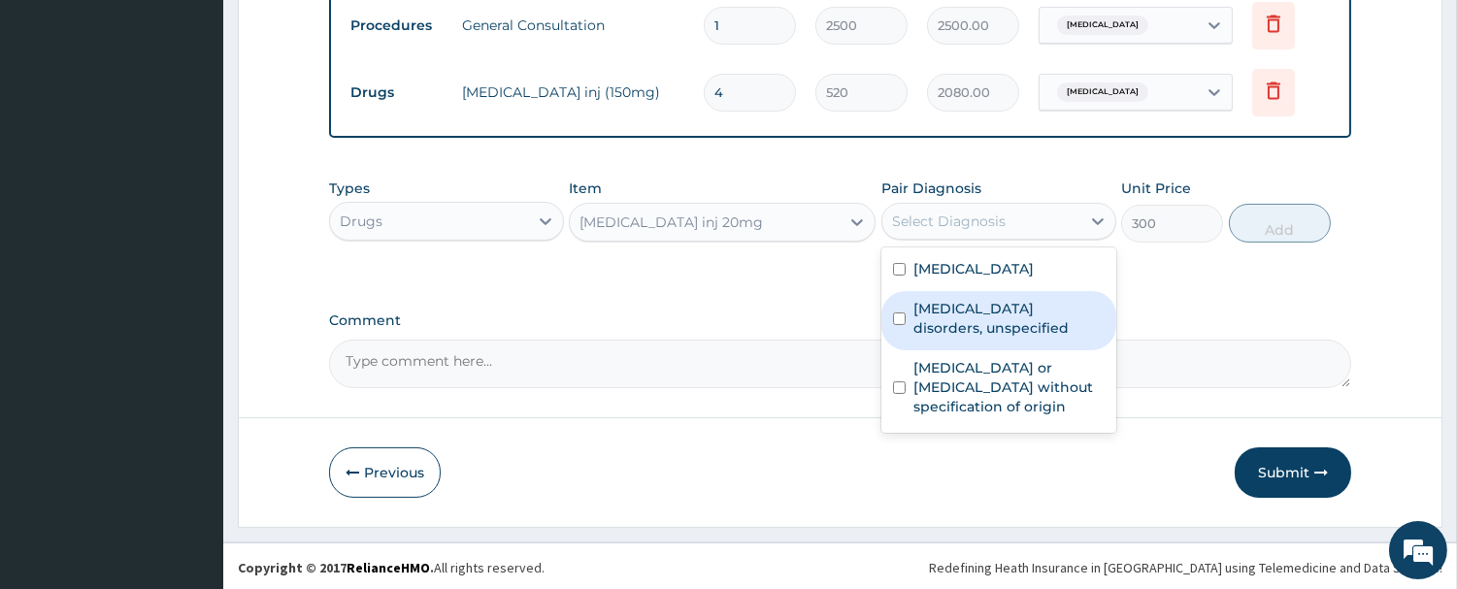
click at [1001, 291] on div "Insomnia disorders, unspecified" at bounding box center [998, 320] width 235 height 59
checkbox input "true"
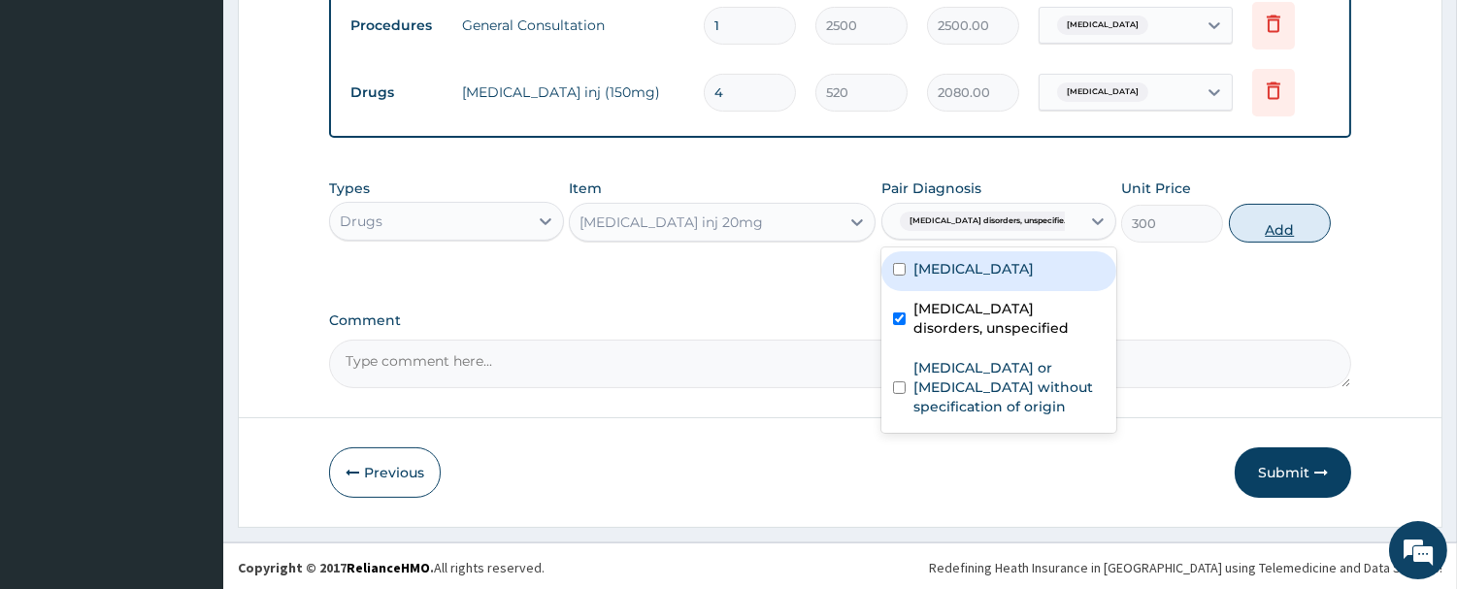
click at [1286, 215] on button "Add" at bounding box center [1280, 223] width 102 height 39
type input "0"
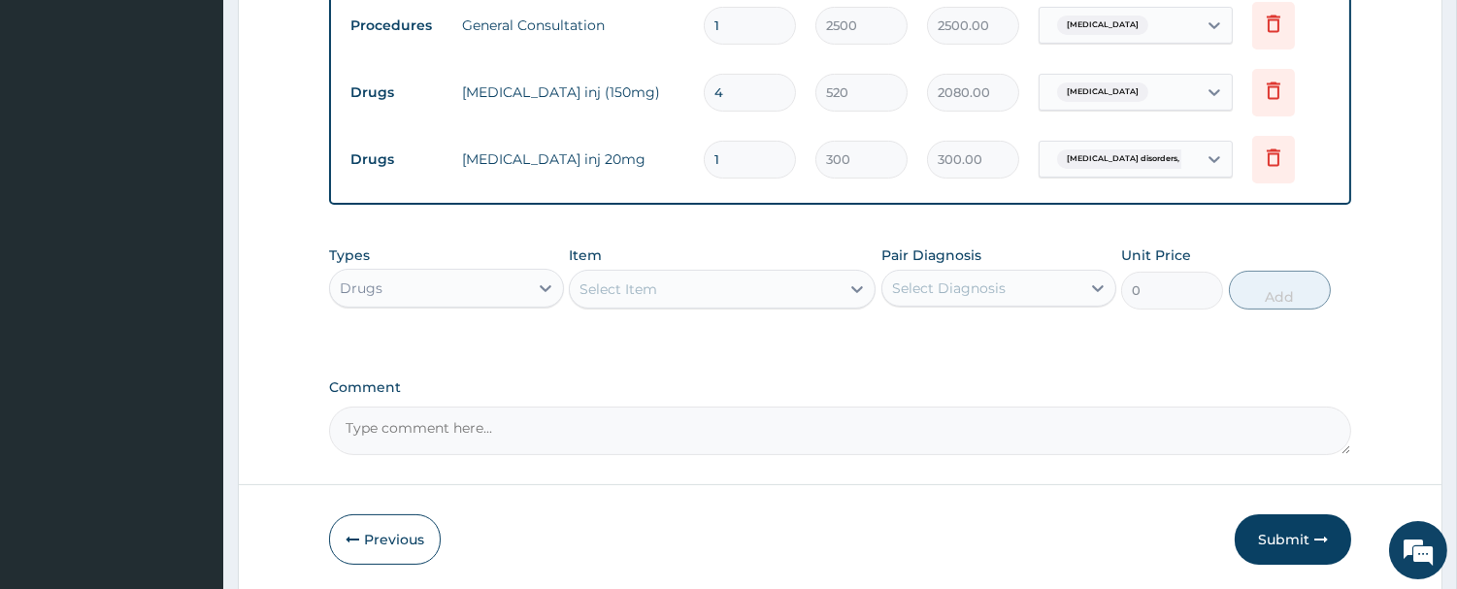
click at [605, 280] on div "Select Item" at bounding box center [619, 289] width 78 height 19
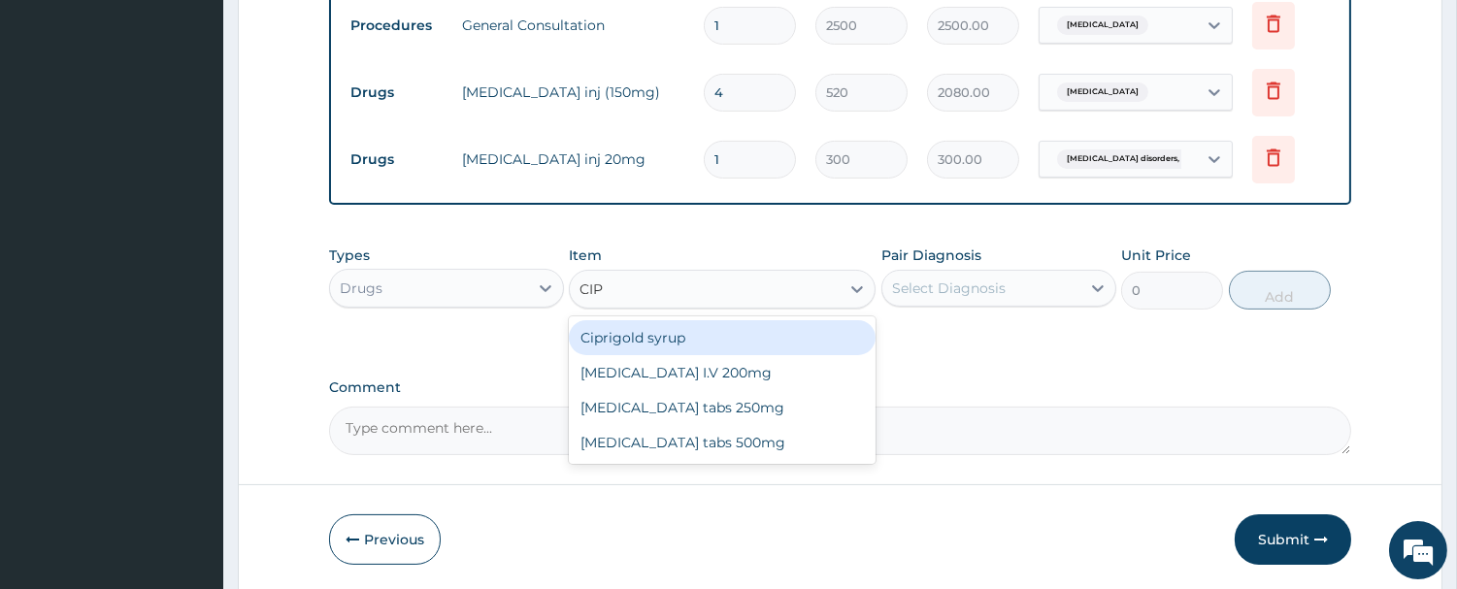
type input "CIPR"
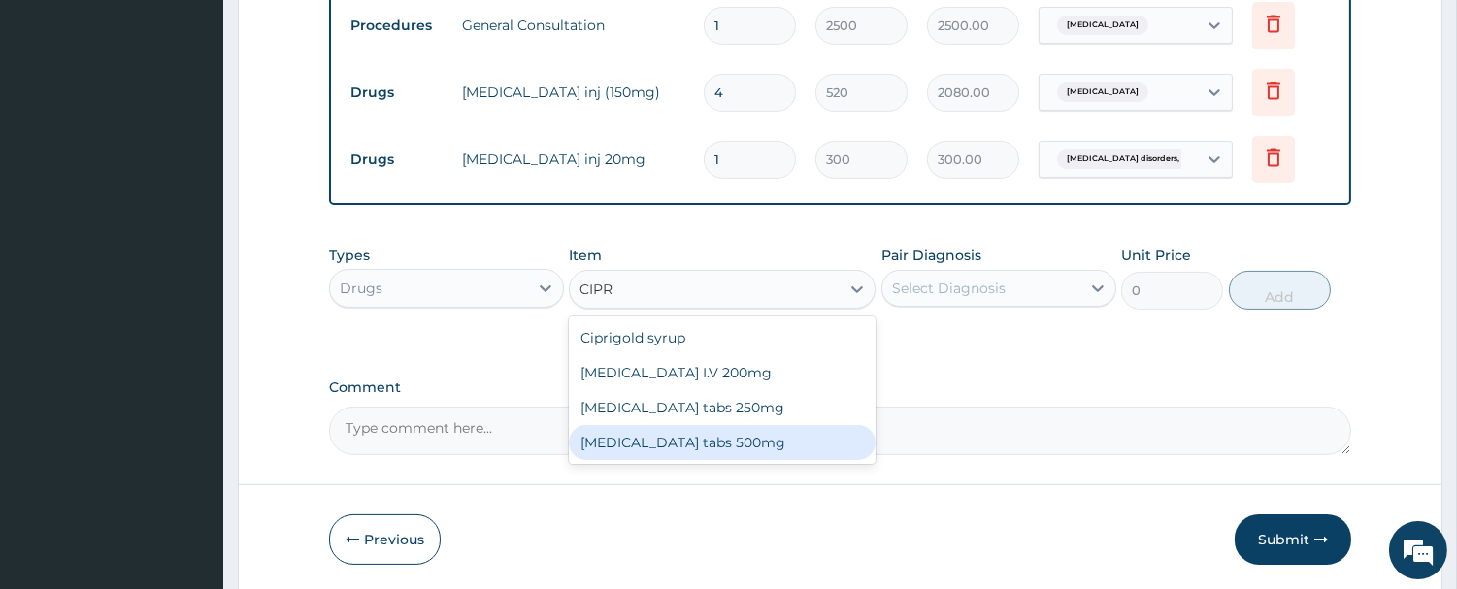
click at [636, 431] on div "Ciproxin tabs 500mg" at bounding box center [722, 442] width 307 height 35
type input "450"
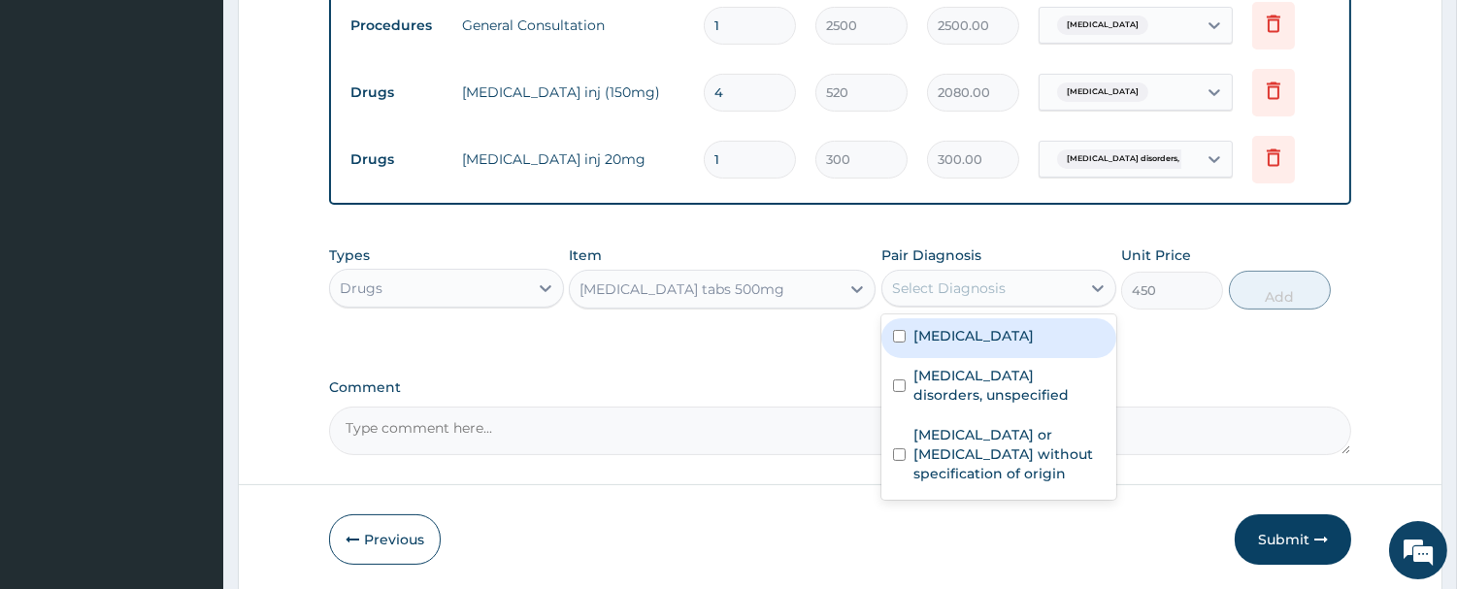
click at [1033, 282] on div "Select Diagnosis" at bounding box center [981, 288] width 198 height 31
click at [968, 337] on label "Other allergic rhinitis" at bounding box center [973, 335] width 120 height 19
checkbox input "true"
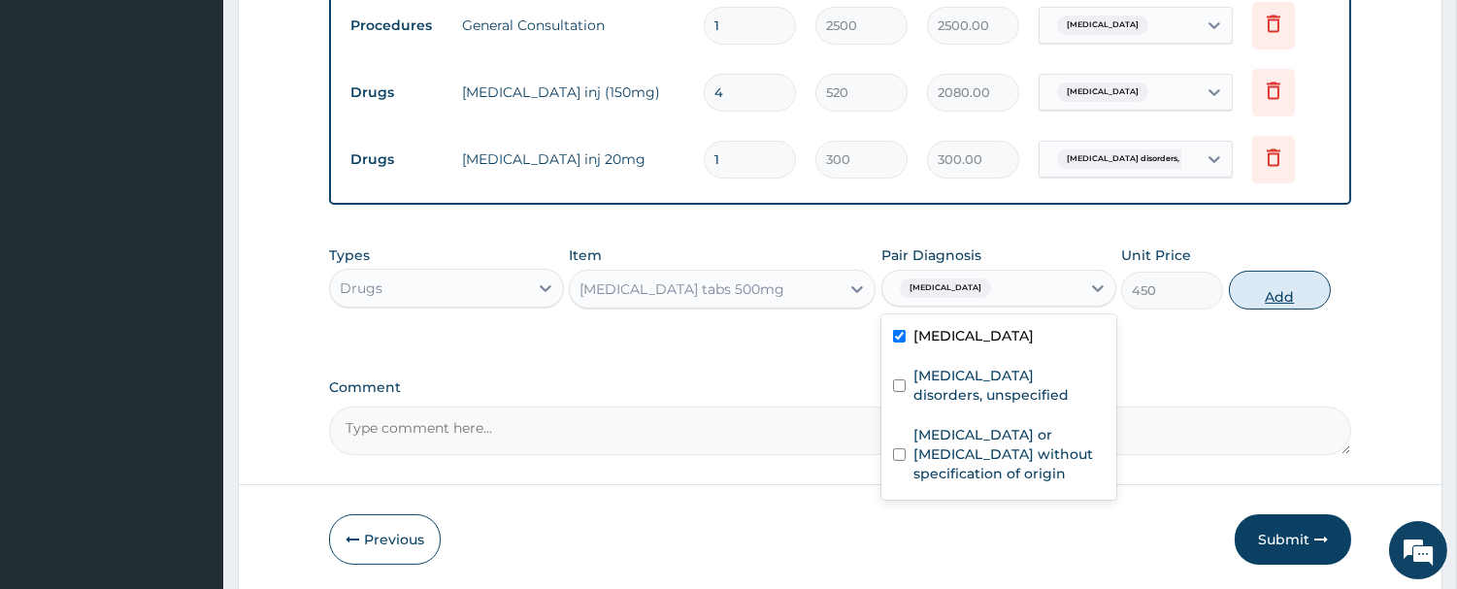
click at [1243, 288] on button "Add" at bounding box center [1280, 290] width 102 height 39
type input "0"
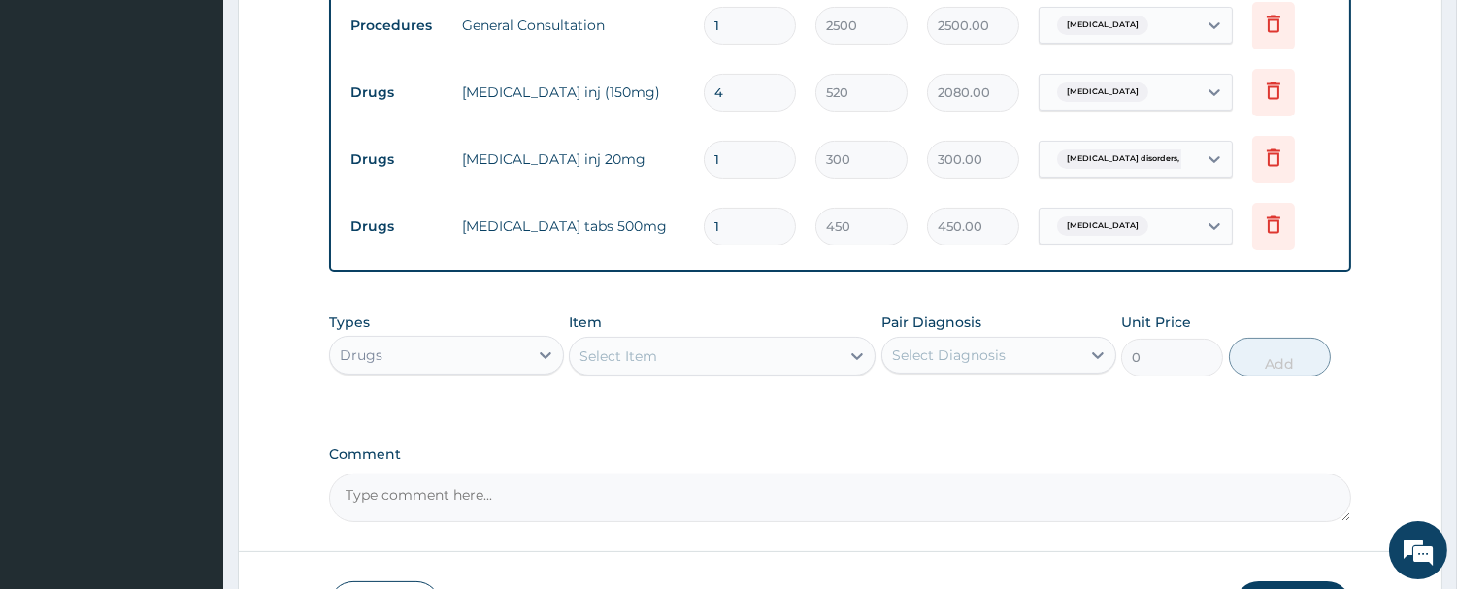
type input "10"
type input "4500.00"
type input "10"
click at [608, 355] on div "Select Item" at bounding box center [619, 356] width 78 height 19
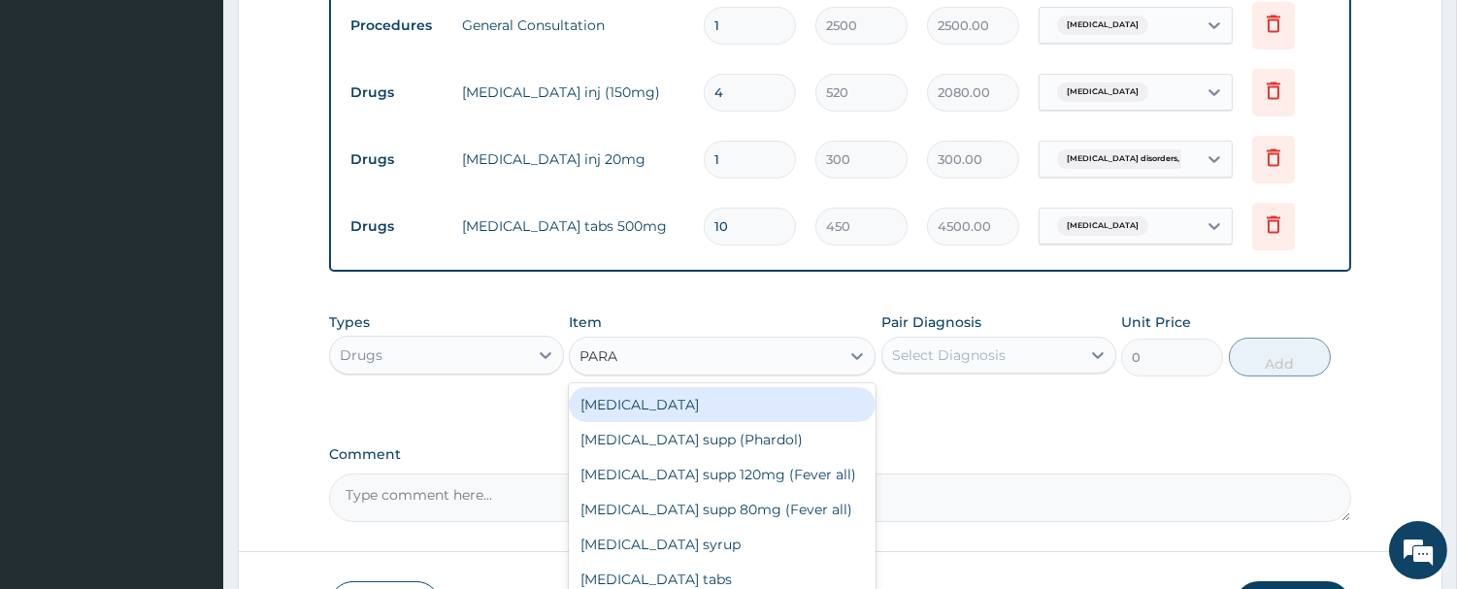
type input "PARAC"
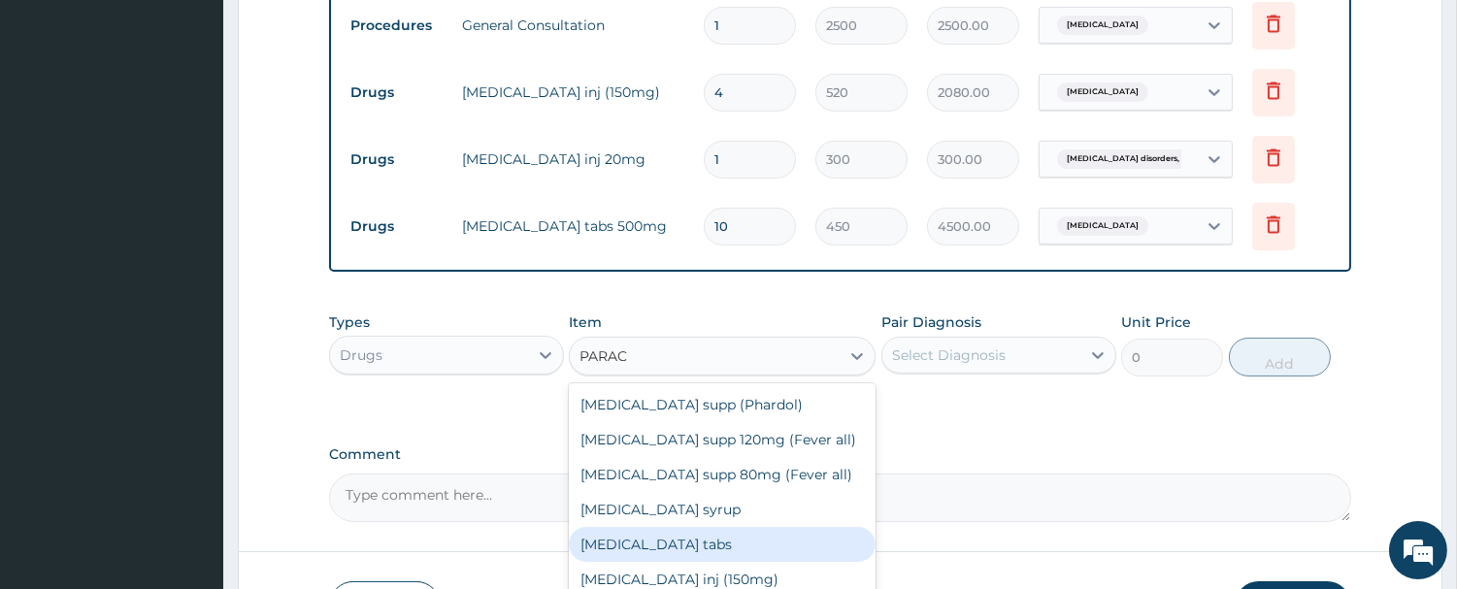
click at [652, 528] on div "Paracetamol tabs" at bounding box center [722, 544] width 307 height 35
type input "20"
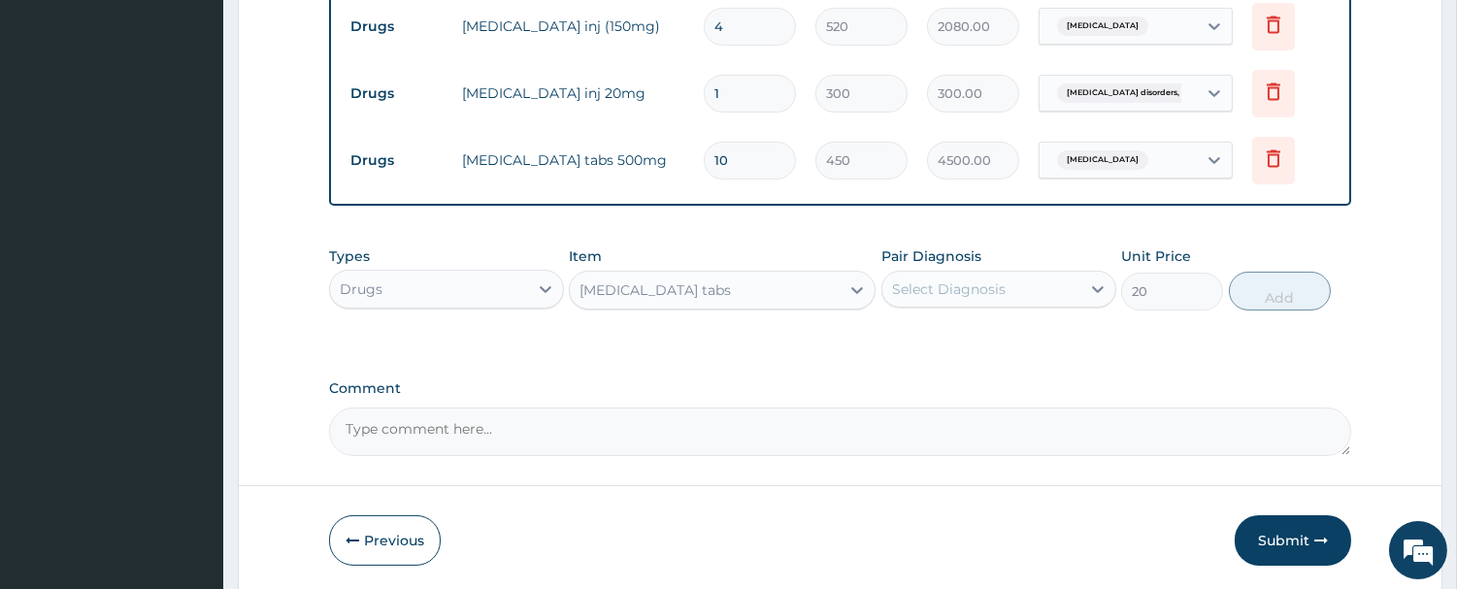
scroll to position [918, 0]
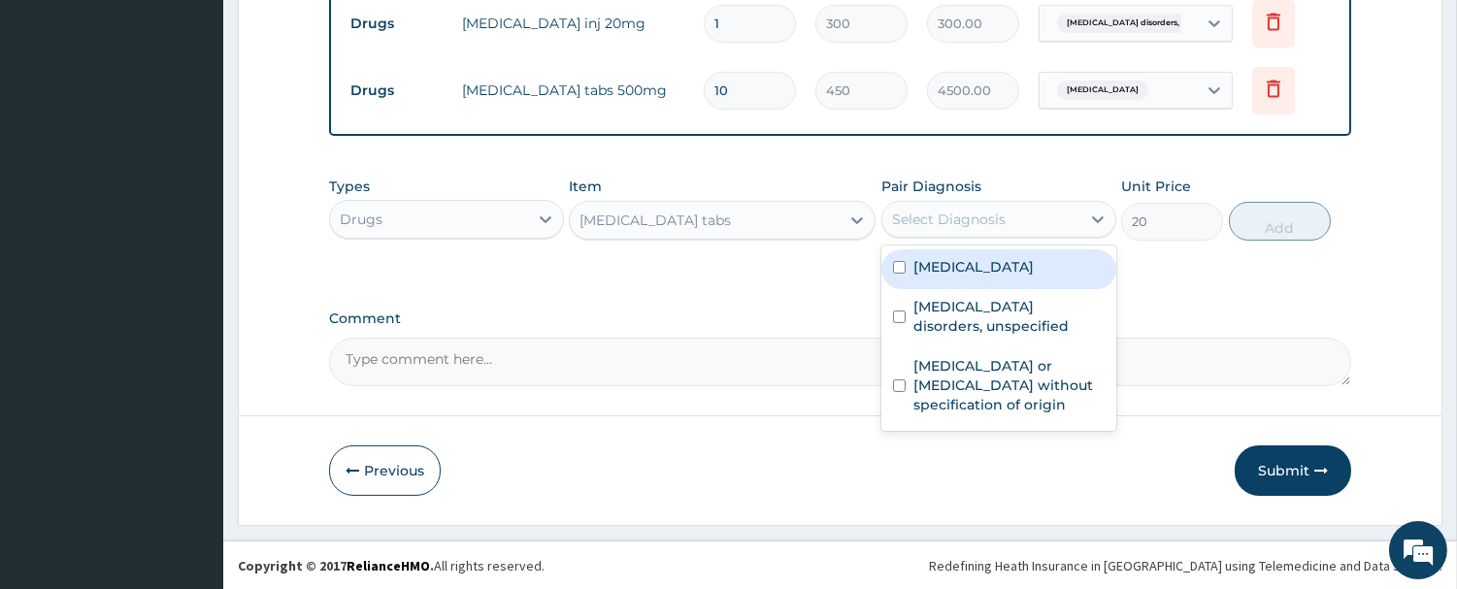
click at [943, 215] on div "Select Diagnosis" at bounding box center [949, 219] width 114 height 19
click at [959, 262] on label "Other allergic rhinitis" at bounding box center [973, 266] width 120 height 19
checkbox input "true"
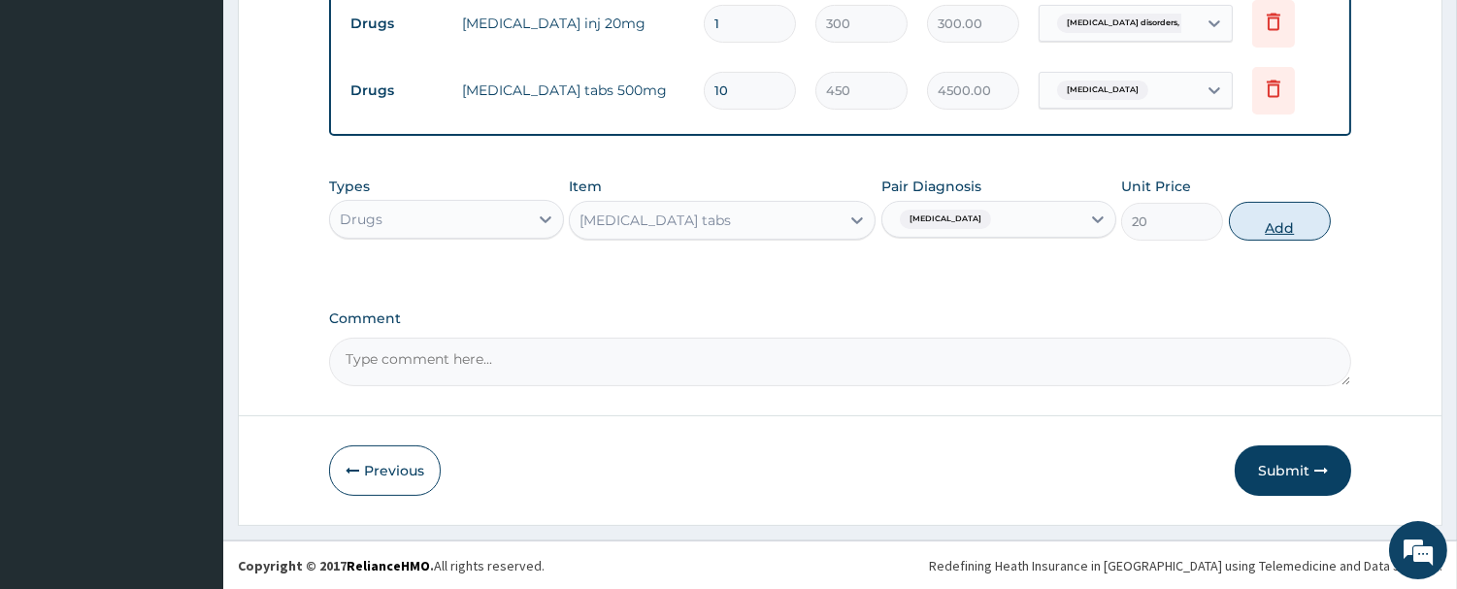
click at [1249, 223] on button "Add" at bounding box center [1280, 221] width 102 height 39
type input "0"
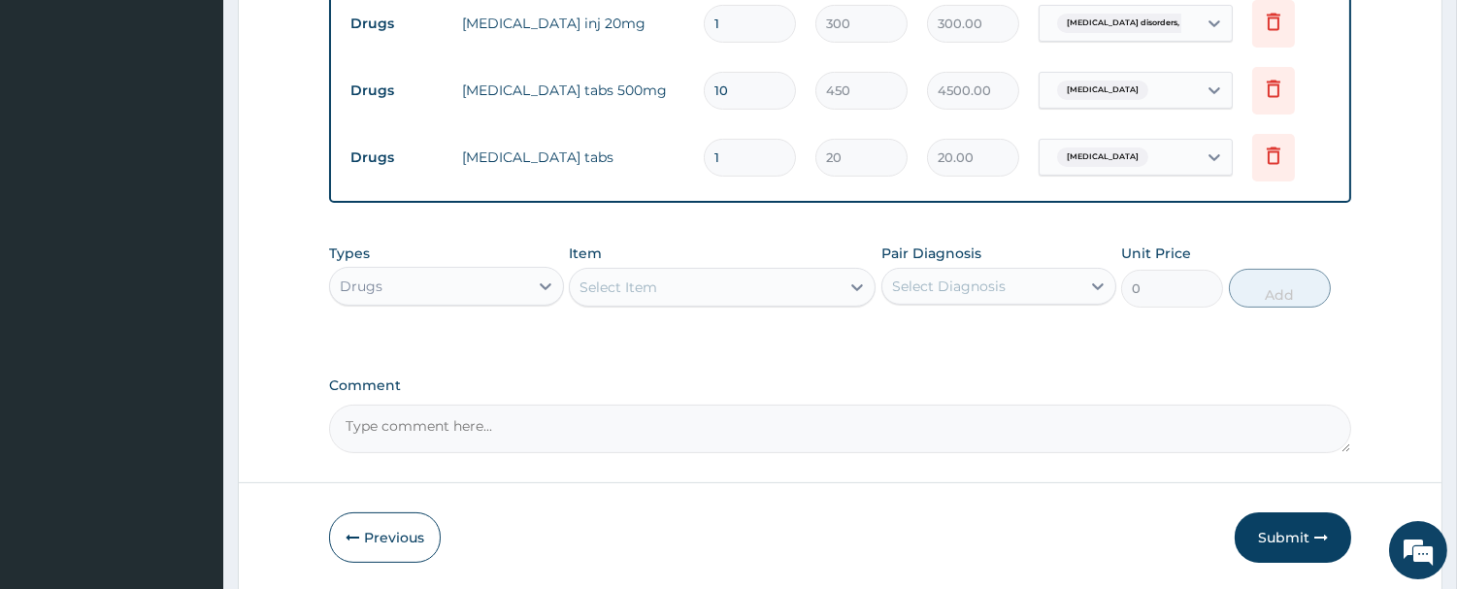
type input "18"
type input "360.00"
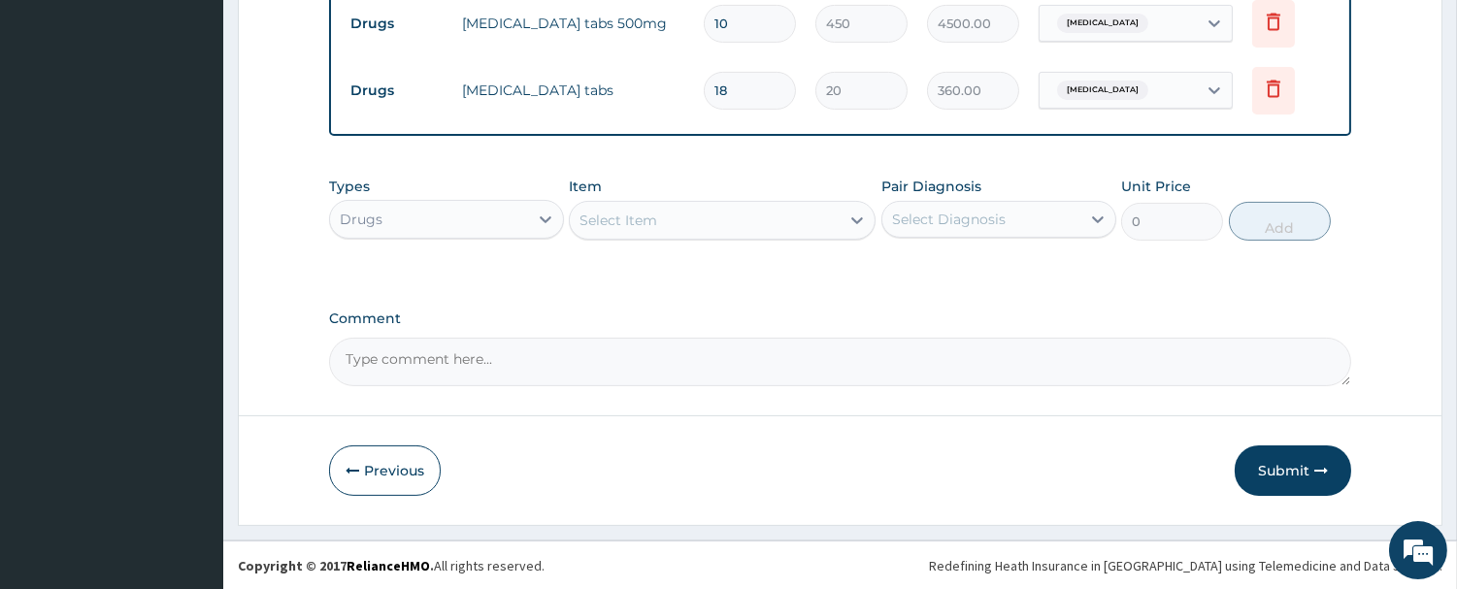
type input "18"
click at [645, 224] on div "Select Item" at bounding box center [619, 220] width 78 height 19
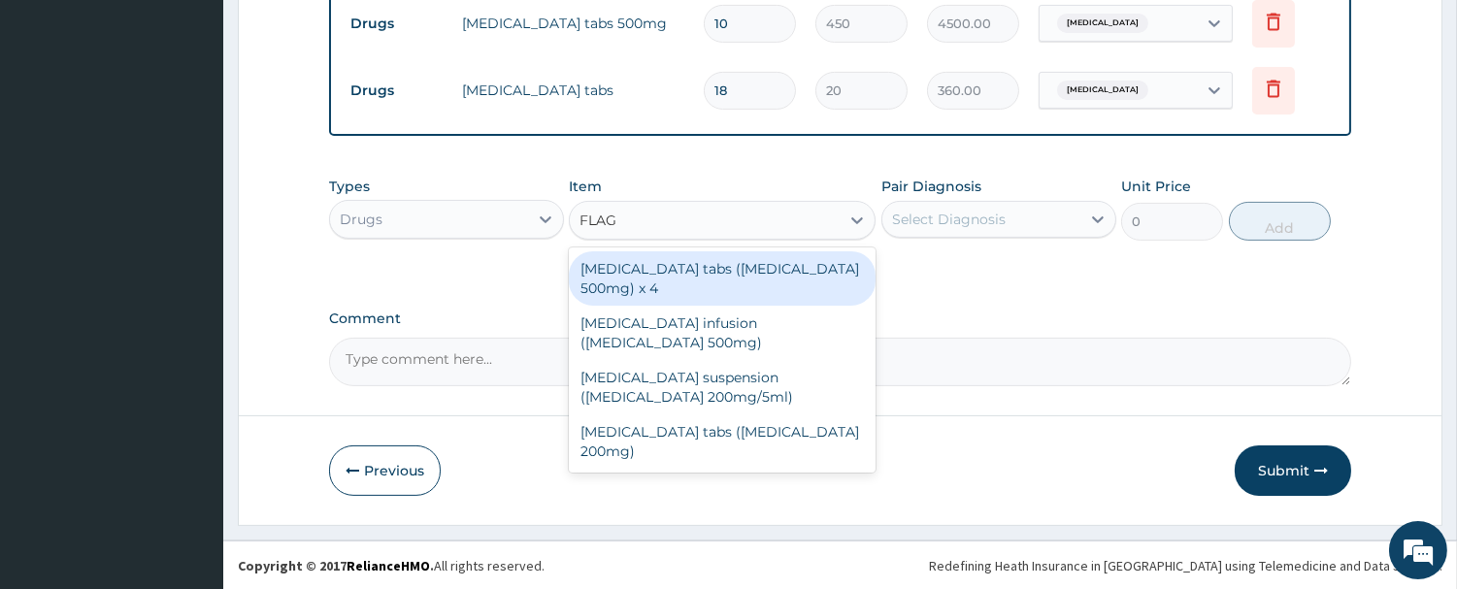
type input "FLAGY"
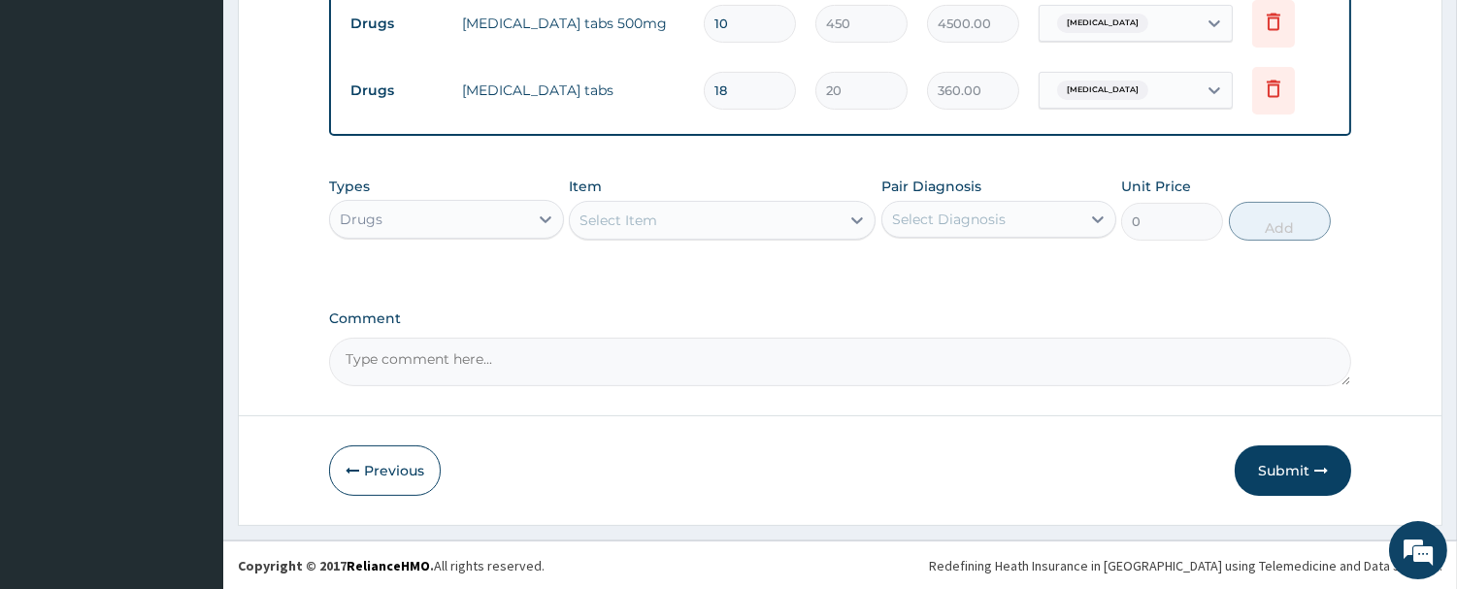
drag, startPoint x: 647, startPoint y: 226, endPoint x: 554, endPoint y: 238, distance: 93.9
click at [554, 238] on div "Types Drugs Item option Paracetamol tabs , selected. Select is focused ,type to…" at bounding box center [840, 208] width 1022 height 83
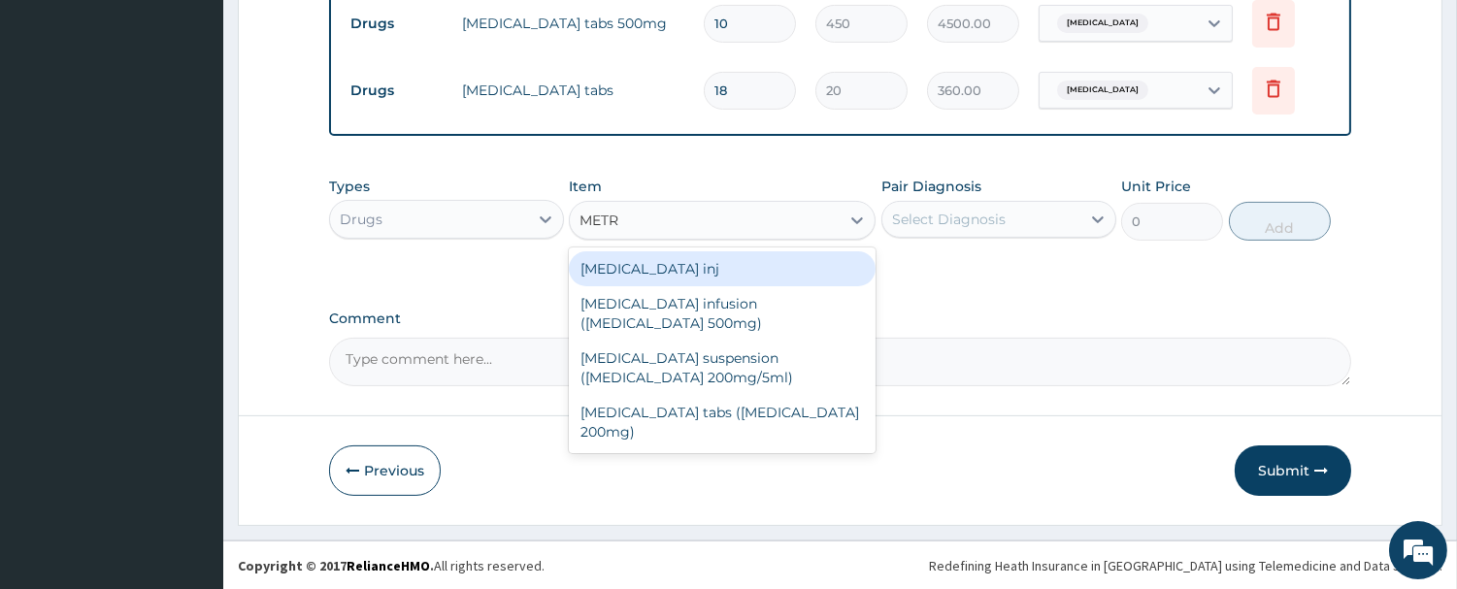
type input "METRO"
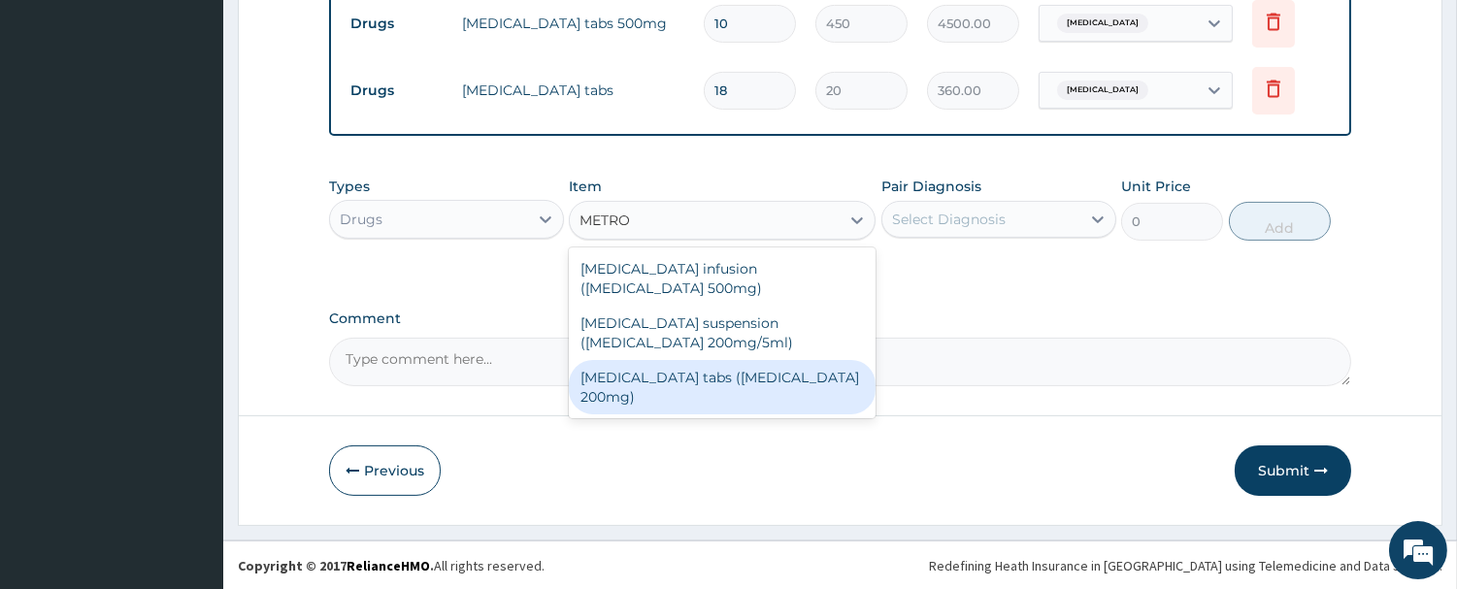
click at [610, 360] on div "Flagyl tabs (Metronidazole 200mg)" at bounding box center [722, 387] width 307 height 54
type input "30"
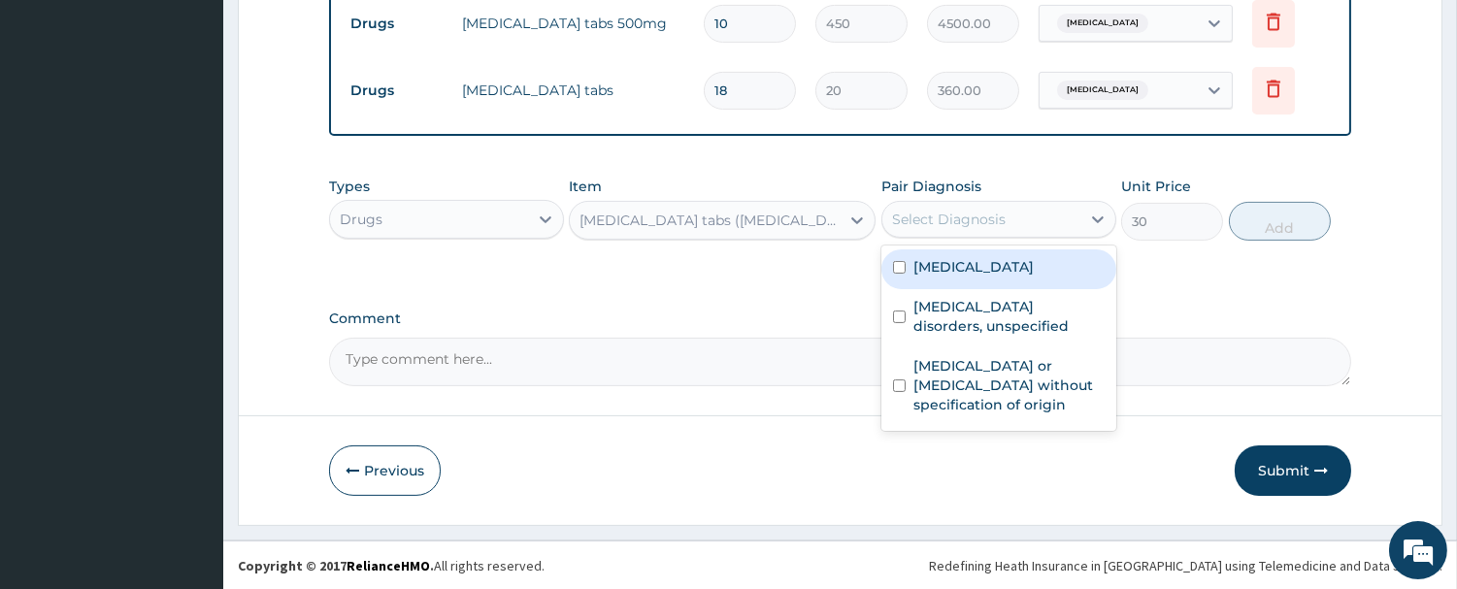
click at [971, 209] on div "Select Diagnosis" at bounding box center [998, 219] width 235 height 37
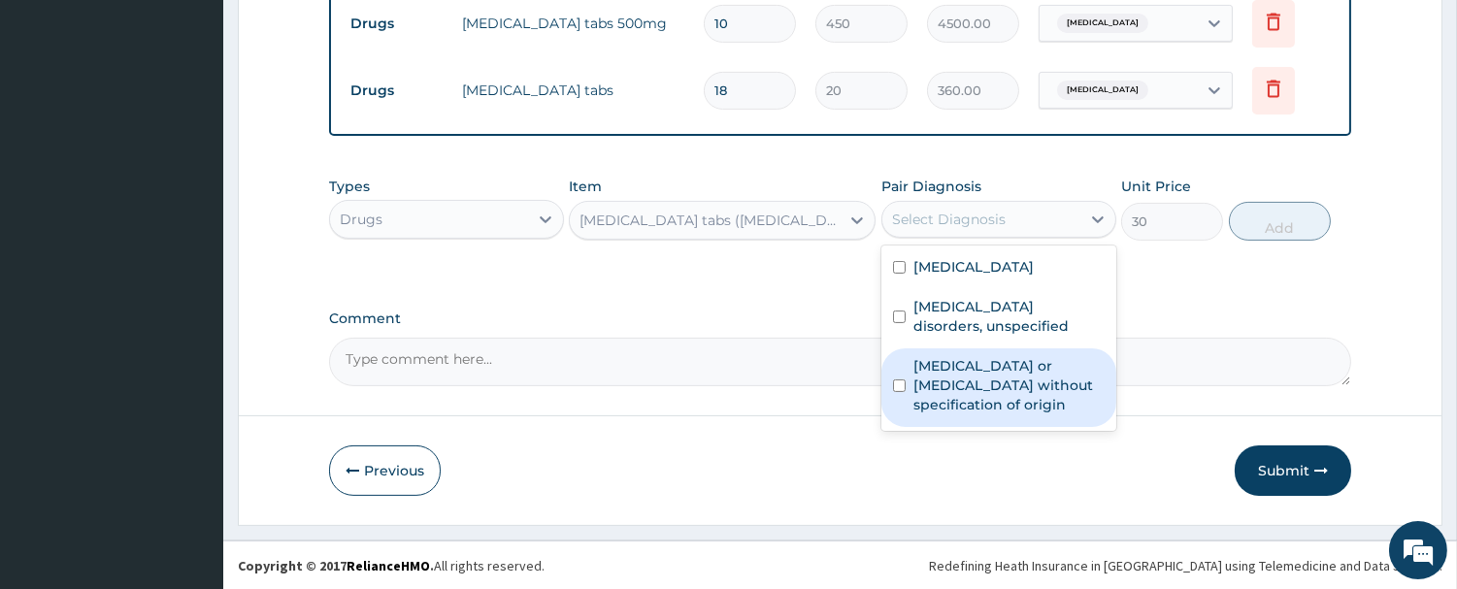
drag, startPoint x: 963, startPoint y: 405, endPoint x: 976, endPoint y: 369, distance: 38.1
click at [961, 403] on label "Gastroenteritis or colitis without specification of origin" at bounding box center [1008, 385] width 191 height 58
checkbox input "true"
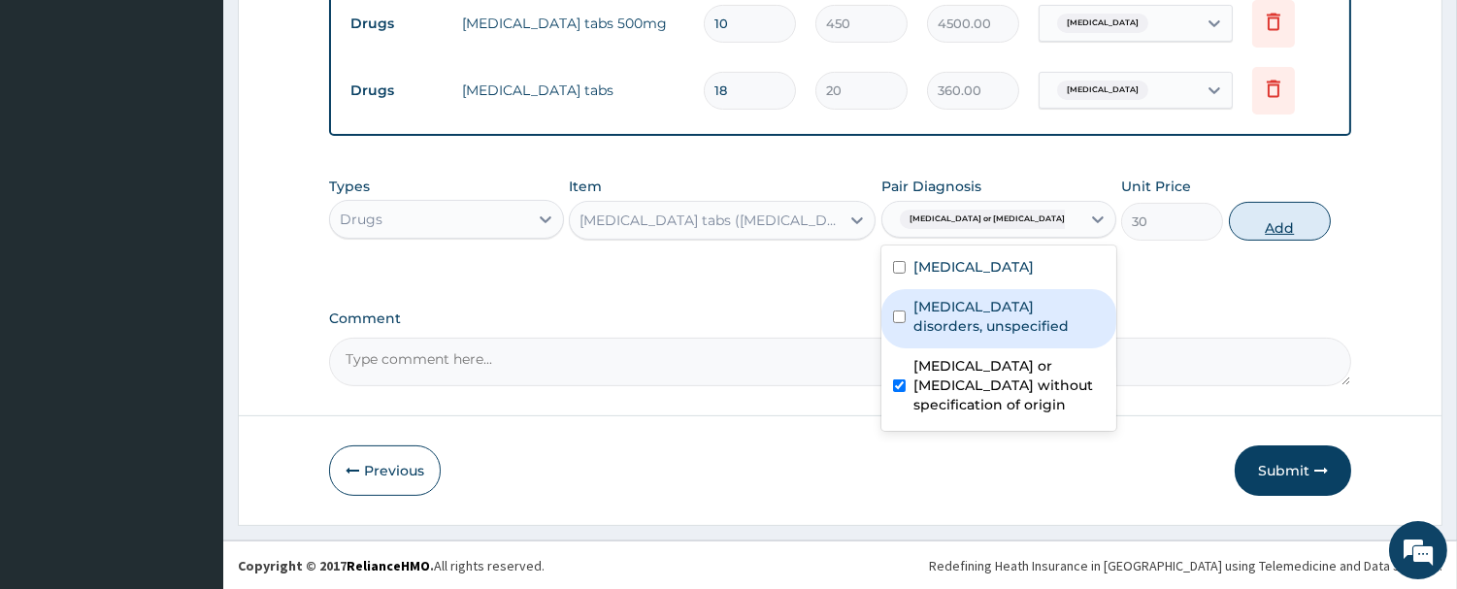
click at [1270, 227] on button "Add" at bounding box center [1280, 221] width 102 height 39
type input "0"
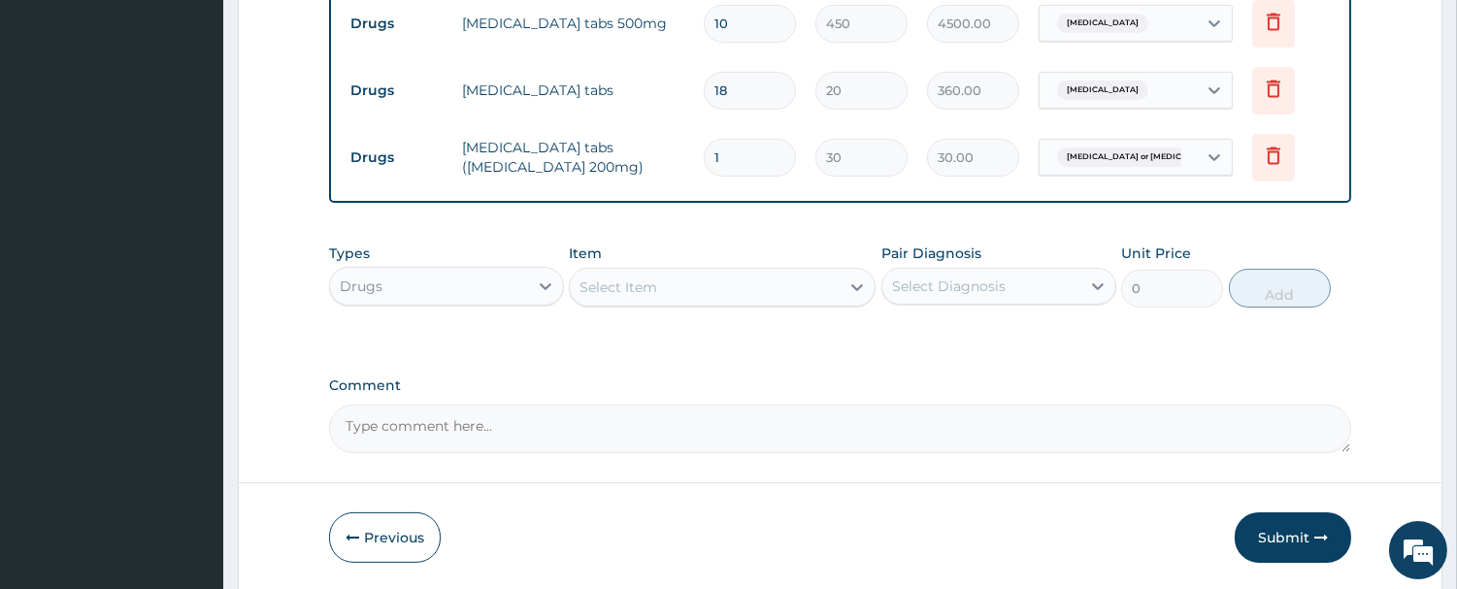
drag, startPoint x: 740, startPoint y: 157, endPoint x: 654, endPoint y: 167, distance: 86.0
click at [654, 167] on tr "Drugs Flagyl tabs (Metronidazole 200mg) 1 30 30.00 Gastroenteritis or colitis w…" at bounding box center [840, 157] width 999 height 67
type input "2"
type input "60.00"
type input "29"
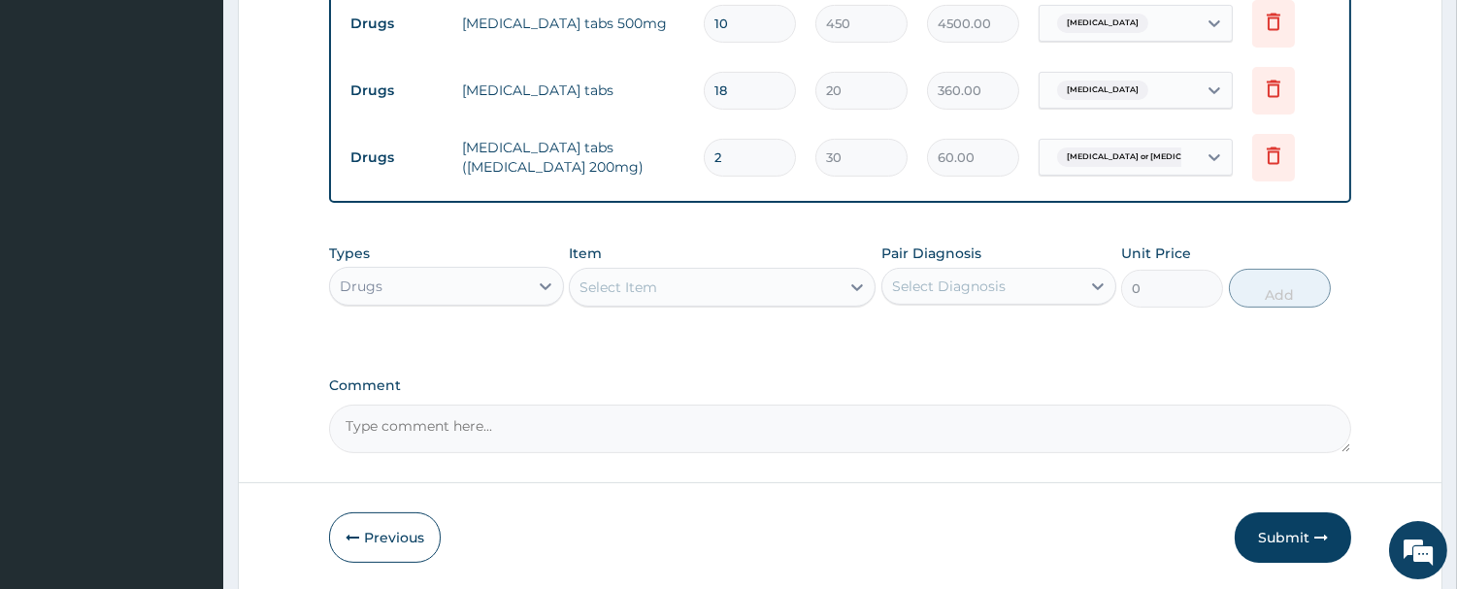
type input "870.00"
type input "2"
type input "60.00"
type input "20"
type input "600.00"
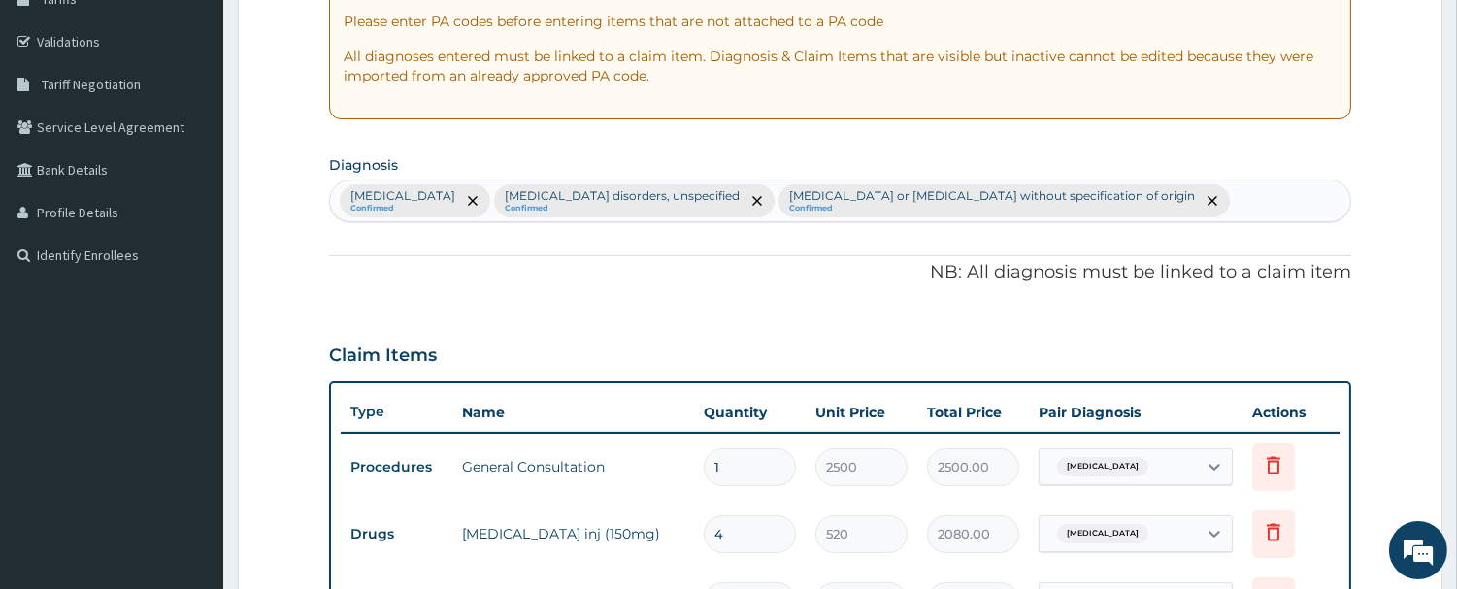
scroll to position [298, 0]
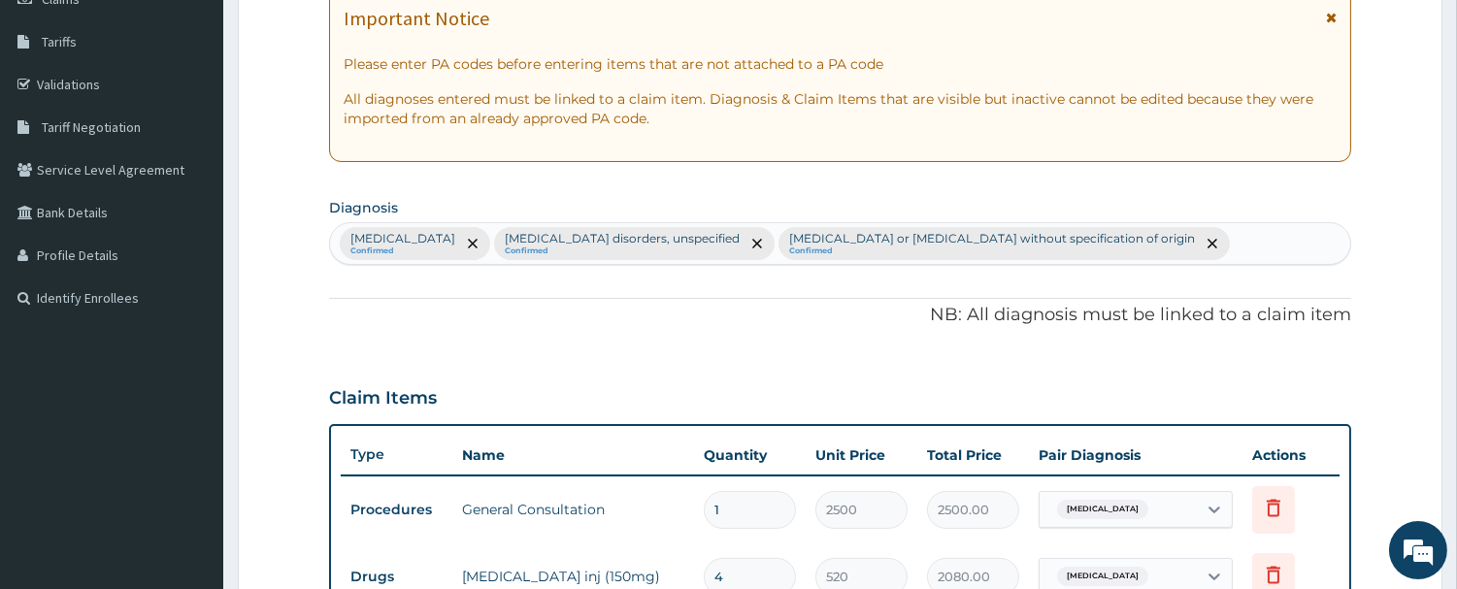
type input "20"
click at [1141, 236] on div "Other allergic rhinitis Confirmed Insomnia disorders, unspecified Confirmed Gas…" at bounding box center [840, 243] width 1020 height 41
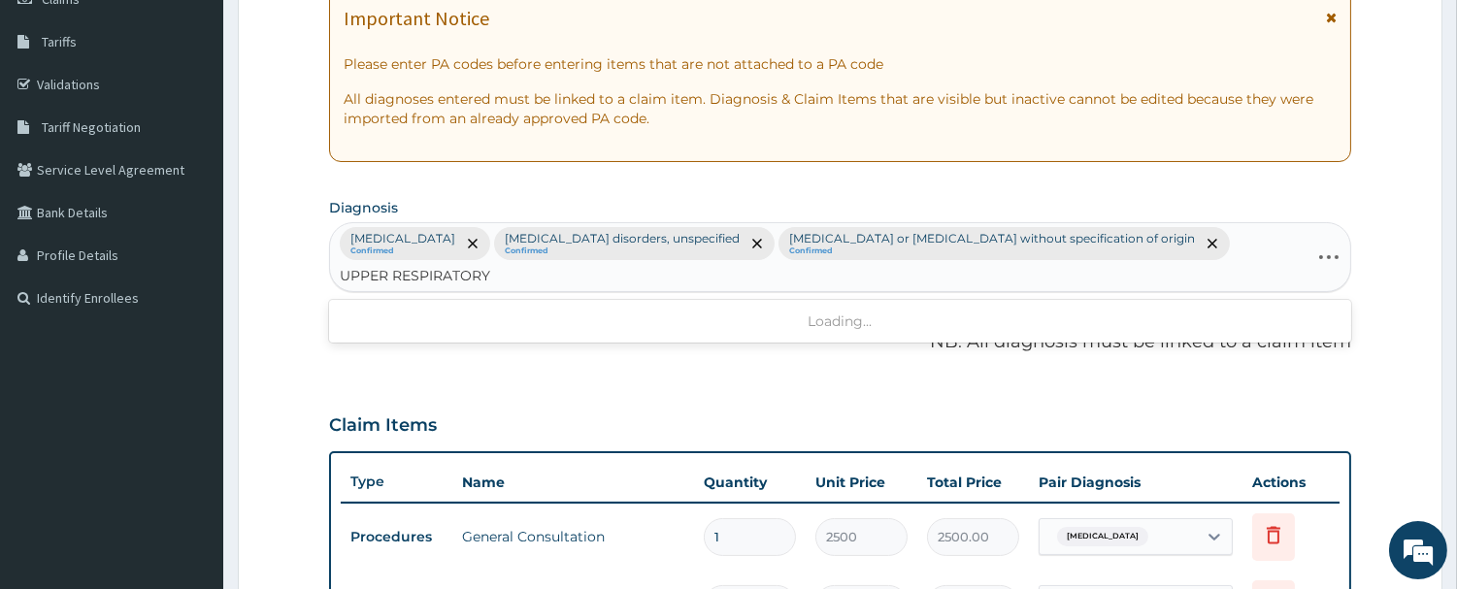
type input "UPPER RESPIRATORY"
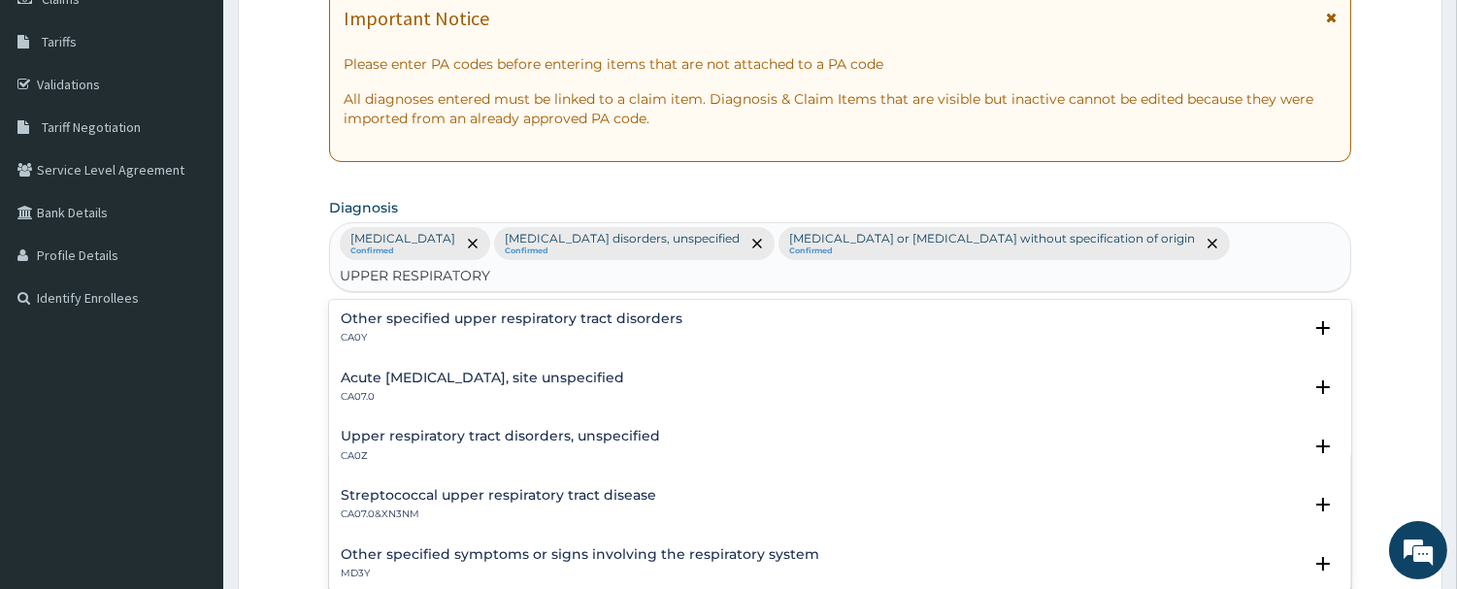
click at [386, 312] on h4 "Other specified upper respiratory tract disorders" at bounding box center [512, 319] width 342 height 15
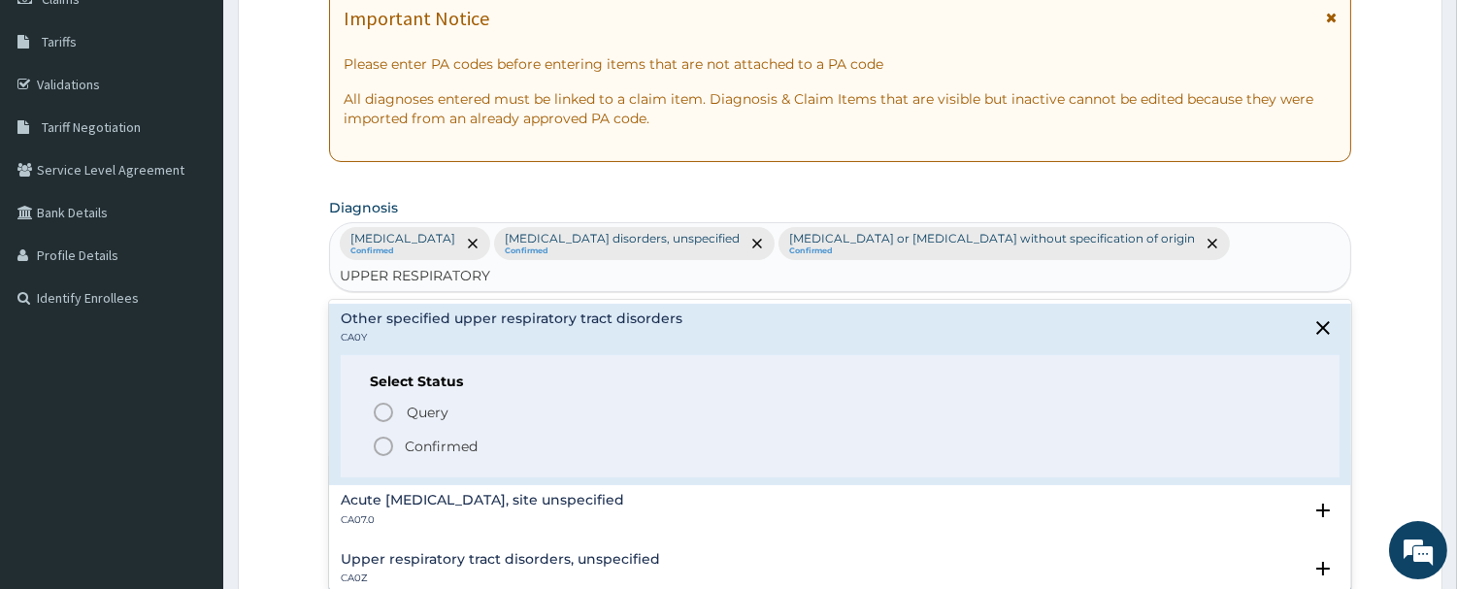
click at [381, 435] on icon "status option filled" at bounding box center [383, 446] width 23 height 23
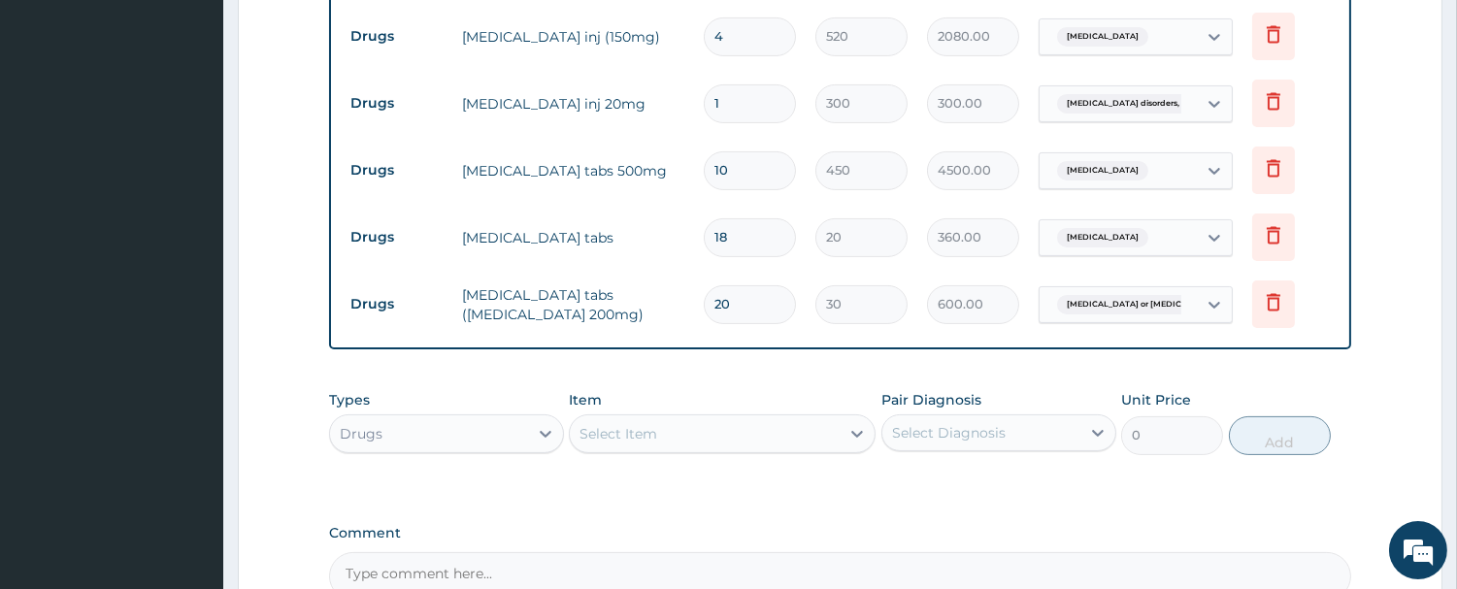
scroll to position [838, 0]
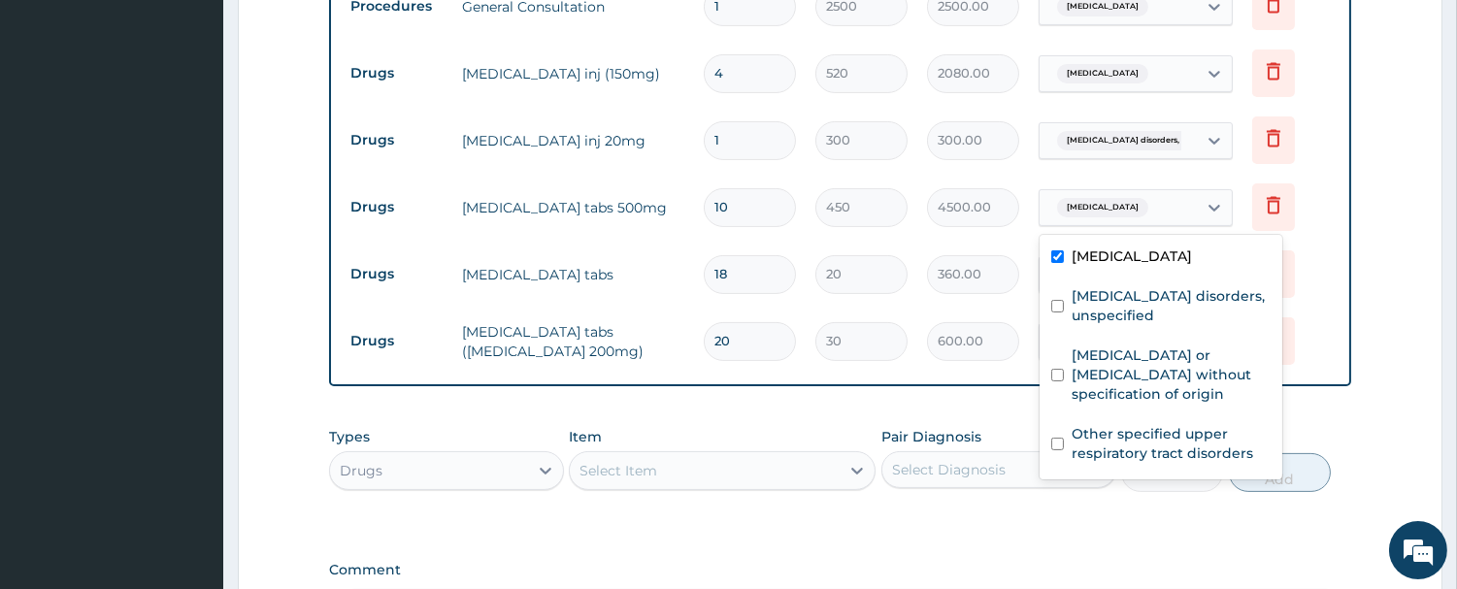
click at [1145, 216] on span "Other allergic rhinitis" at bounding box center [1102, 207] width 91 height 19
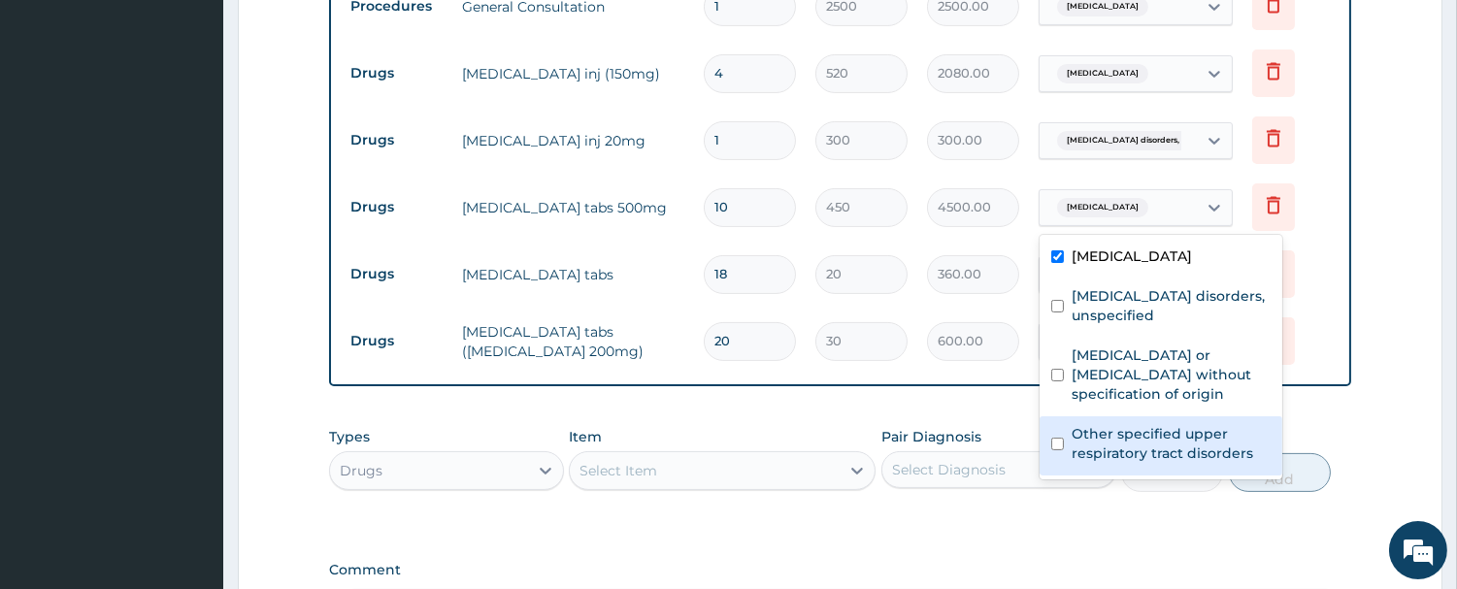
click at [1088, 448] on label "Other specified upper respiratory tract disorders" at bounding box center [1171, 443] width 199 height 39
checkbox input "true"
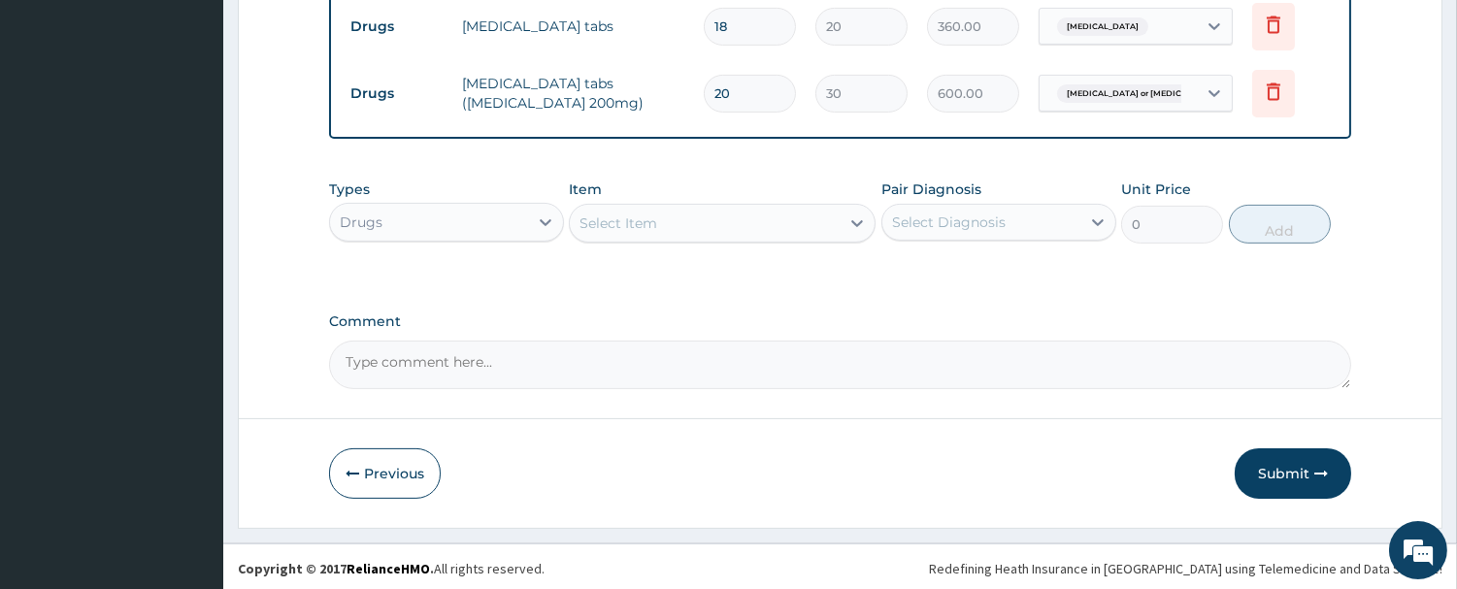
scroll to position [1098, 0]
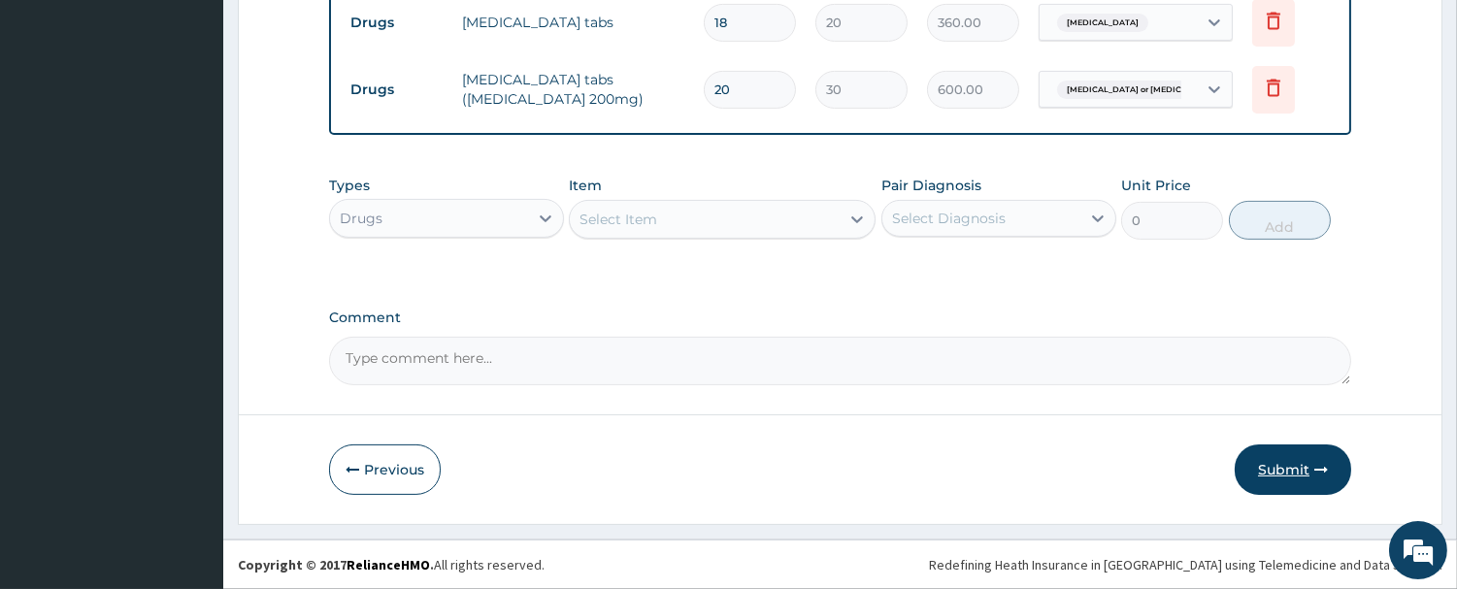
click at [1298, 478] on button "Submit" at bounding box center [1293, 470] width 116 height 50
